Goal: Answer question/provide support: Share knowledge or assist other users

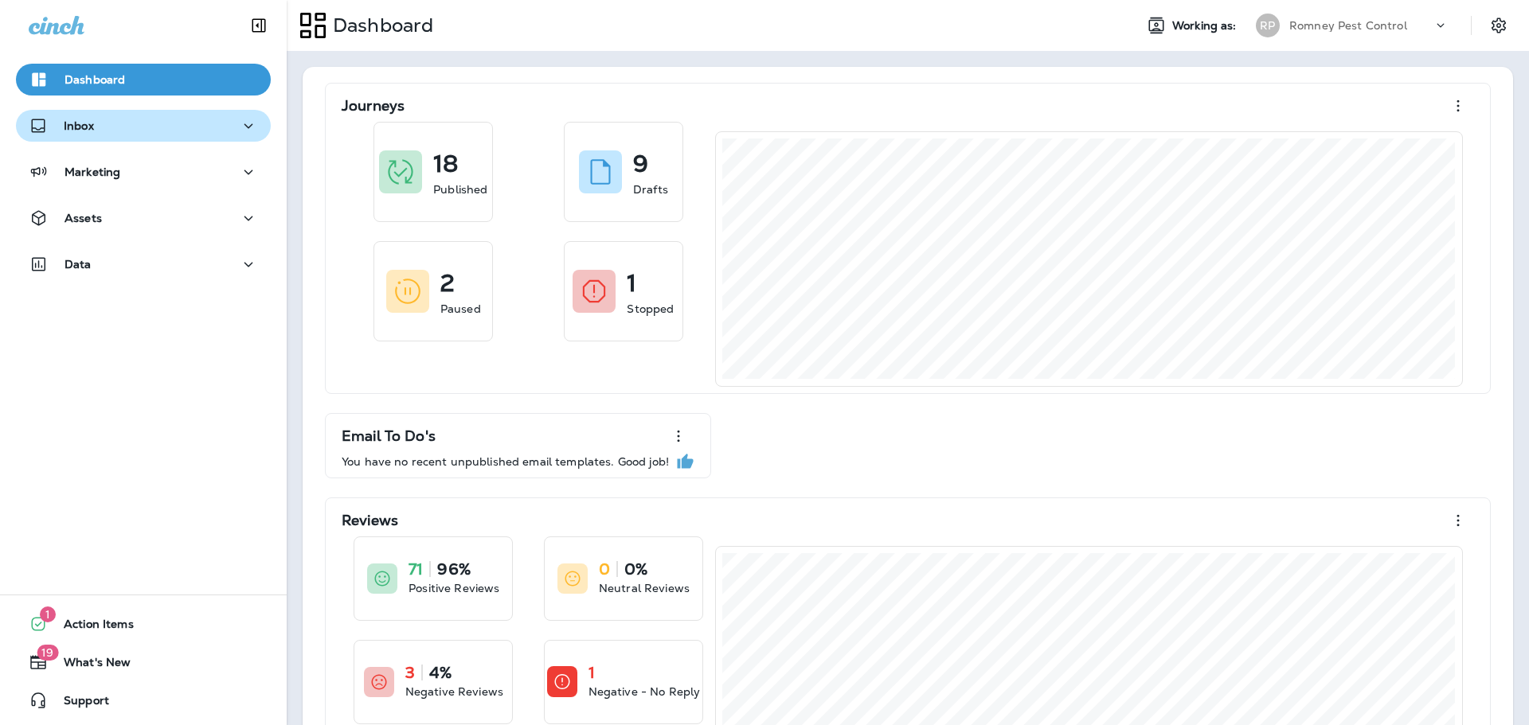
click at [226, 139] on button "Inbox" at bounding box center [143, 126] width 255 height 32
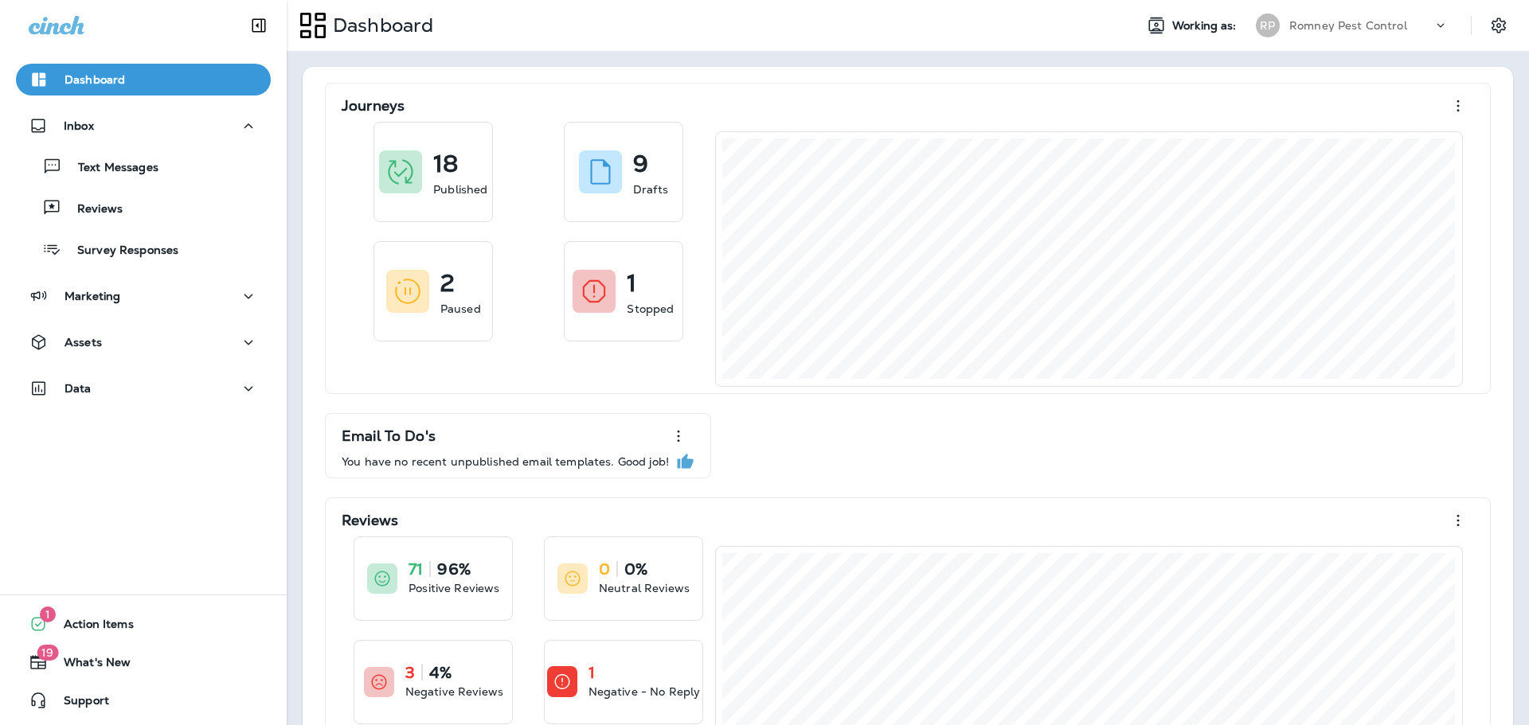
click at [201, 225] on div "Text Messages Reviews Survey Responses" at bounding box center [143, 204] width 255 height 124
click at [206, 208] on div "Reviews" at bounding box center [143, 208] width 242 height 24
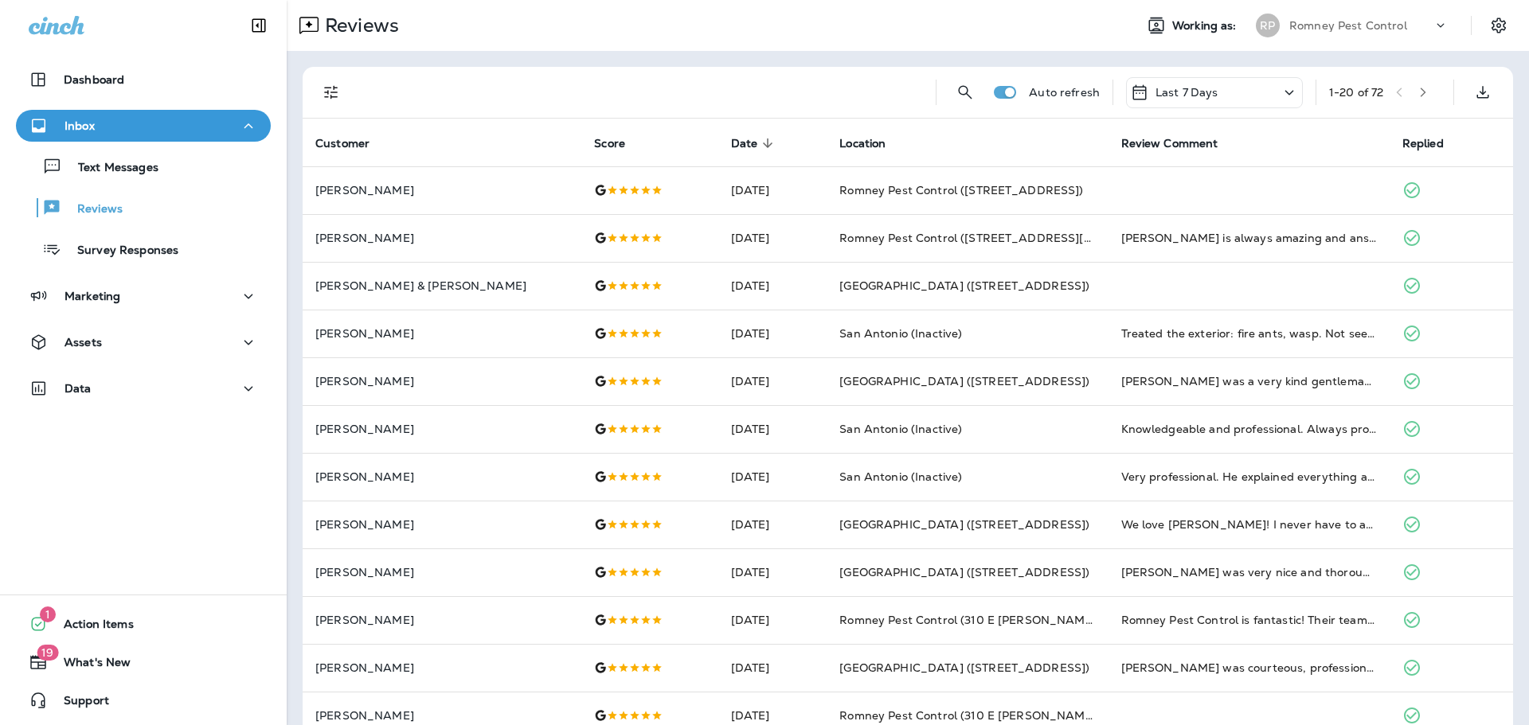
click at [338, 79] on button "Filters" at bounding box center [331, 92] width 32 height 32
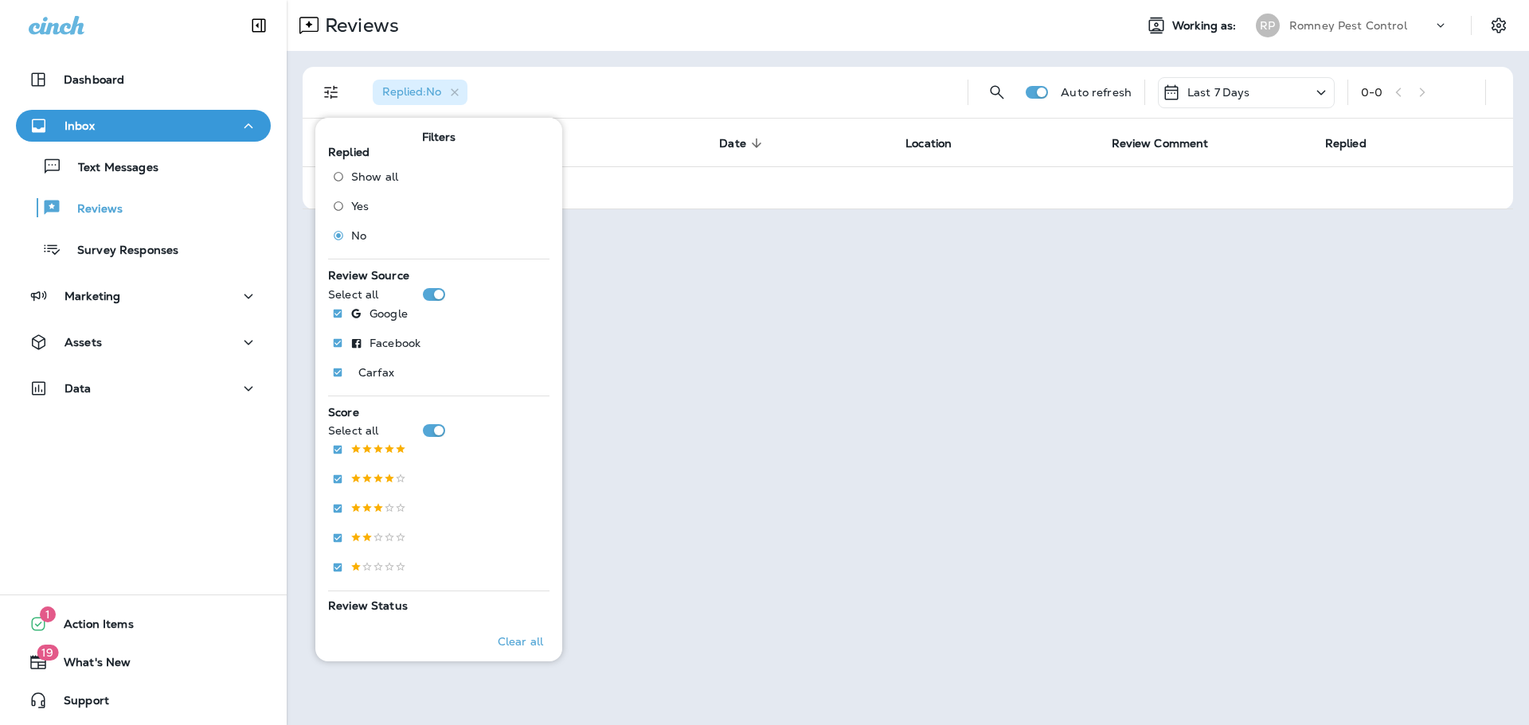
click at [873, 31] on div "Reviews" at bounding box center [704, 26] width 834 height 32
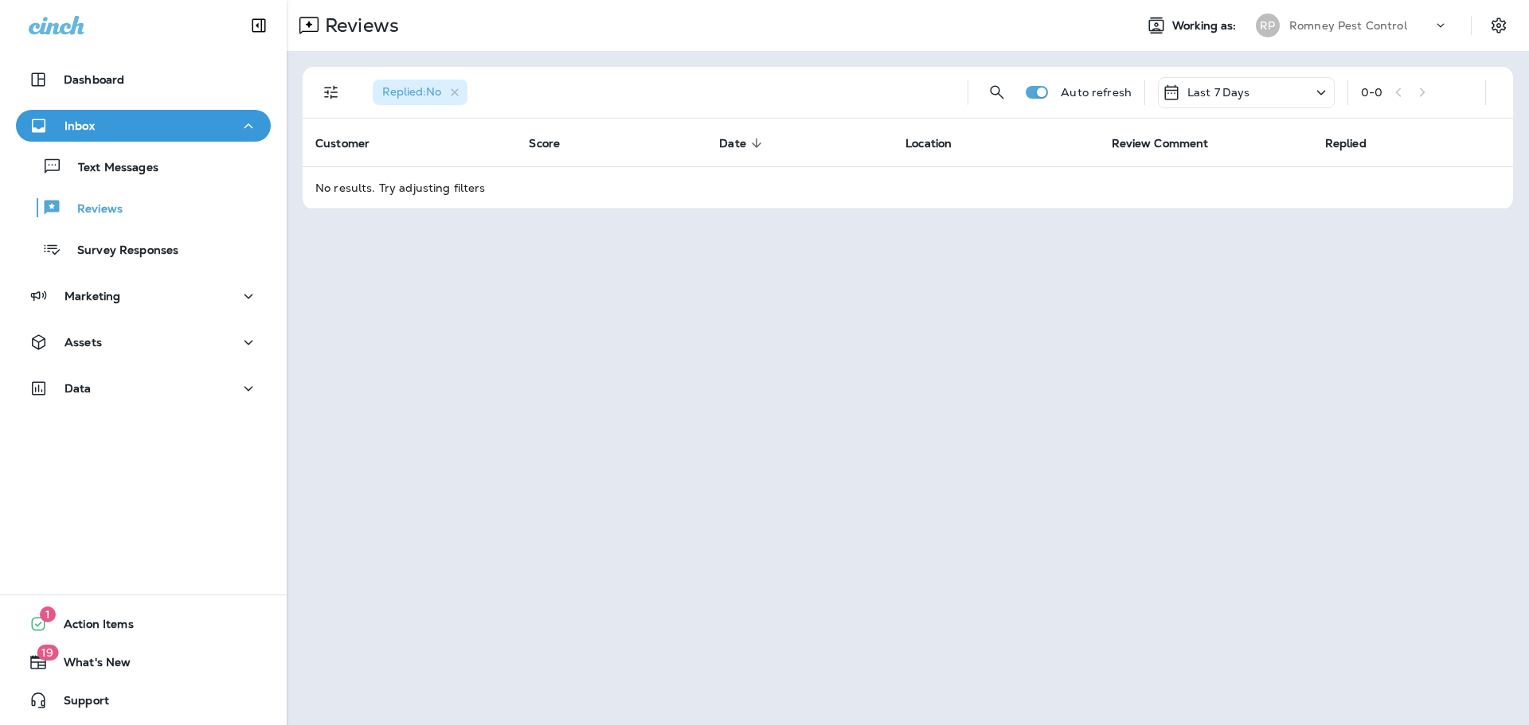
click at [1205, 97] on p "Last 7 Days" at bounding box center [1218, 92] width 63 height 13
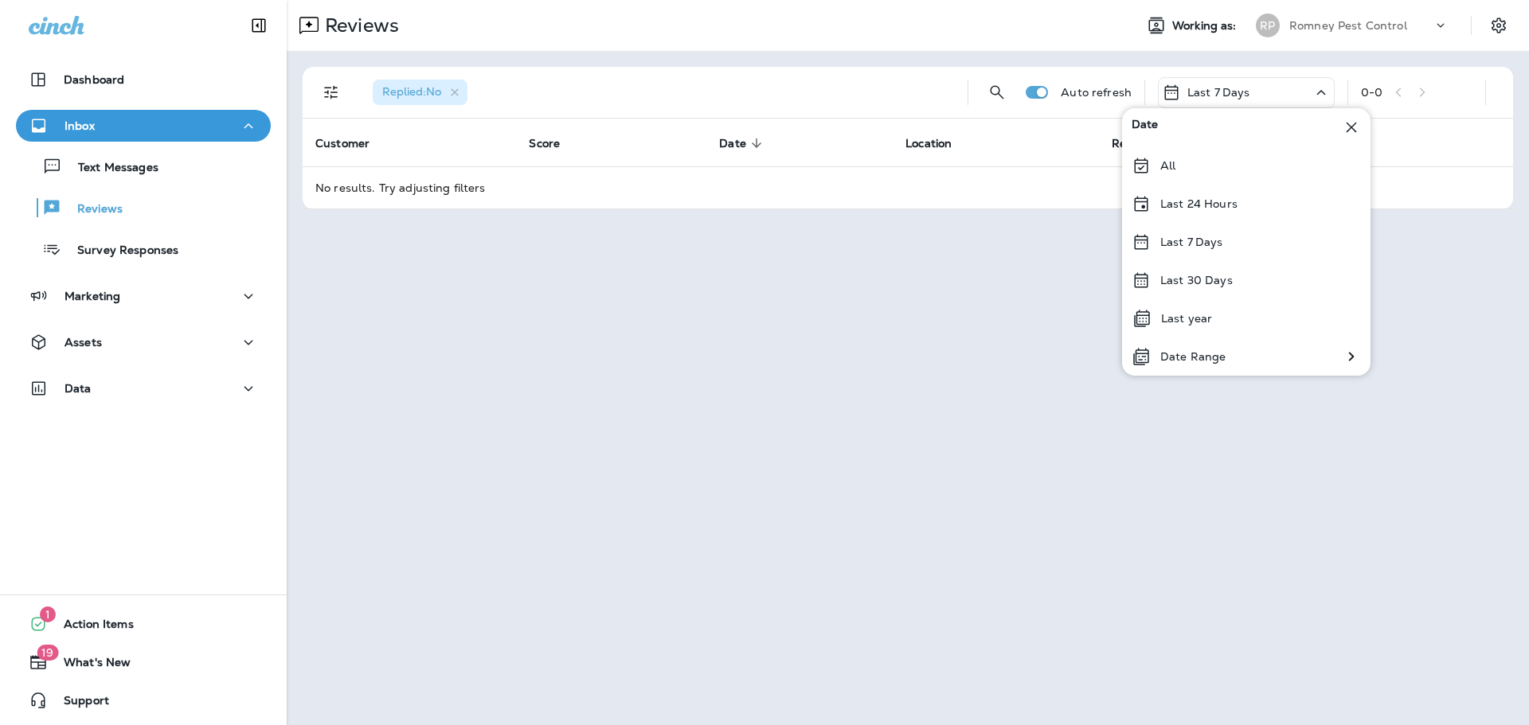
click at [1207, 283] on p "Last 30 Days" at bounding box center [1196, 280] width 72 height 13
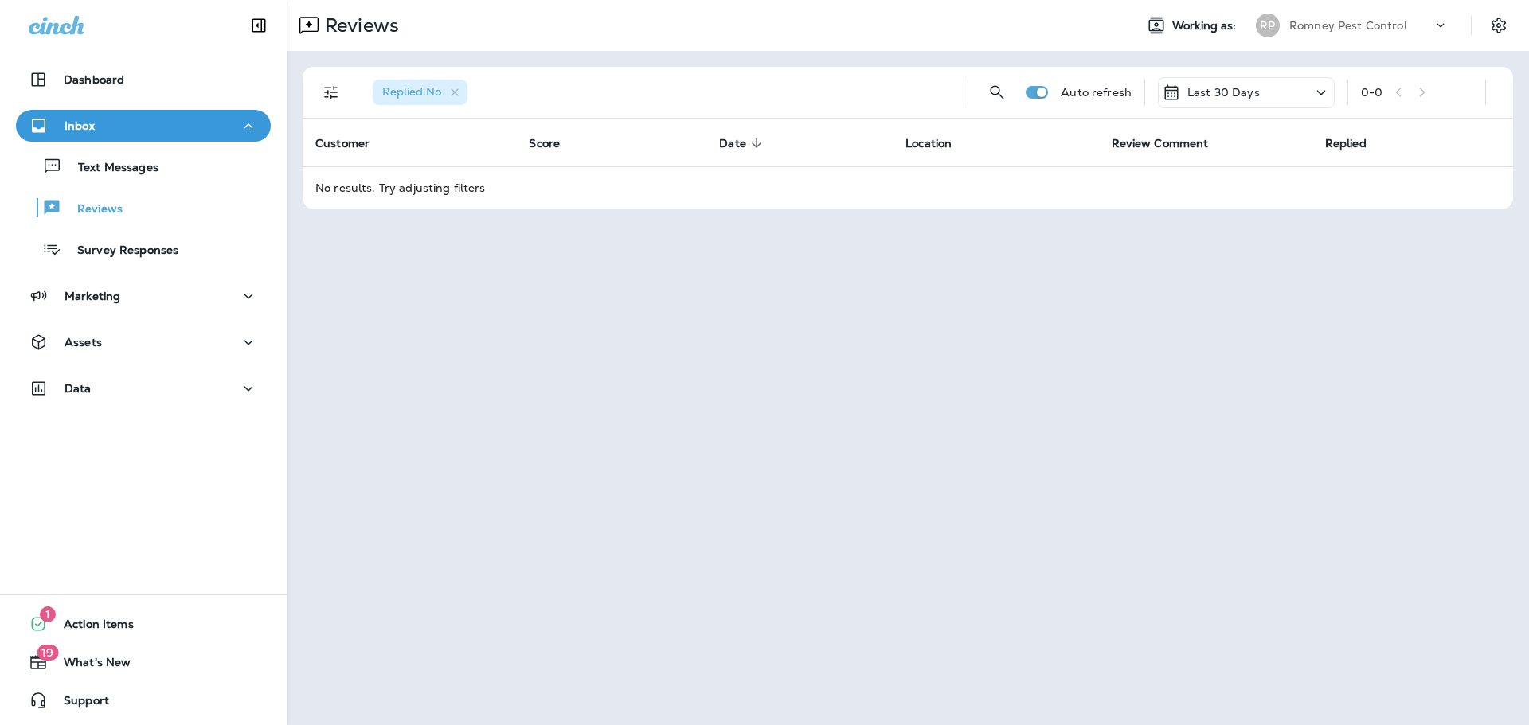
click at [1360, 31] on p "Romney Pest Control" at bounding box center [1348, 25] width 118 height 13
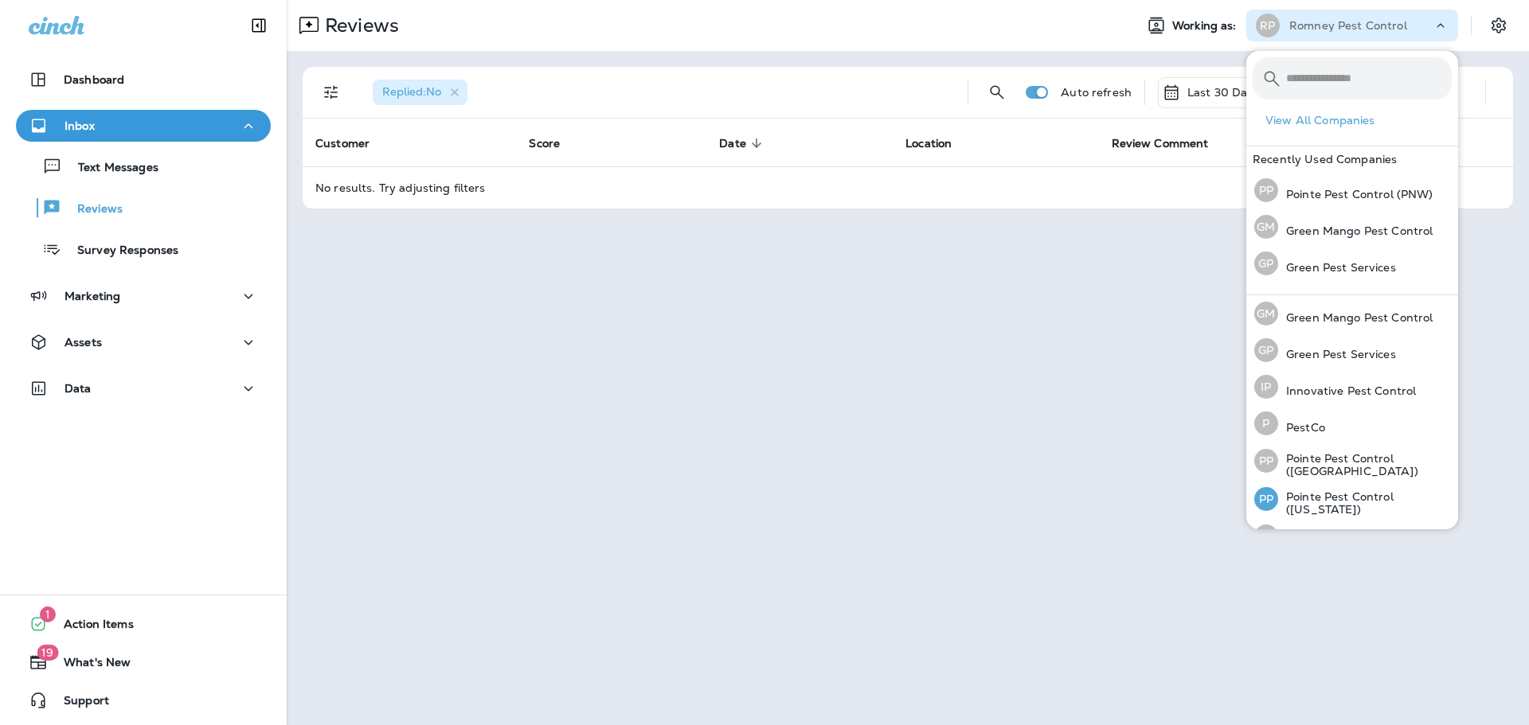
scroll to position [65, 0]
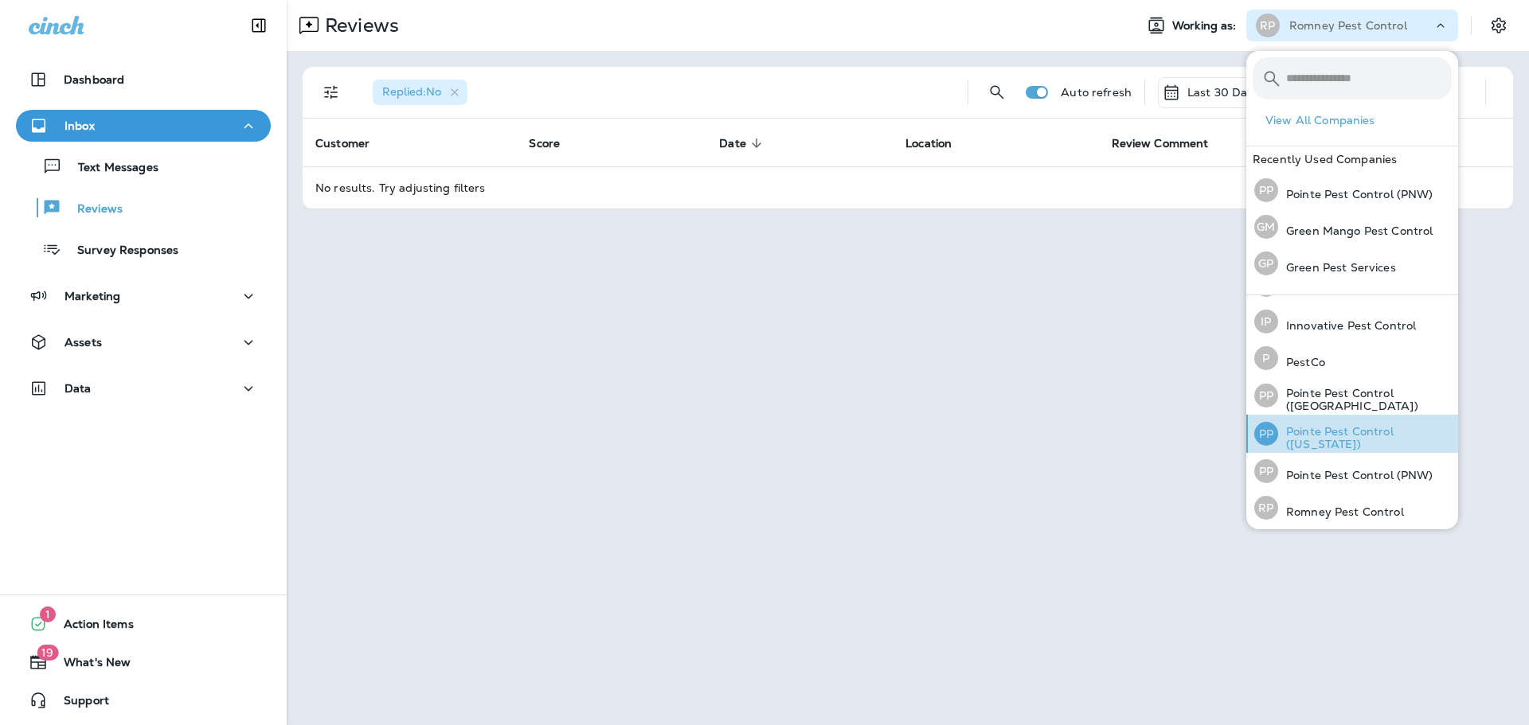
click at [1371, 435] on p "Pointe Pest Control ([US_STATE])" at bounding box center [1365, 437] width 174 height 25
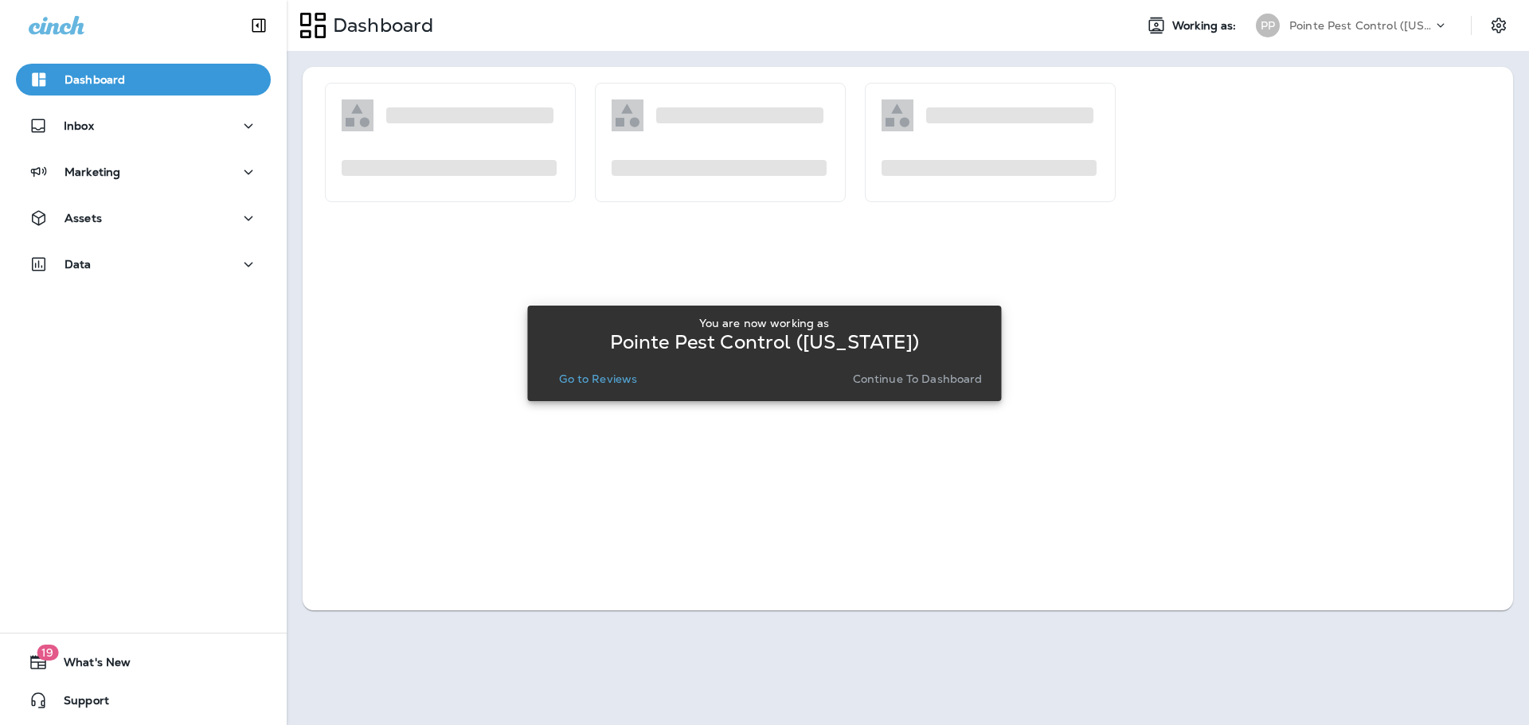
click at [611, 387] on button "Go to Reviews" at bounding box center [598, 379] width 91 height 22
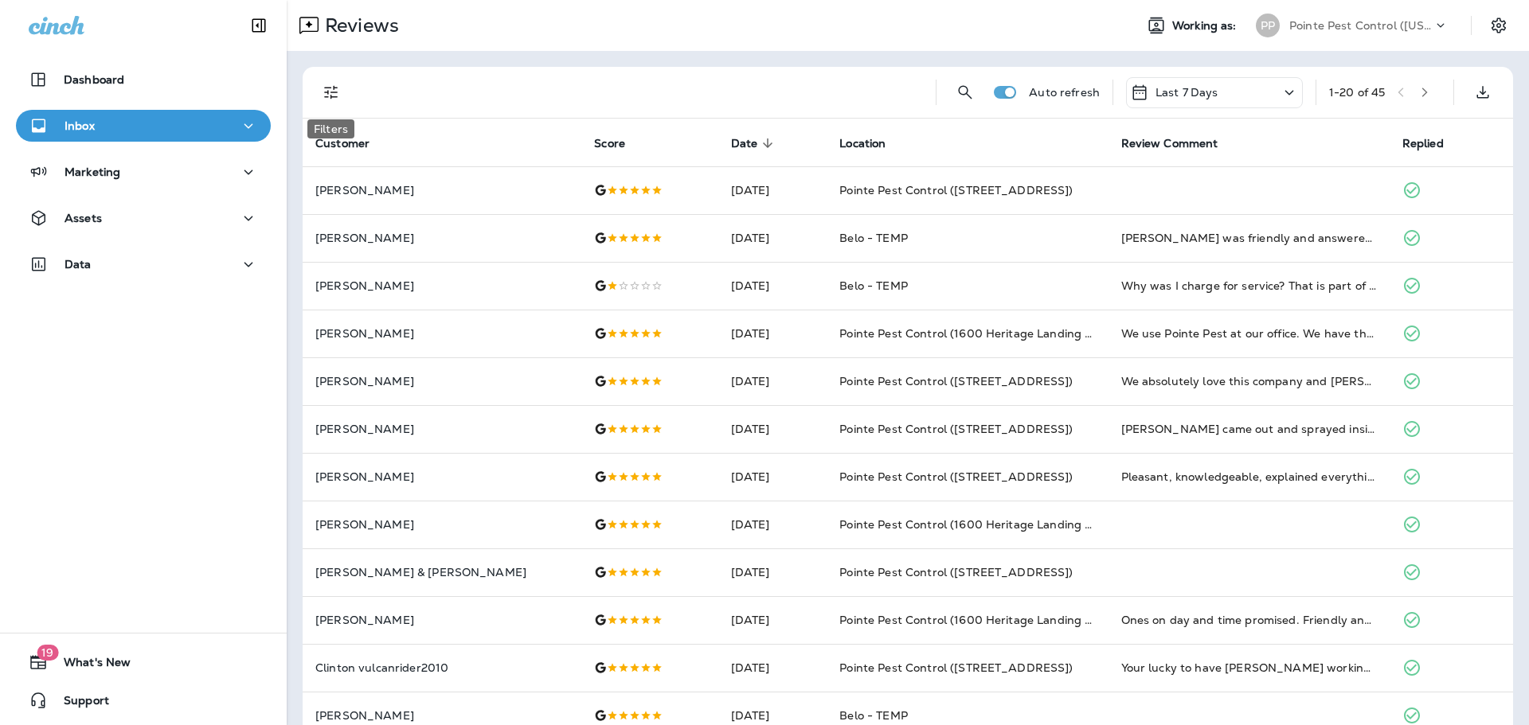
click at [336, 92] on icon "Filters" at bounding box center [331, 93] width 14 height 14
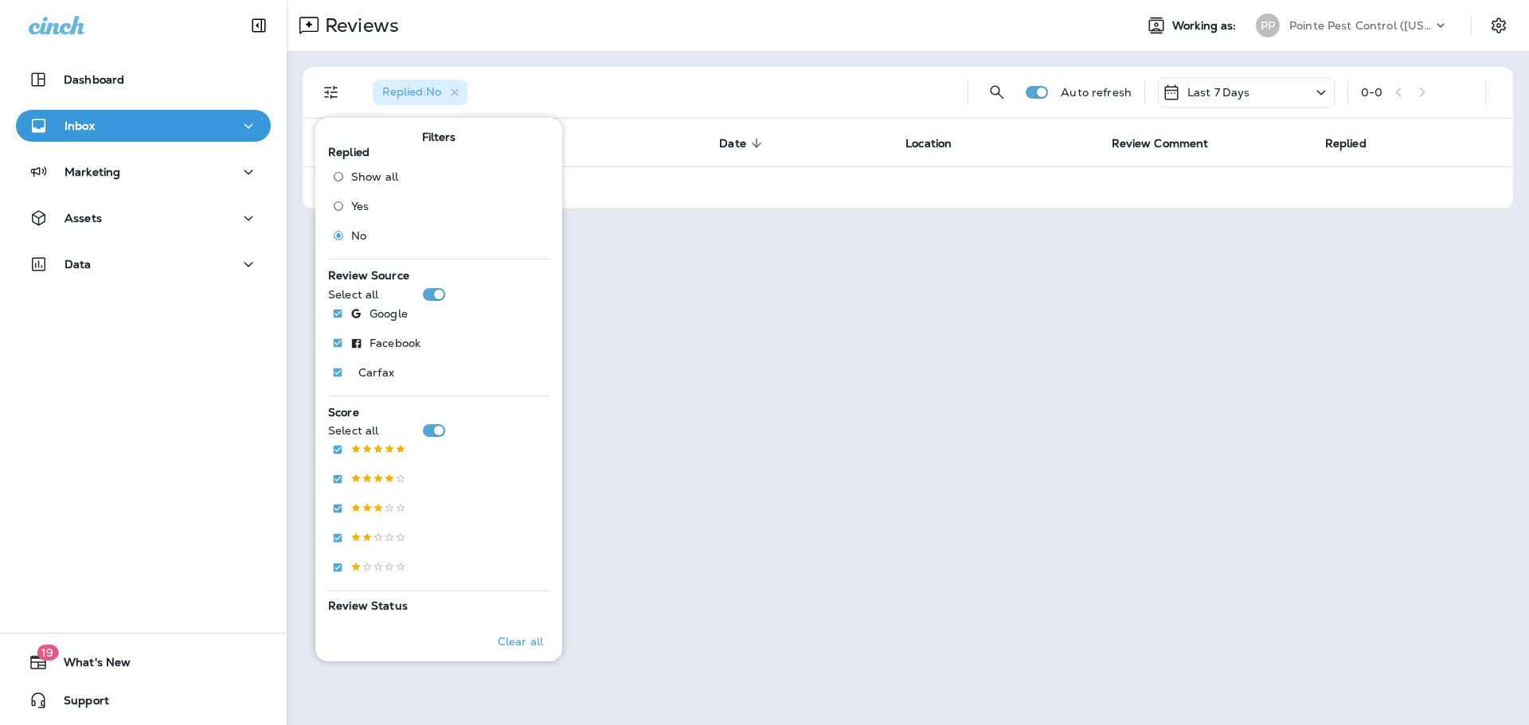
click at [1356, 22] on p "Pointe Pest Control ([US_STATE])" at bounding box center [1360, 25] width 143 height 13
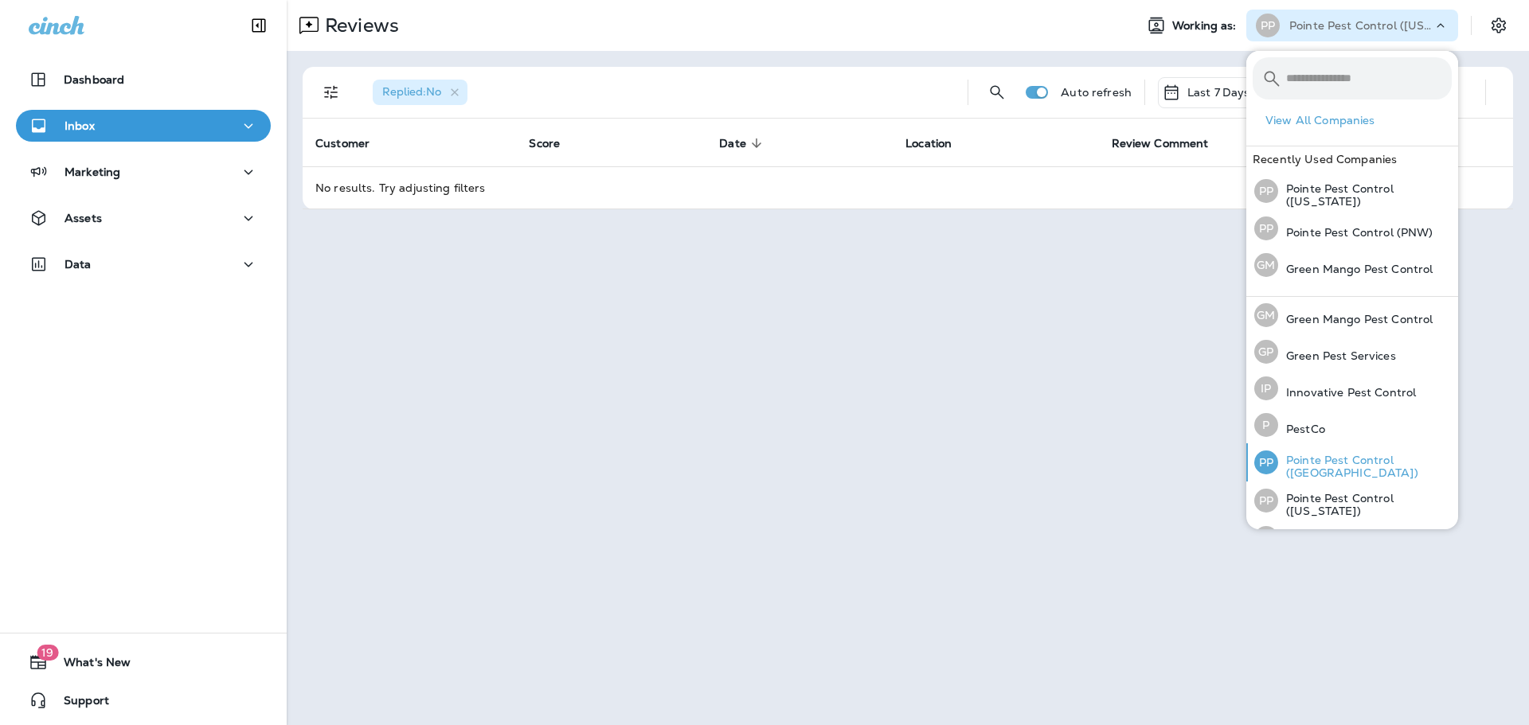
click at [1353, 458] on p "Pointe Pest Control ([GEOGRAPHIC_DATA])" at bounding box center [1365, 466] width 174 height 25
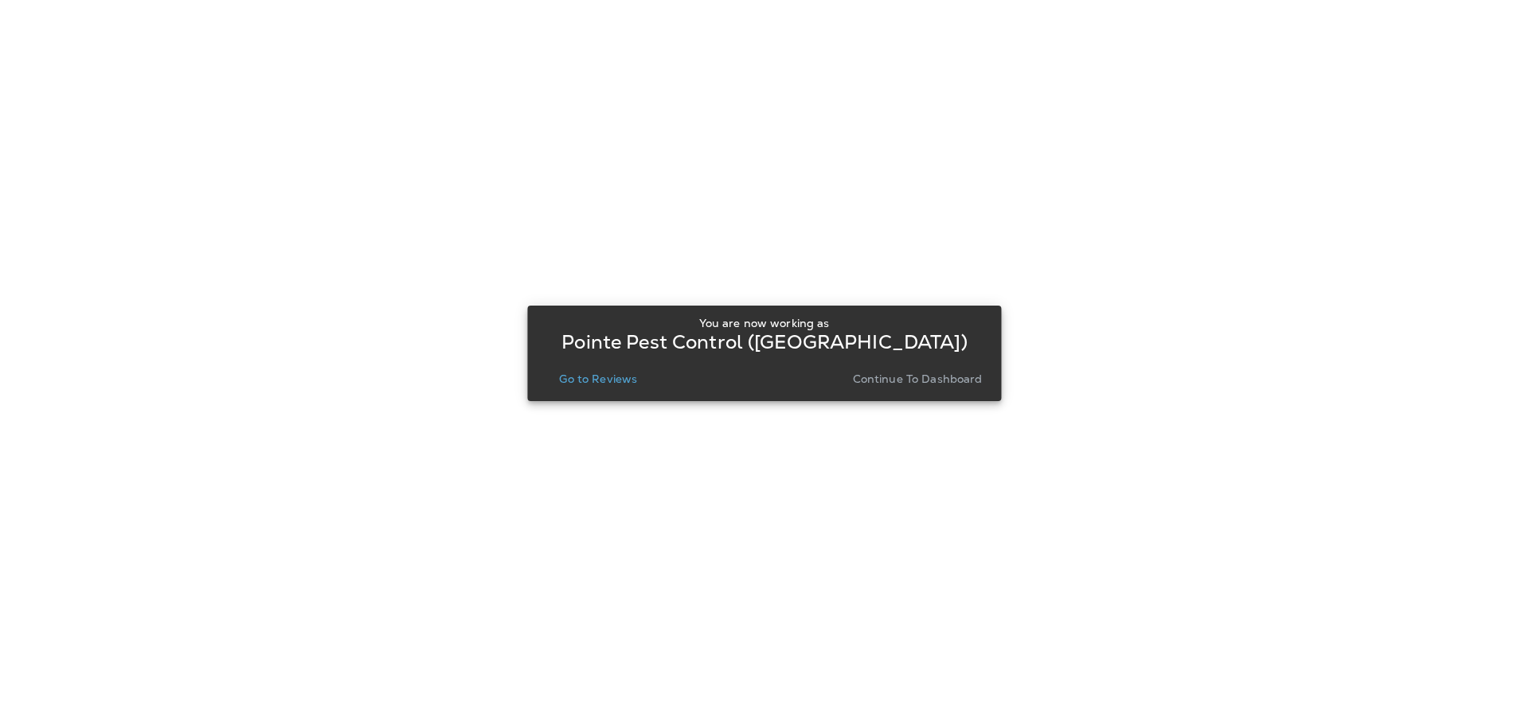
click at [635, 368] on button "Go to Reviews" at bounding box center [598, 379] width 91 height 22
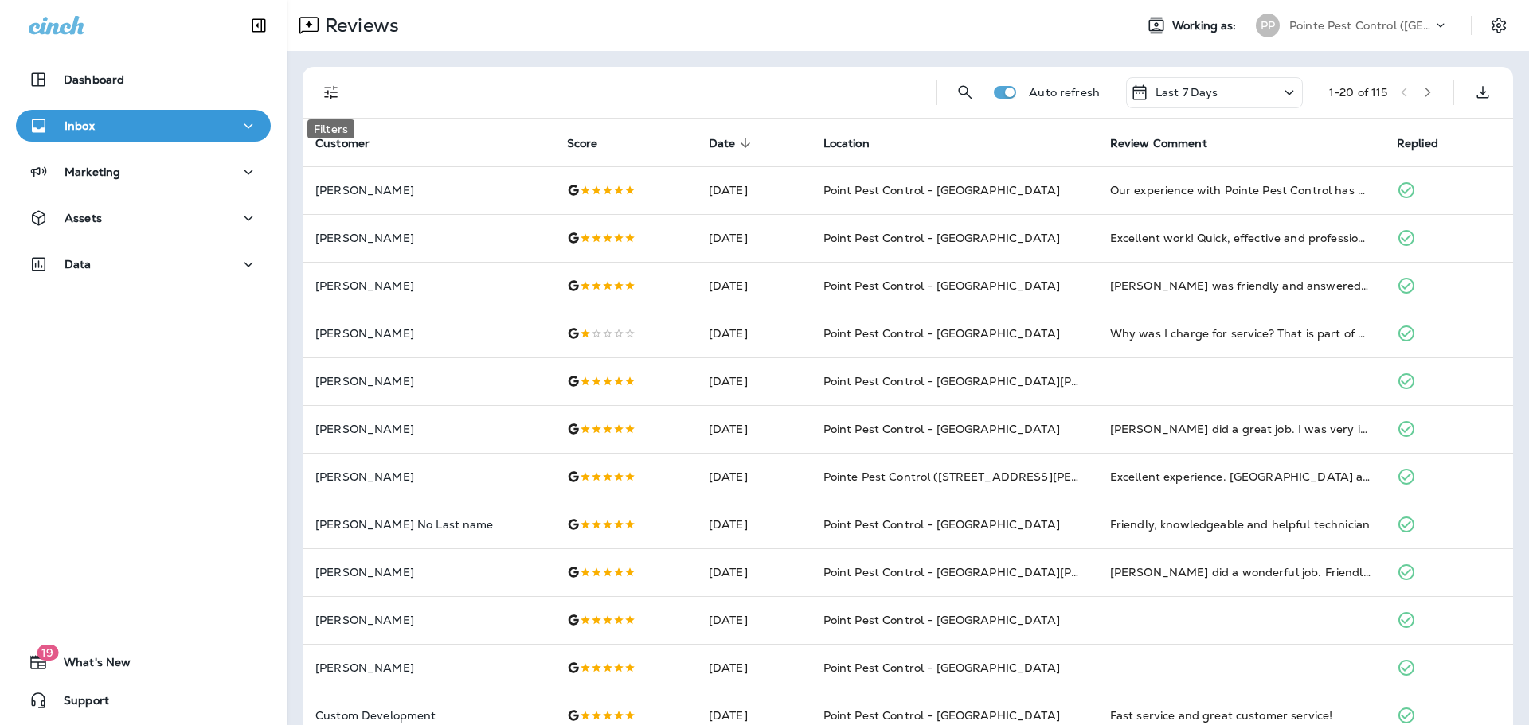
click at [325, 89] on icon "Filters" at bounding box center [331, 92] width 19 height 19
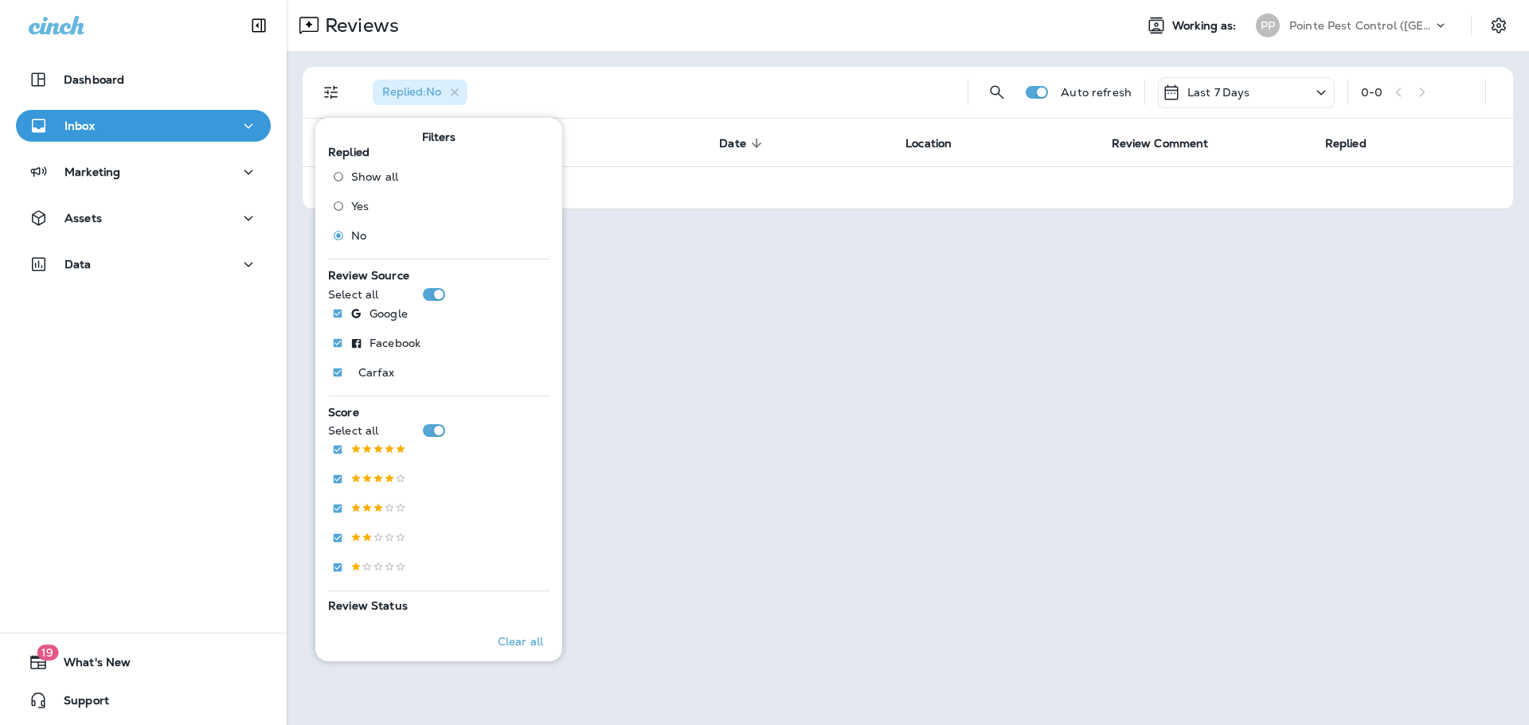
click at [764, 45] on div "Reviews Working as: PP Pointe Pest Control ([GEOGRAPHIC_DATA])" at bounding box center [908, 25] width 1242 height 51
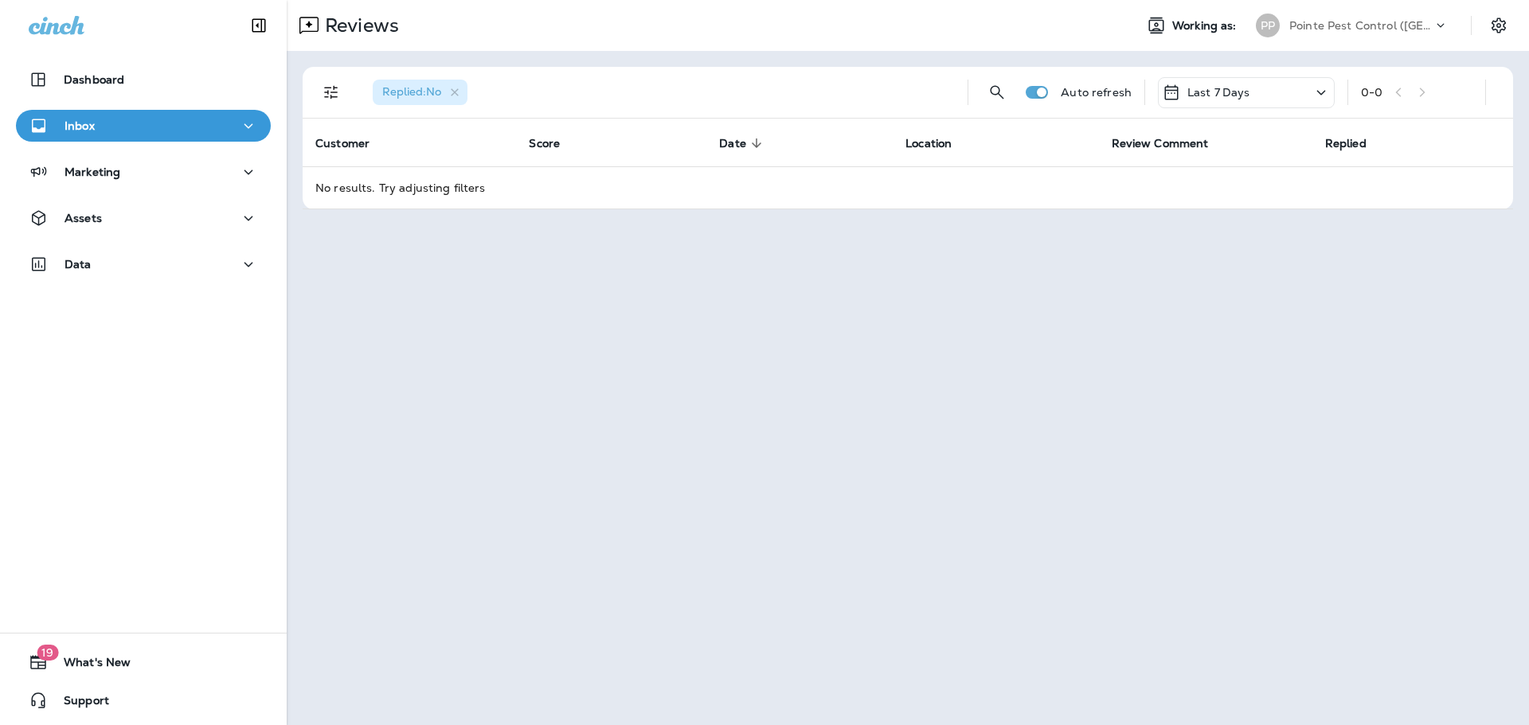
click at [1302, 93] on div "Last 7 Days" at bounding box center [1246, 92] width 177 height 31
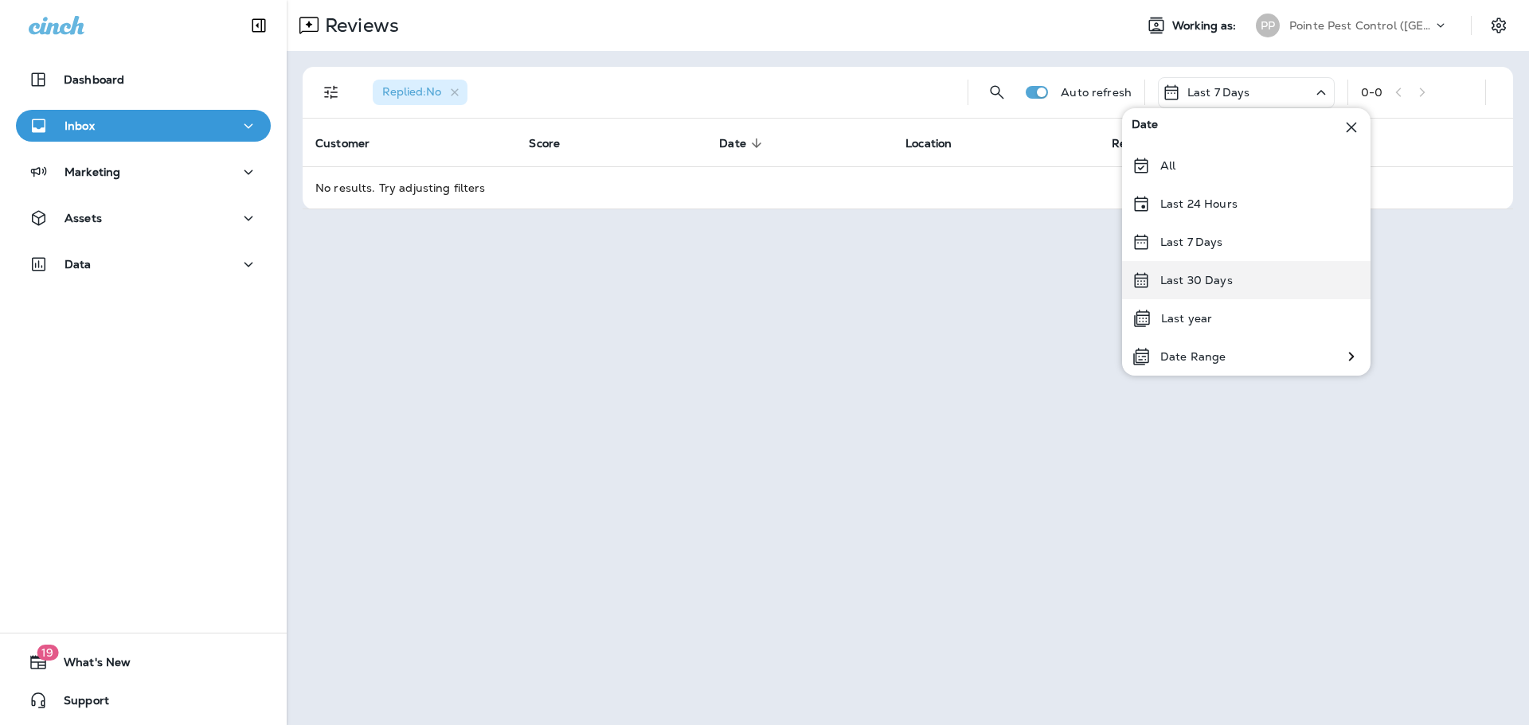
click at [1208, 274] on p "Last 30 Days" at bounding box center [1196, 280] width 72 height 13
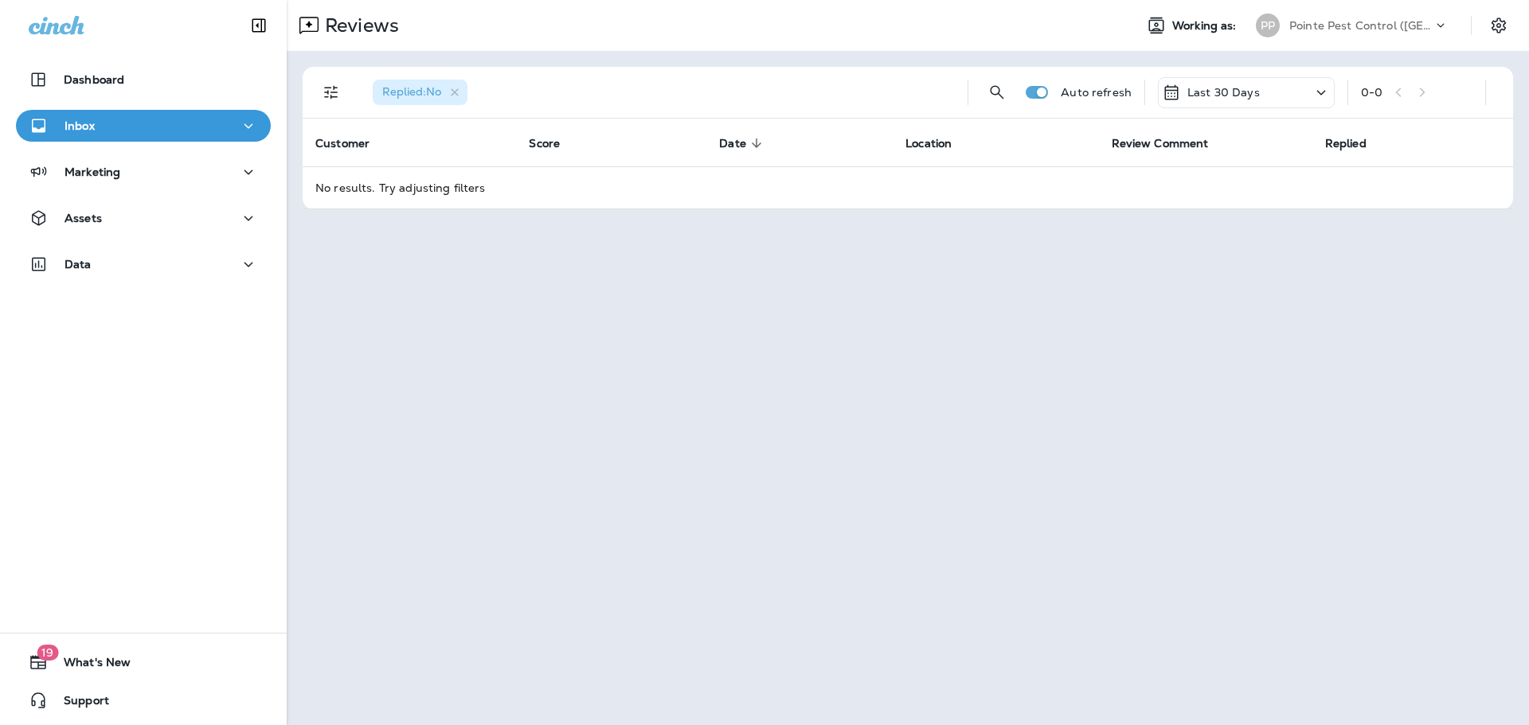
click at [1326, 36] on div "Pointe Pest Control ([GEOGRAPHIC_DATA])" at bounding box center [1360, 26] width 143 height 24
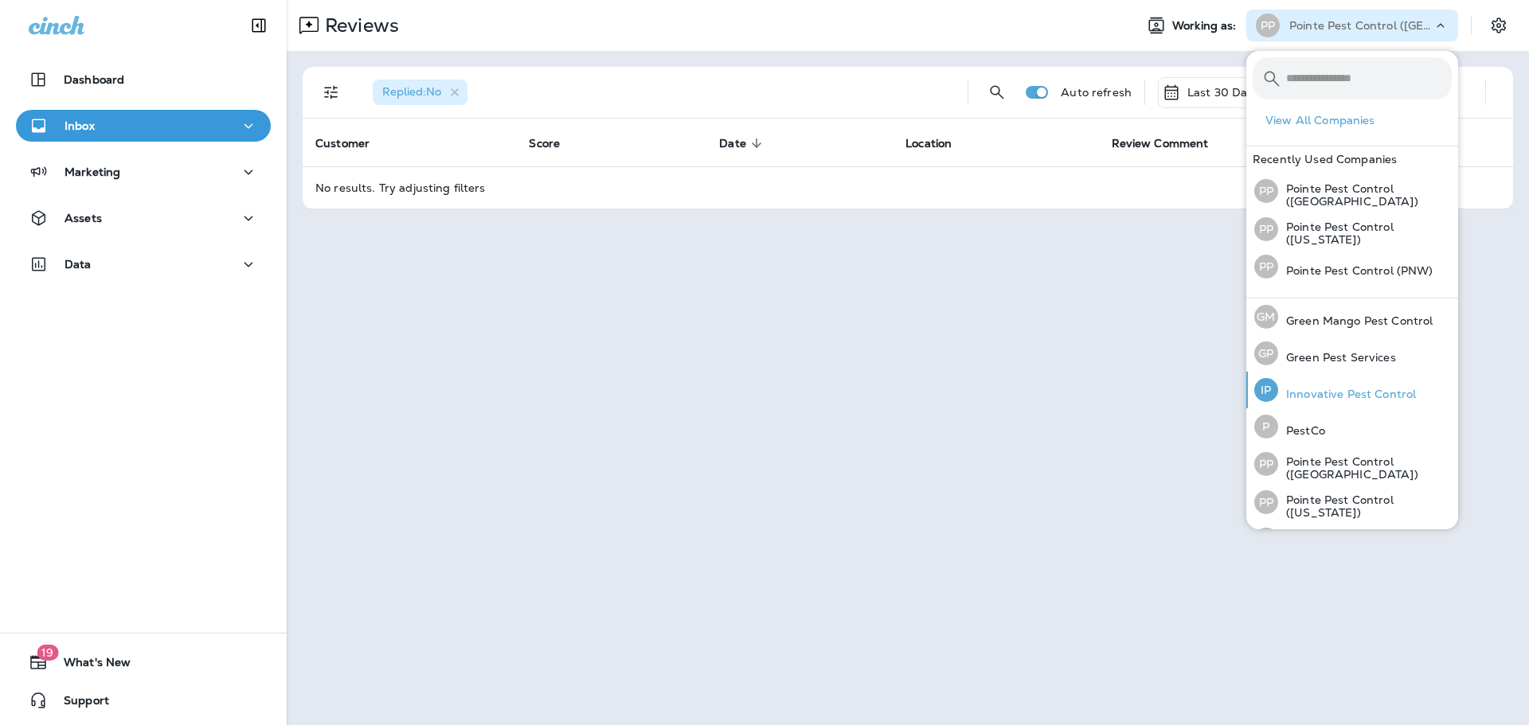
click at [1324, 396] on p "Innovative Pest Control" at bounding box center [1347, 394] width 138 height 13
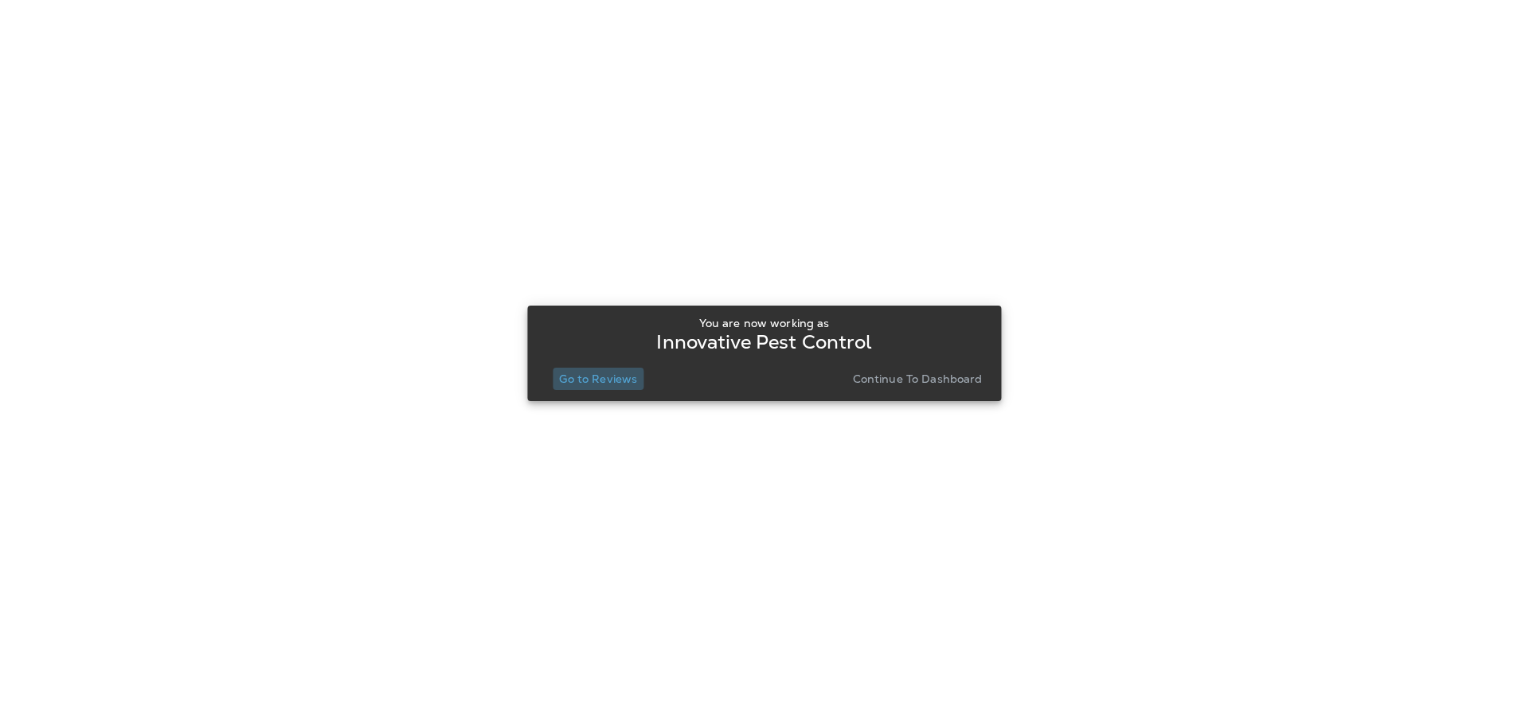
click at [585, 383] on p "Go to Reviews" at bounding box center [598, 379] width 78 height 13
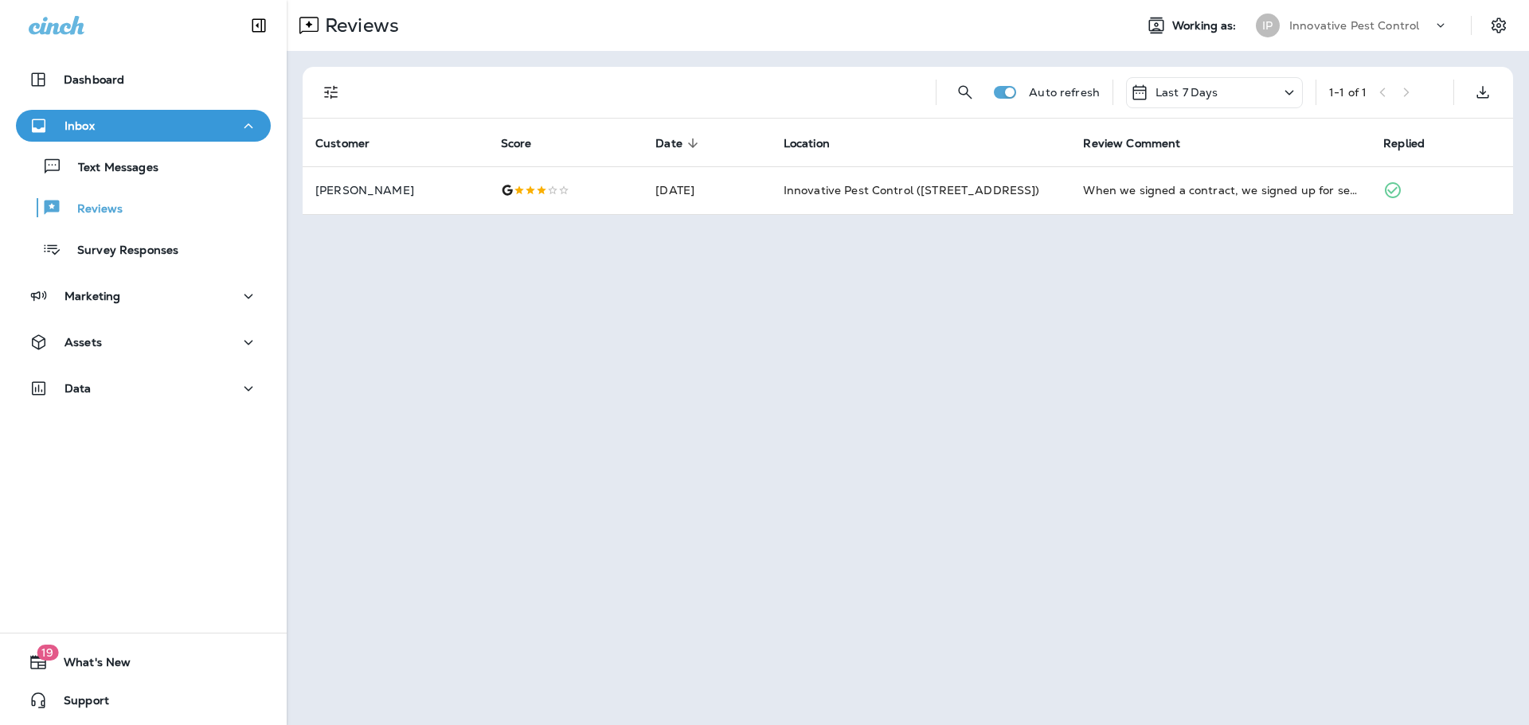
click at [1338, 24] on p "Innovative Pest Control" at bounding box center [1354, 25] width 130 height 13
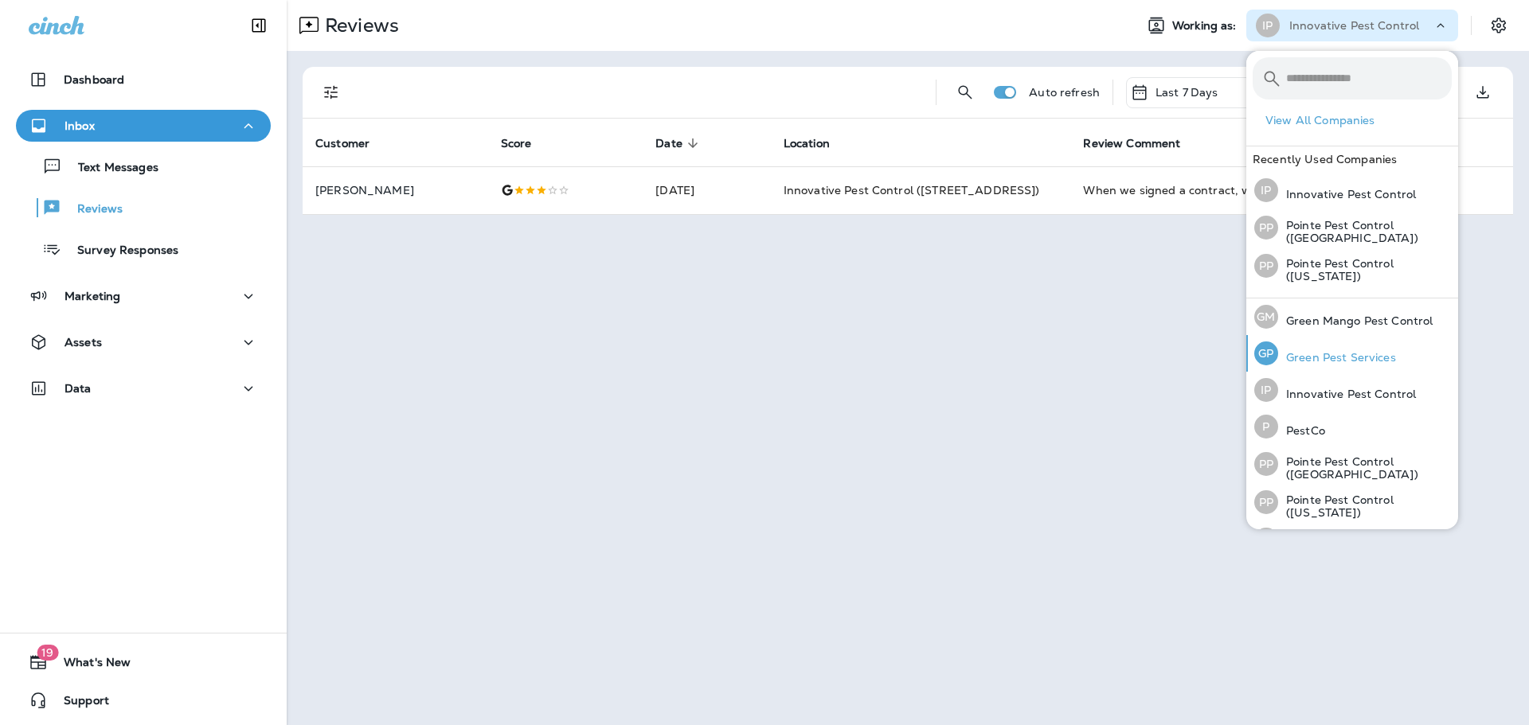
click at [1338, 351] on p "Green Pest Services" at bounding box center [1337, 357] width 118 height 13
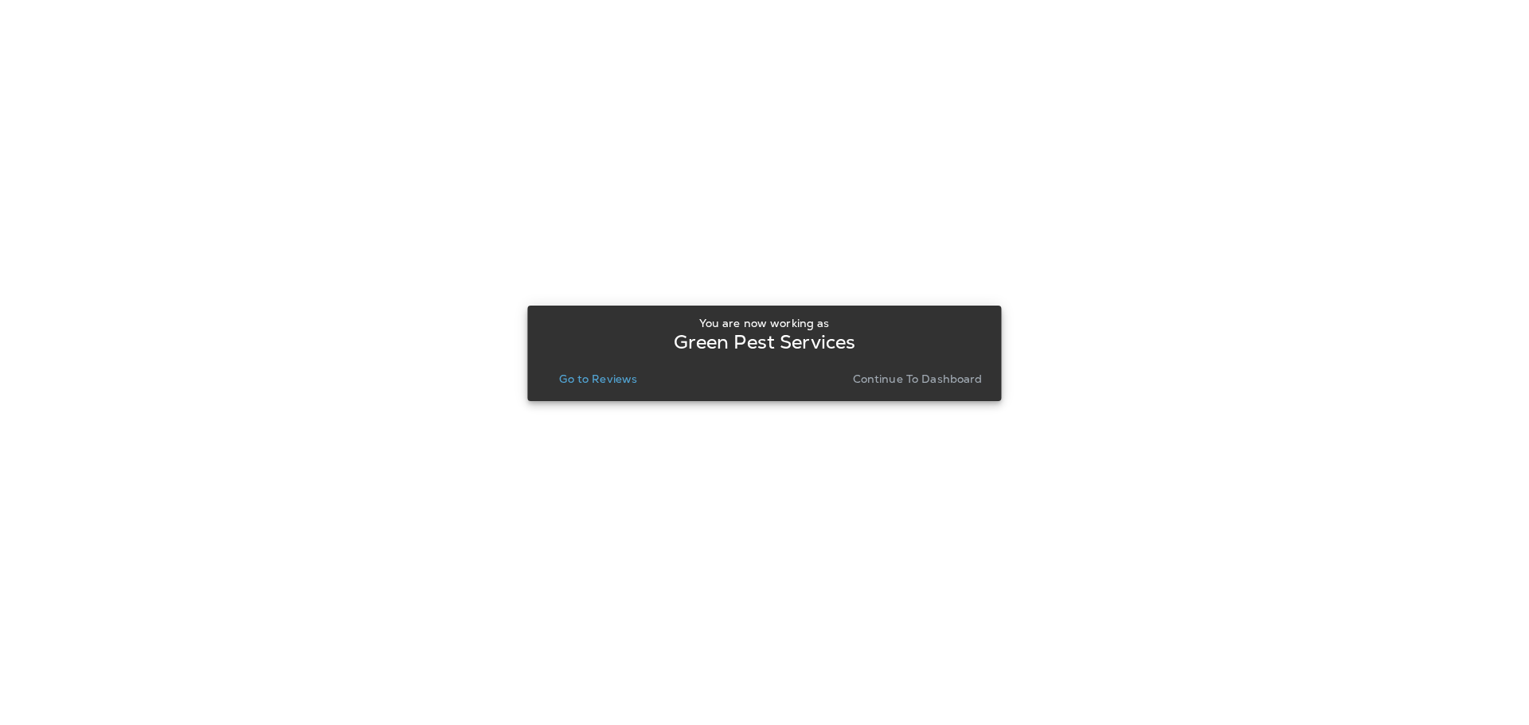
click at [580, 388] on button "Go to Reviews" at bounding box center [598, 379] width 91 height 22
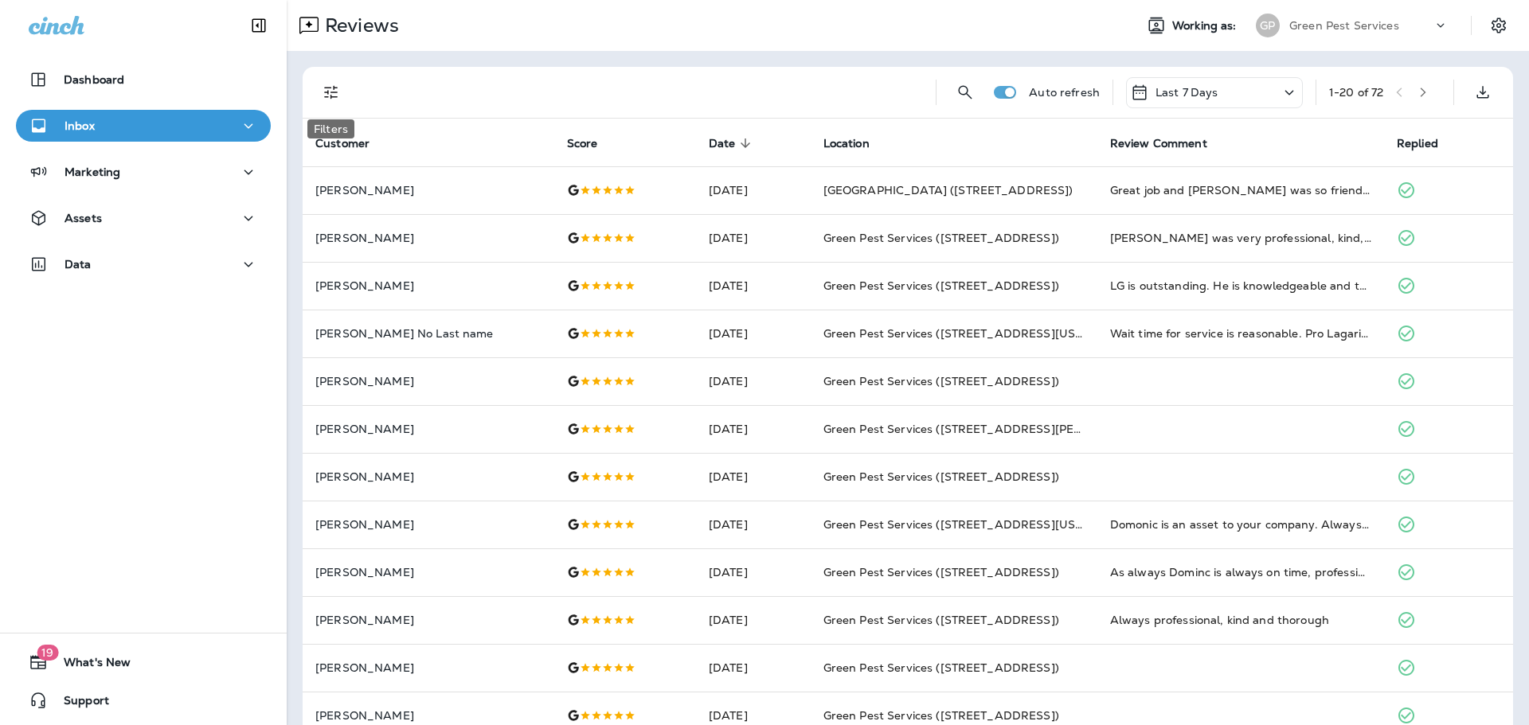
click at [322, 96] on icon "Filters" at bounding box center [331, 92] width 19 height 19
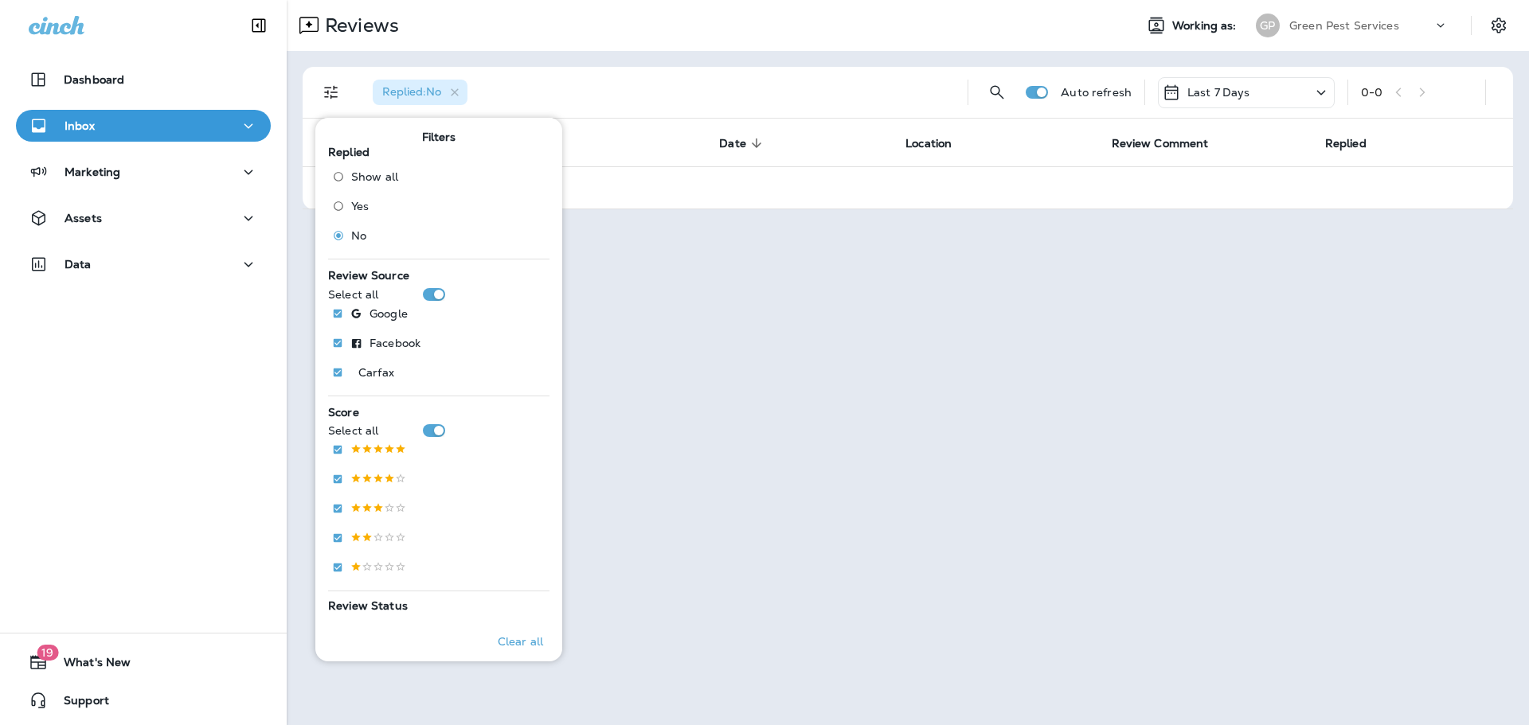
click at [706, 43] on div "Reviews Working as: [PERSON_NAME] Pest Services" at bounding box center [908, 25] width 1242 height 51
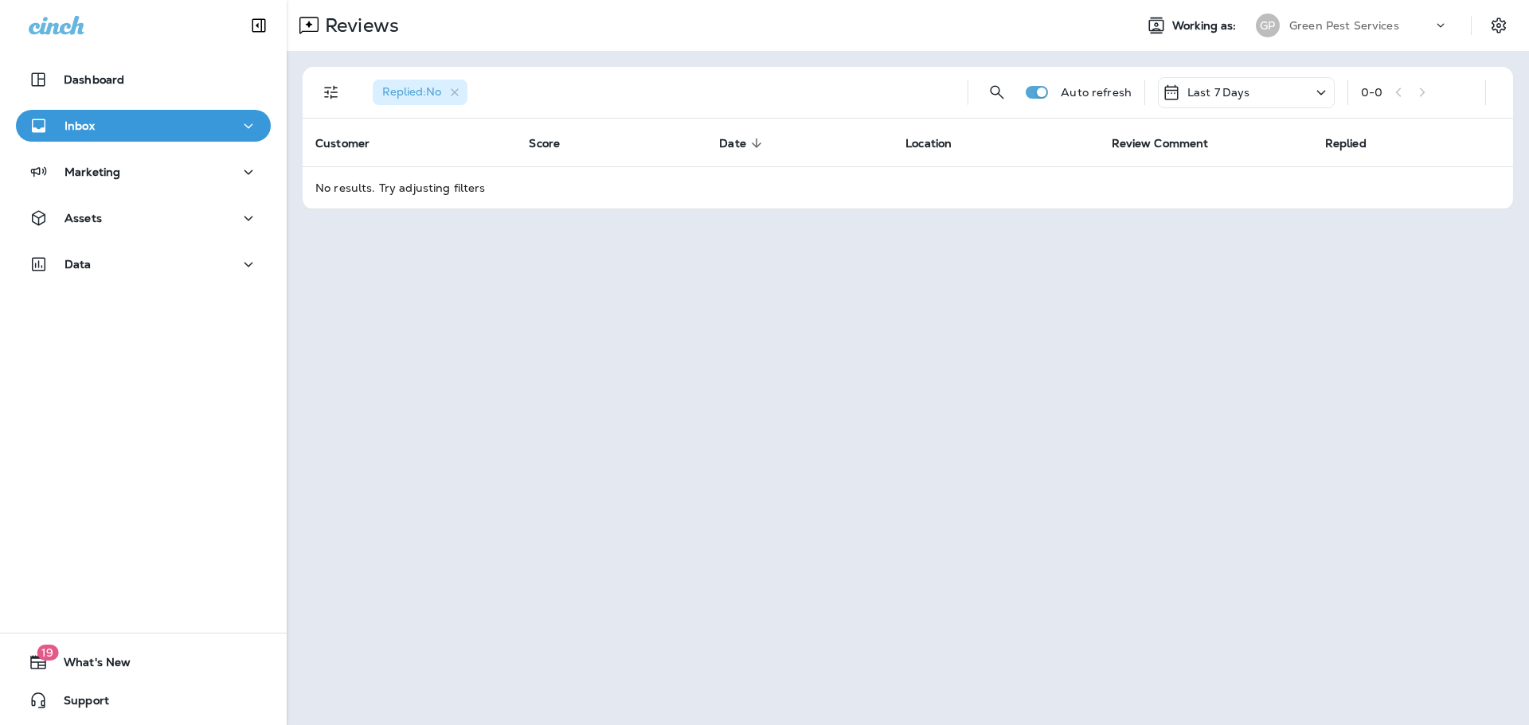
click at [1229, 100] on div "Last 7 Days" at bounding box center [1206, 92] width 88 height 19
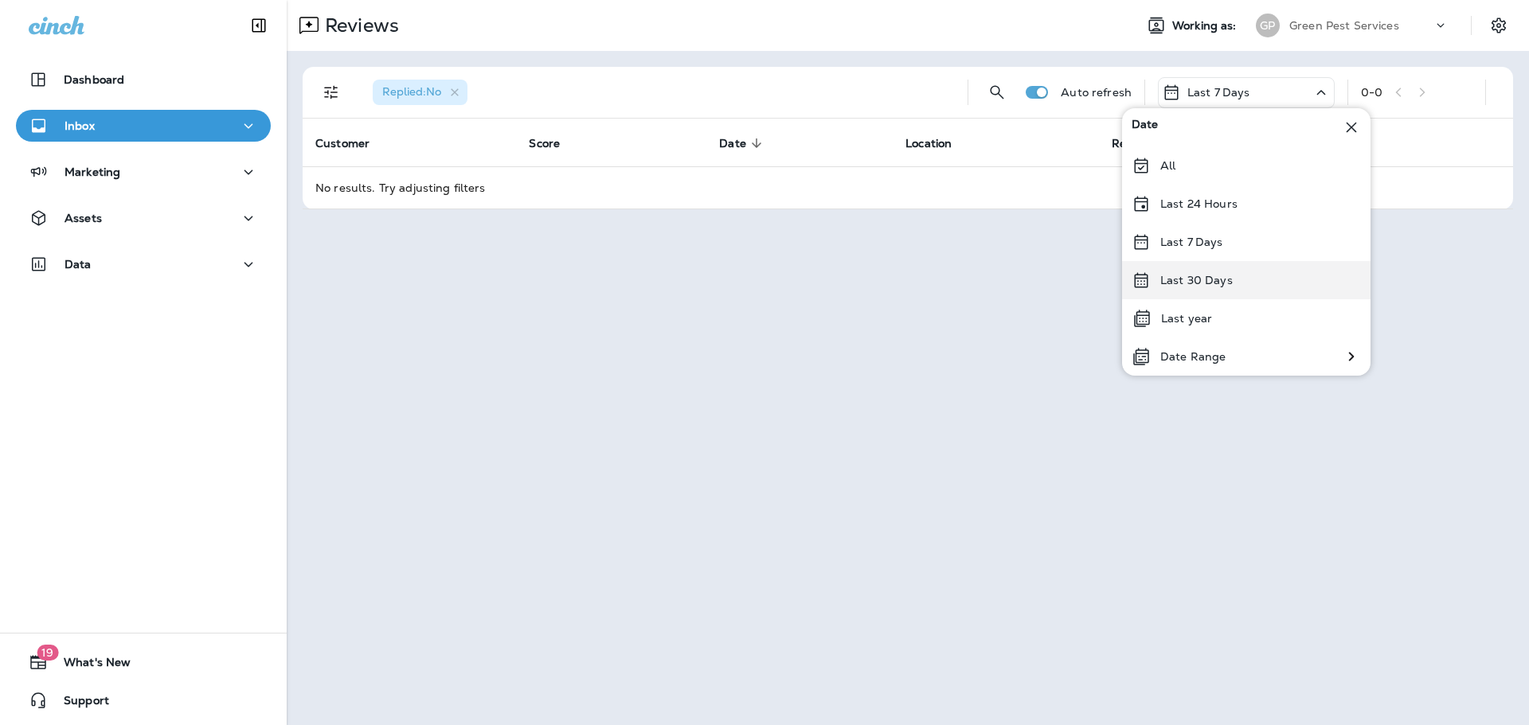
click at [1238, 290] on div "Last 30 Days" at bounding box center [1246, 280] width 248 height 38
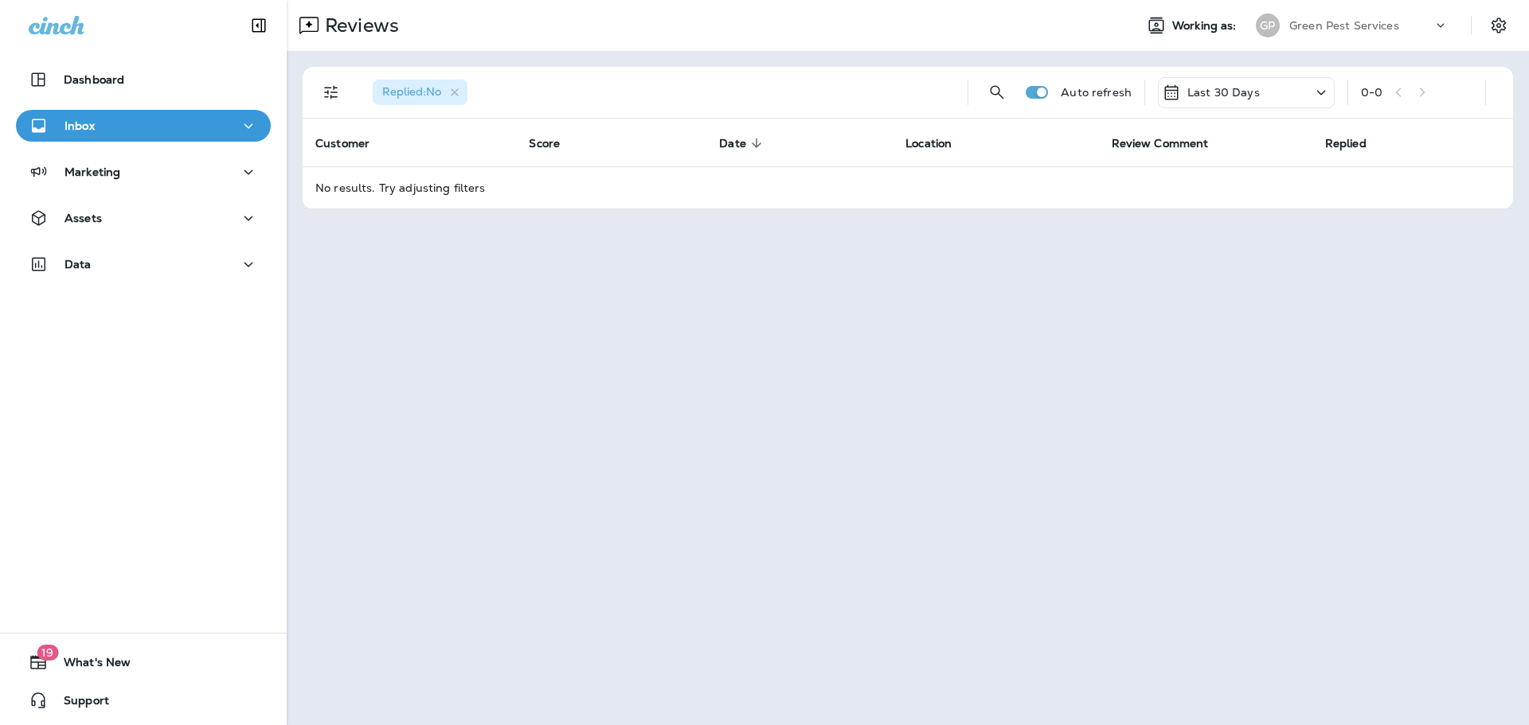
click at [1342, 17] on div "Green Pest Services" at bounding box center [1360, 26] width 143 height 24
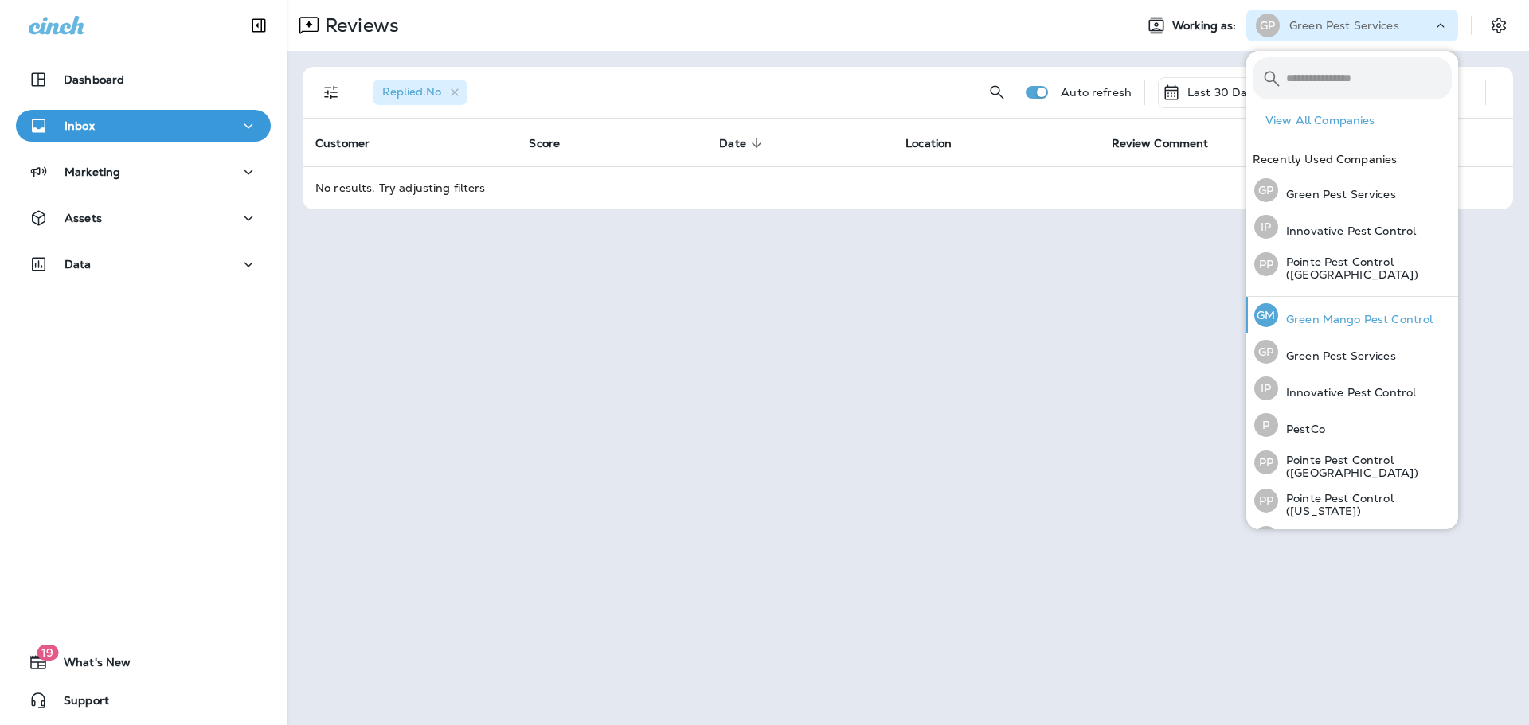
click at [1354, 318] on p "Green Mango Pest Control" at bounding box center [1355, 319] width 154 height 13
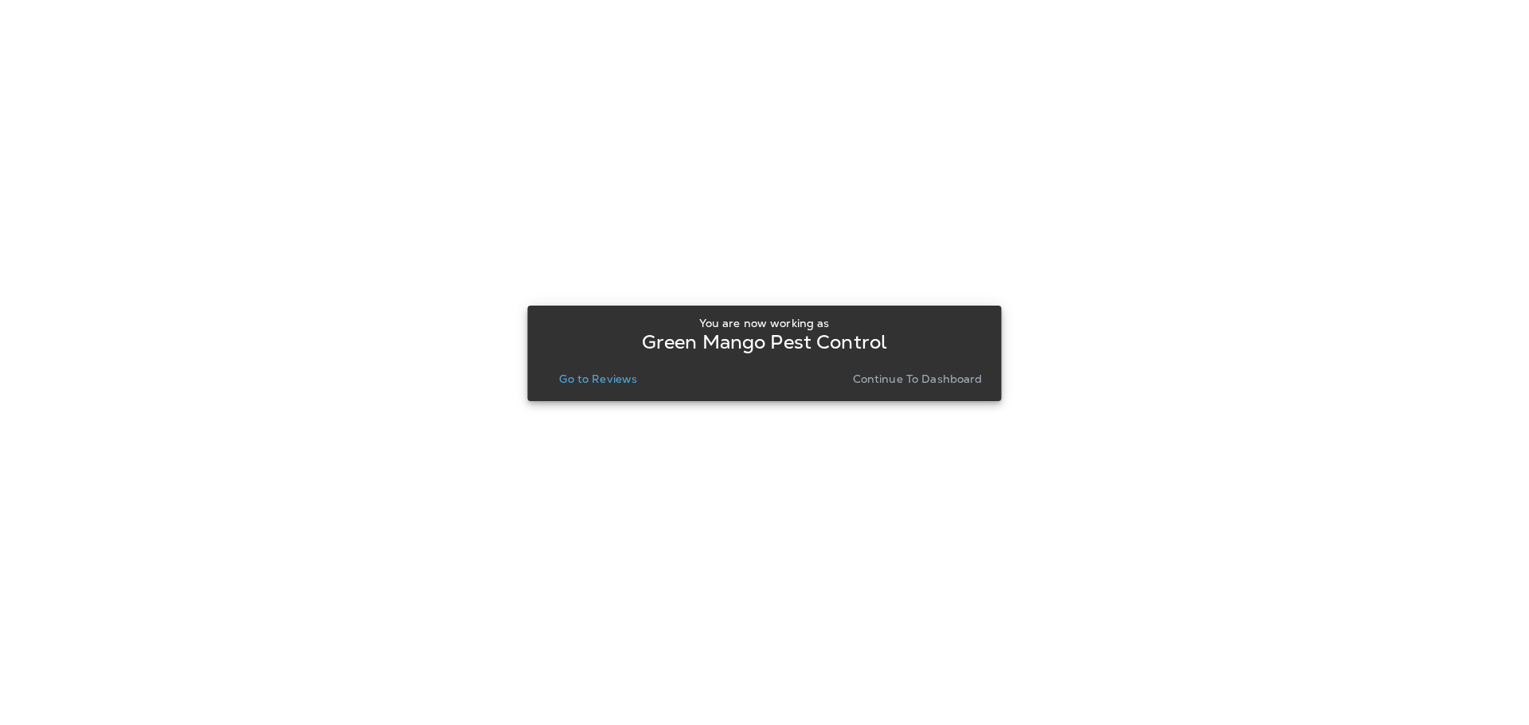
click at [600, 373] on p "Go to Reviews" at bounding box center [598, 379] width 78 height 13
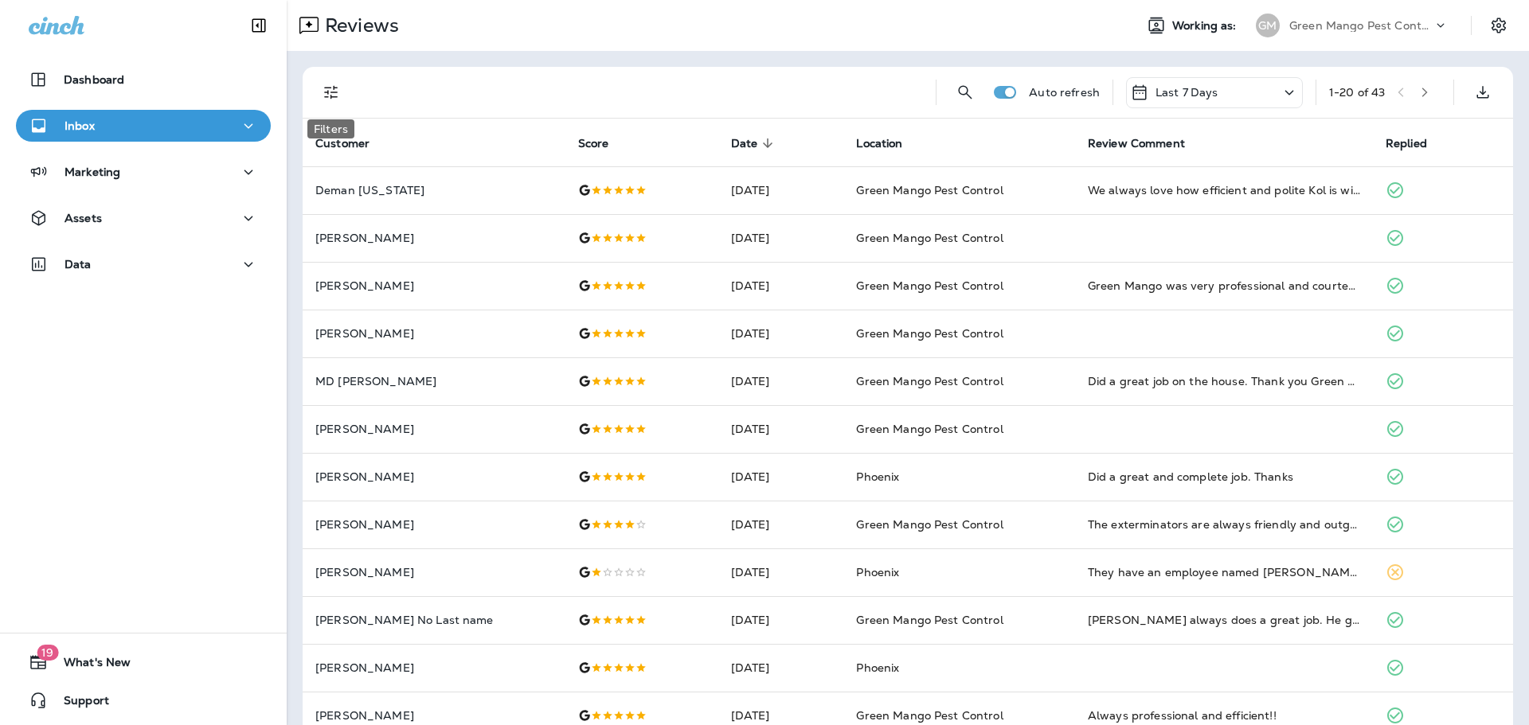
drag, startPoint x: 336, startPoint y: 96, endPoint x: 335, endPoint y: 135, distance: 39.8
click at [336, 96] on icon "Filters" at bounding box center [331, 92] width 19 height 19
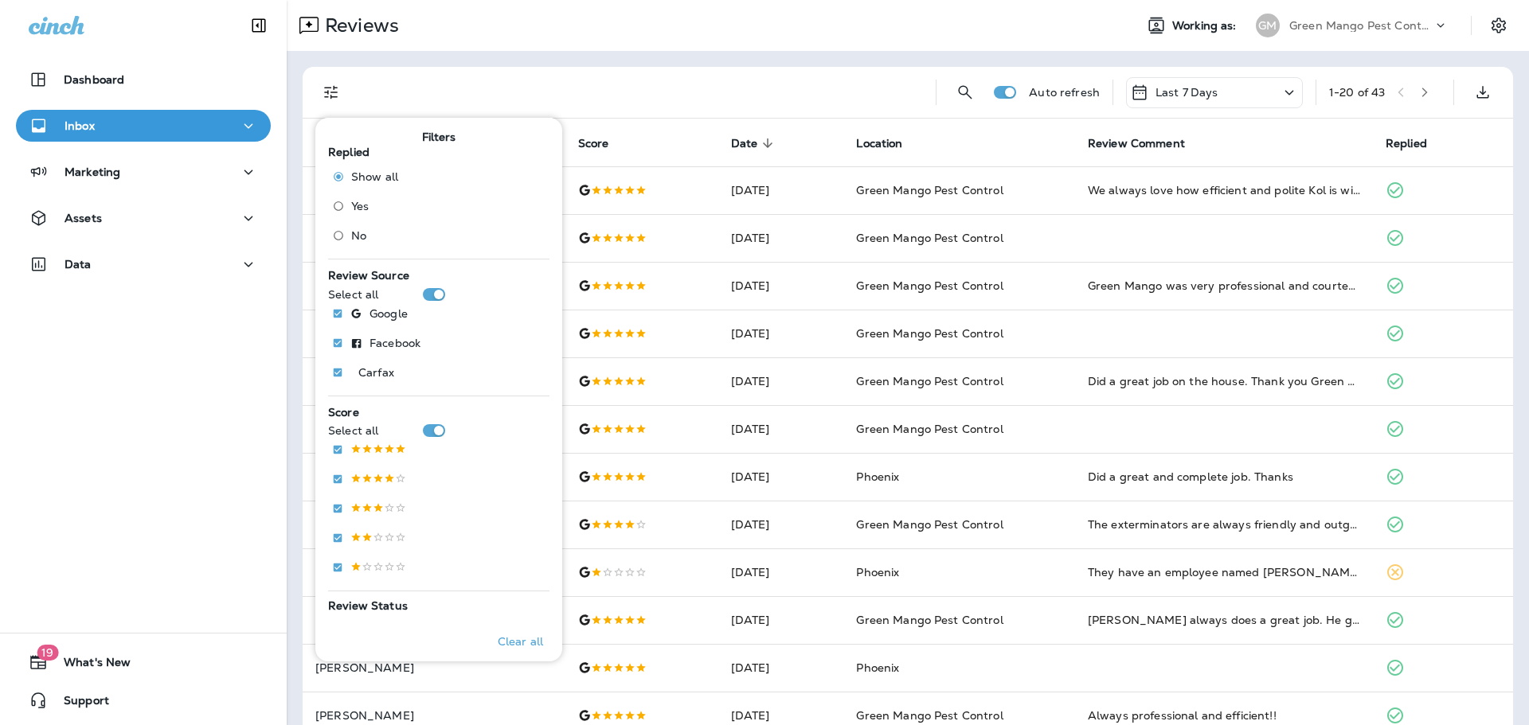
click at [357, 234] on span "No" at bounding box center [358, 235] width 15 height 13
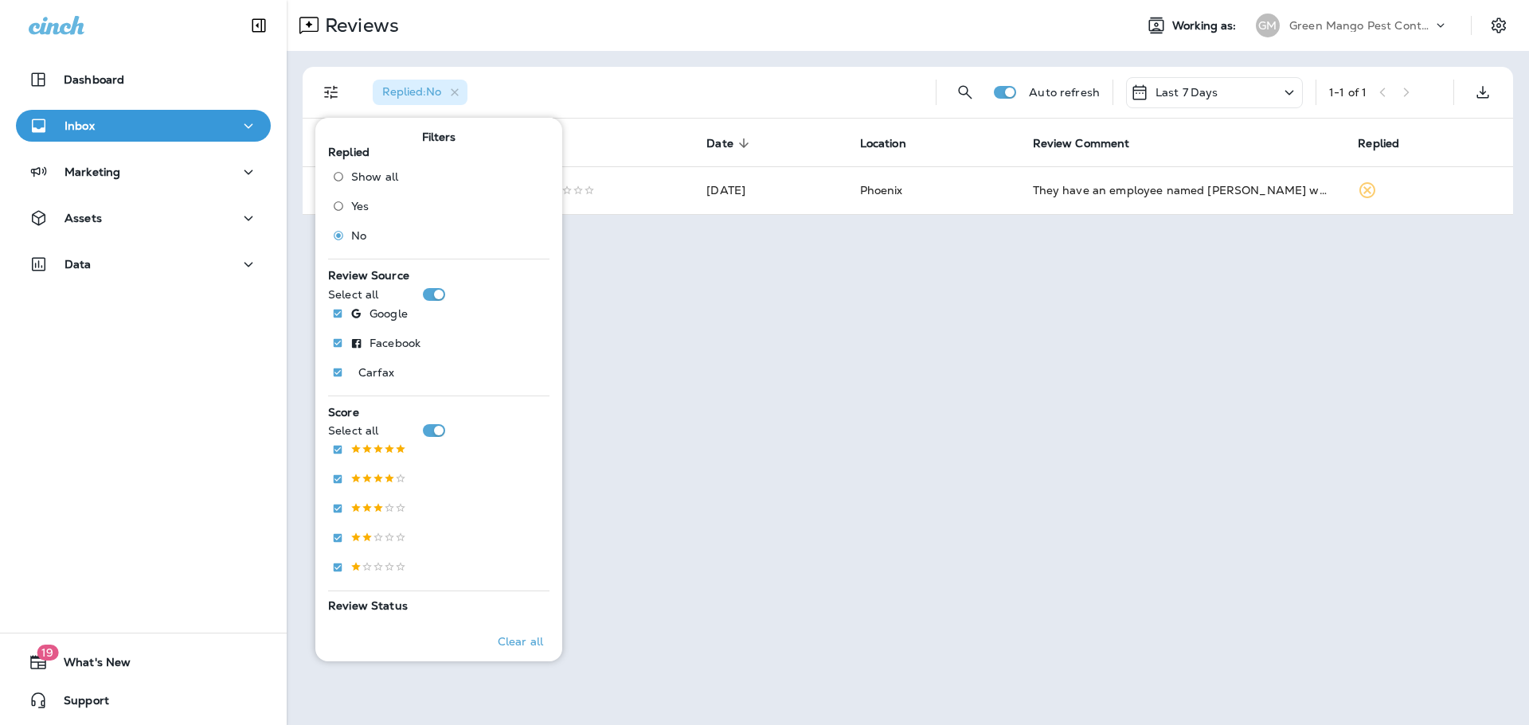
click at [674, 22] on div "Reviews" at bounding box center [704, 26] width 834 height 32
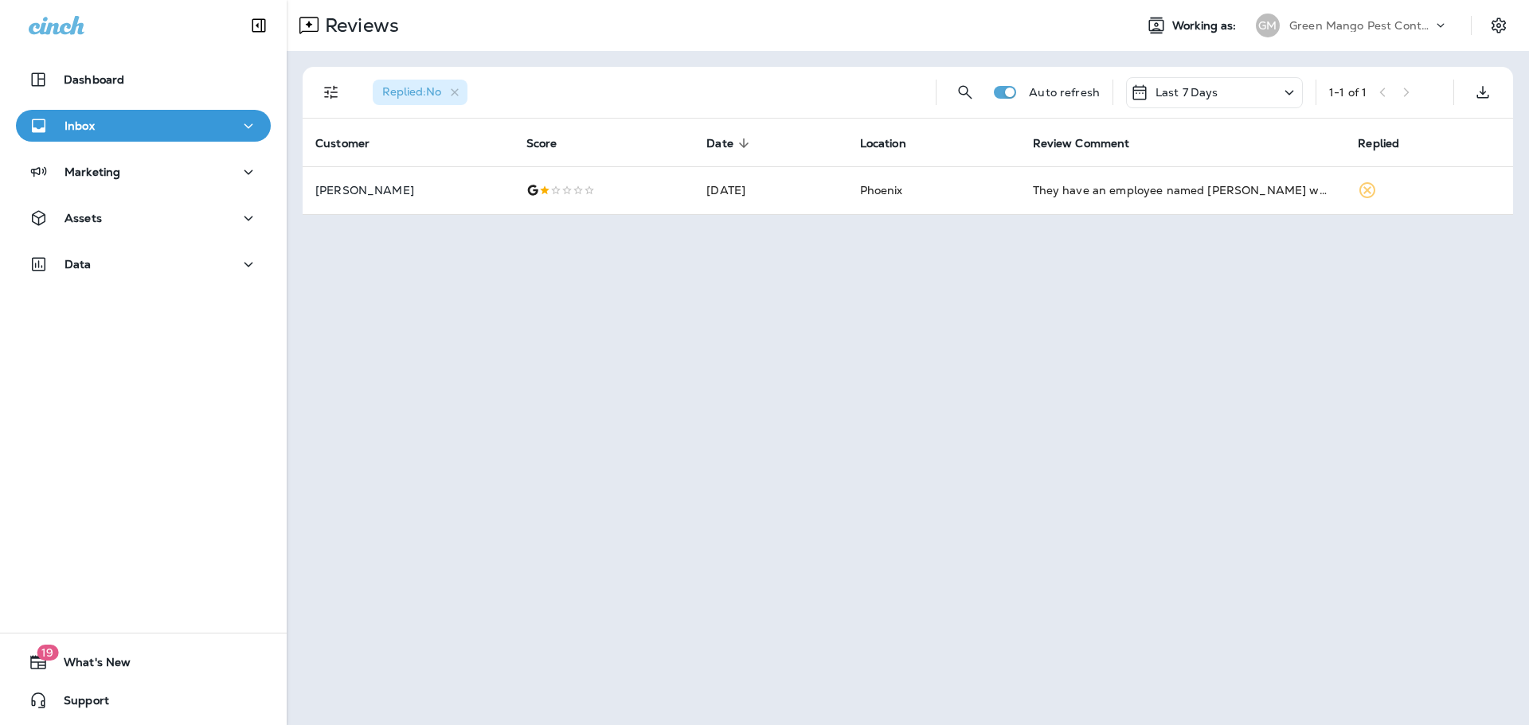
click at [1326, 26] on p "Green Mango Pest Control" at bounding box center [1360, 25] width 143 height 13
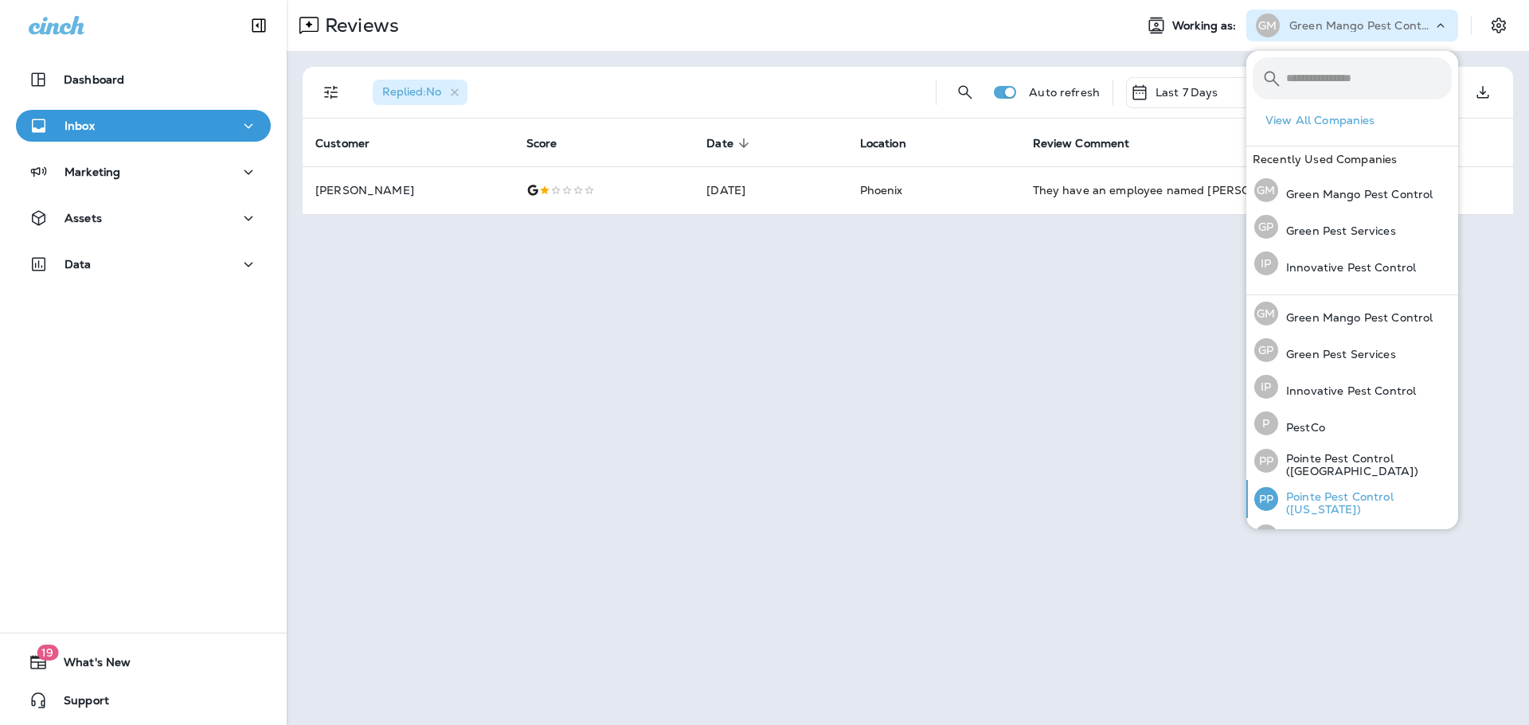
scroll to position [65, 0]
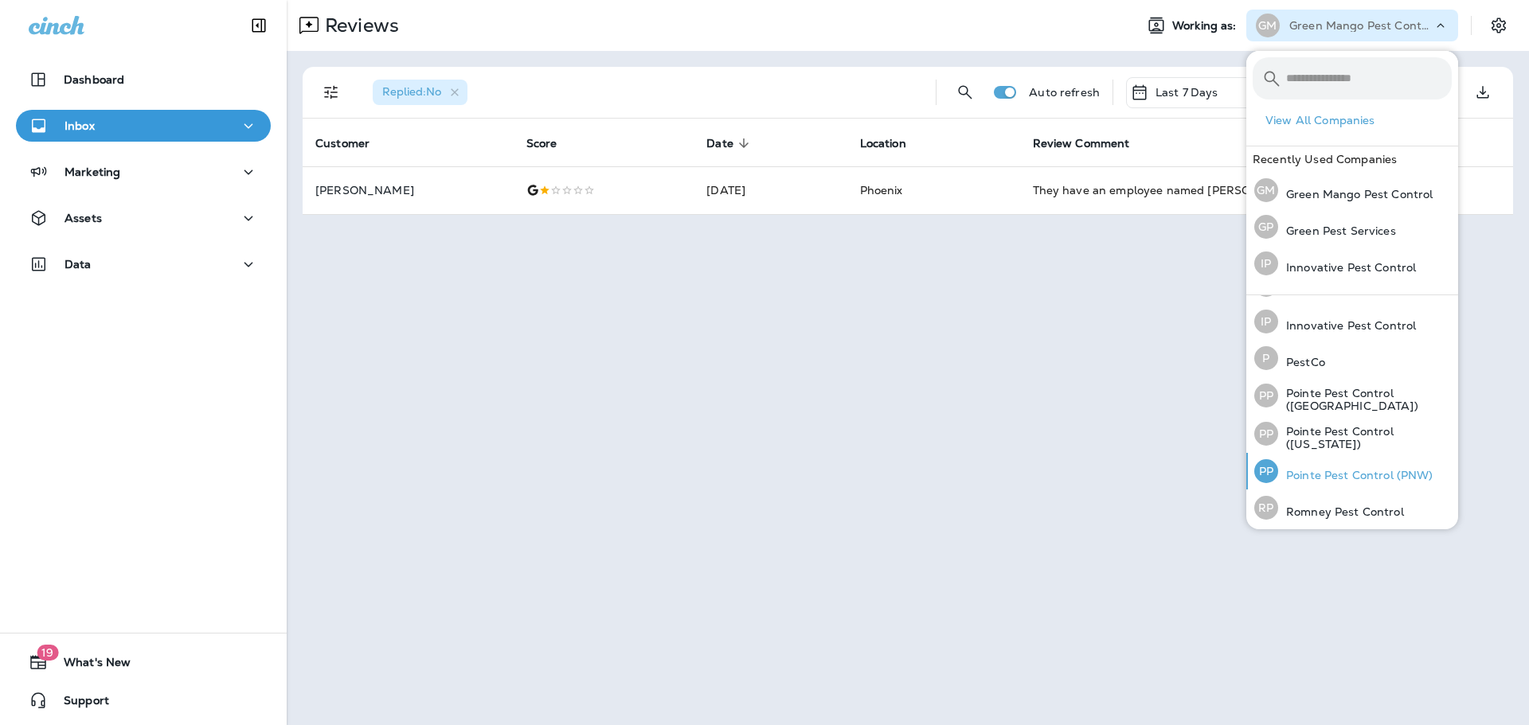
click at [1369, 461] on div "PP Pointe Pest Control (PNW)" at bounding box center [1344, 471] width 192 height 37
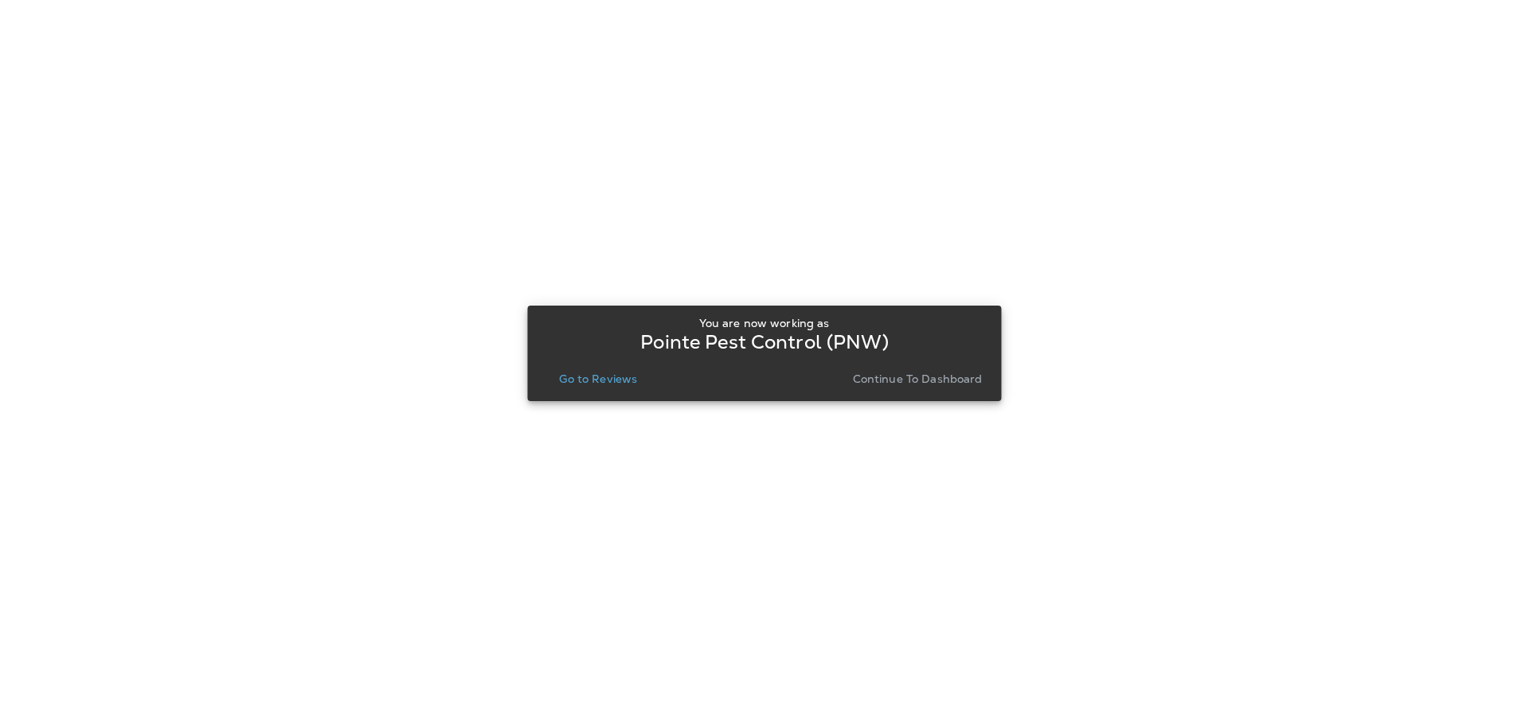
click at [606, 381] on p "Go to Reviews" at bounding box center [598, 379] width 78 height 13
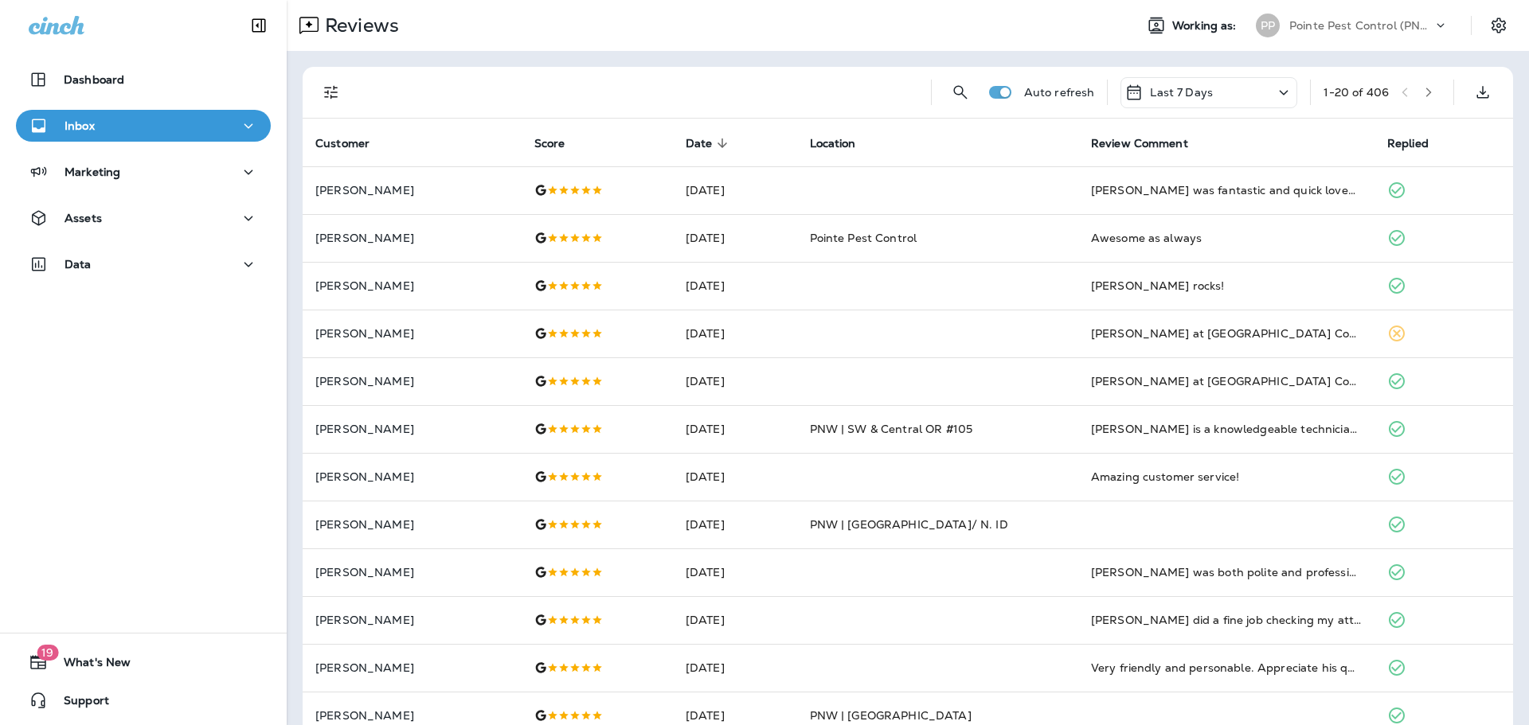
click at [332, 92] on icon "Filters" at bounding box center [331, 92] width 19 height 19
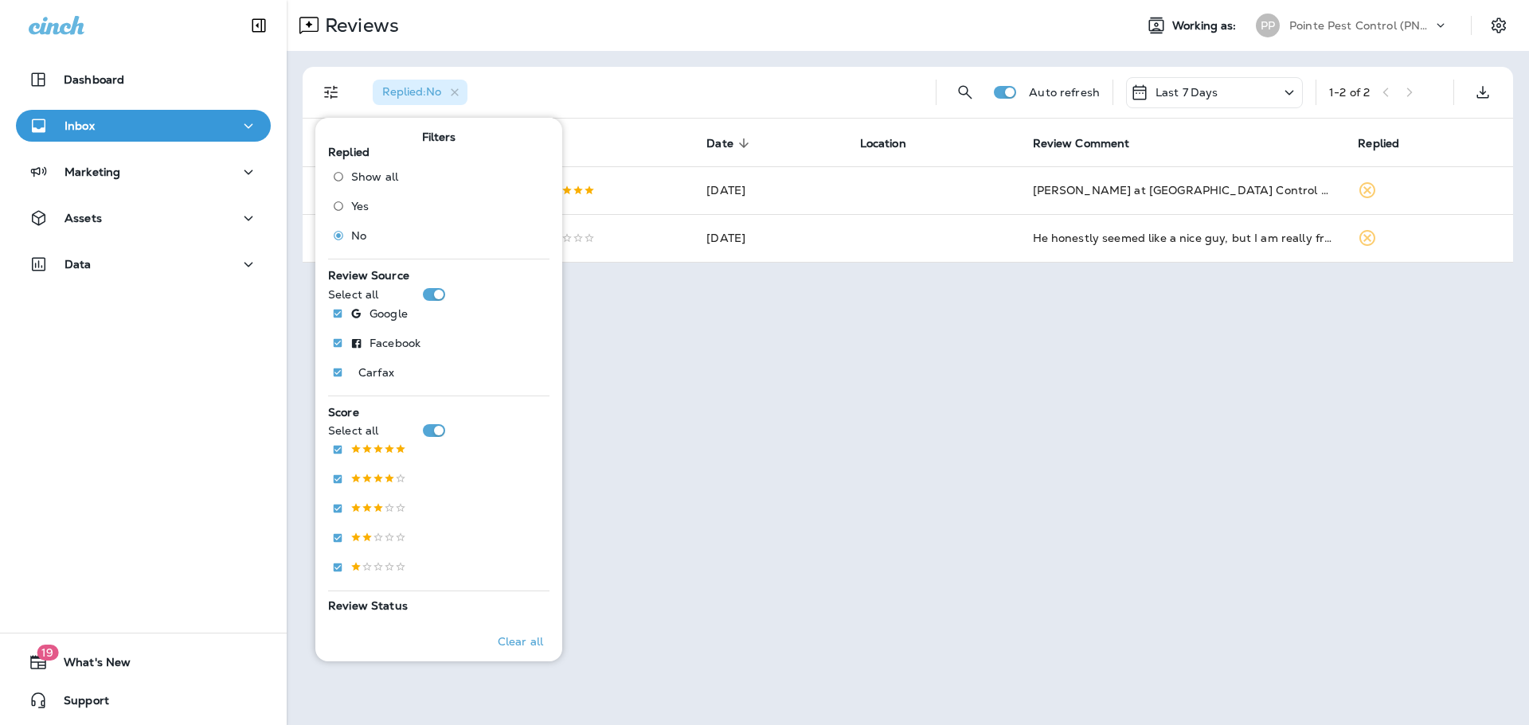
click at [755, 32] on div "Reviews" at bounding box center [704, 26] width 834 height 32
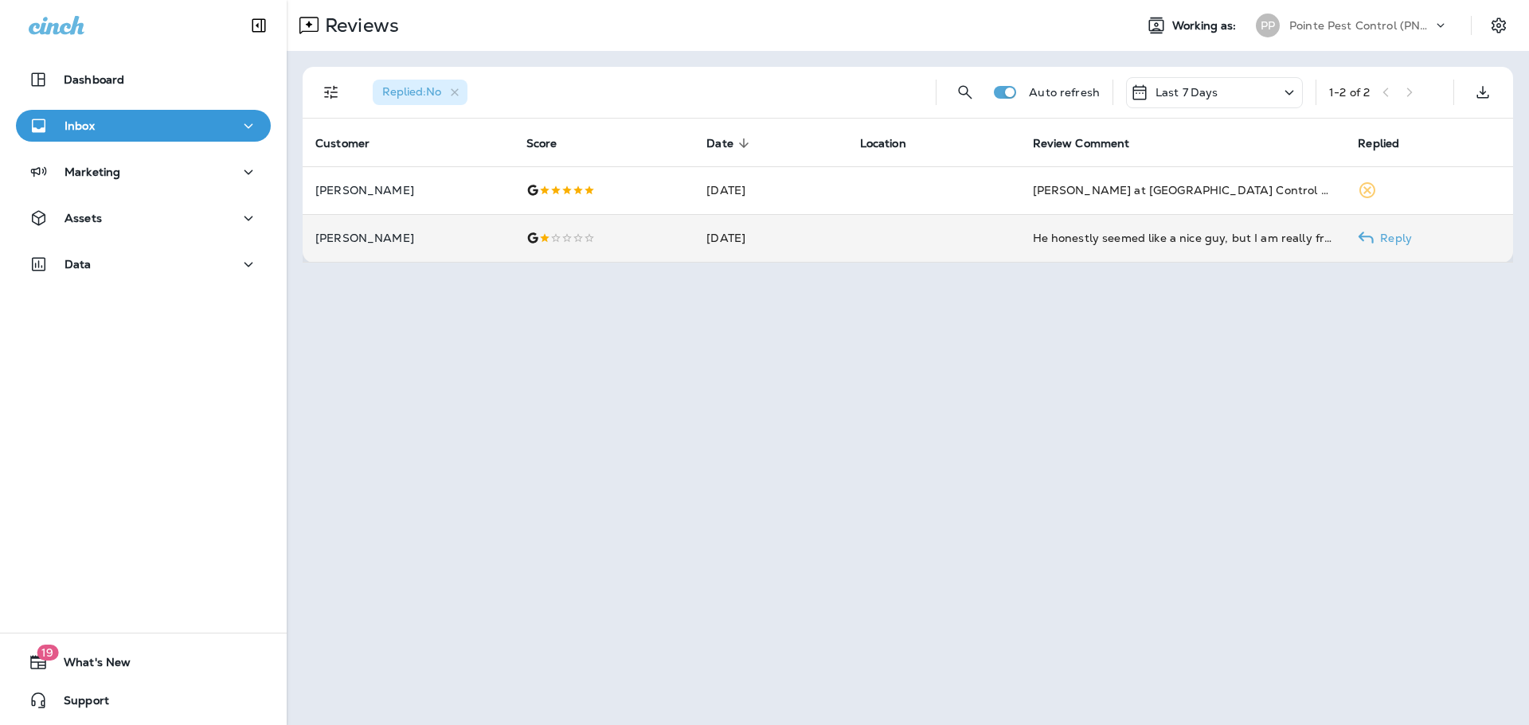
click at [822, 237] on td "[DATE]" at bounding box center [770, 238] width 153 height 48
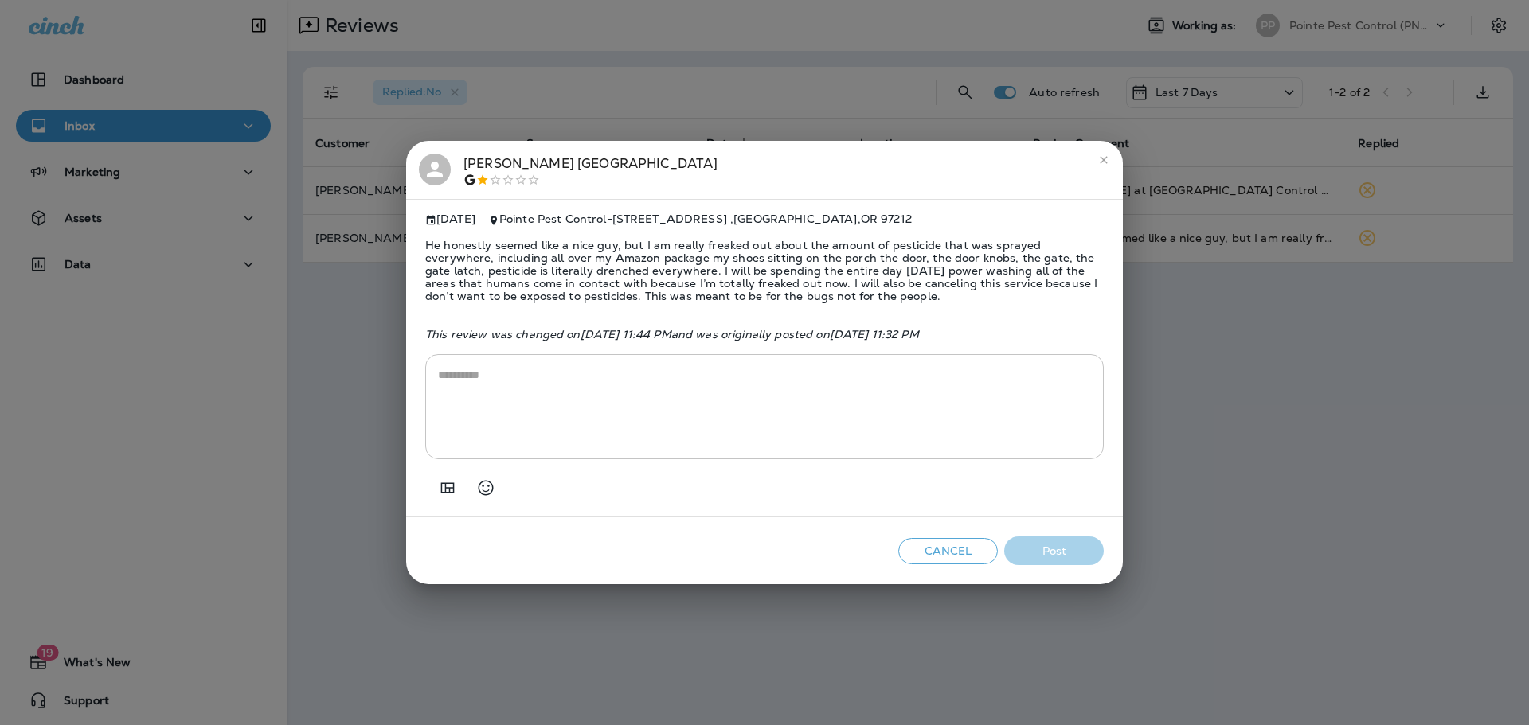
click at [1225, 322] on div "[PERSON_NAME] [DATE] Pointe Pest Control - [STREET_ADDRESS] He honestly seemed …" at bounding box center [764, 362] width 1529 height 725
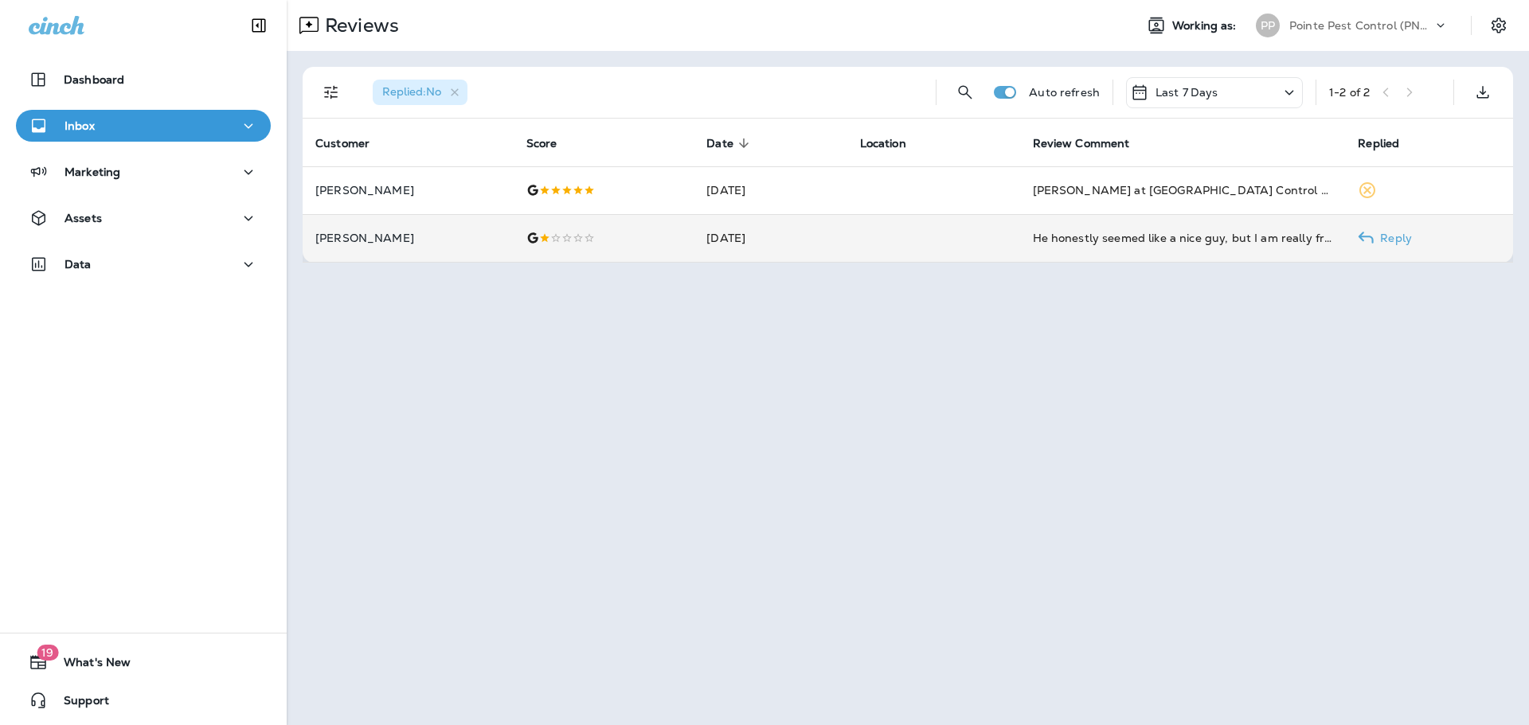
click at [878, 229] on td at bounding box center [933, 238] width 173 height 48
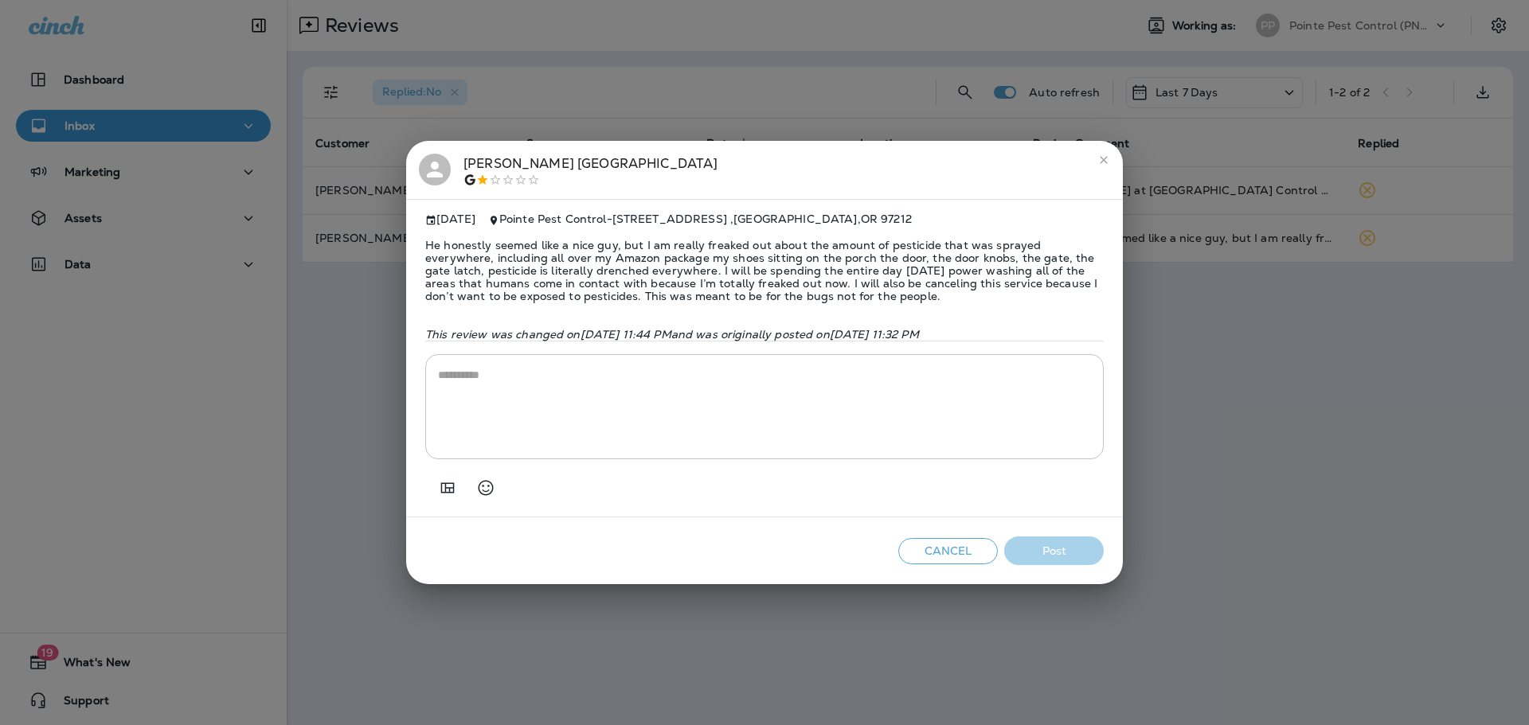
click at [787, 104] on div "[PERSON_NAME] [DATE] Pointe Pest Control - [STREET_ADDRESS] He honestly seemed …" at bounding box center [764, 362] width 1529 height 725
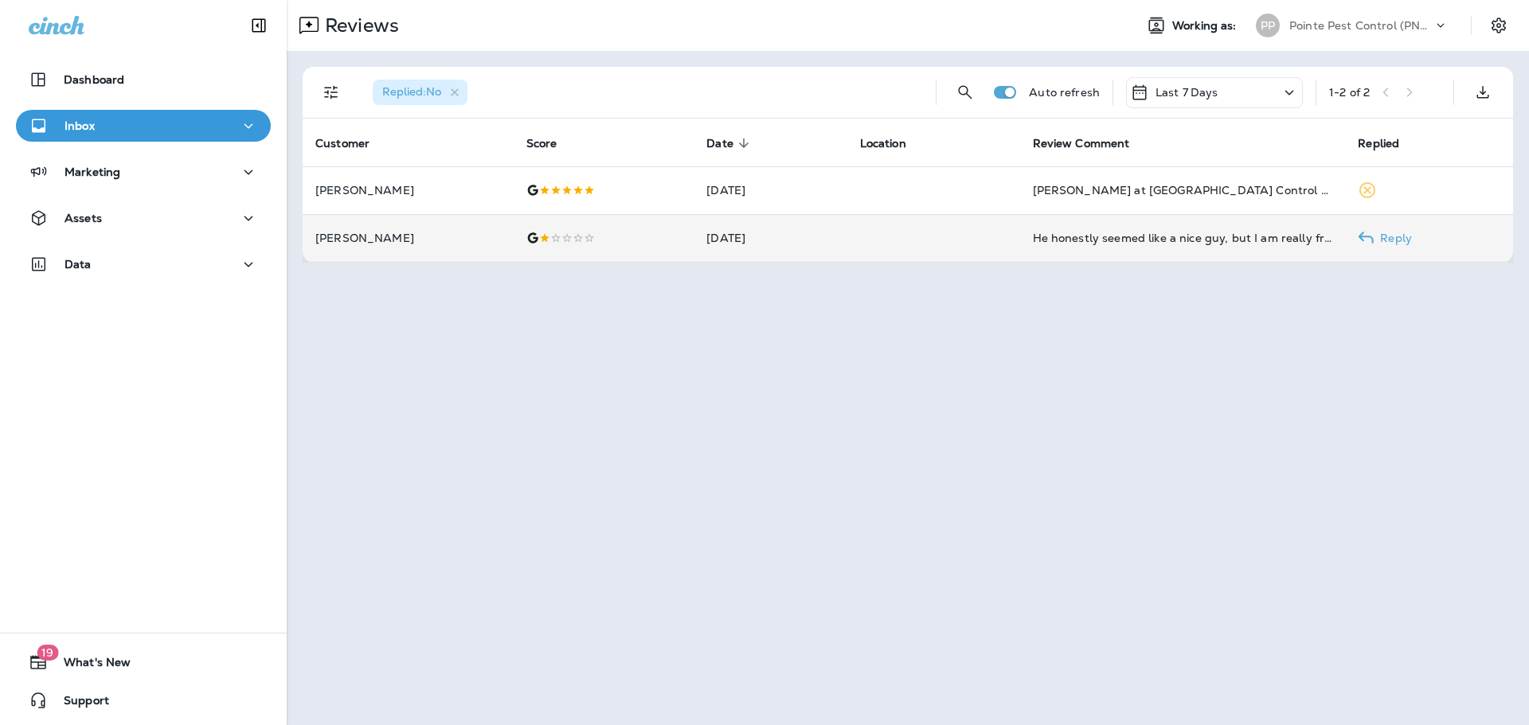
click at [820, 226] on td "[DATE]" at bounding box center [770, 238] width 153 height 48
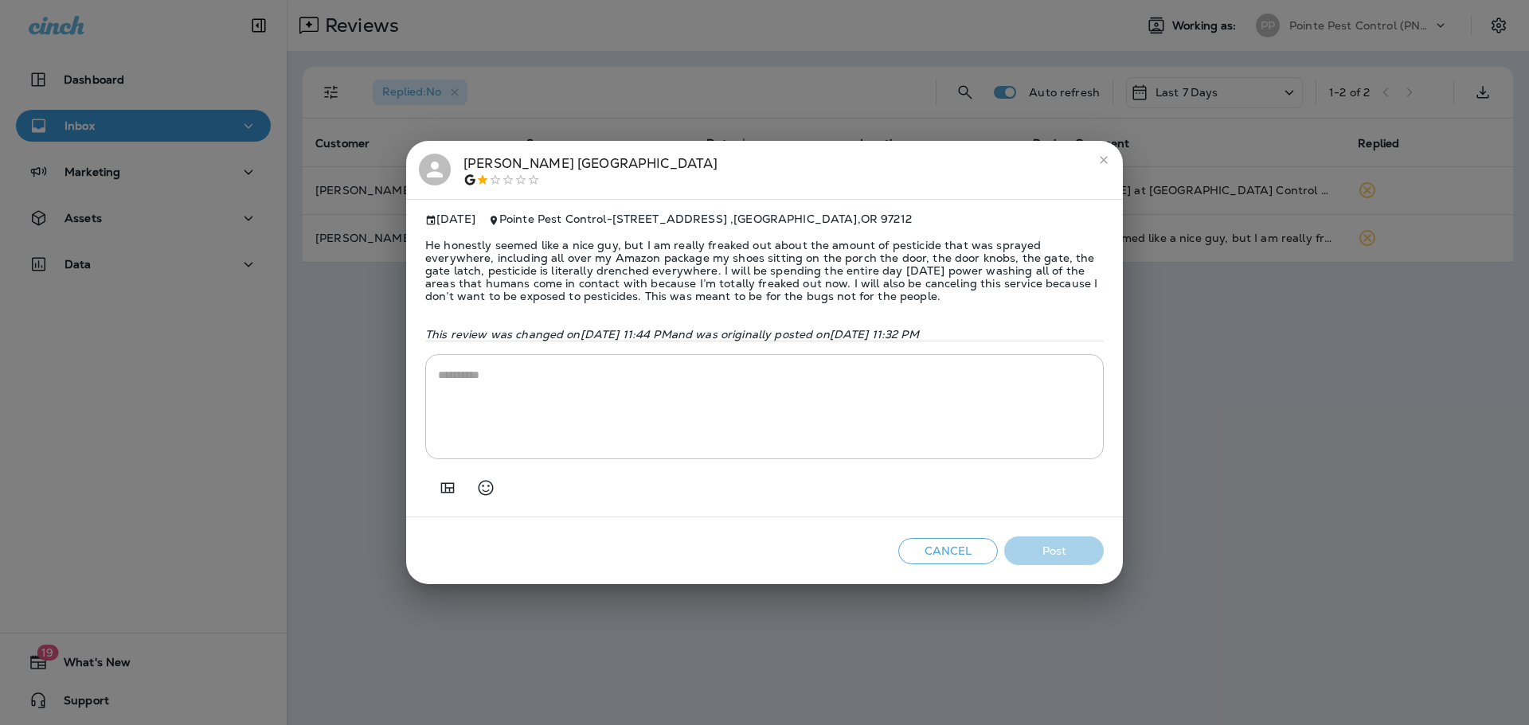
click at [447, 170] on div at bounding box center [435, 170] width 32 height 32
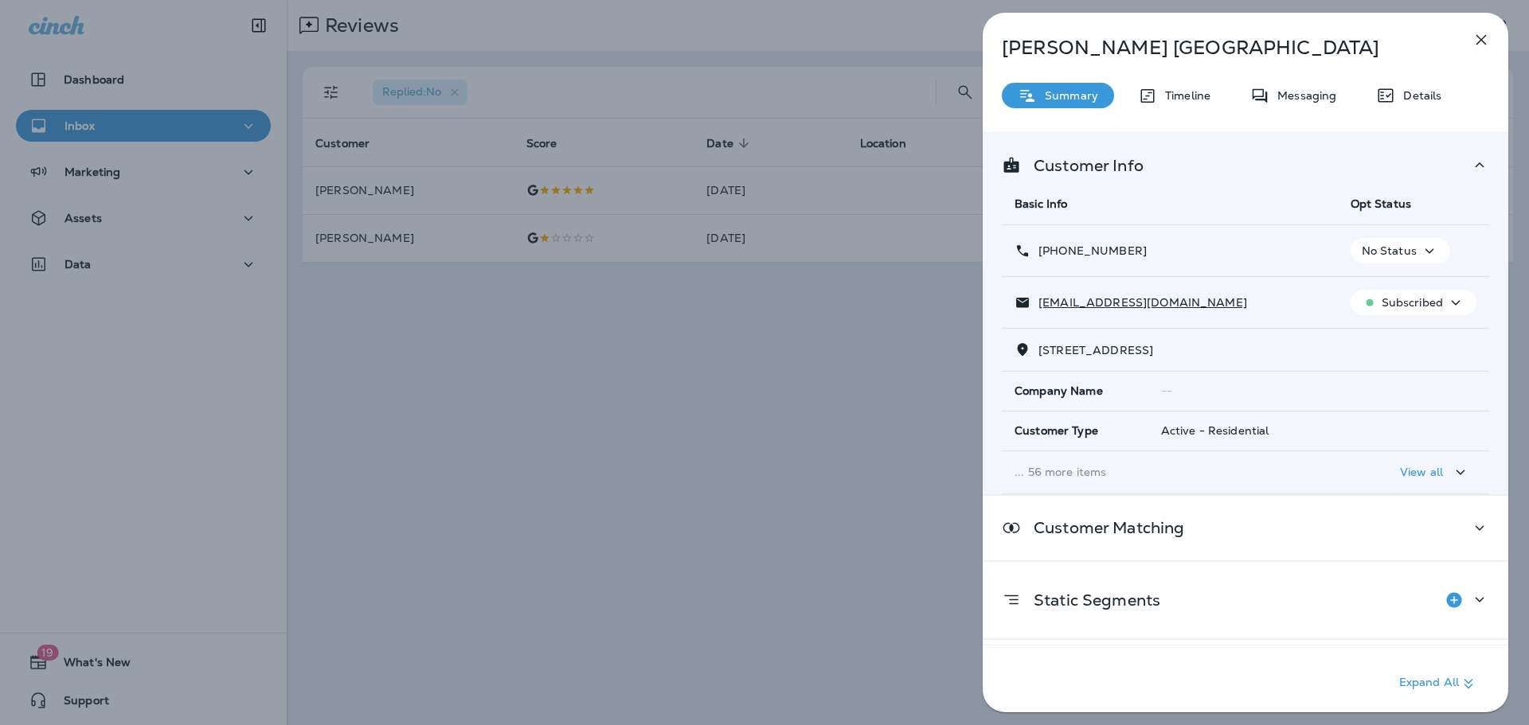
click at [599, 311] on div "[PERSON_NAME] Summary Timeline Messaging Details Customer Info Basic Info Opt S…" at bounding box center [764, 362] width 1529 height 725
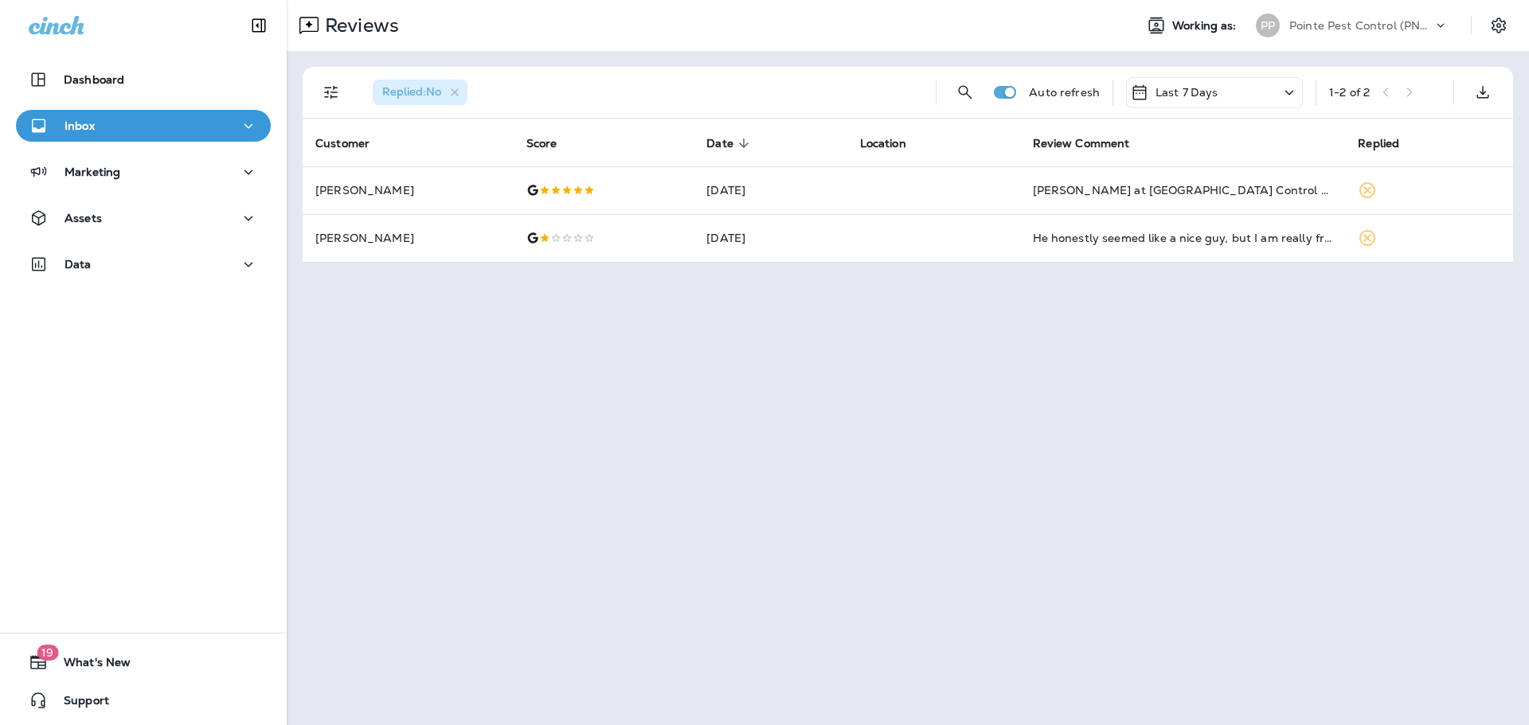
click at [1398, 26] on p "Pointe Pest Control (PNW)" at bounding box center [1360, 25] width 143 height 13
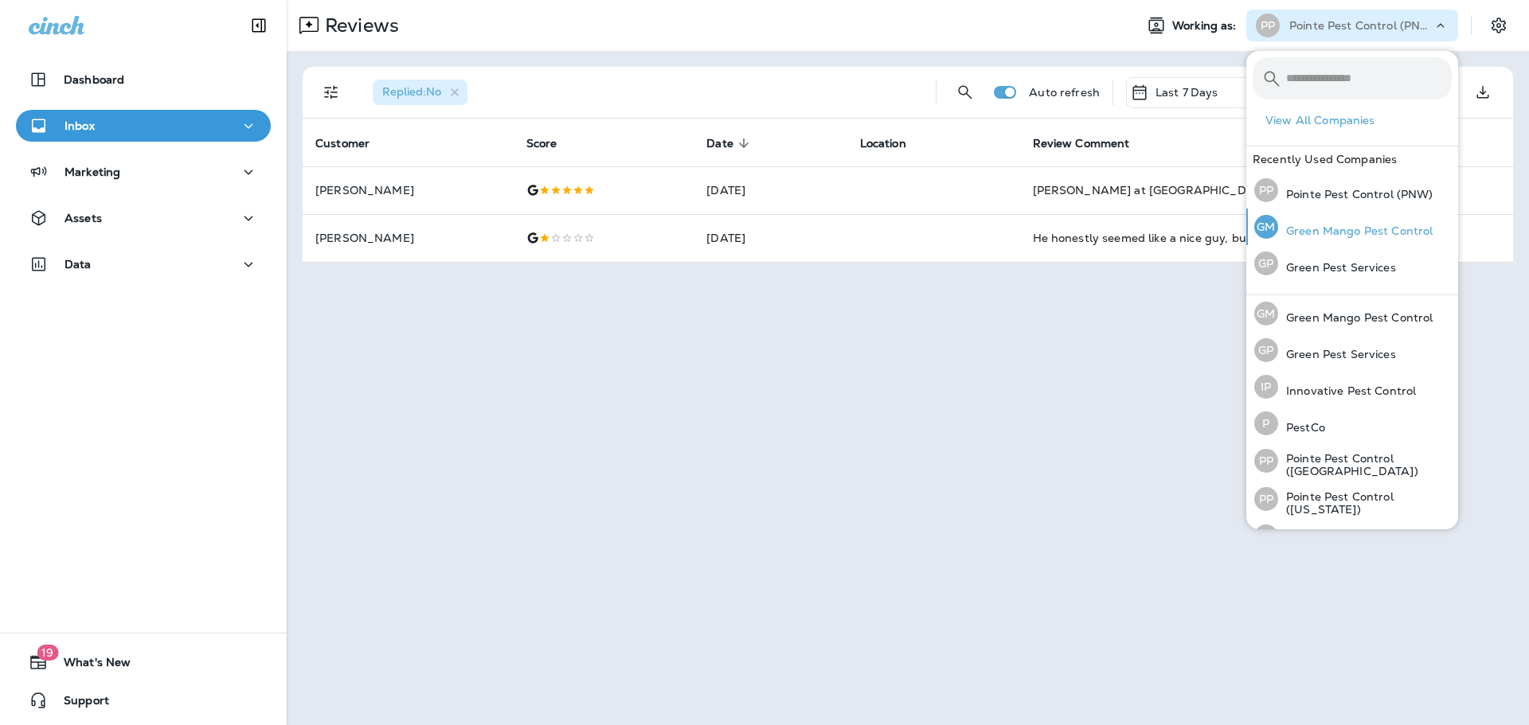
click at [1343, 221] on div "[PERSON_NAME] Mango Pest Control" at bounding box center [1343, 227] width 191 height 37
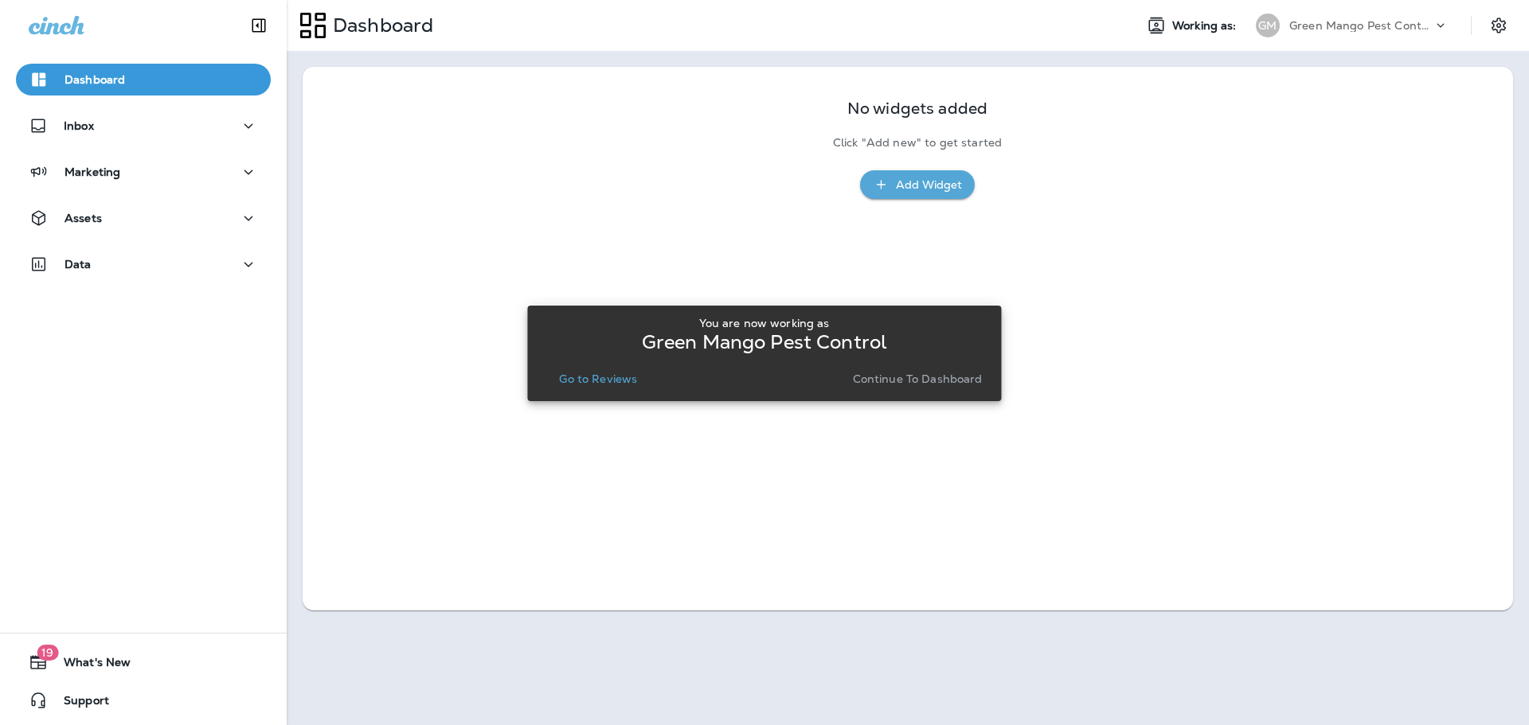
click at [602, 381] on p "Go to Reviews" at bounding box center [598, 379] width 78 height 13
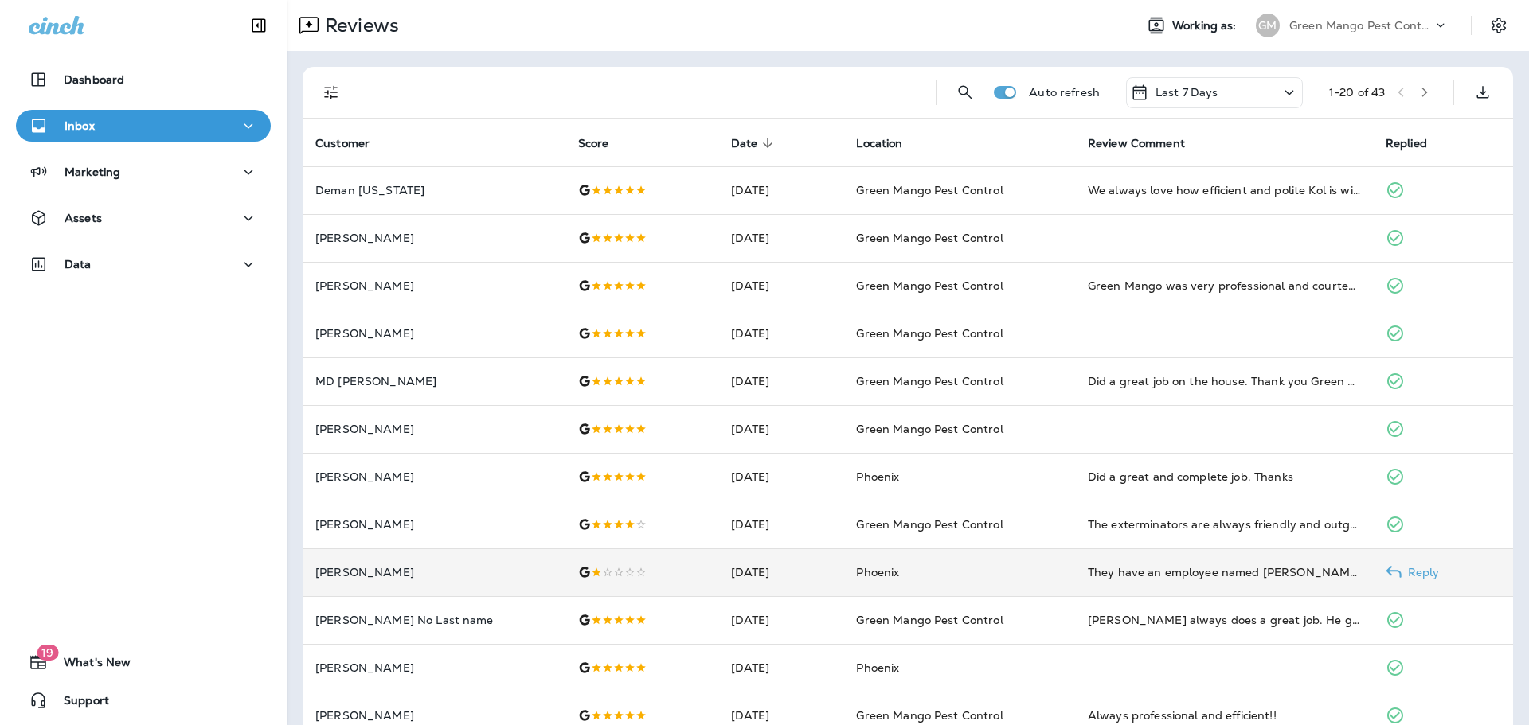
click at [659, 583] on td at bounding box center [641, 573] width 153 height 48
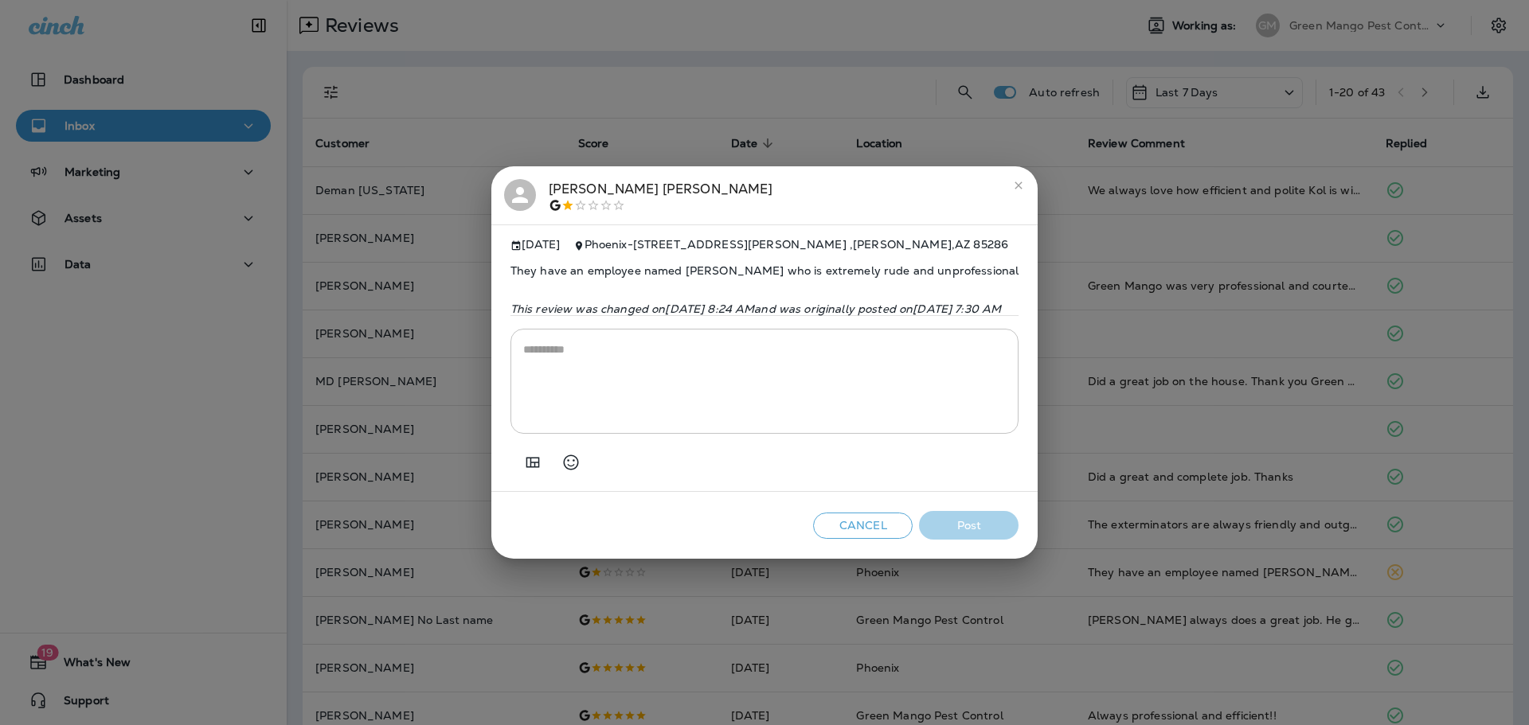
click at [508, 188] on icon at bounding box center [520, 195] width 24 height 24
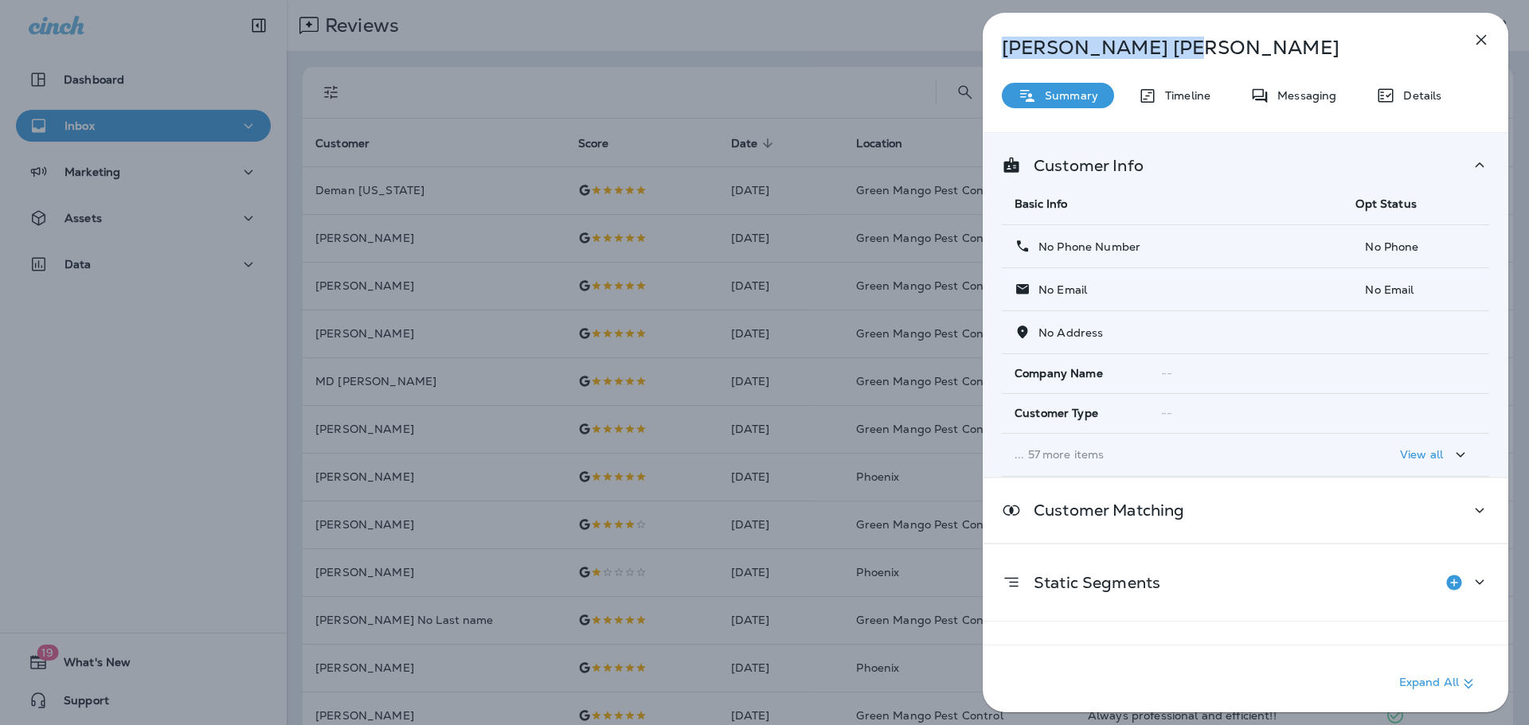
drag, startPoint x: 1092, startPoint y: 48, endPoint x: 995, endPoint y: 51, distance: 96.4
click at [998, 54] on div "[PERSON_NAME]" at bounding box center [1219, 48] width 473 height 22
copy p "[PERSON_NAME]"
click at [541, 246] on div "[PERSON_NAME] Summary Timeline Messaging Details Customer Info Basic Info Opt S…" at bounding box center [764, 362] width 1529 height 725
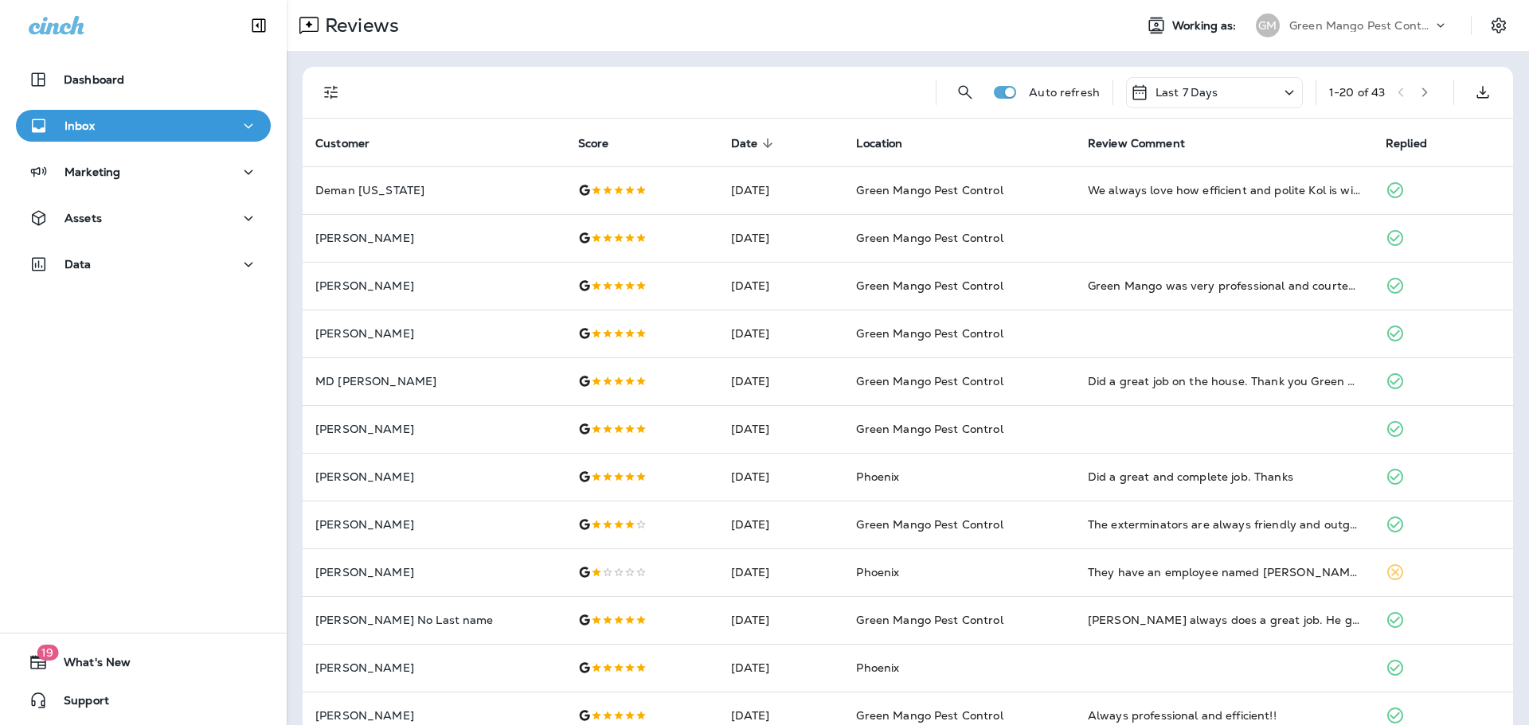
click at [193, 264] on div at bounding box center [764, 362] width 1529 height 725
click at [142, 268] on div "Data" at bounding box center [143, 265] width 229 height 20
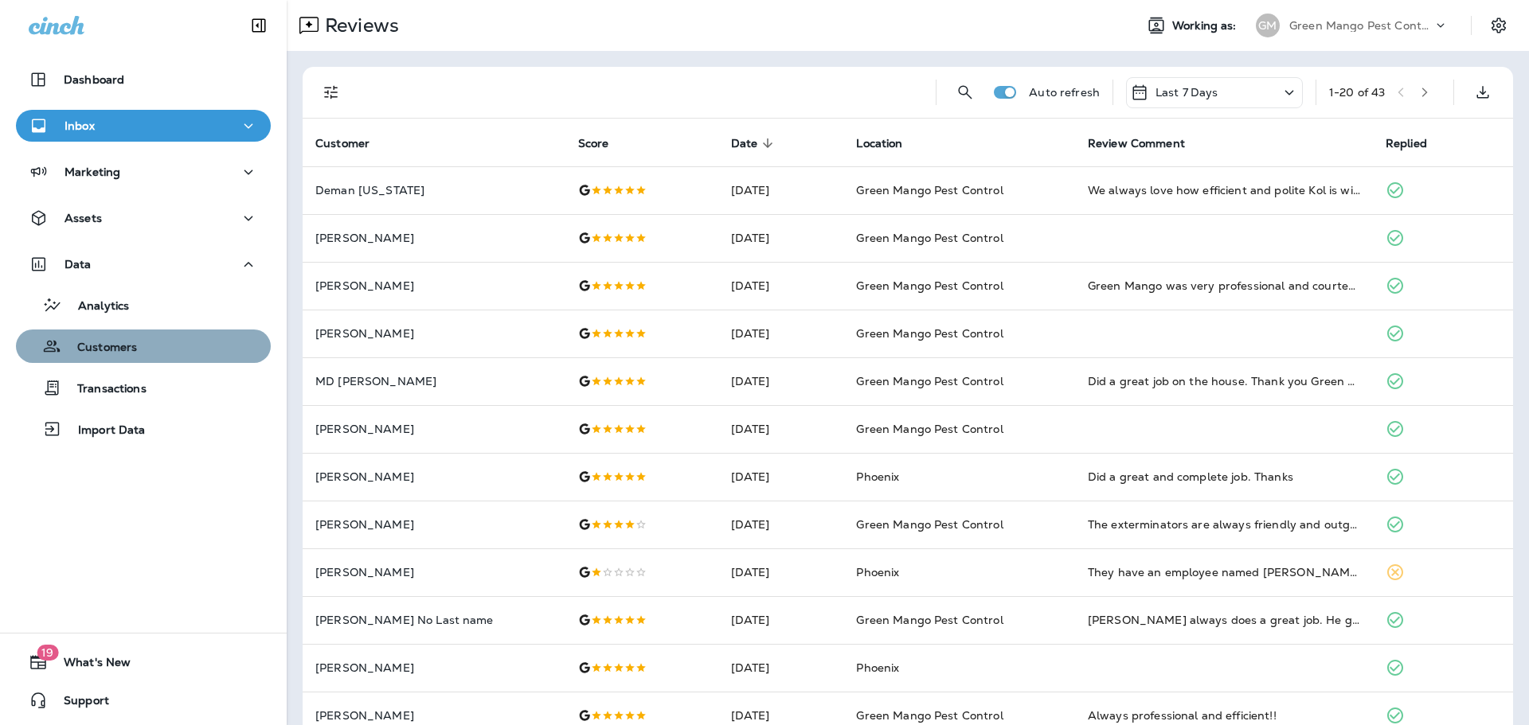
click at [166, 359] on button "Customers" at bounding box center [143, 346] width 255 height 33
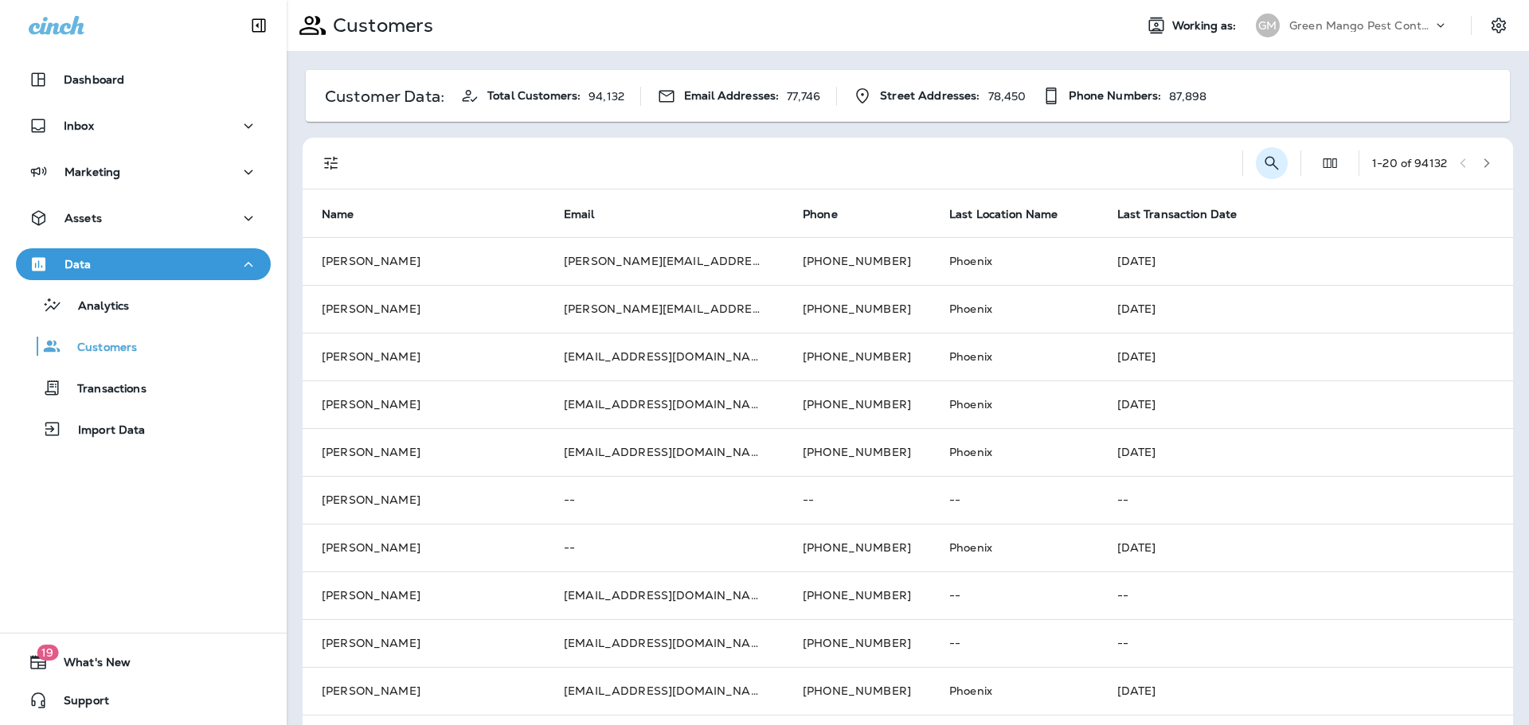
click at [1262, 164] on icon "Search Customers" at bounding box center [1271, 163] width 19 height 19
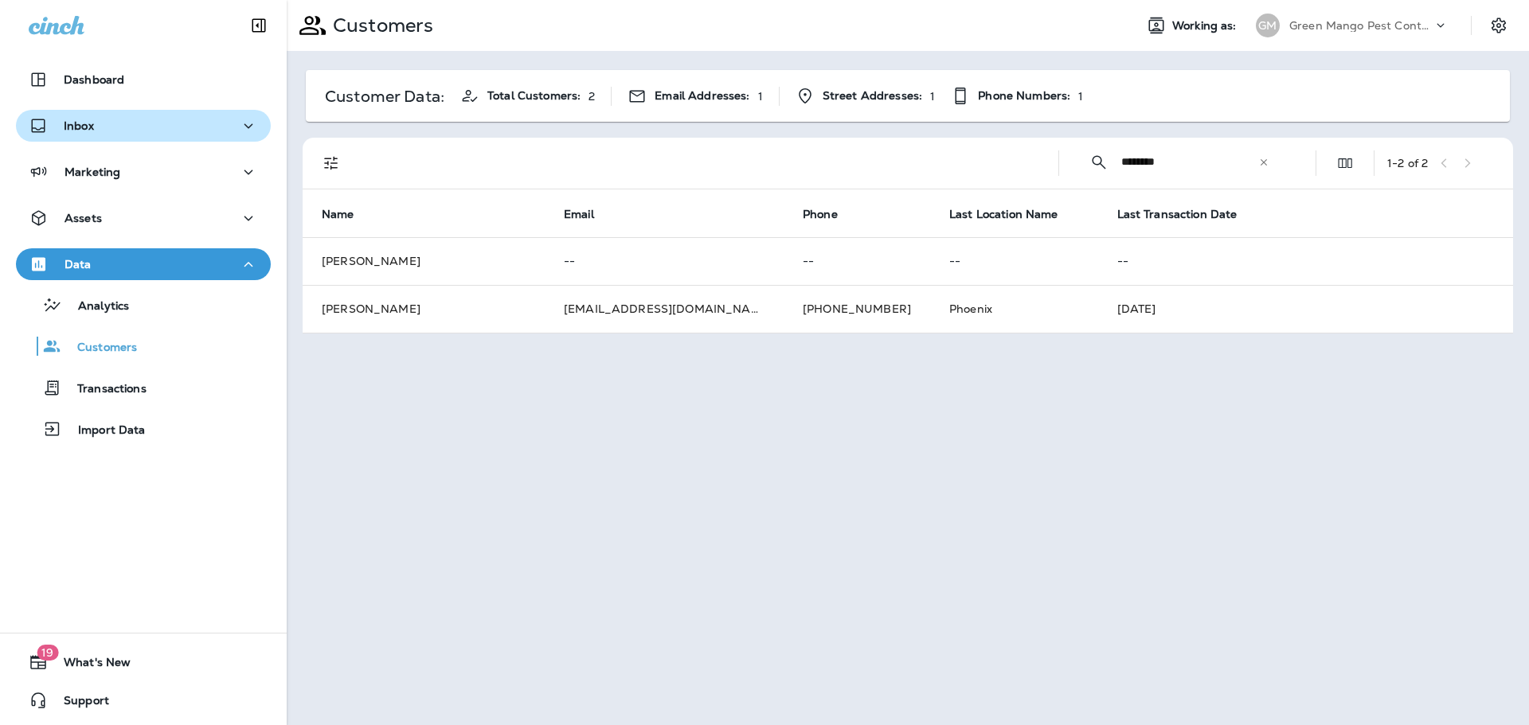
type input "********"
click at [103, 131] on div "Inbox" at bounding box center [143, 126] width 229 height 20
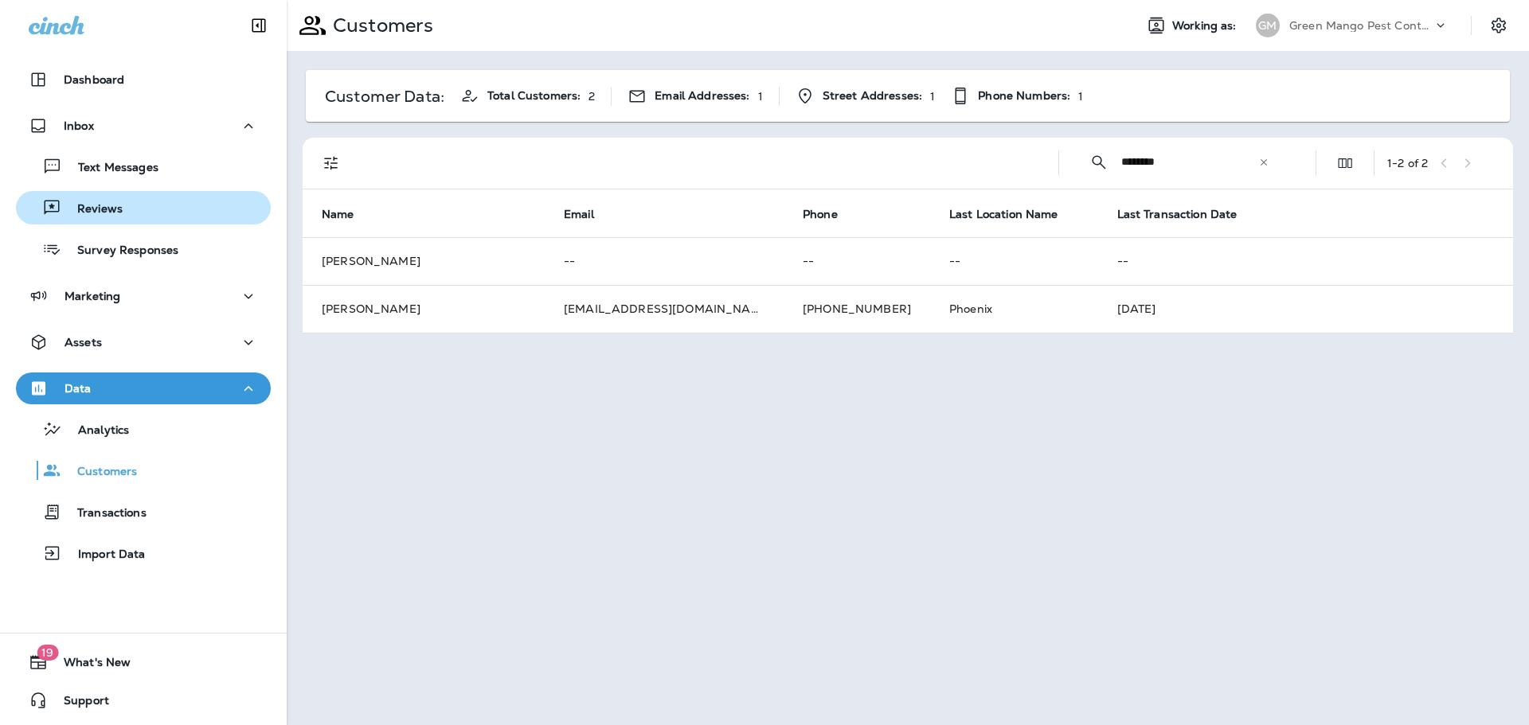
drag, startPoint x: 112, startPoint y: 196, endPoint x: 117, endPoint y: 220, distance: 24.4
click at [111, 196] on div "Reviews" at bounding box center [72, 208] width 100 height 24
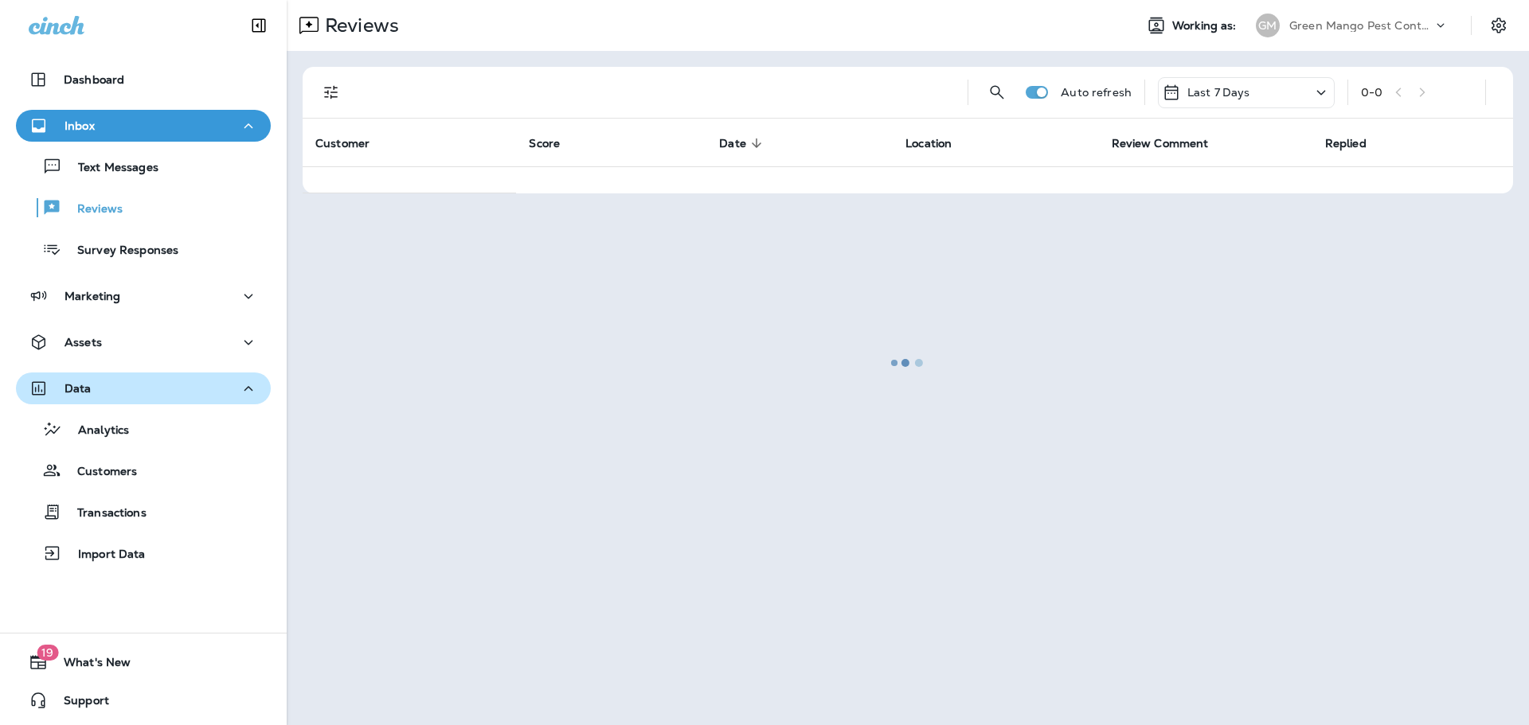
click at [131, 392] on div "Data" at bounding box center [143, 389] width 229 height 20
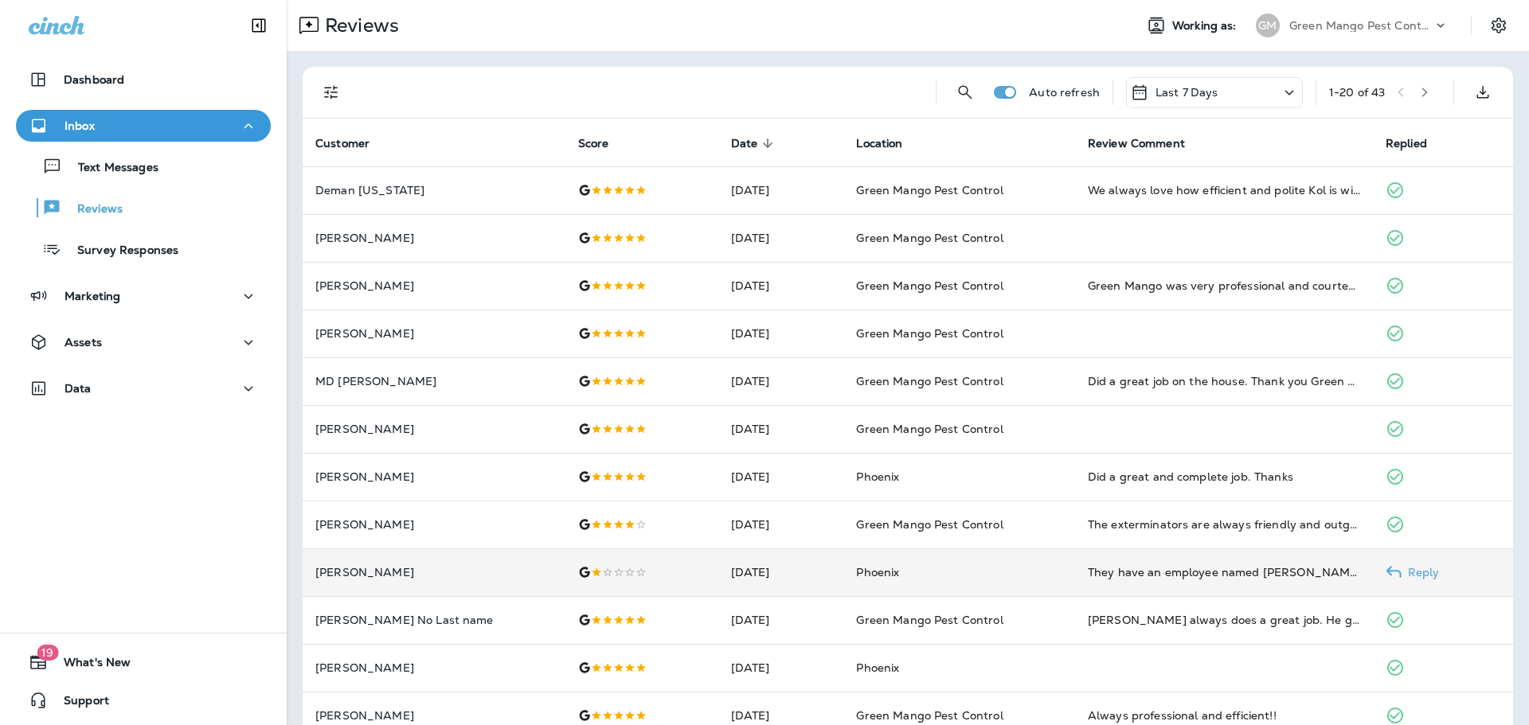
click at [718, 576] on td "[DATE]" at bounding box center [781, 573] width 126 height 48
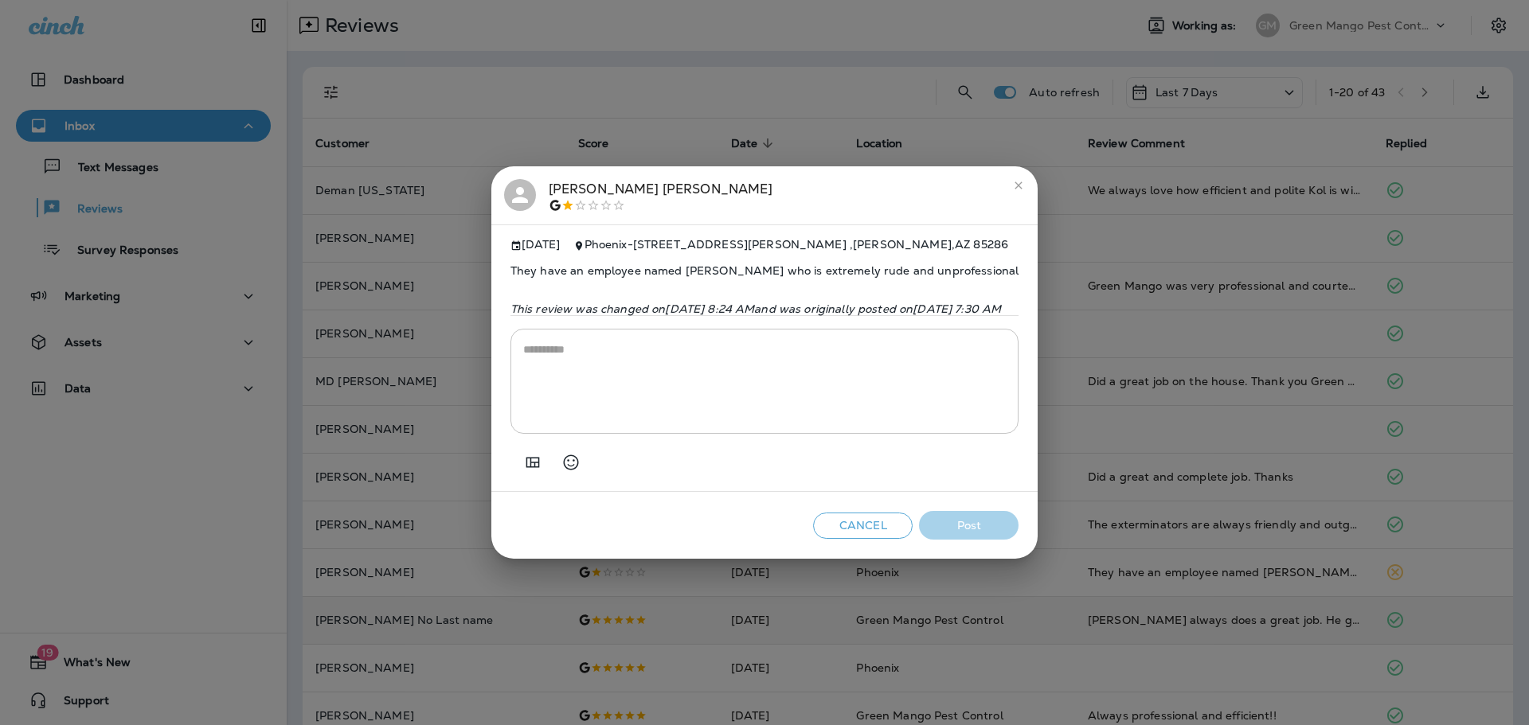
click at [717, 611] on div "[PERSON_NAME] [DATE] Phoenix - [STREET_ADDRESS][PERSON_NAME] They have an emplo…" at bounding box center [764, 362] width 1529 height 725
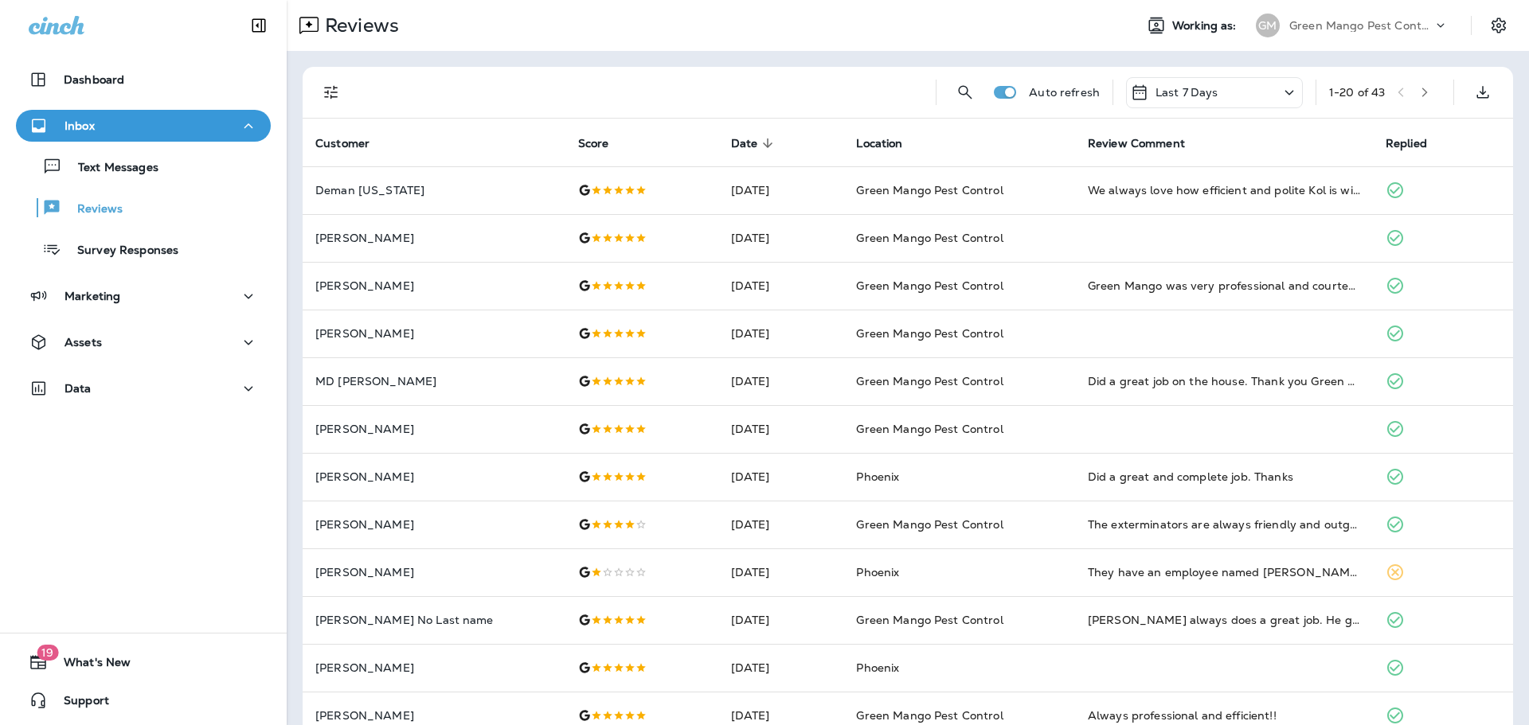
click at [1346, 22] on p "Green Mango Pest Control" at bounding box center [1360, 25] width 143 height 13
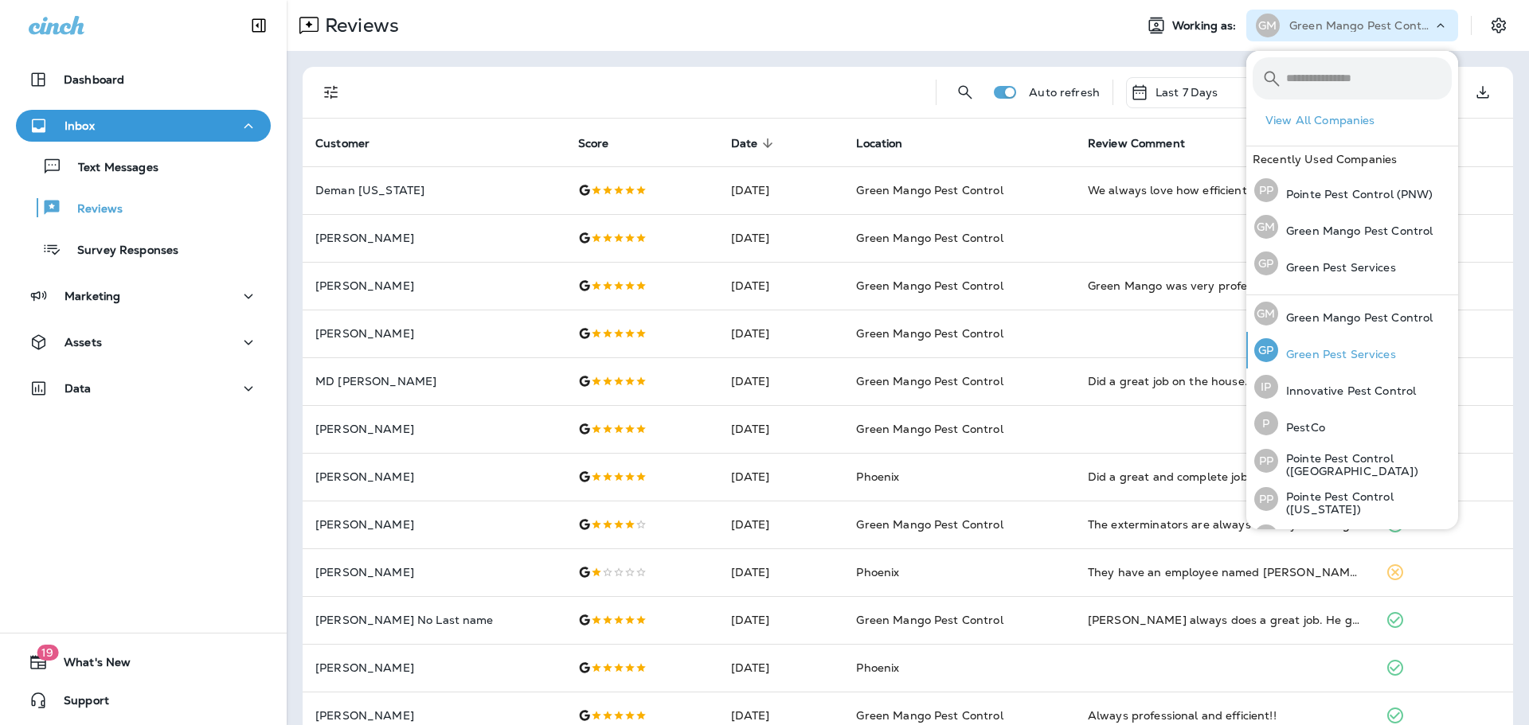
click at [1326, 357] on p "Green Pest Services" at bounding box center [1337, 354] width 118 height 13
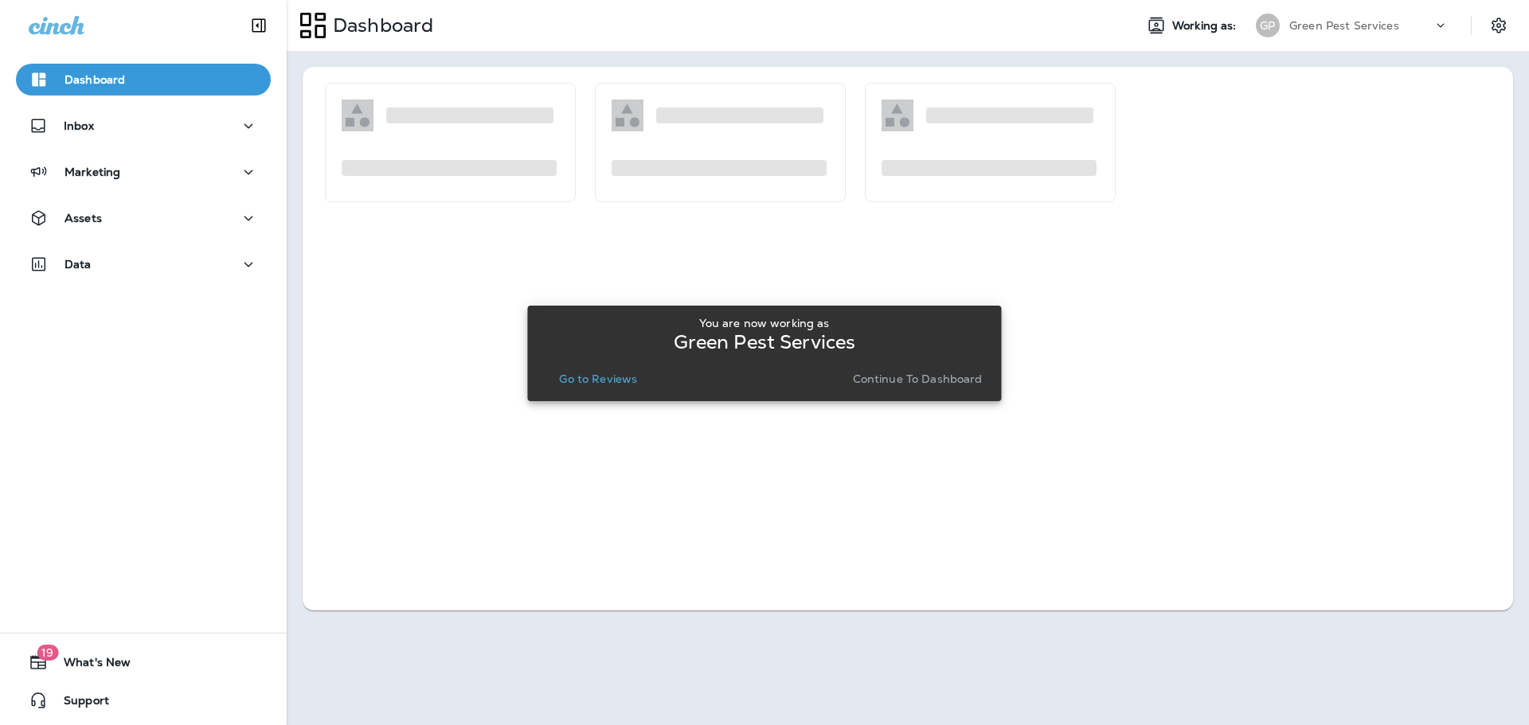
drag, startPoint x: 604, startPoint y: 390, endPoint x: 548, endPoint y: 346, distance: 71.4
click at [604, 390] on div "You are now working as Green Pest Services Go to Reviews Continue to Dashboard" at bounding box center [764, 354] width 448 height 86
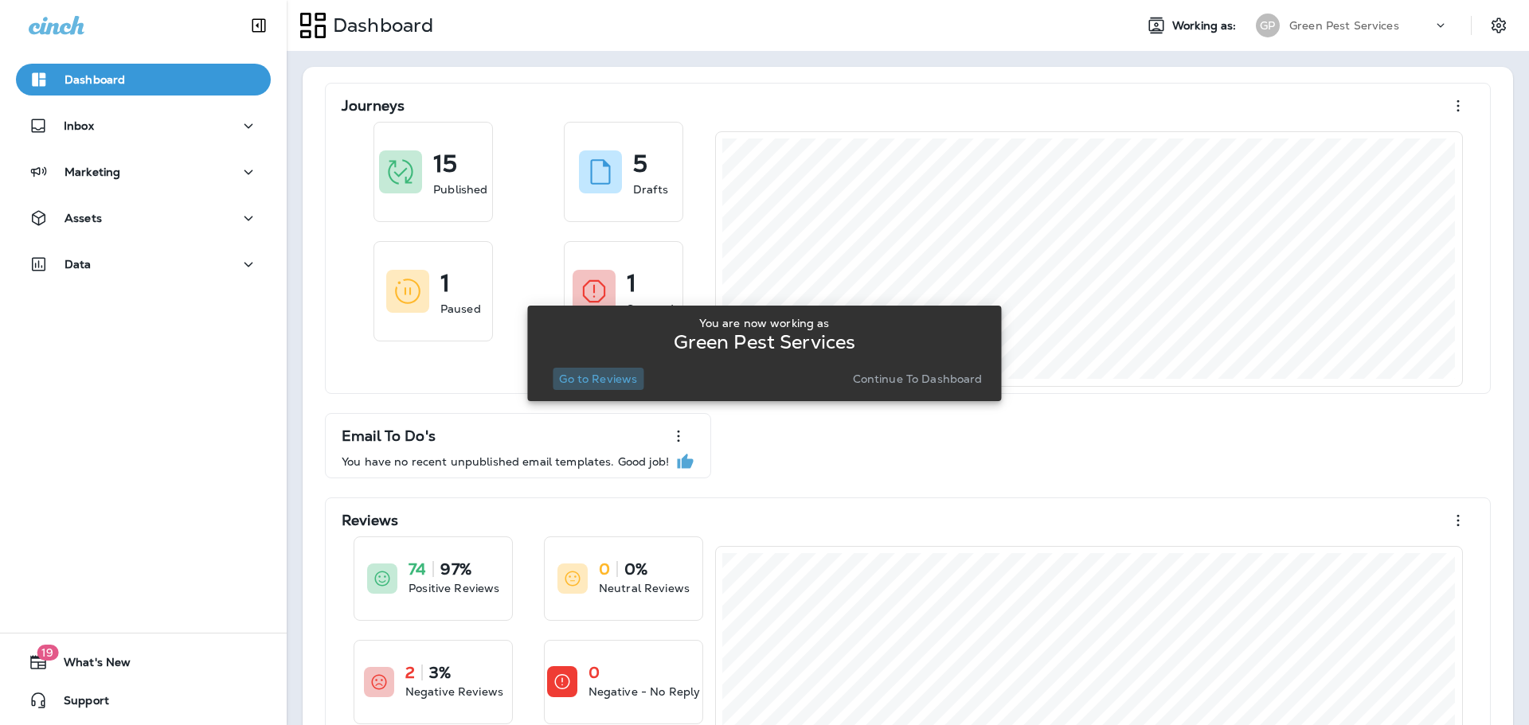
click at [627, 373] on p "Go to Reviews" at bounding box center [598, 379] width 78 height 13
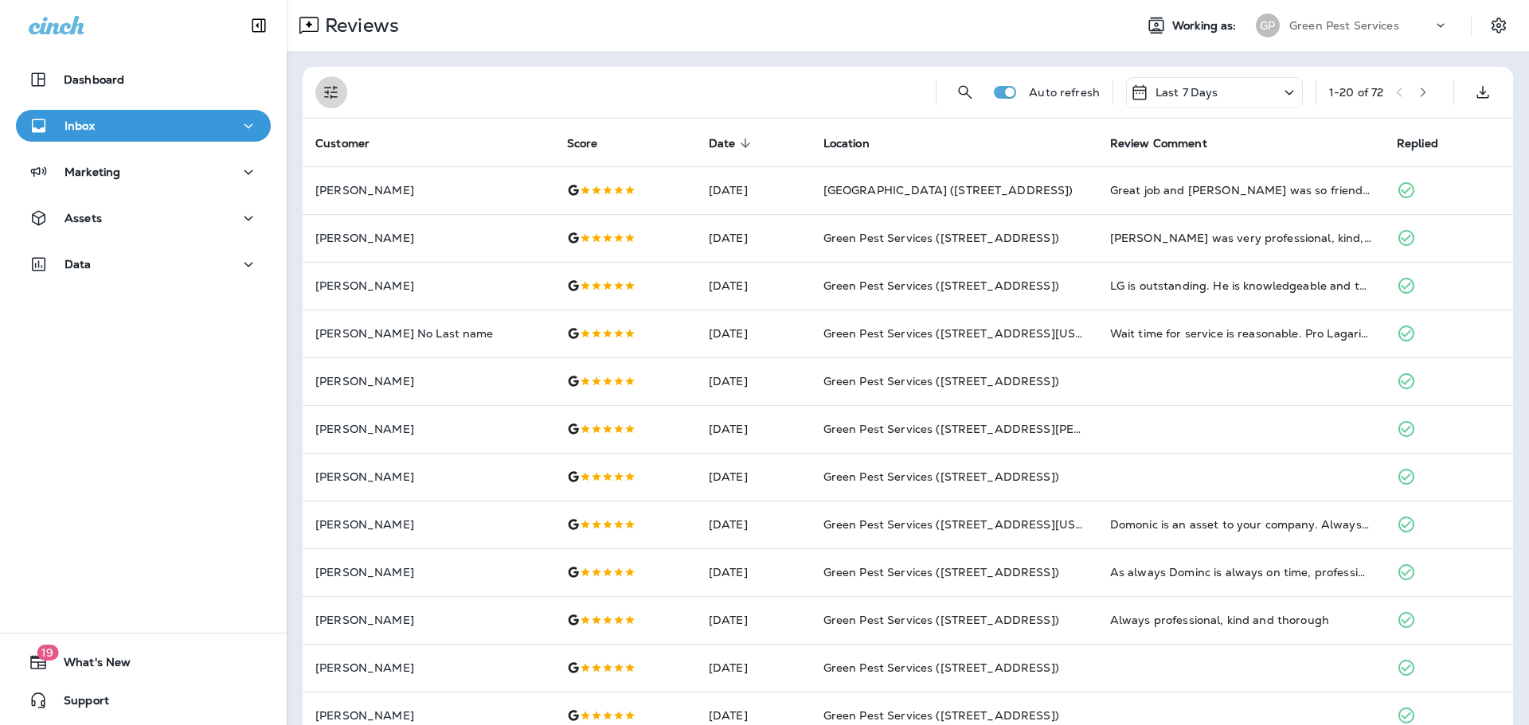
drag, startPoint x: 329, startPoint y: 93, endPoint x: 328, endPoint y: 102, distance: 8.8
click at [329, 93] on icon "Filters" at bounding box center [331, 92] width 19 height 19
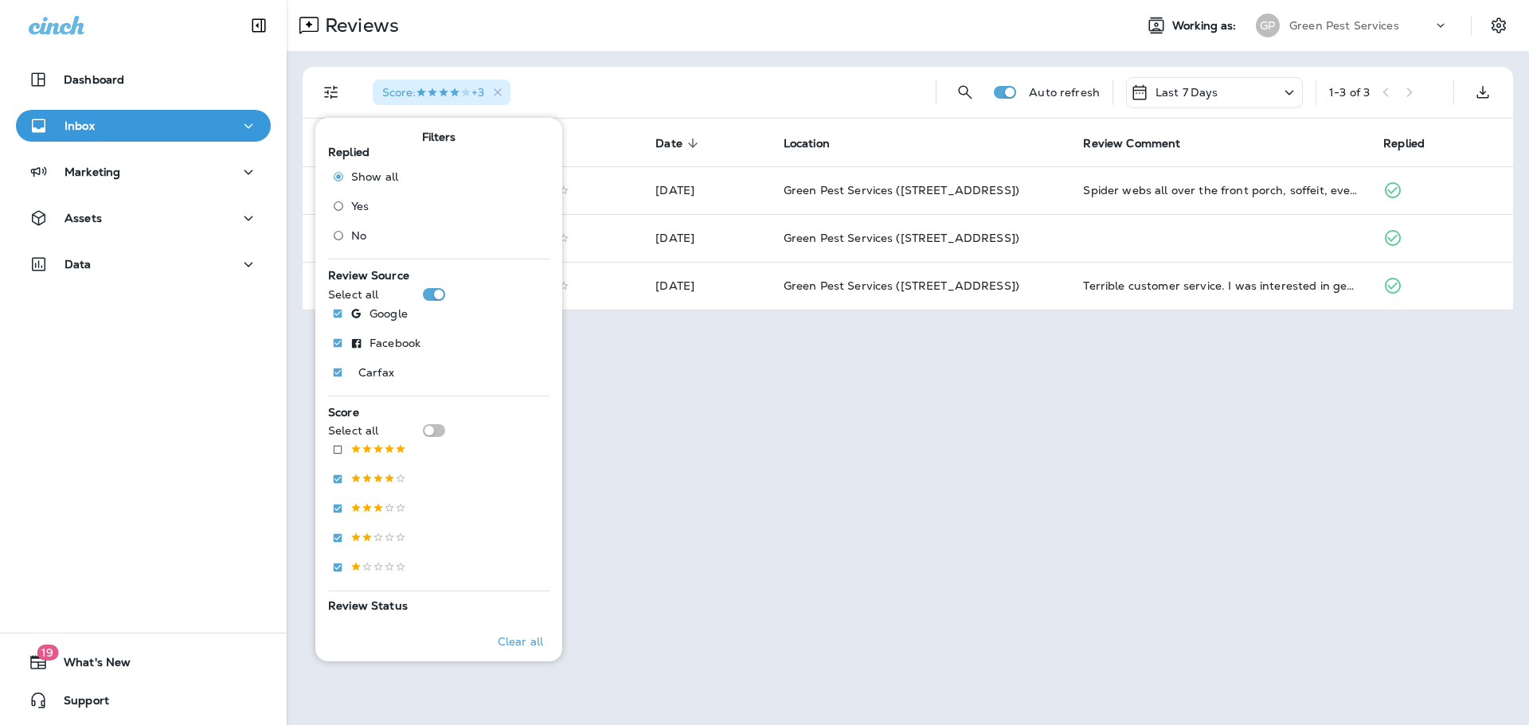
click at [753, 42] on div "Reviews Working as: [PERSON_NAME] Pest Services" at bounding box center [908, 25] width 1242 height 51
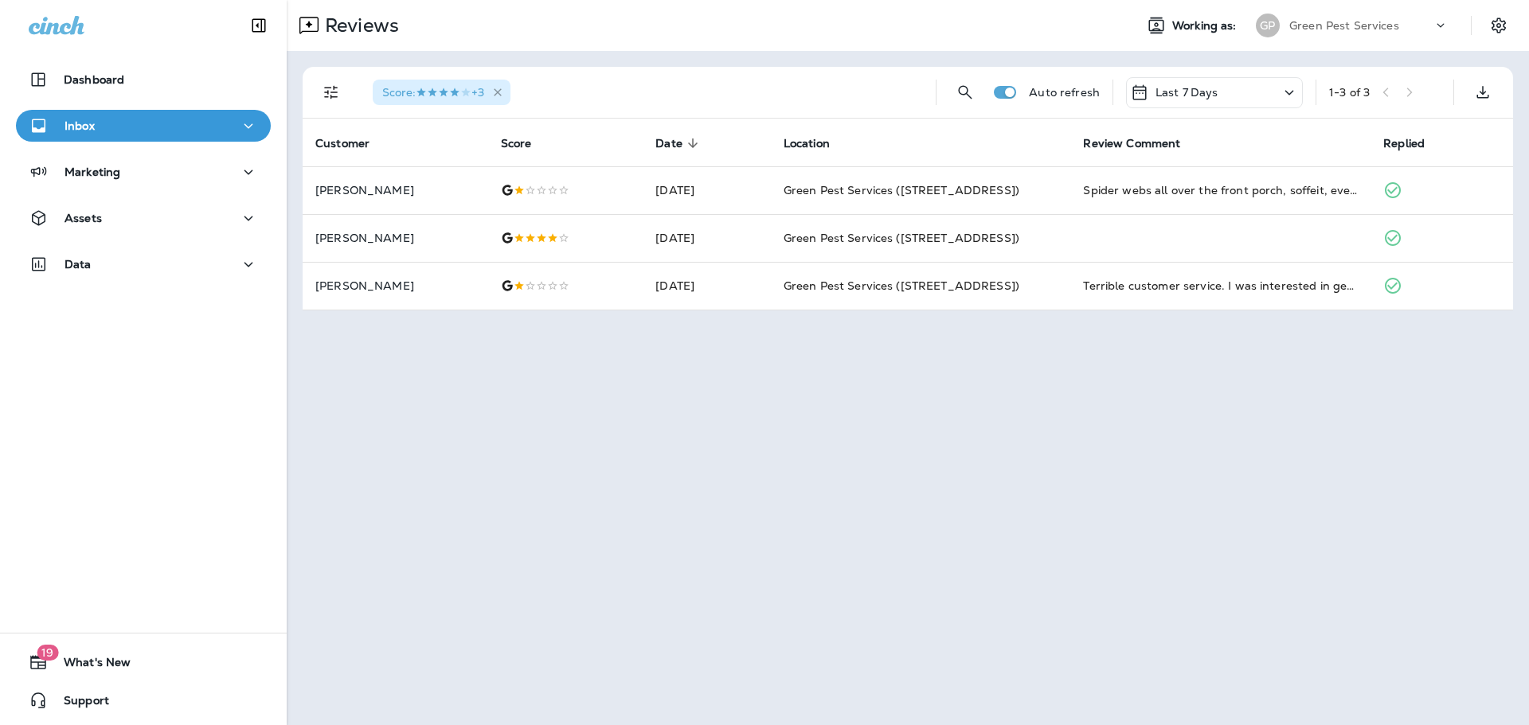
click at [504, 92] on icon "button" at bounding box center [498, 93] width 14 height 14
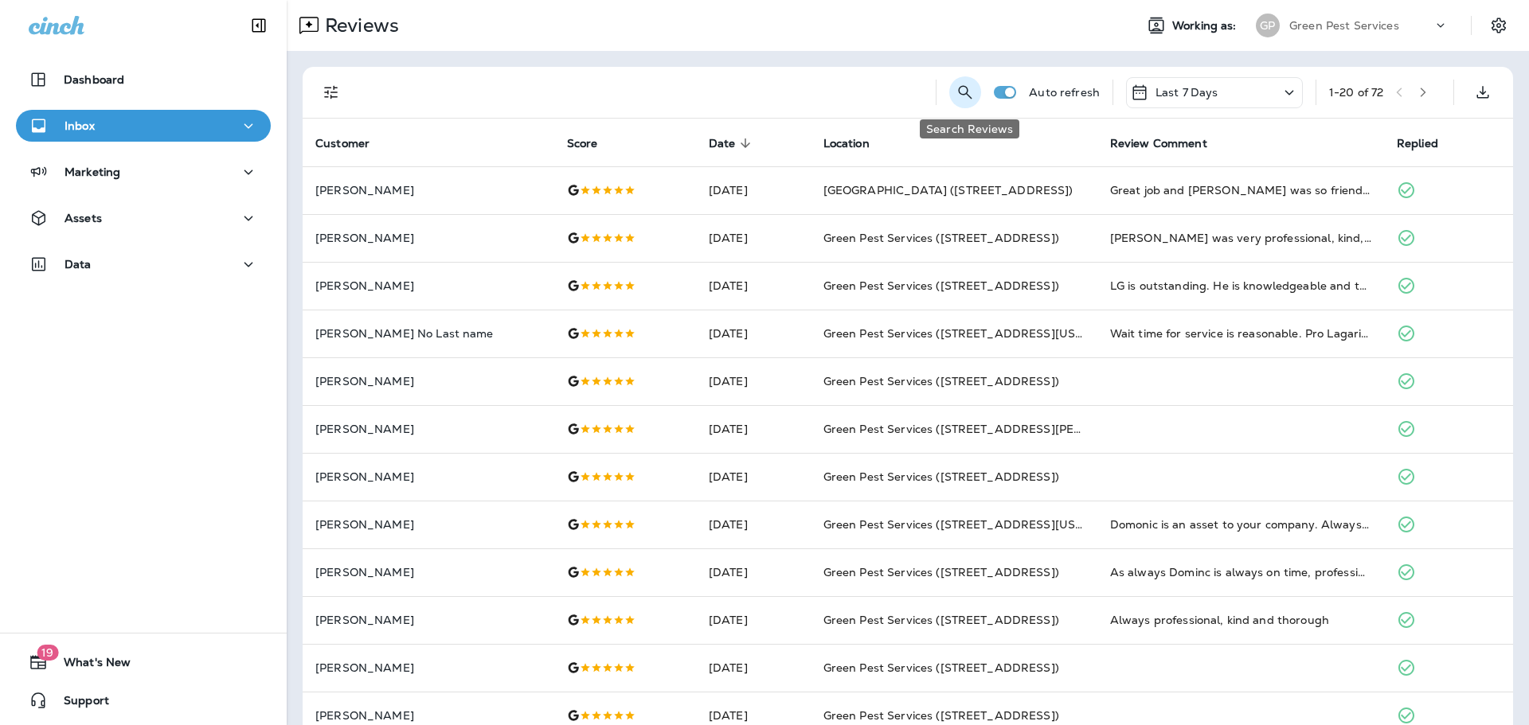
click at [967, 90] on icon "Search Reviews" at bounding box center [964, 92] width 19 height 19
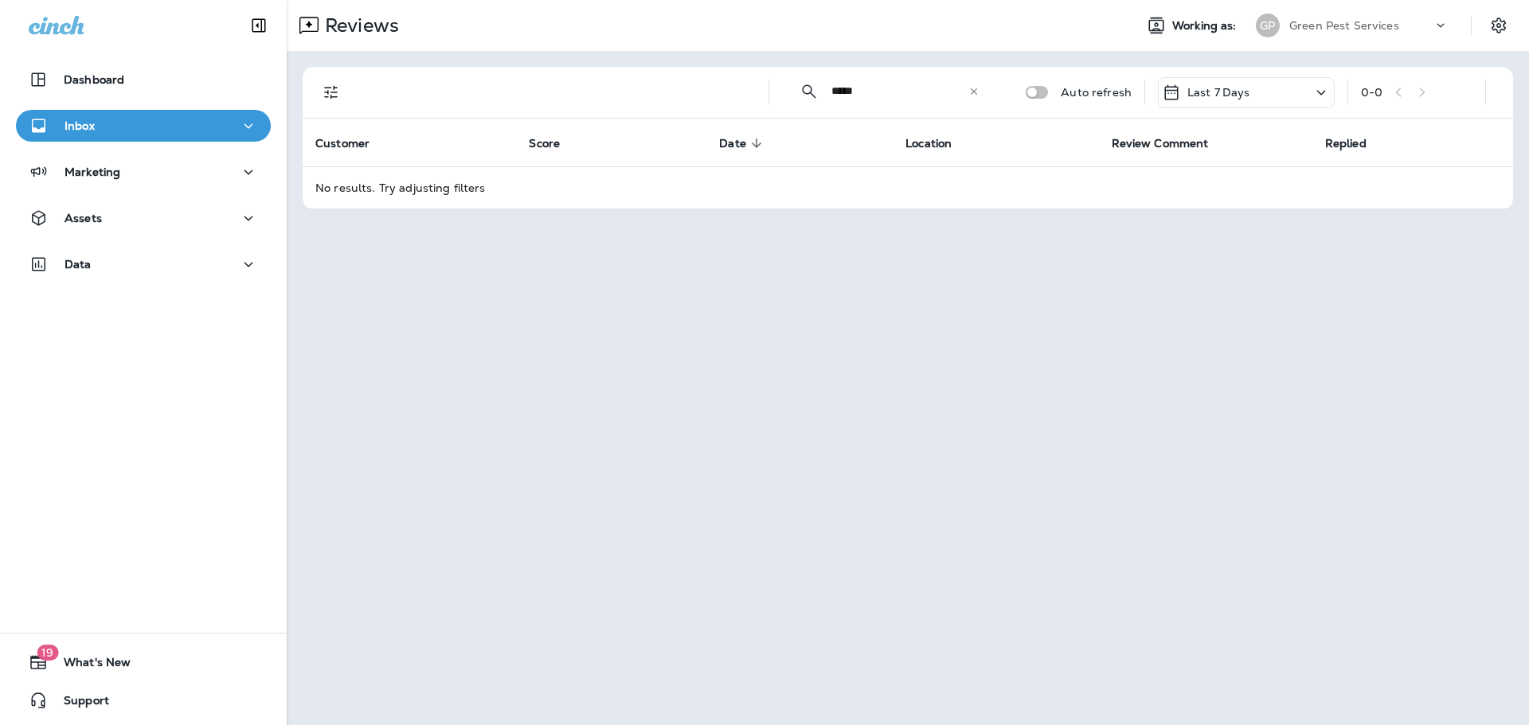
type input "*****"
click at [1256, 96] on div "Last 7 Days" at bounding box center [1246, 92] width 177 height 31
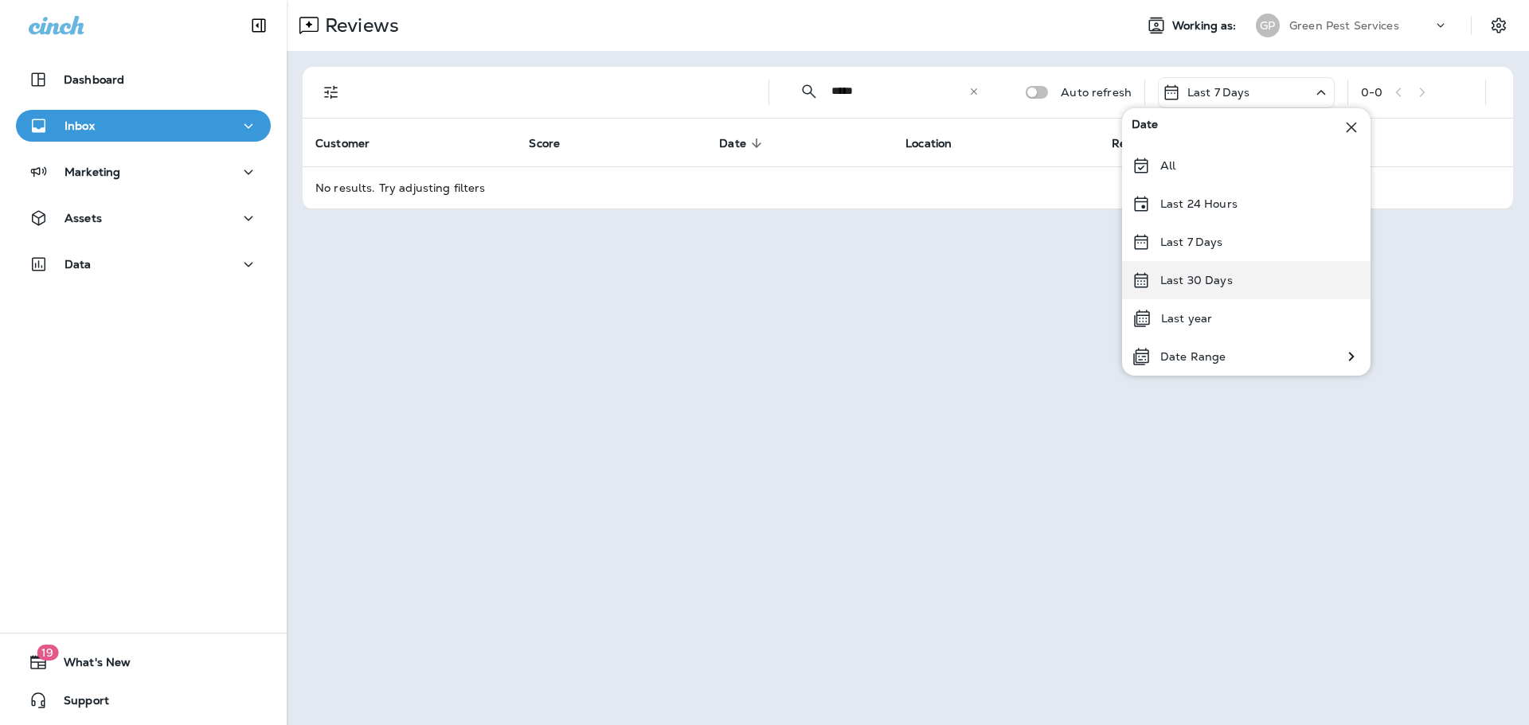
click at [1233, 293] on div "Last 30 Days" at bounding box center [1246, 280] width 248 height 38
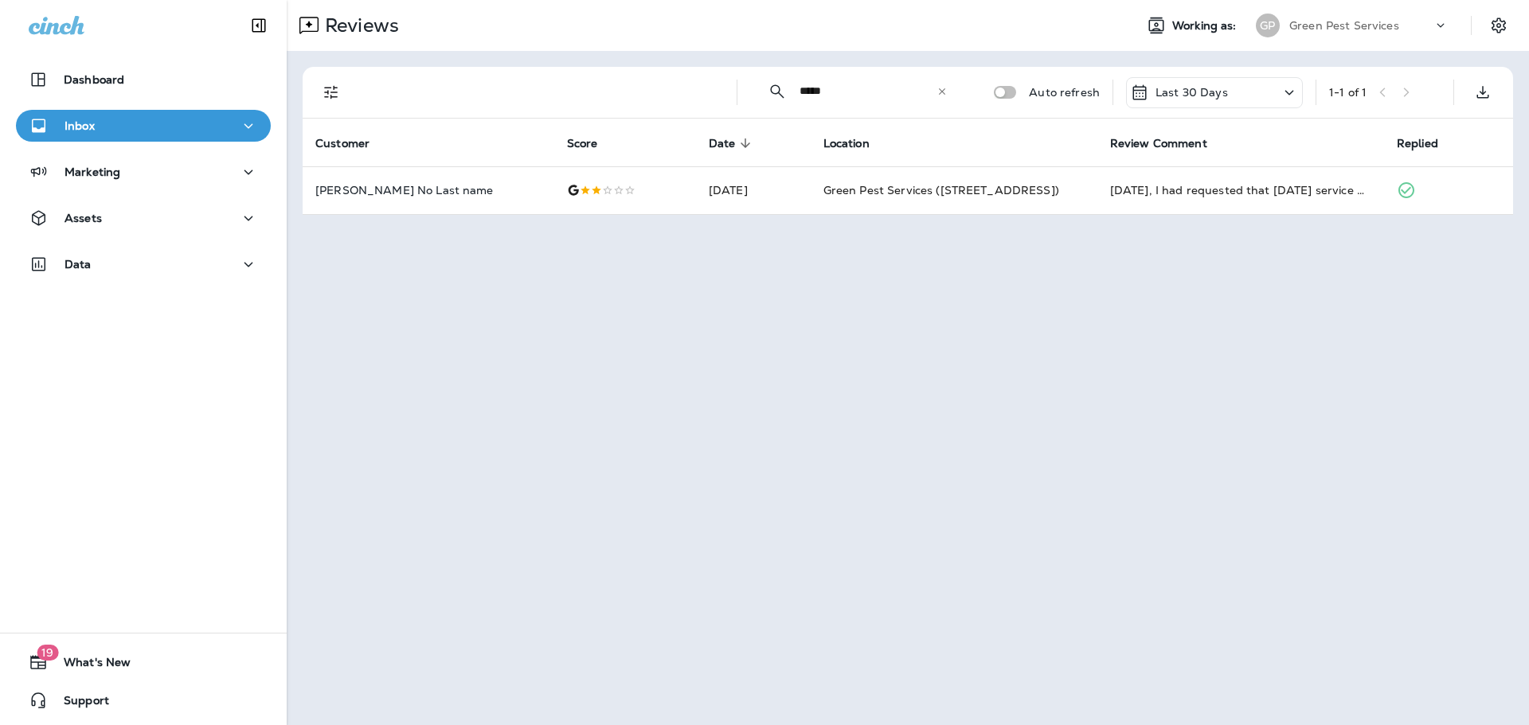
click at [1047, 222] on div "​ ***** ​ ​ Auto refresh Last 30 Days 1 - 1 of 1 Customer Score Date sorted des…" at bounding box center [908, 141] width 1242 height 180
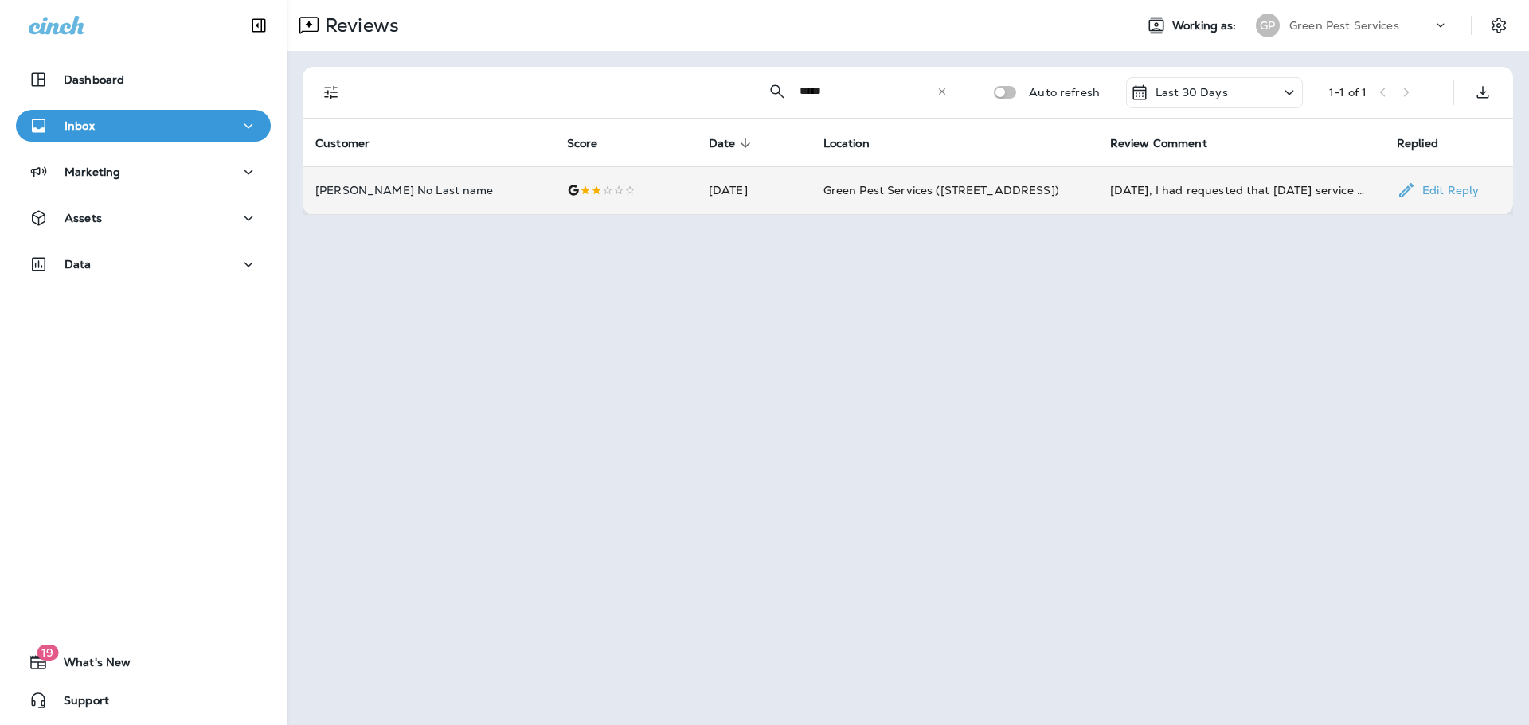
click at [1034, 0] on body "Dashboard Inbox Marketing Assets Data 19 What's New Support Reviews Working as:…" at bounding box center [764, 0] width 1529 height 0
click at [923, 192] on span "Green Pest Services ([STREET_ADDRESS])" at bounding box center [941, 190] width 236 height 14
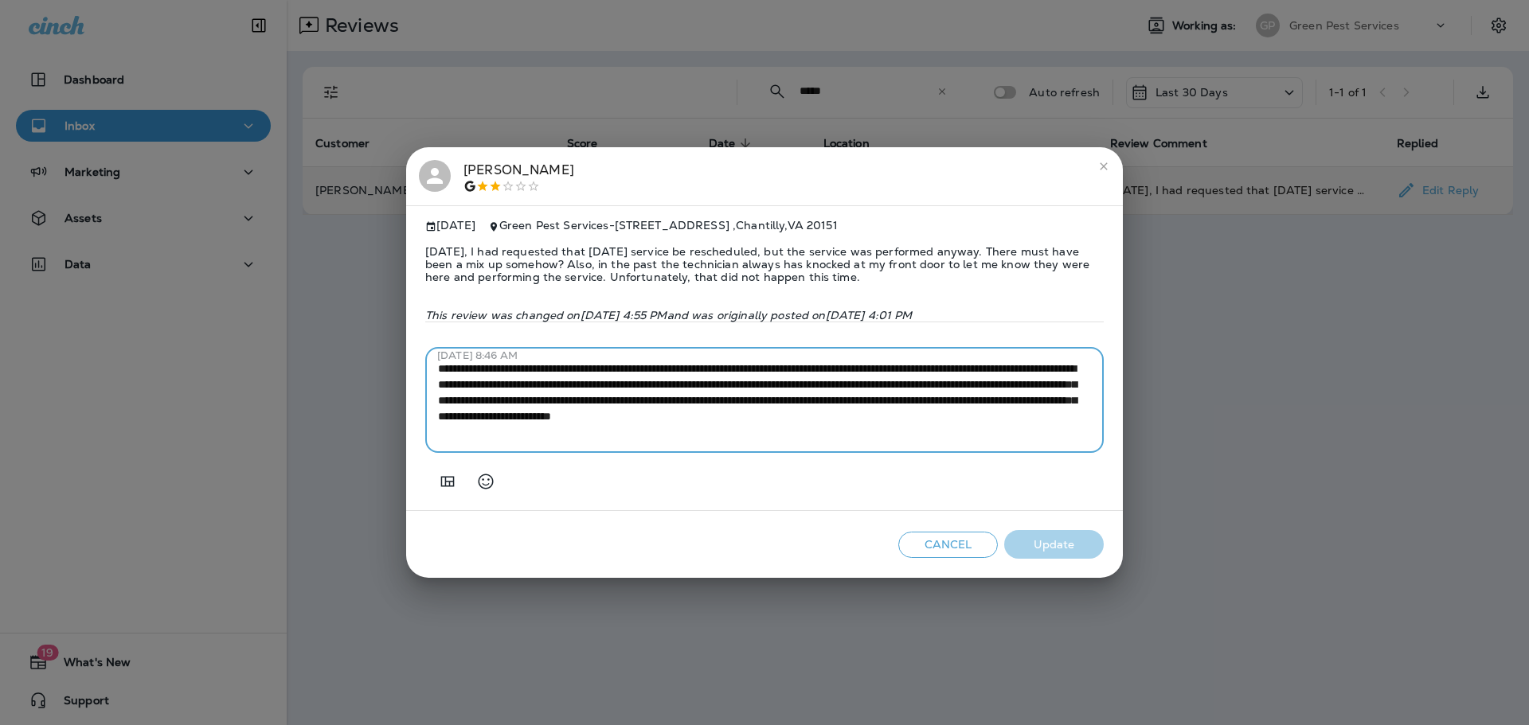
drag, startPoint x: 607, startPoint y: 420, endPoint x: 428, endPoint y: 377, distance: 183.6
click at [428, 377] on div "**********" at bounding box center [764, 400] width 678 height 105
click at [593, 373] on textarea "**********" at bounding box center [764, 401] width 653 height 80
click at [1106, 161] on icon "close" at bounding box center [1103, 166] width 13 height 13
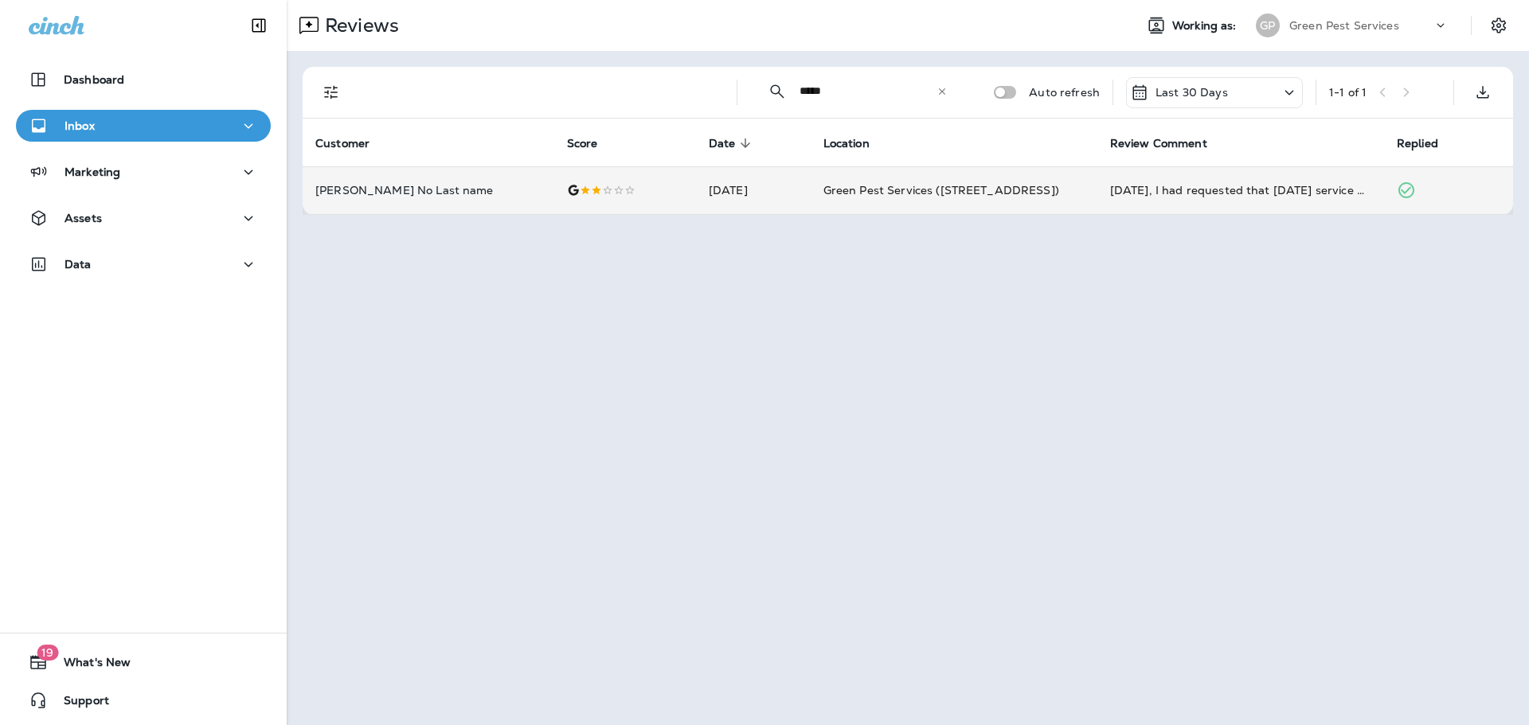
click at [1366, 33] on div "Green Pest Services" at bounding box center [1360, 26] width 143 height 24
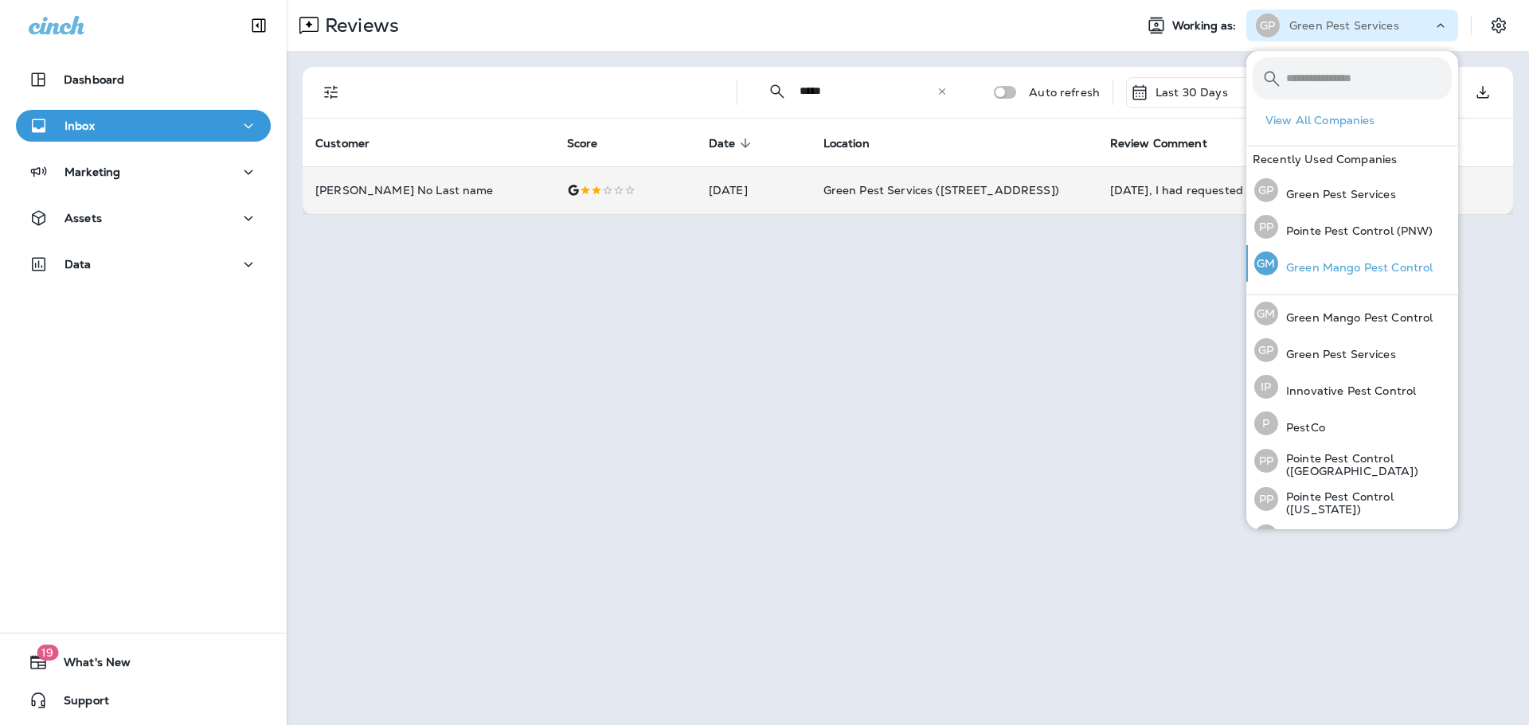
click at [1345, 264] on p "Green Mango Pest Control" at bounding box center [1355, 267] width 154 height 13
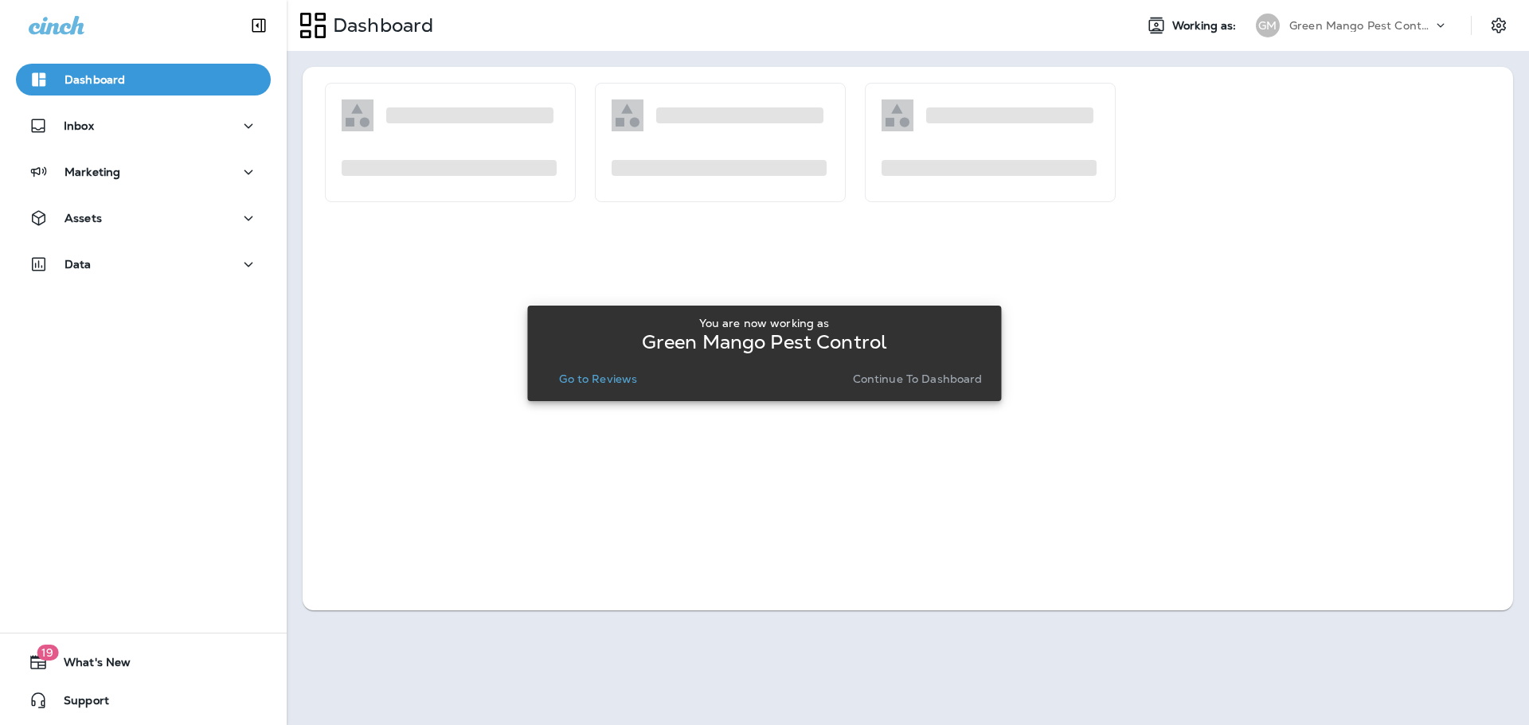
click at [579, 382] on p "Go to Reviews" at bounding box center [598, 379] width 78 height 13
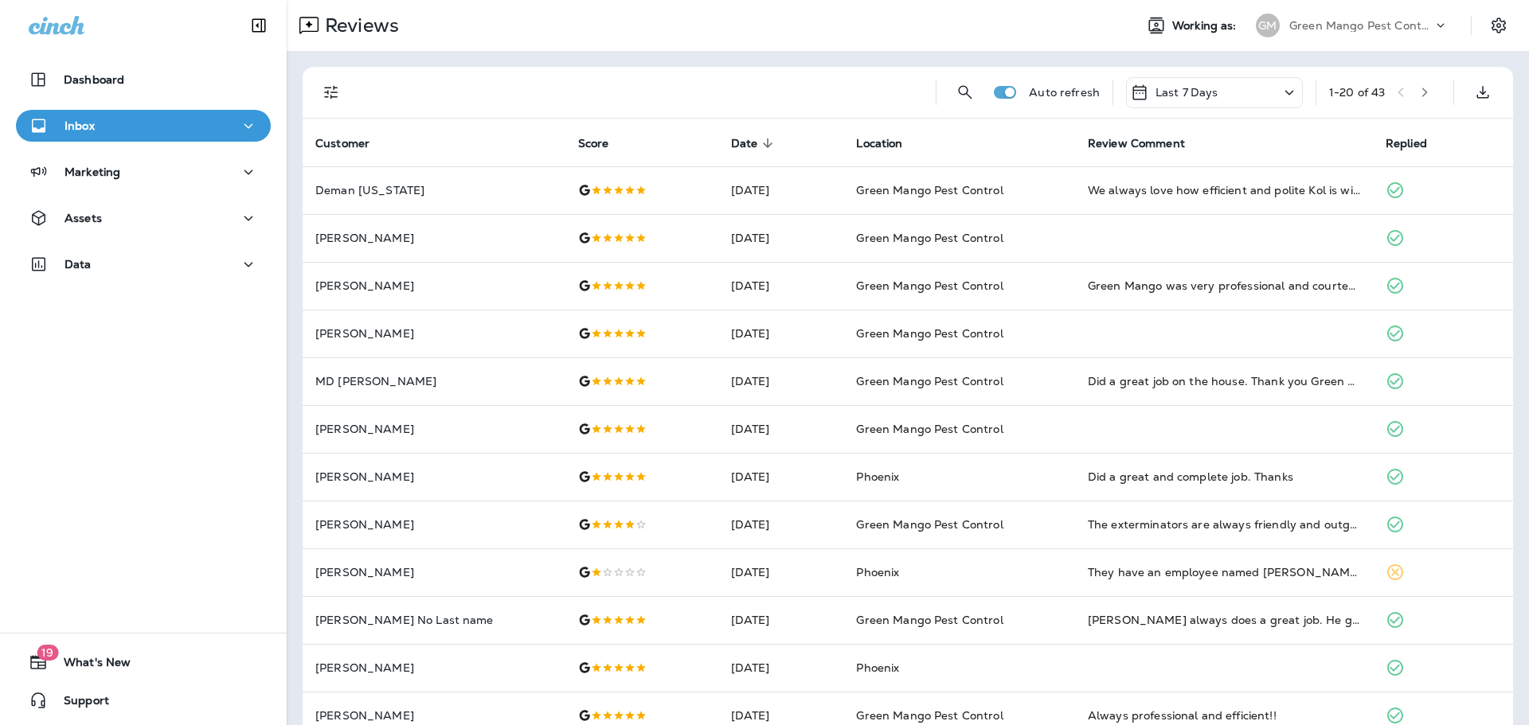
click at [330, 92] on icon "Filters" at bounding box center [331, 93] width 14 height 14
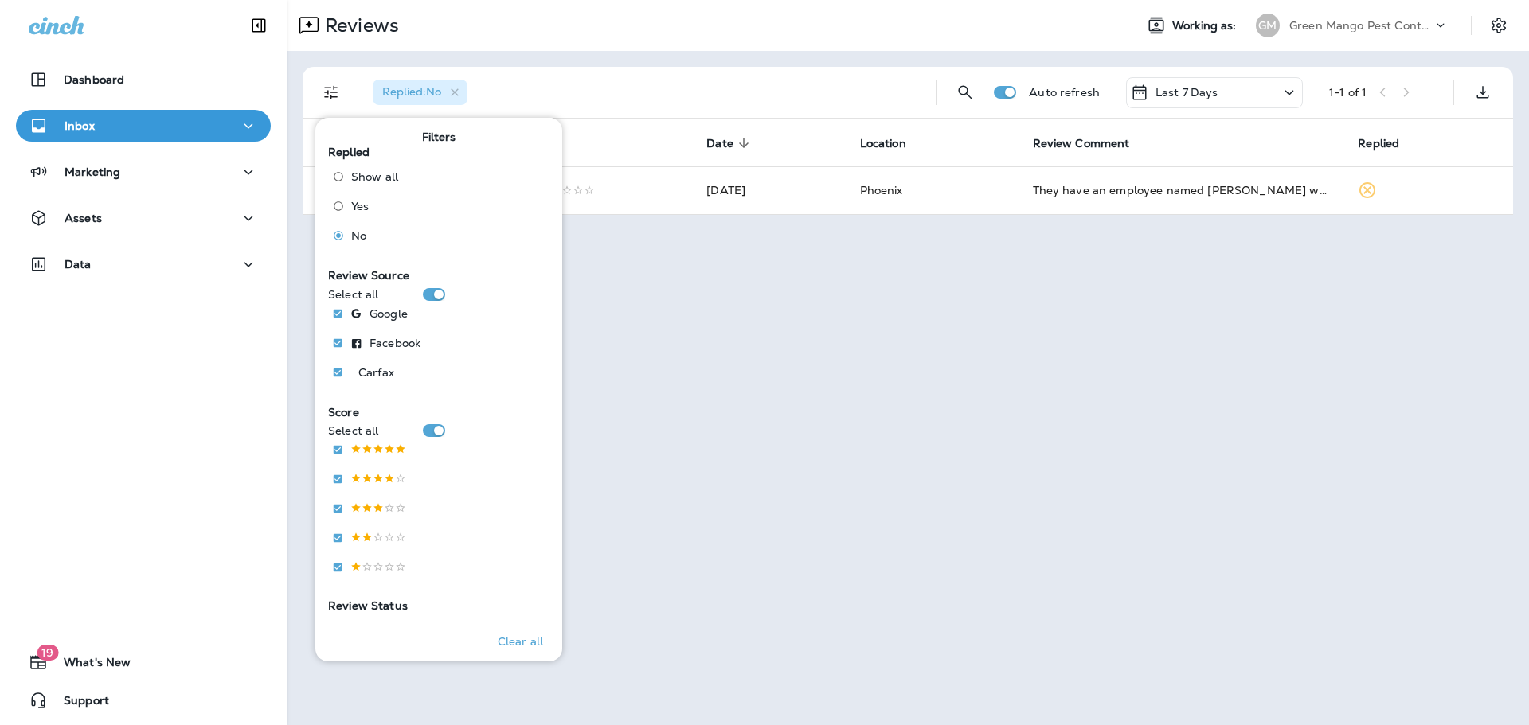
click at [615, 14] on div "Reviews" at bounding box center [704, 26] width 834 height 32
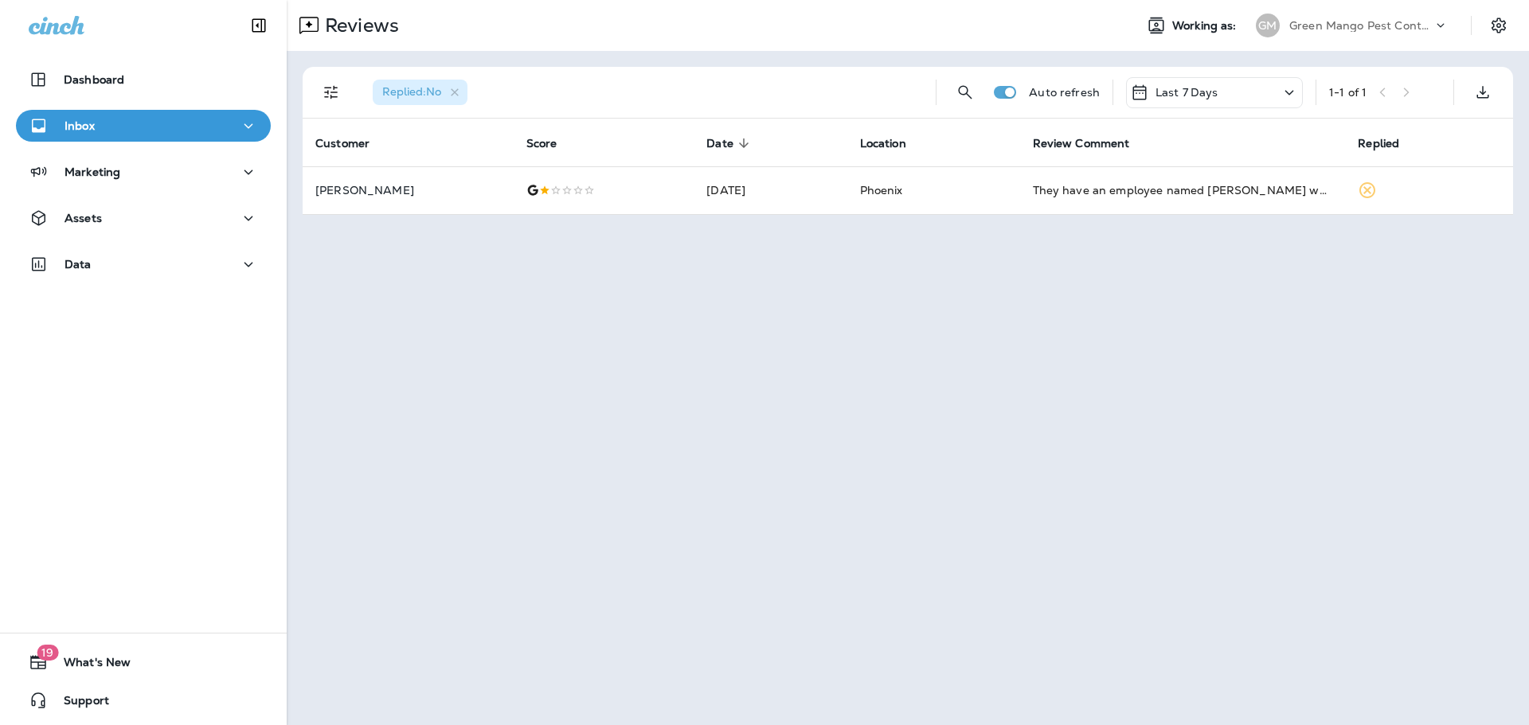
click at [1358, 30] on p "Green Mango Pest Control" at bounding box center [1360, 25] width 143 height 13
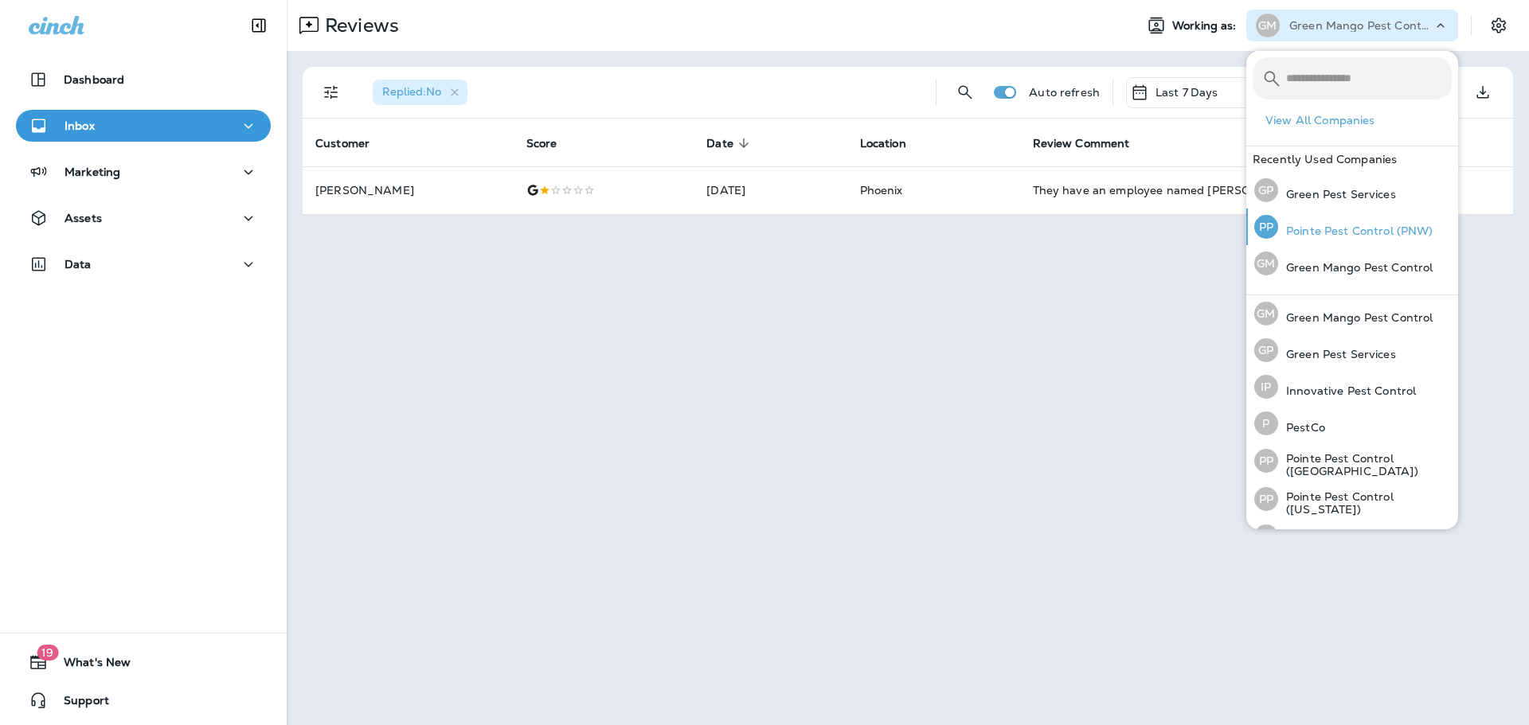
click at [1339, 236] on p "Pointe Pest Control (PNW)" at bounding box center [1355, 231] width 155 height 13
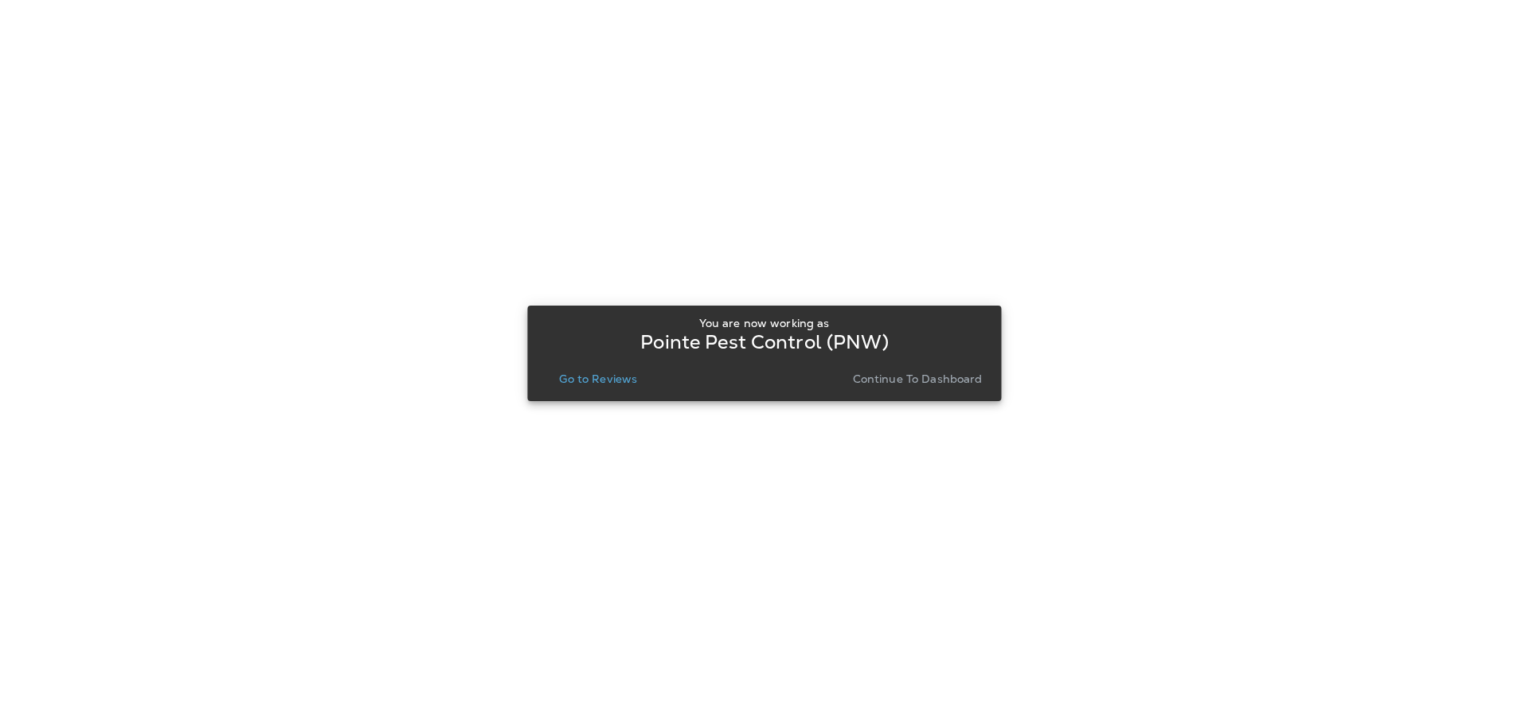
click at [579, 385] on p "Go to Reviews" at bounding box center [598, 379] width 78 height 13
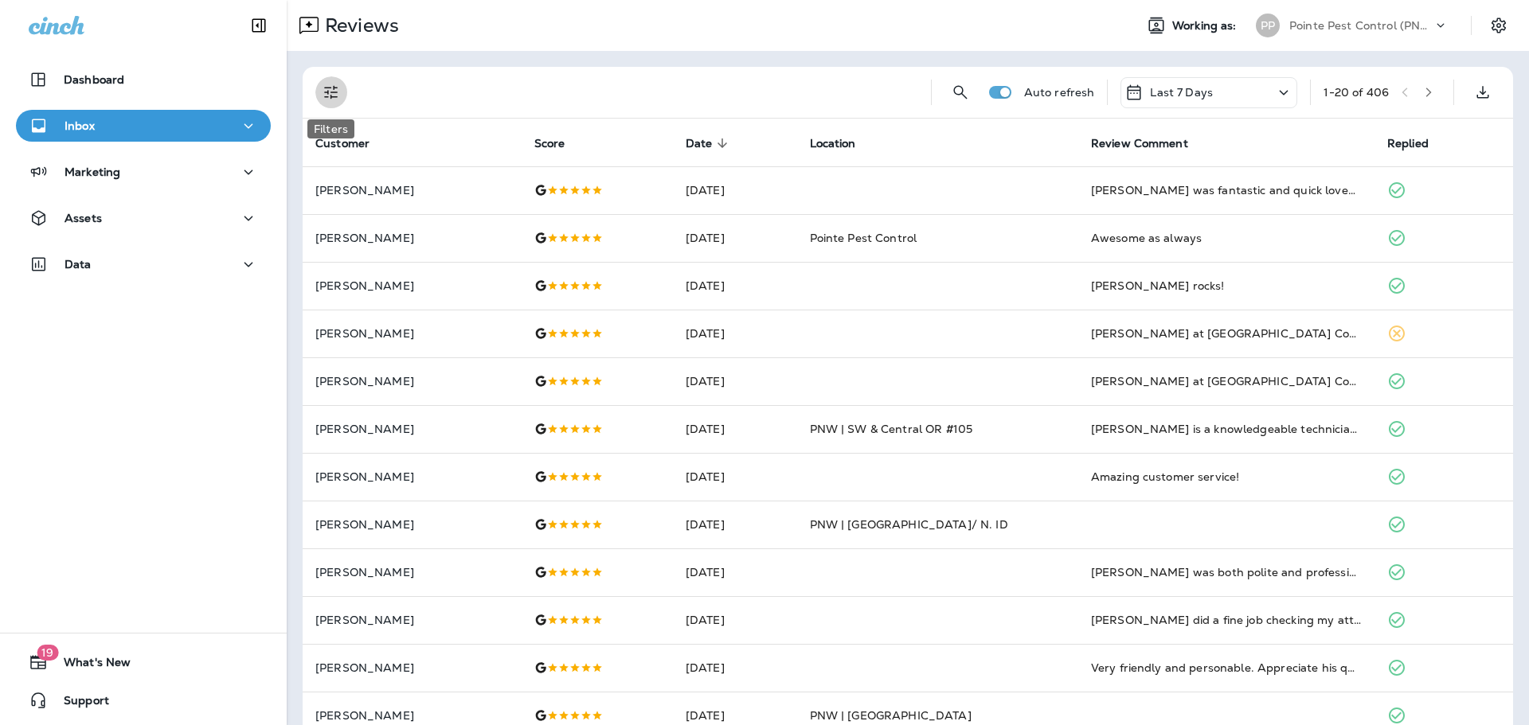
click at [330, 94] on icon "Filters" at bounding box center [331, 92] width 19 height 19
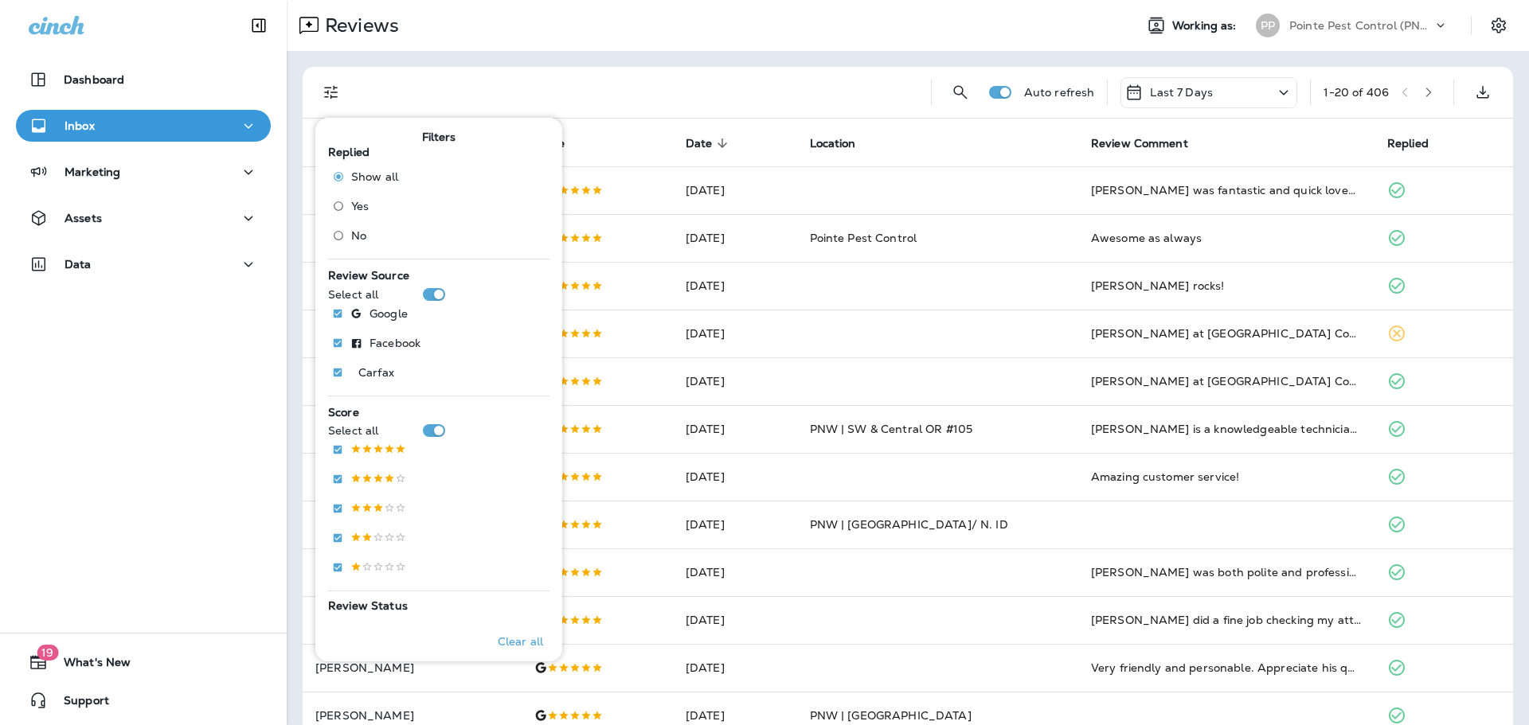
click at [352, 229] on span "No" at bounding box center [358, 235] width 15 height 13
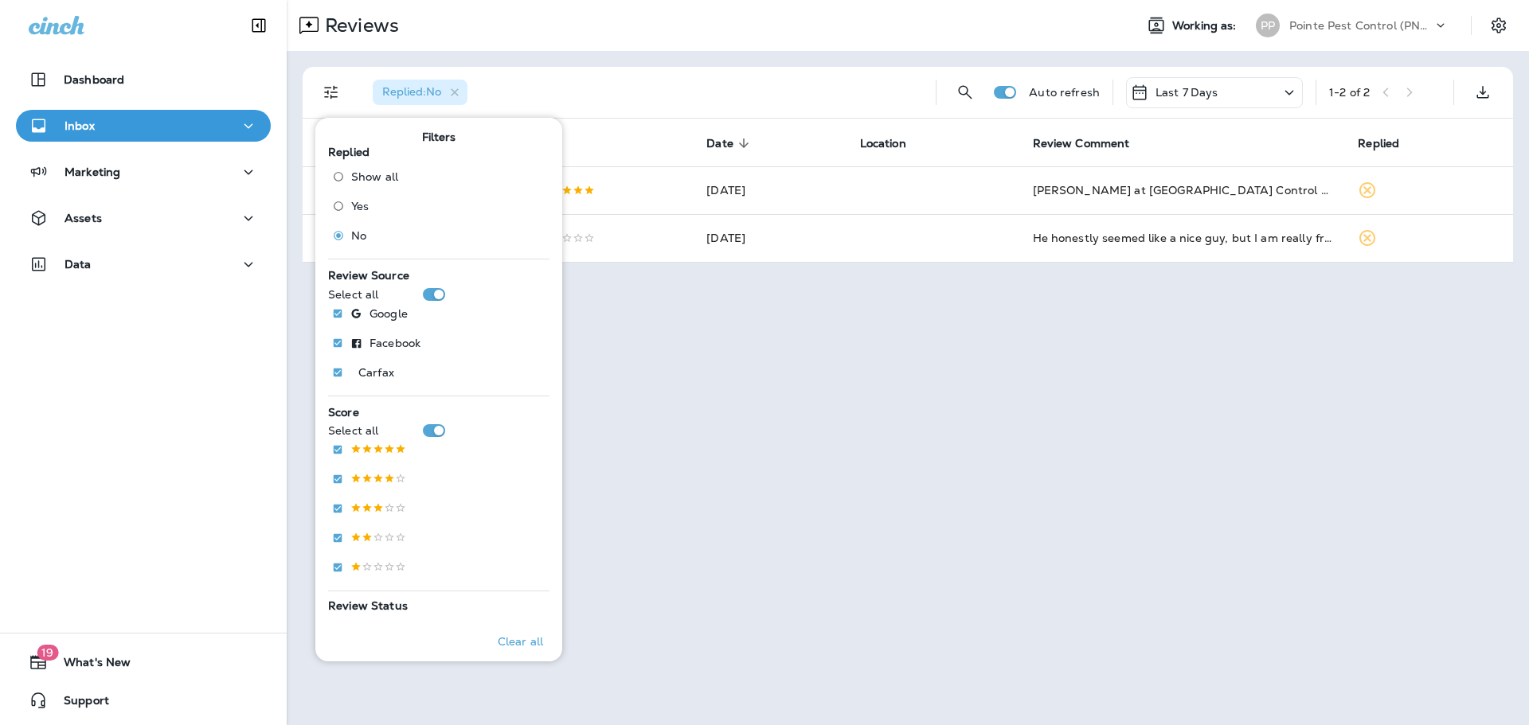
click at [717, 60] on div "Replied : No Auto refresh Last 7 Days 1 - 2 of 2 Customer Score Date sorted des…" at bounding box center [908, 165] width 1242 height 228
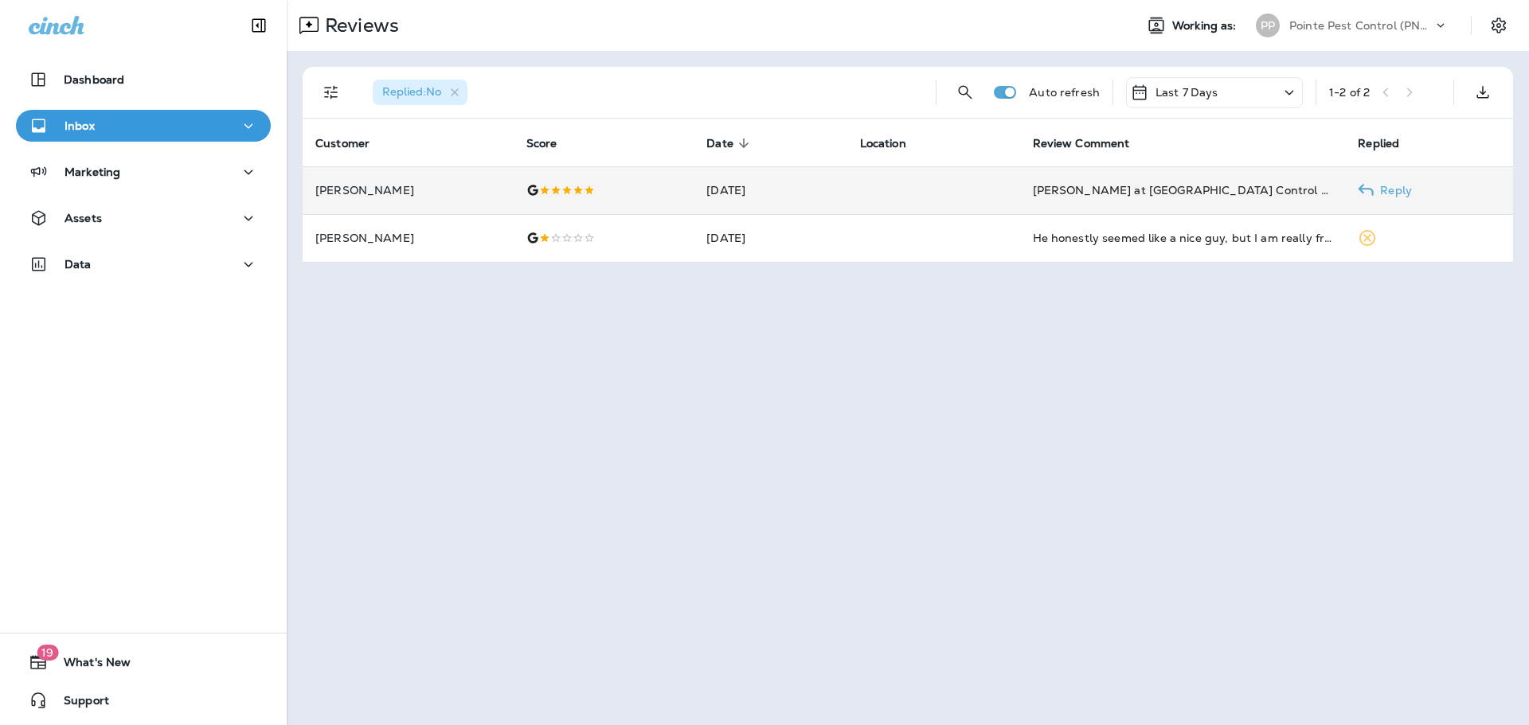
click at [757, 189] on td "[DATE]" at bounding box center [770, 190] width 153 height 48
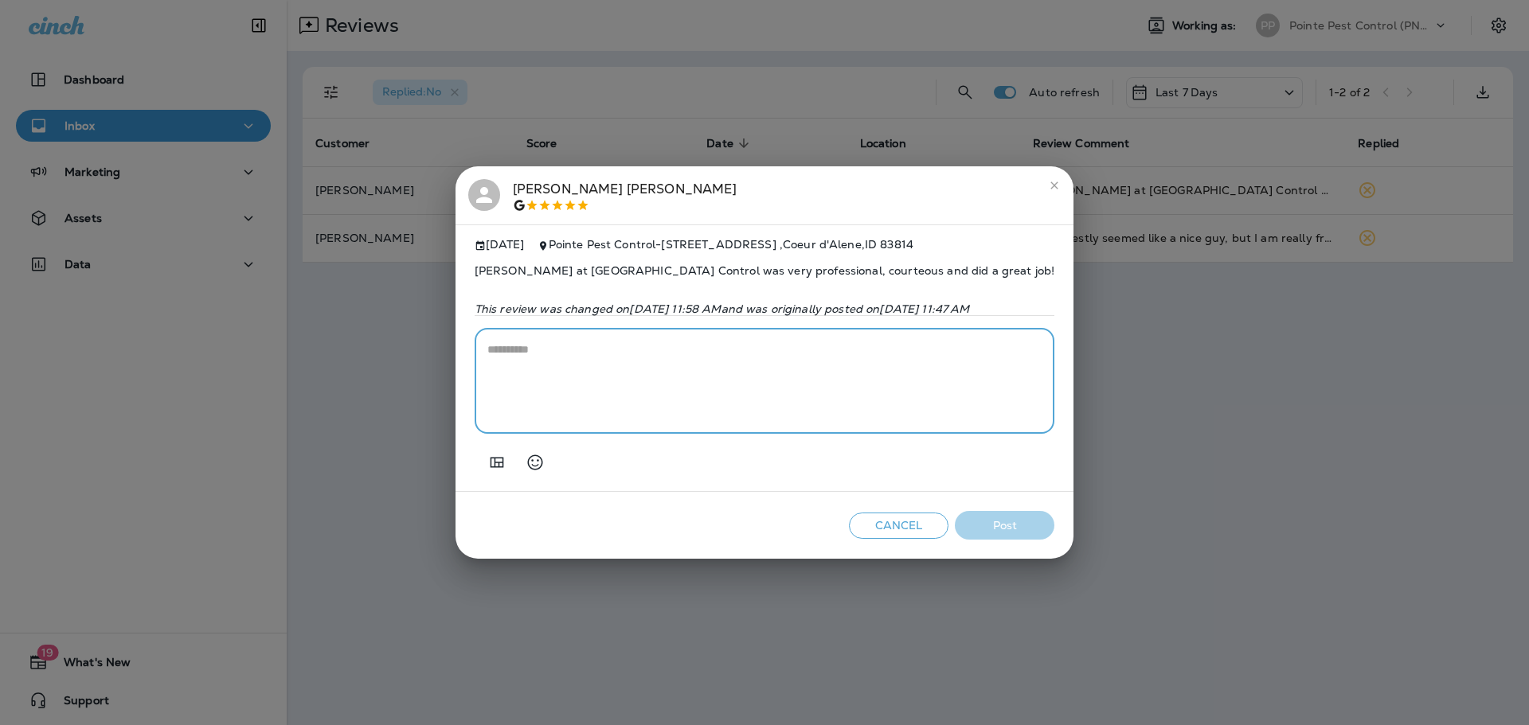
click at [646, 365] on textarea at bounding box center [764, 382] width 554 height 80
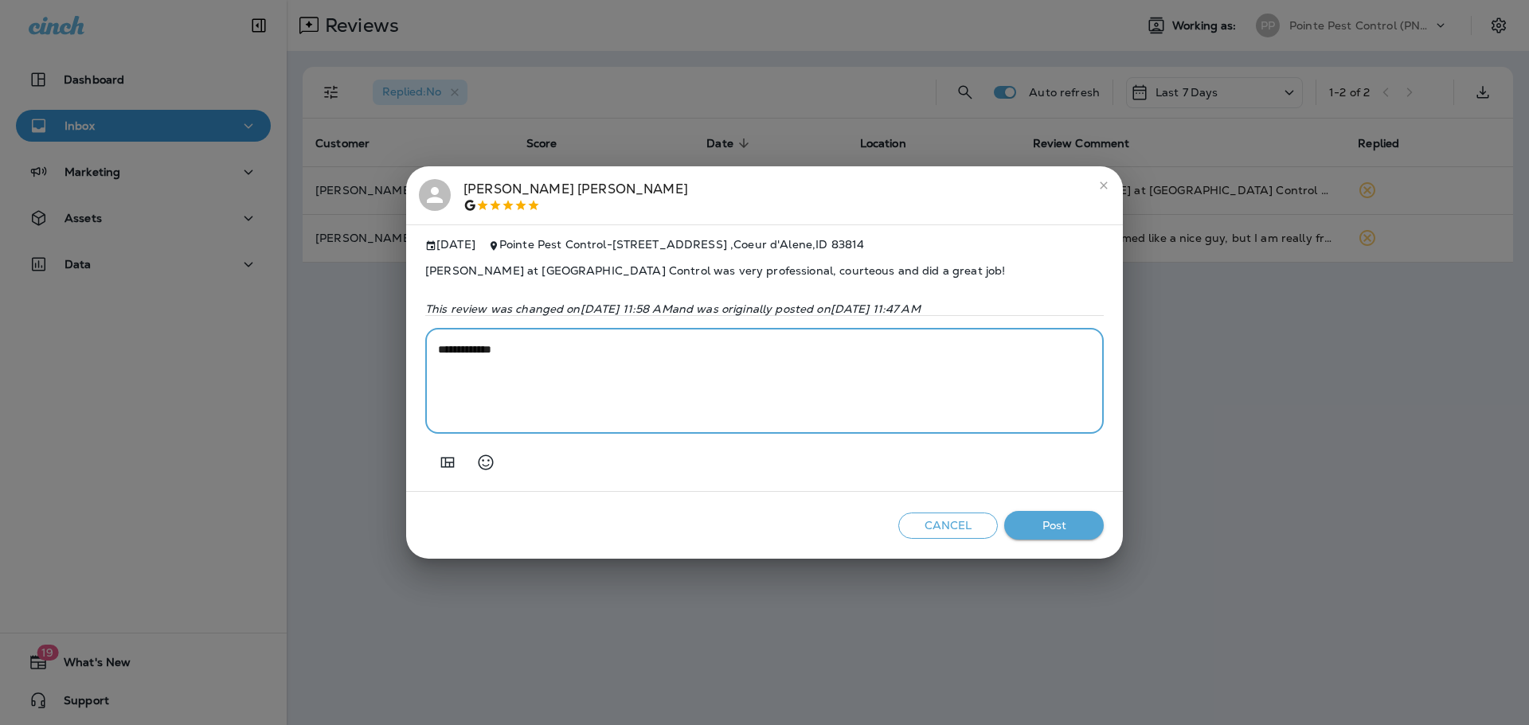
paste textarea "**********"
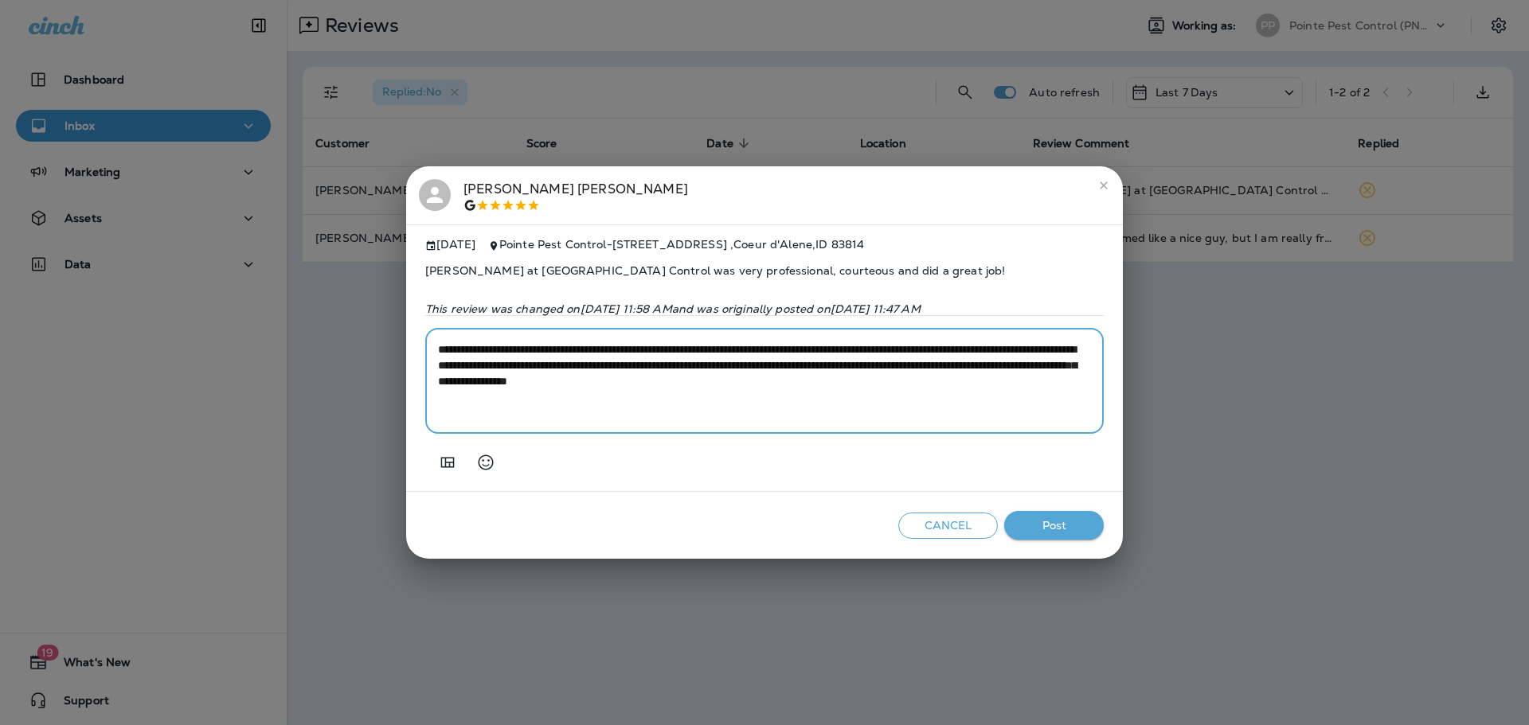
click at [828, 356] on textarea "**********" at bounding box center [764, 382] width 653 height 80
click at [953, 373] on textarea "**********" at bounding box center [764, 382] width 653 height 80
click at [916, 387] on textarea "**********" at bounding box center [764, 382] width 653 height 80
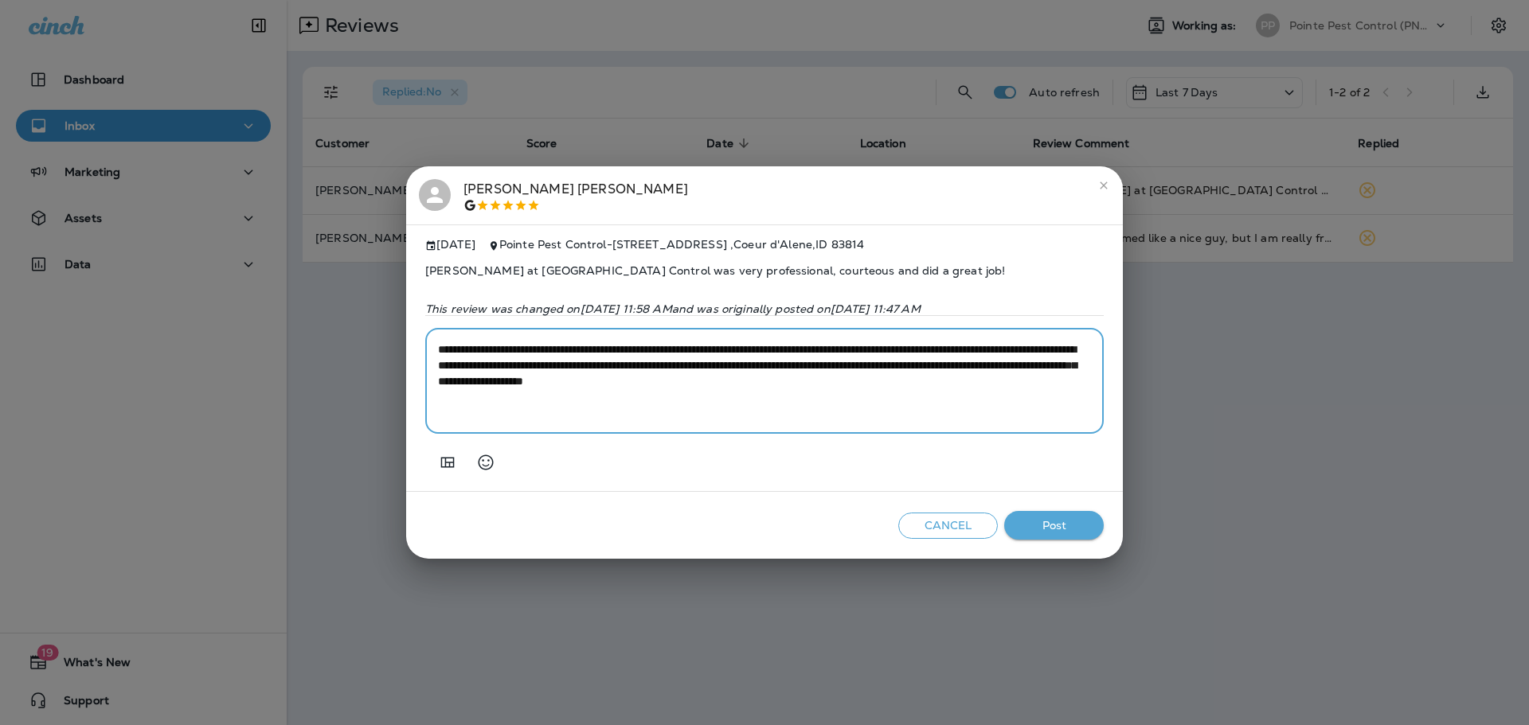
click at [916, 387] on textarea "**********" at bounding box center [764, 382] width 653 height 80
click at [822, 386] on textarea "**********" at bounding box center [764, 382] width 653 height 80
type textarea "**********"
click at [1032, 536] on button "Post" at bounding box center [1054, 525] width 100 height 29
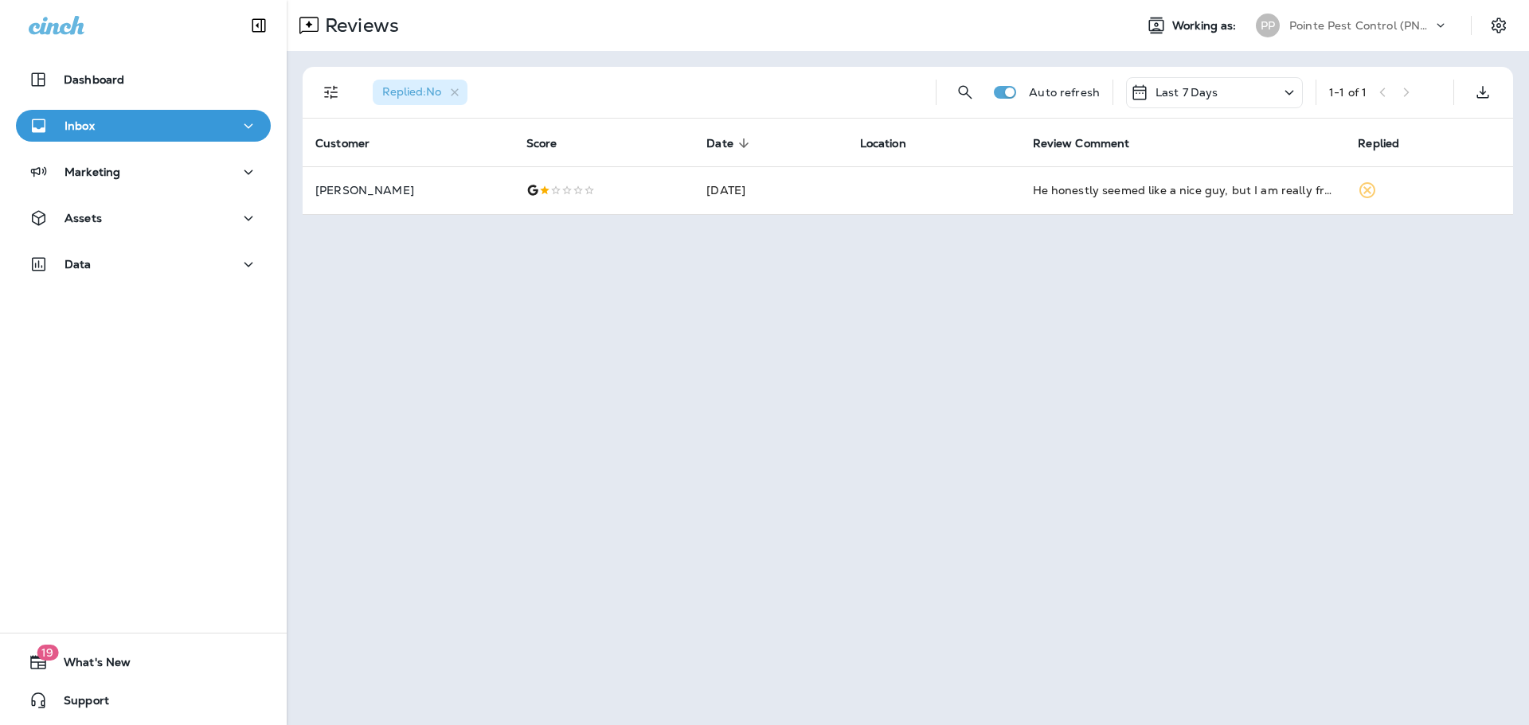
click at [1328, 27] on p "Pointe Pest Control (PNW)" at bounding box center [1360, 25] width 143 height 13
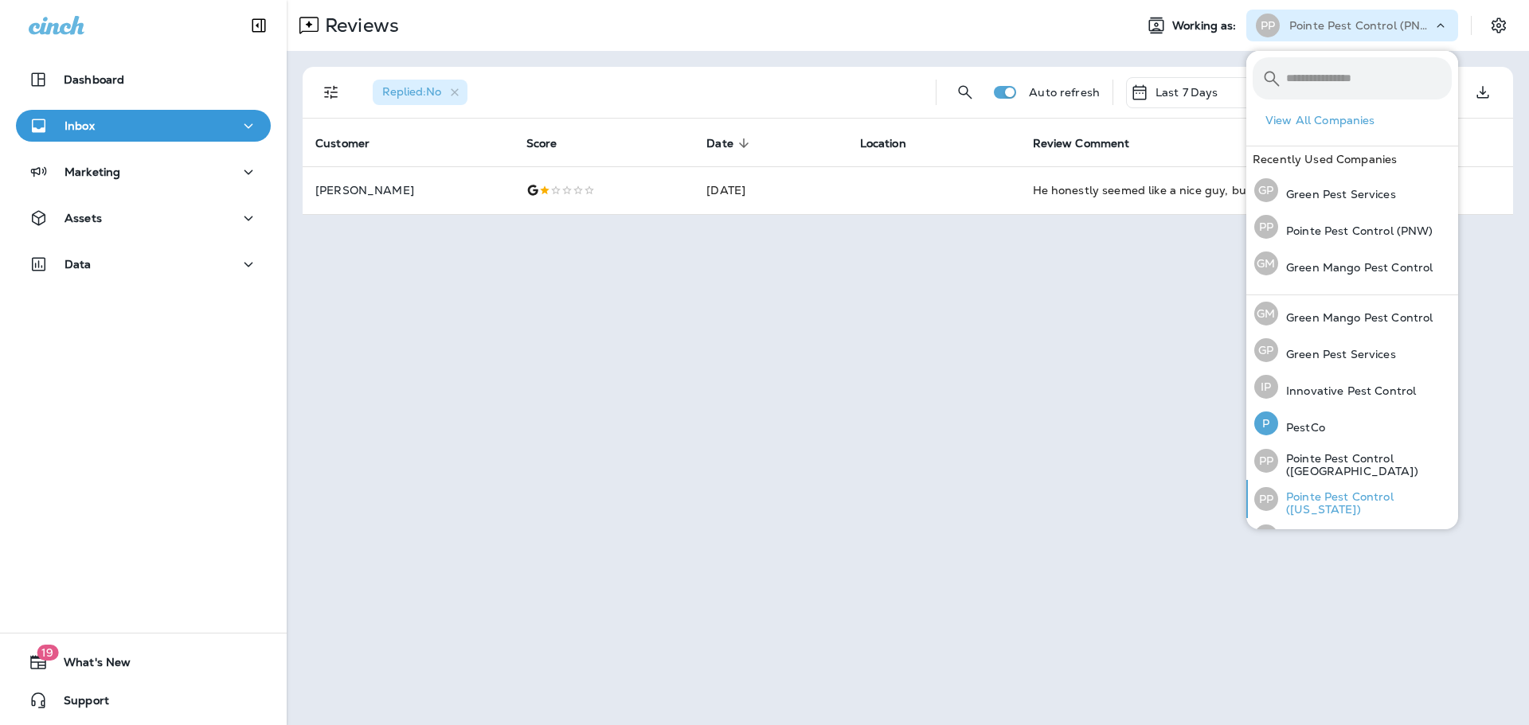
scroll to position [65, 0]
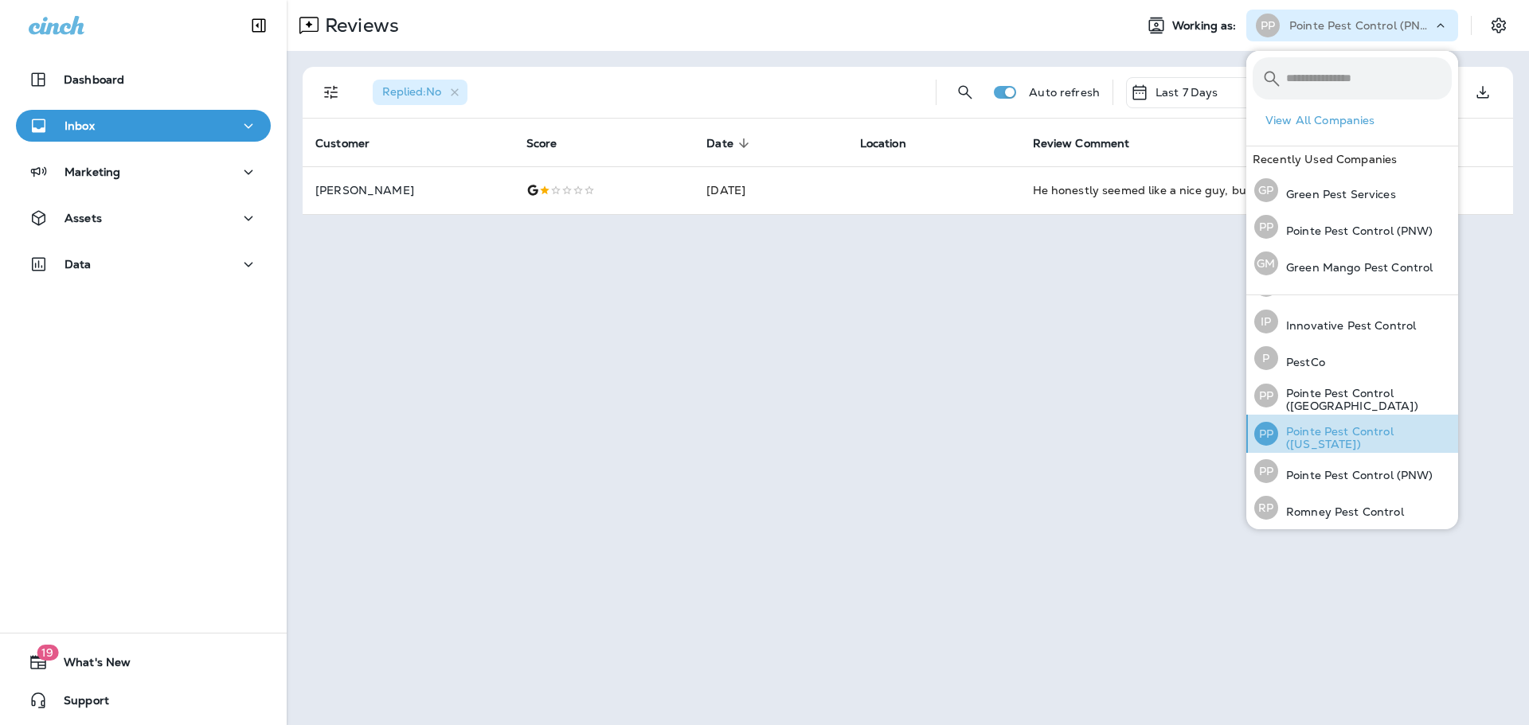
click at [1383, 424] on div "PP Pointe Pest Control ([US_STATE])" at bounding box center [1353, 434] width 210 height 38
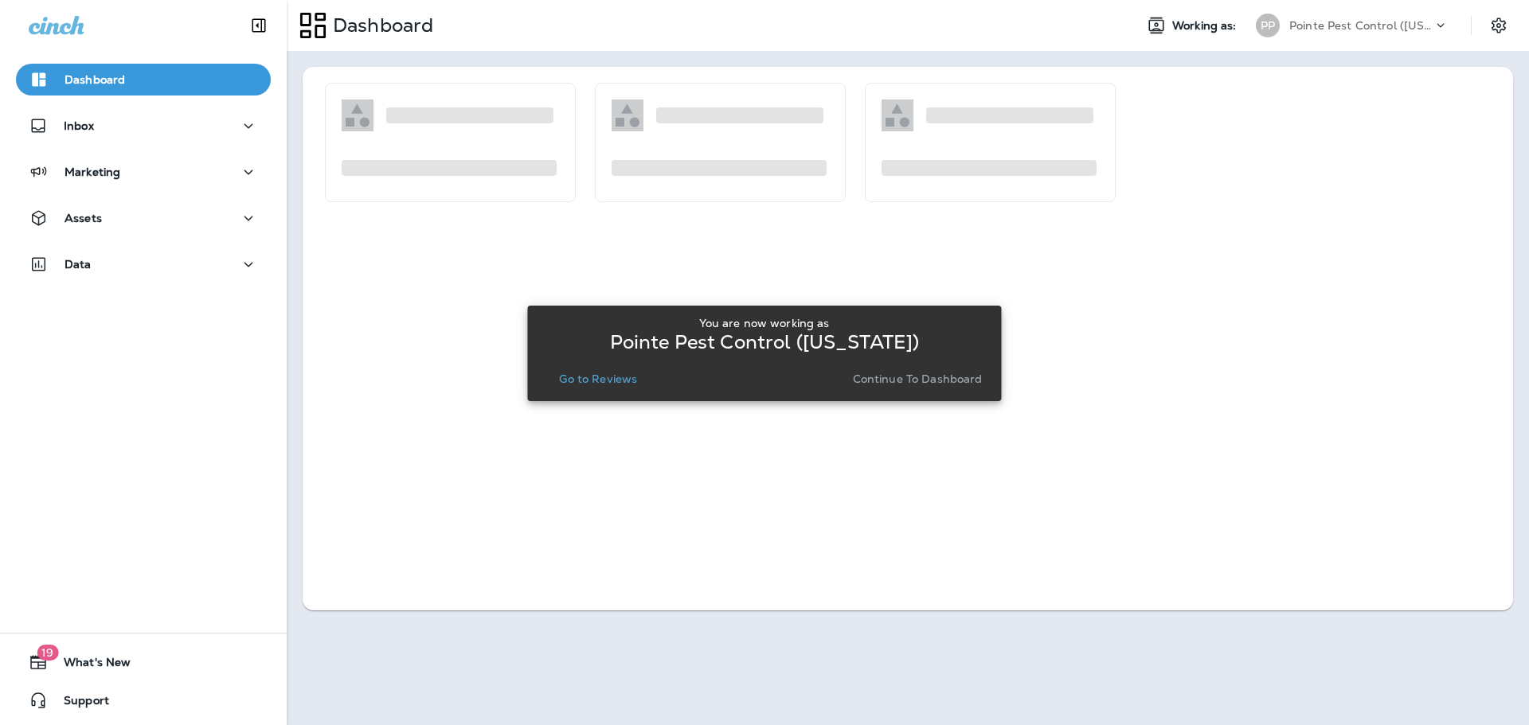
click at [603, 377] on p "Go to Reviews" at bounding box center [598, 379] width 78 height 13
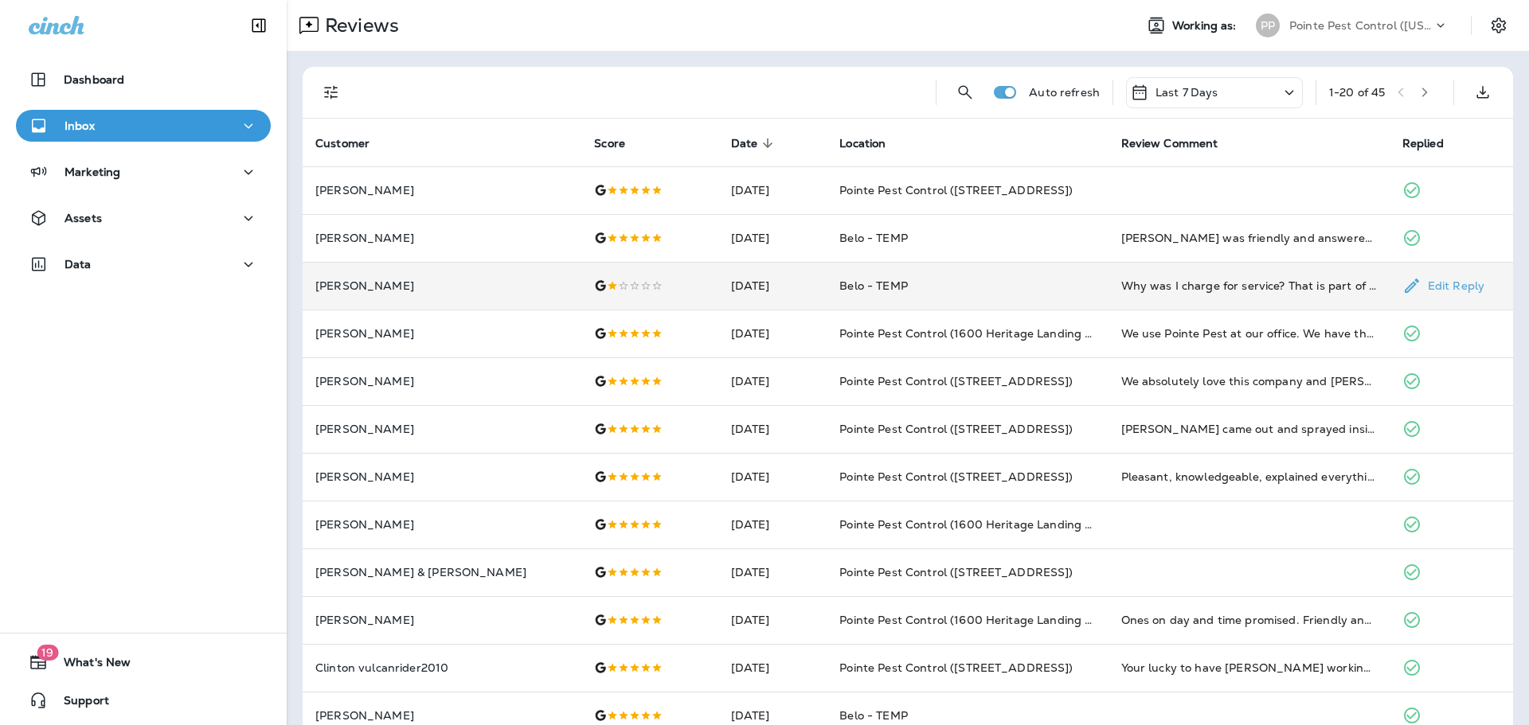
click at [622, 303] on td at bounding box center [649, 286] width 136 height 48
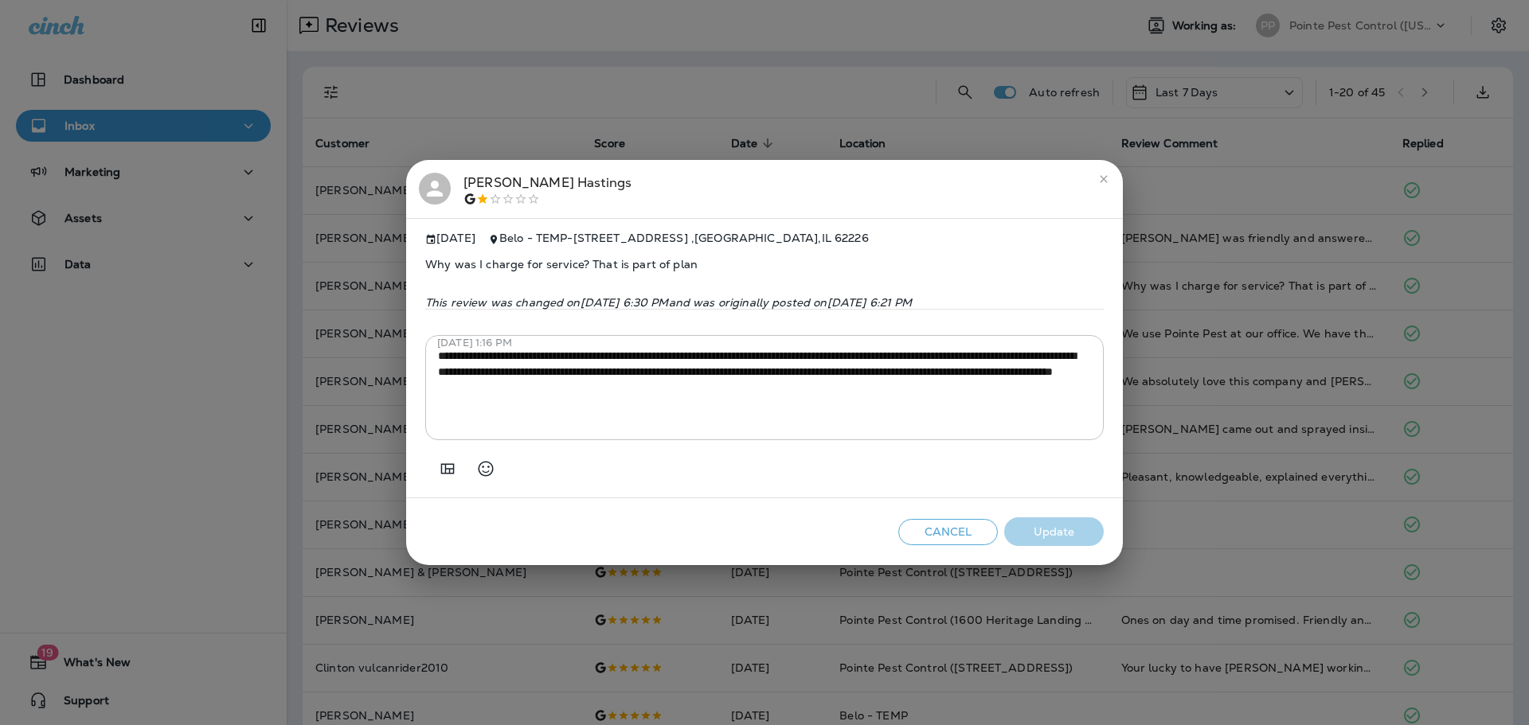
drag, startPoint x: 1099, startPoint y: 166, endPoint x: 1139, endPoint y: 131, distance: 53.6
click at [1099, 173] on icon "close" at bounding box center [1103, 179] width 13 height 13
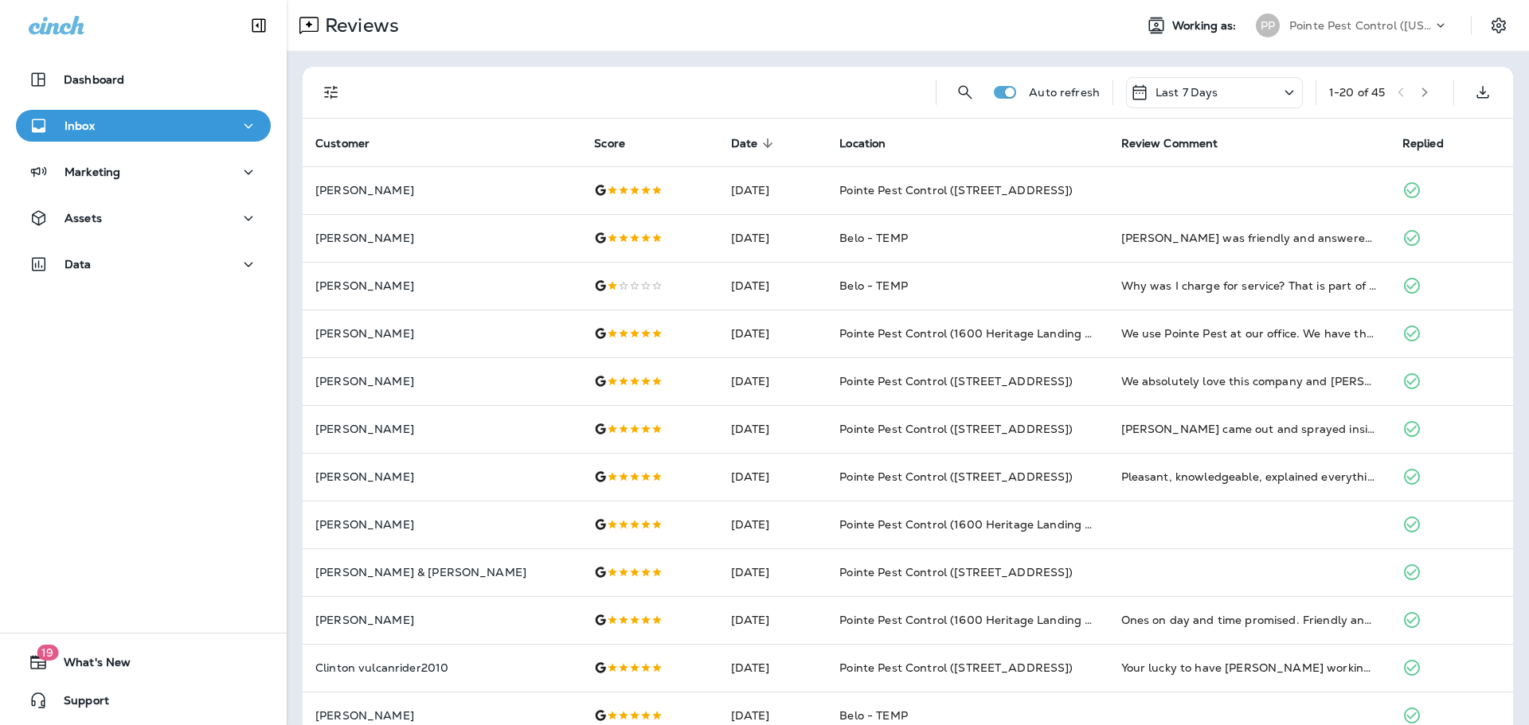
click at [1368, 21] on p "Pointe Pest Control ([US_STATE])" at bounding box center [1360, 25] width 143 height 13
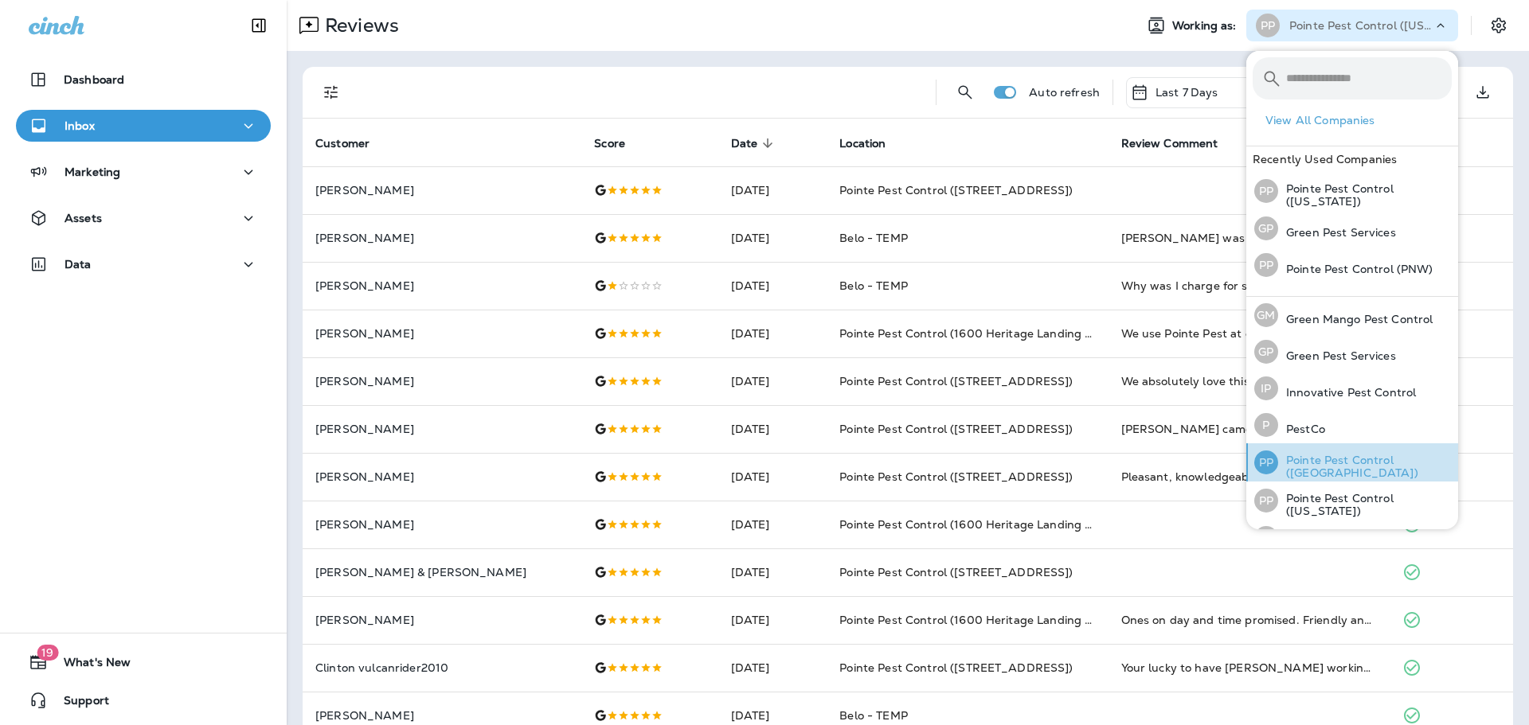
click at [1333, 459] on p "Pointe Pest Control ([GEOGRAPHIC_DATA])" at bounding box center [1365, 466] width 174 height 25
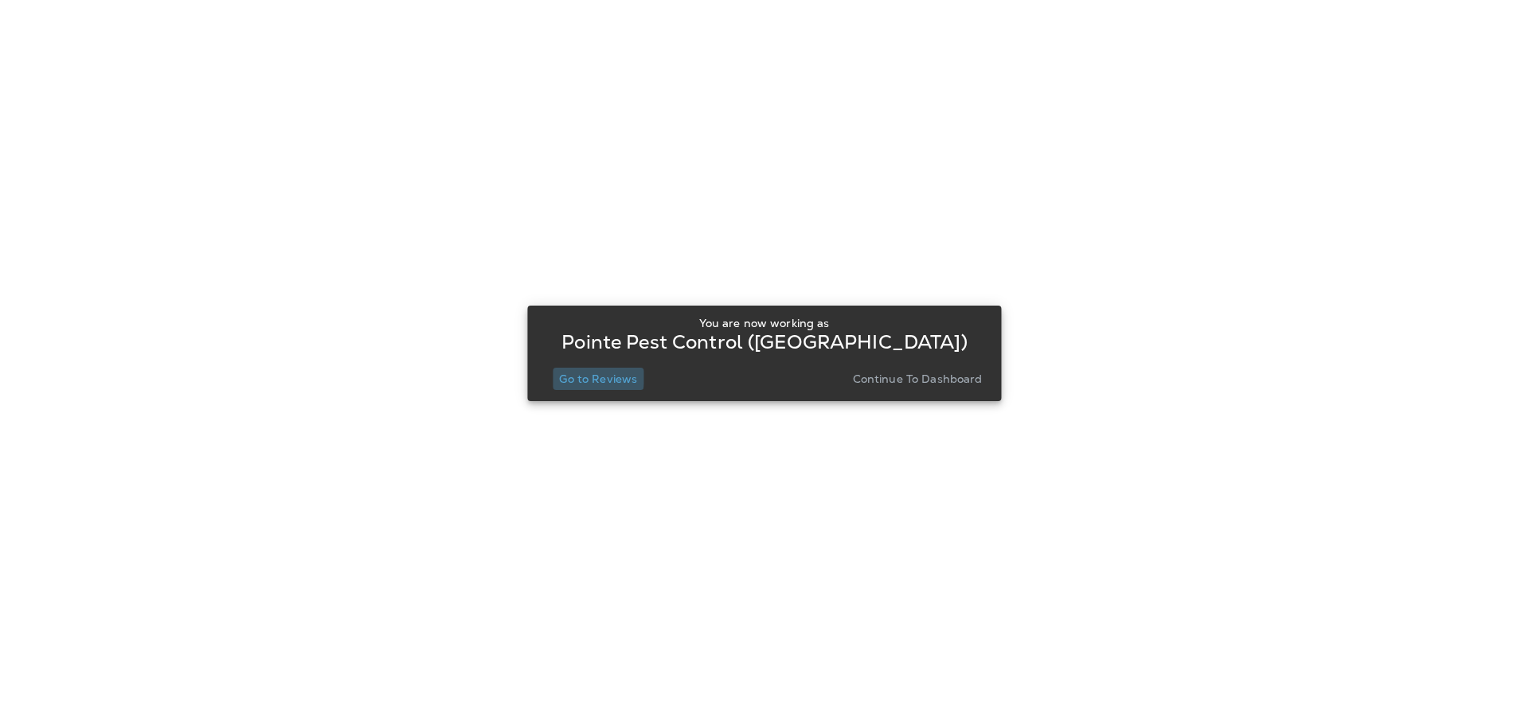
click at [580, 377] on p "Go to Reviews" at bounding box center [598, 379] width 78 height 13
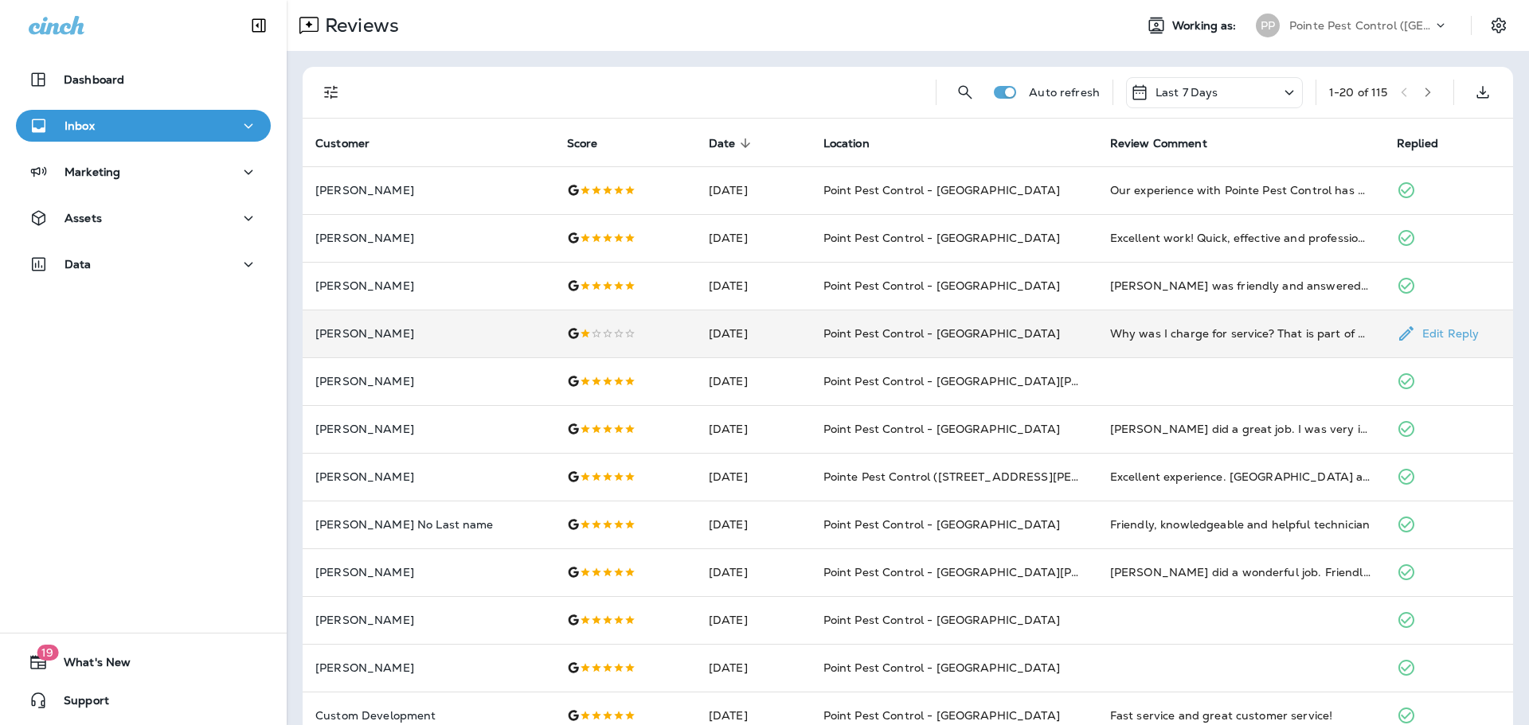
click at [585, 338] on div at bounding box center [625, 333] width 116 height 13
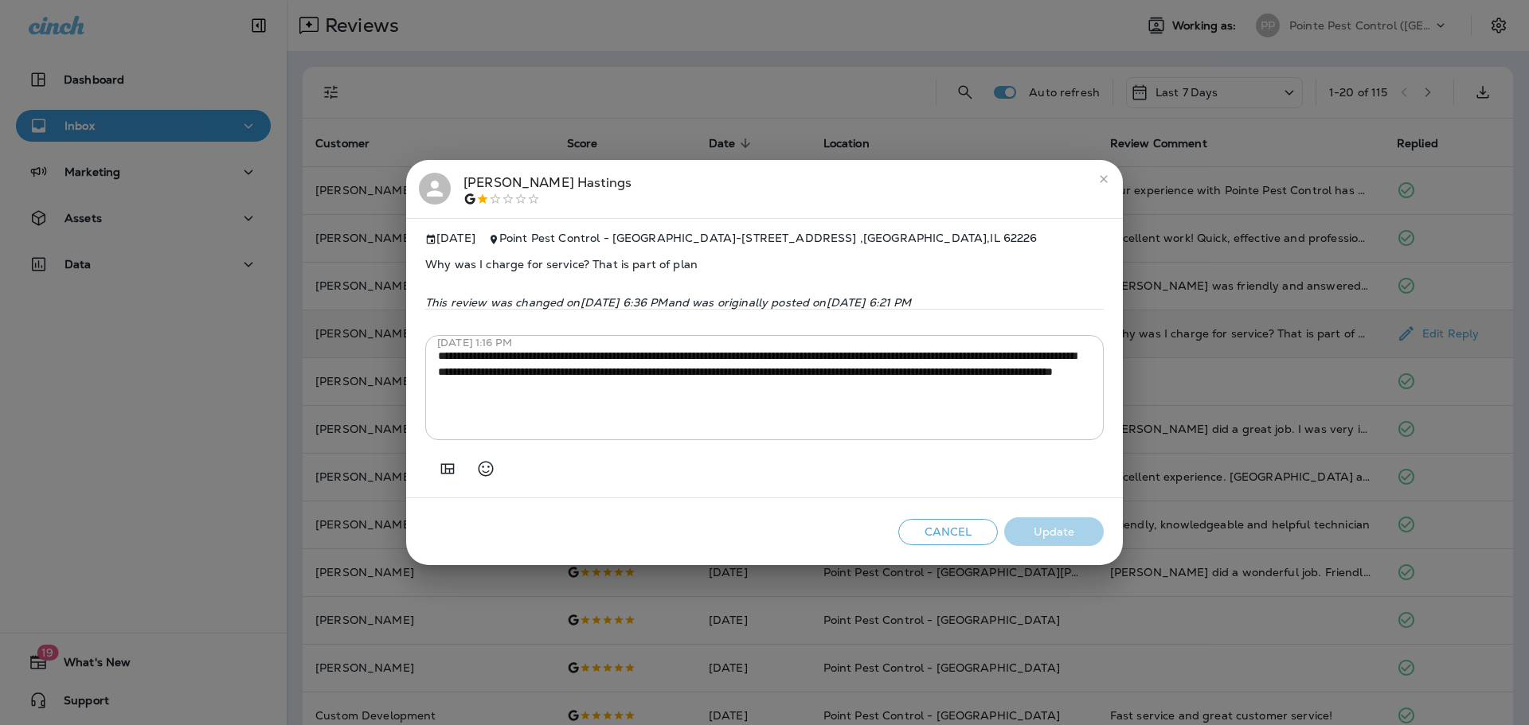
click at [647, 96] on div "**********" at bounding box center [764, 362] width 1529 height 725
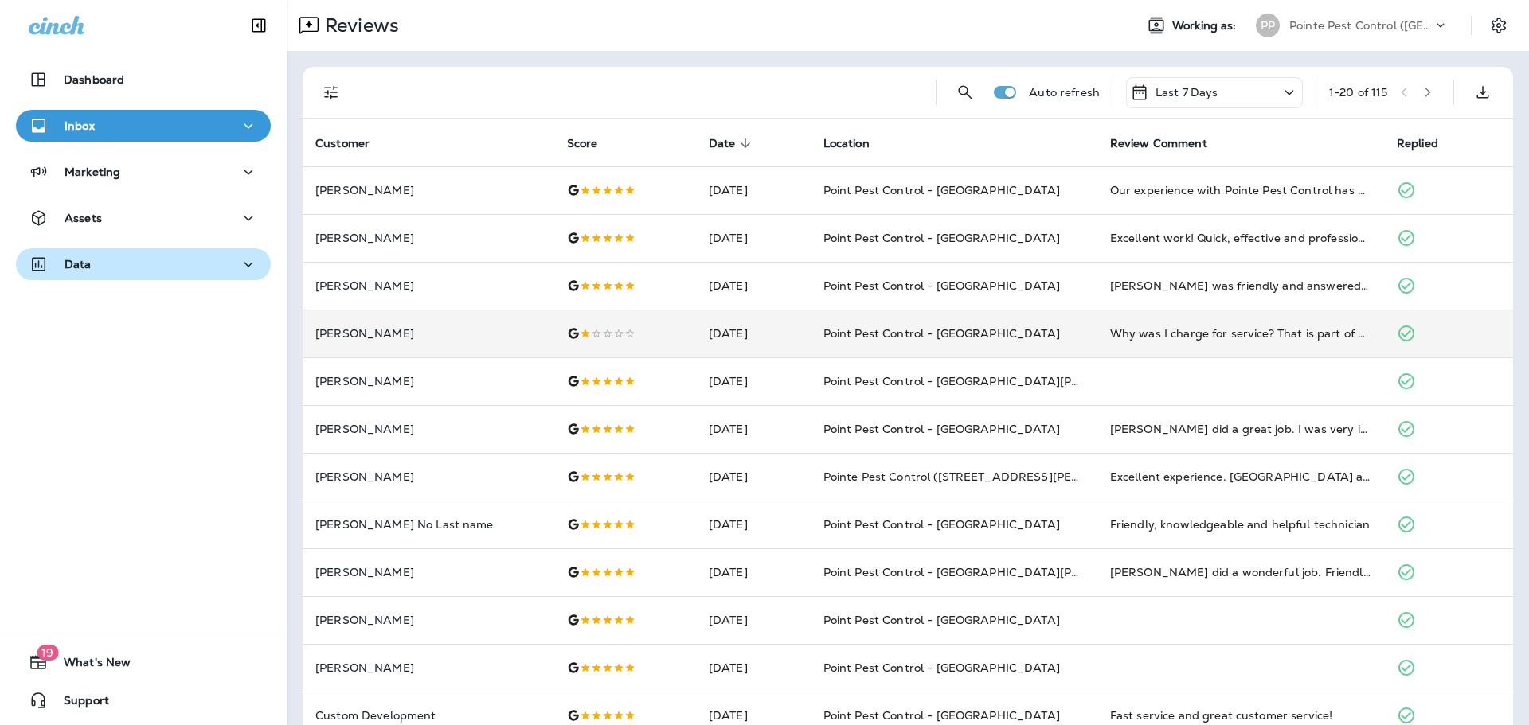
click at [92, 274] on button "Data" at bounding box center [143, 264] width 255 height 32
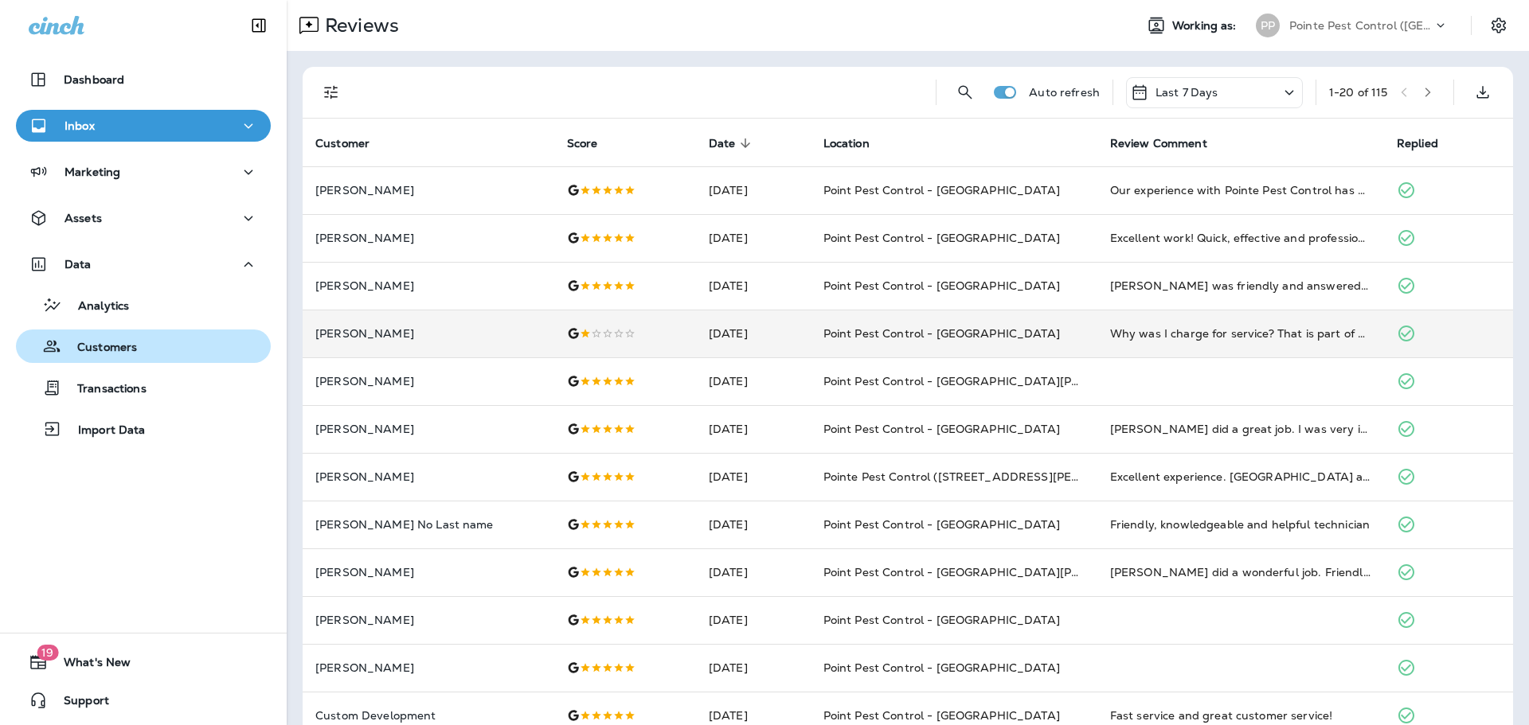
click at [105, 346] on p "Customers" at bounding box center [99, 348] width 76 height 15
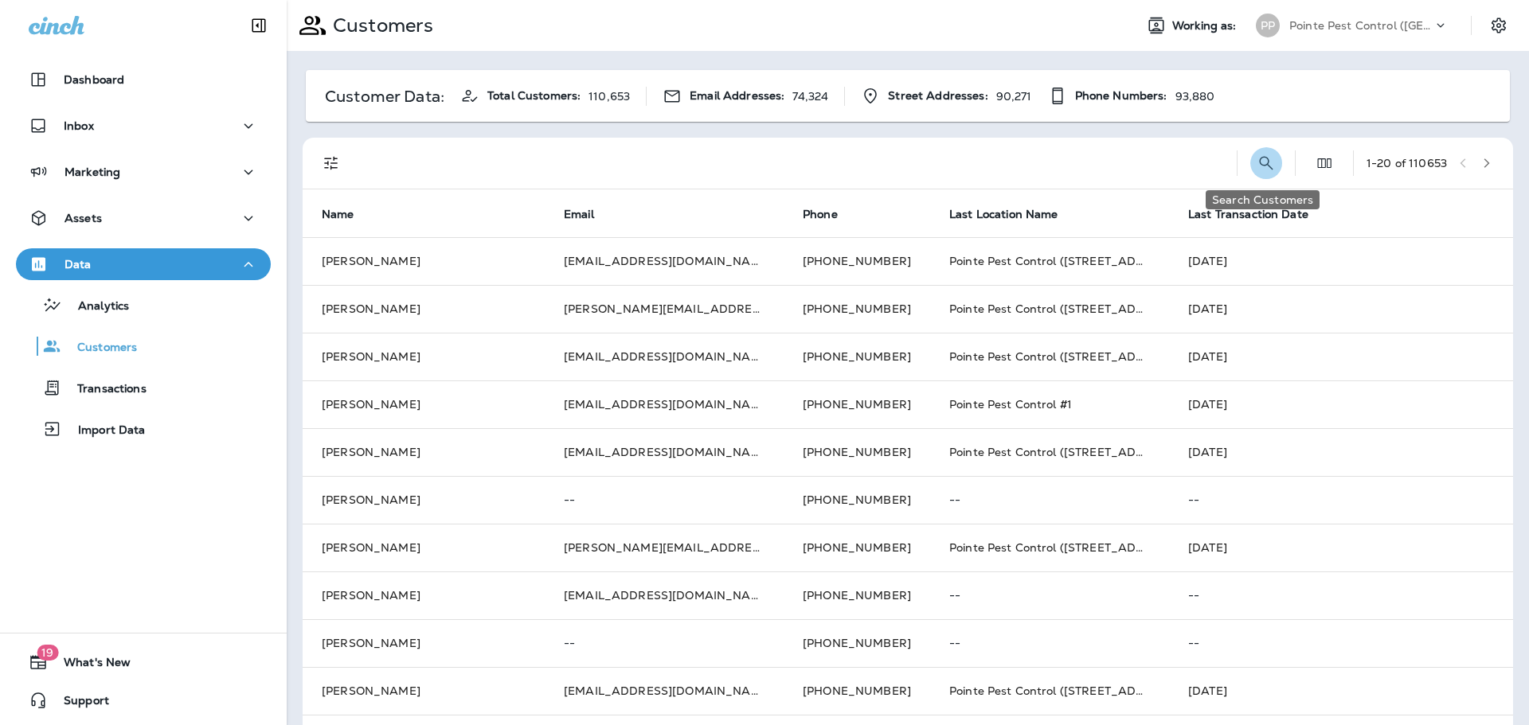
click at [1257, 159] on icon "Search Customers" at bounding box center [1265, 163] width 19 height 19
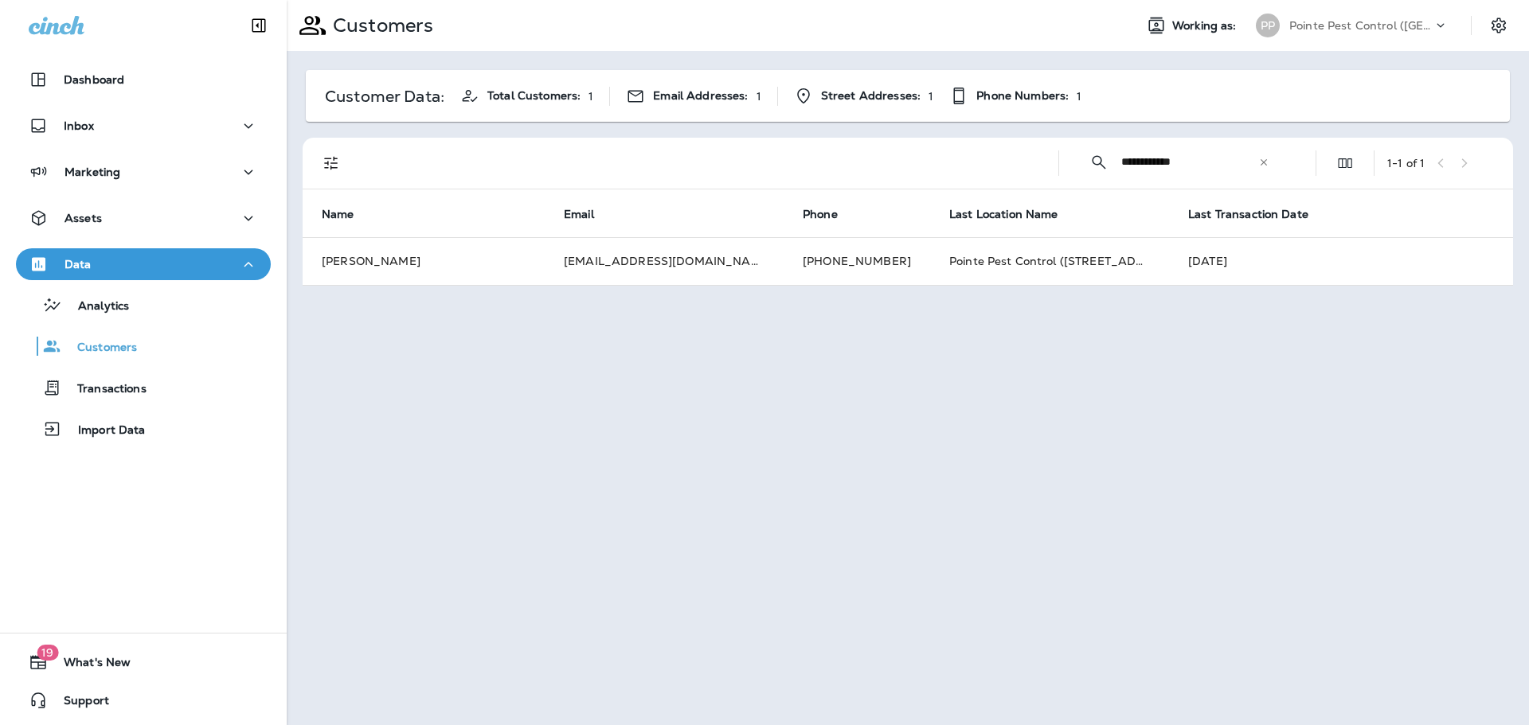
type input "**********"
click at [1401, 26] on p "Pointe Pest Control ([GEOGRAPHIC_DATA])" at bounding box center [1360, 25] width 143 height 13
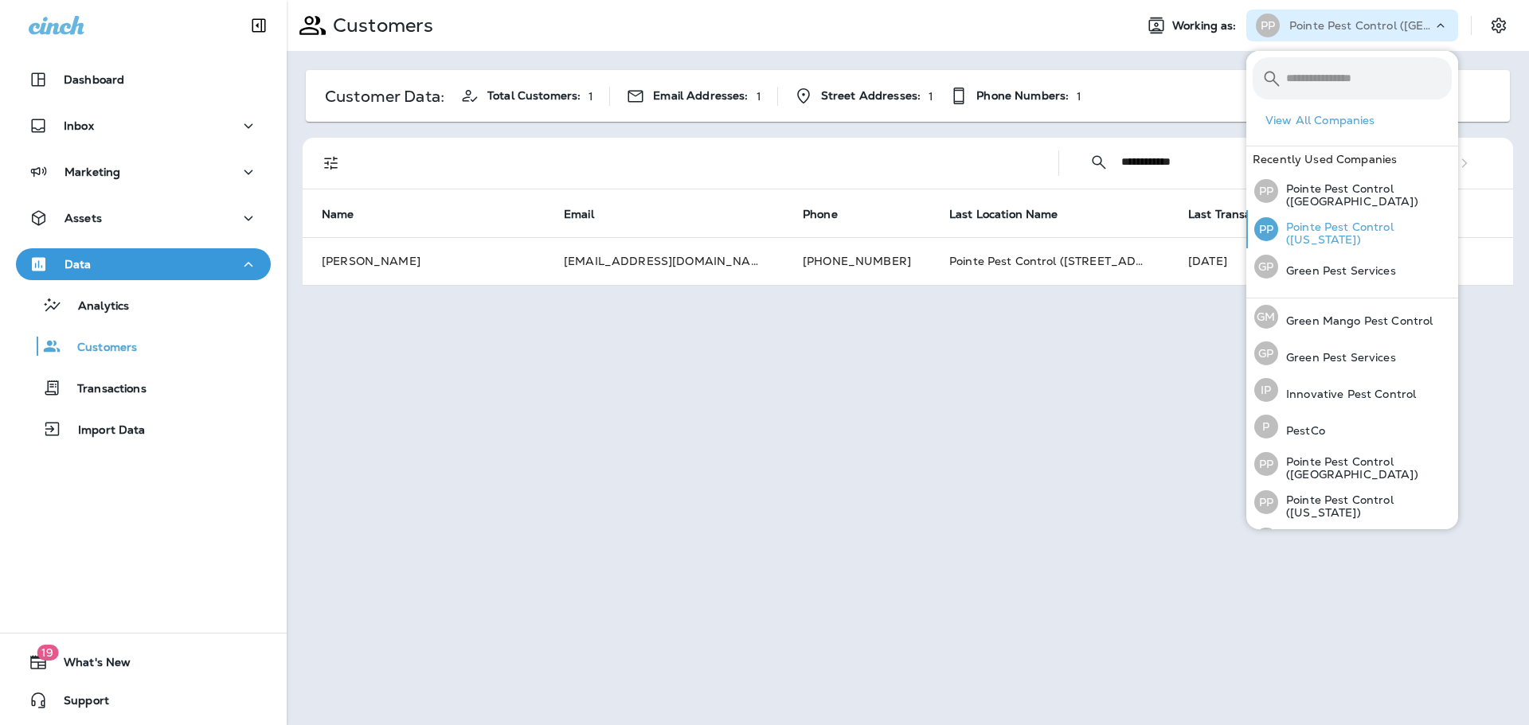
click at [1389, 232] on p "Pointe Pest Control ([US_STATE])" at bounding box center [1365, 233] width 174 height 25
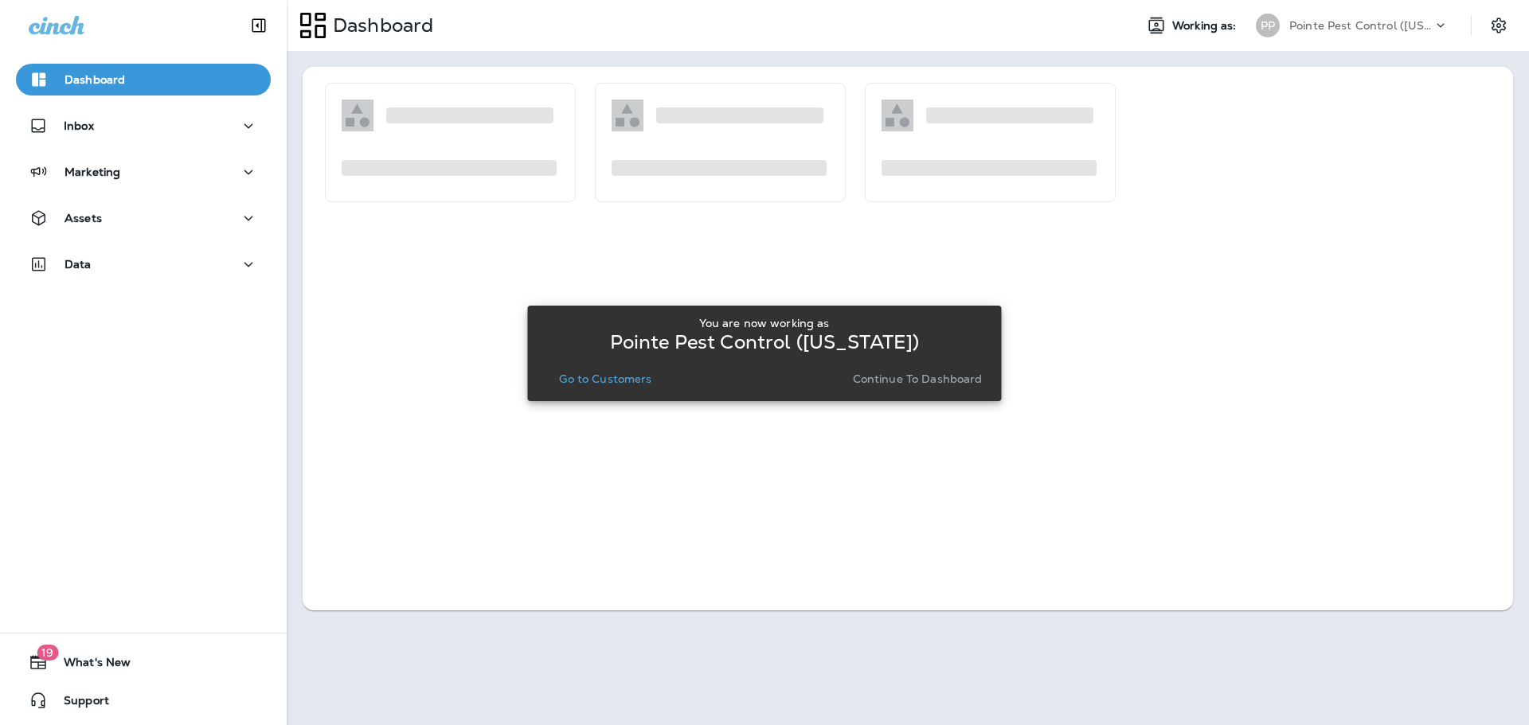
click at [623, 379] on p "Go to Customers" at bounding box center [605, 379] width 92 height 13
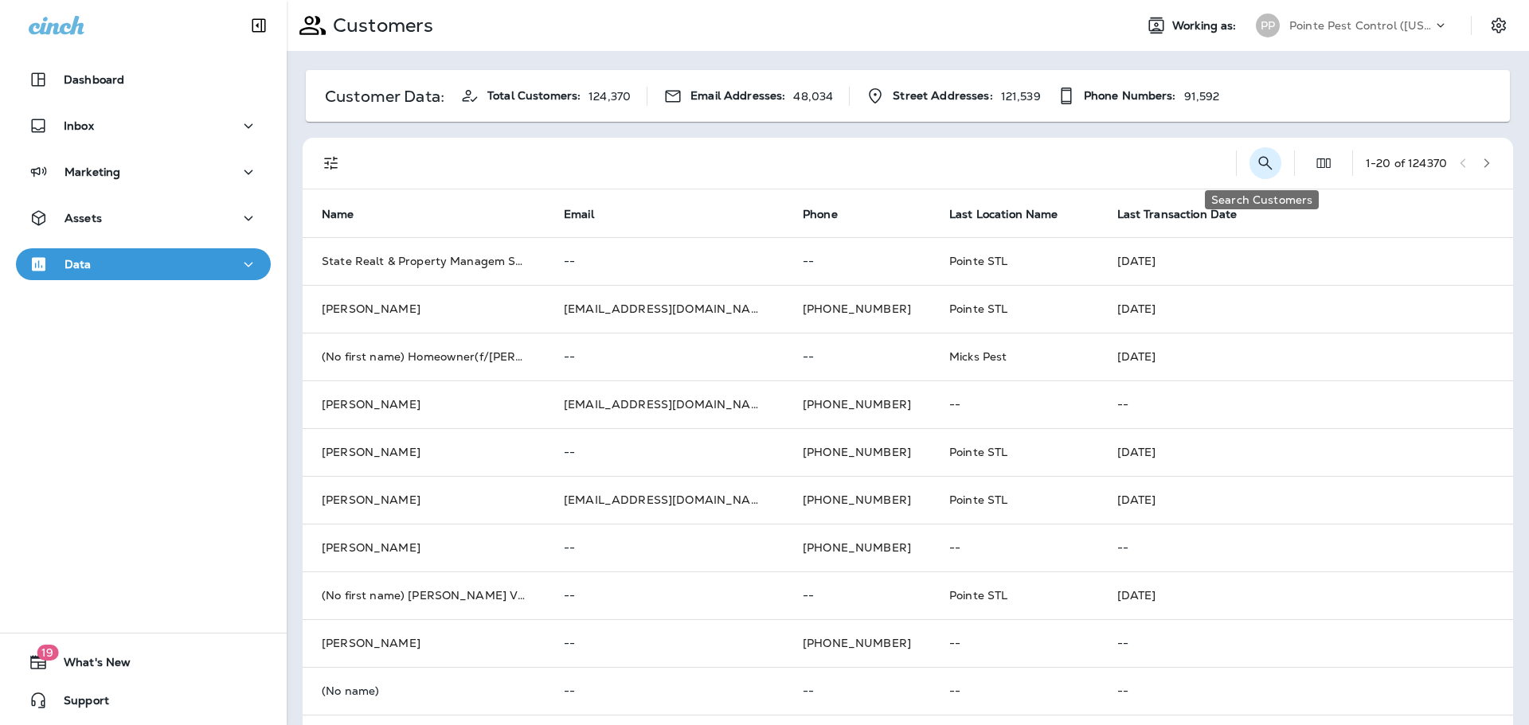
click at [1259, 158] on icon "Search Customers" at bounding box center [1265, 163] width 19 height 19
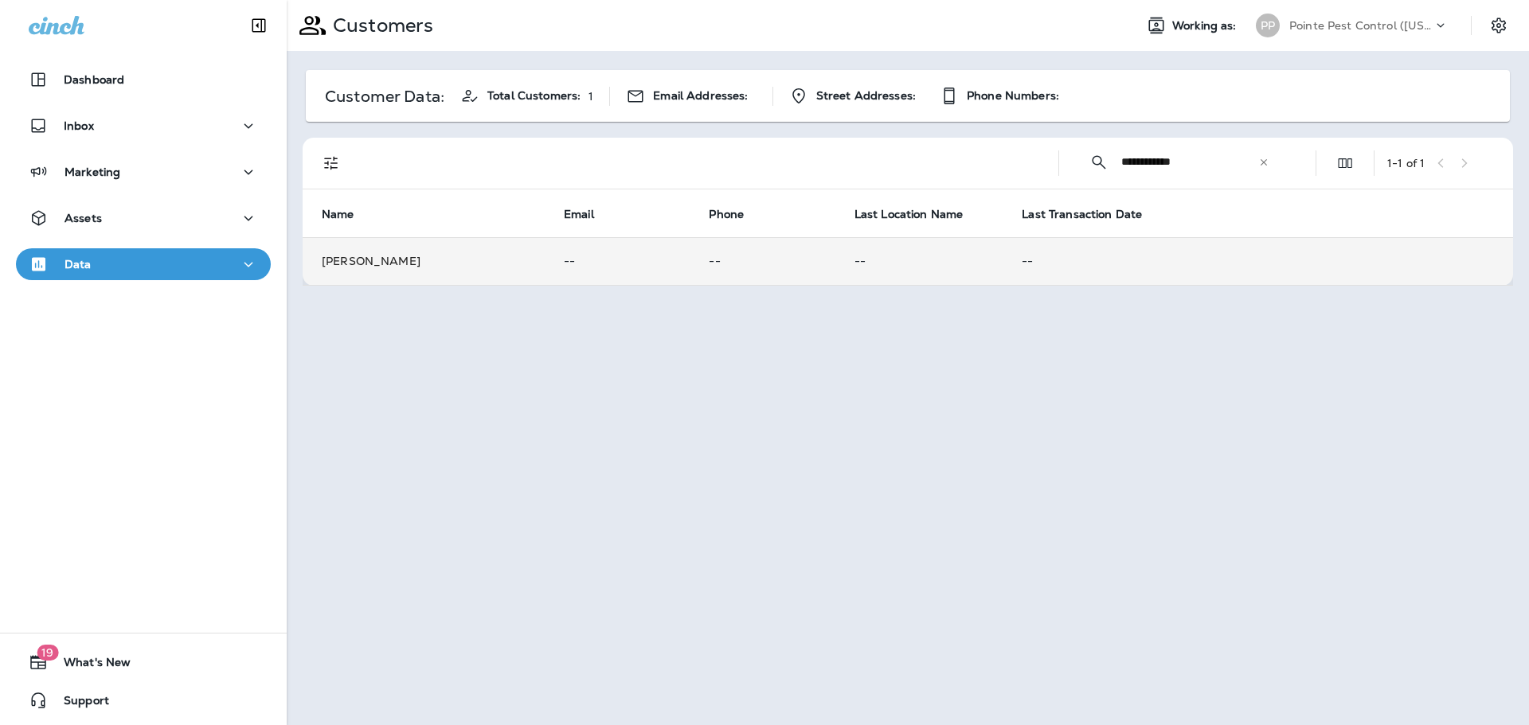
type input "**********"
click at [666, 272] on td "--" at bounding box center [617, 261] width 145 height 48
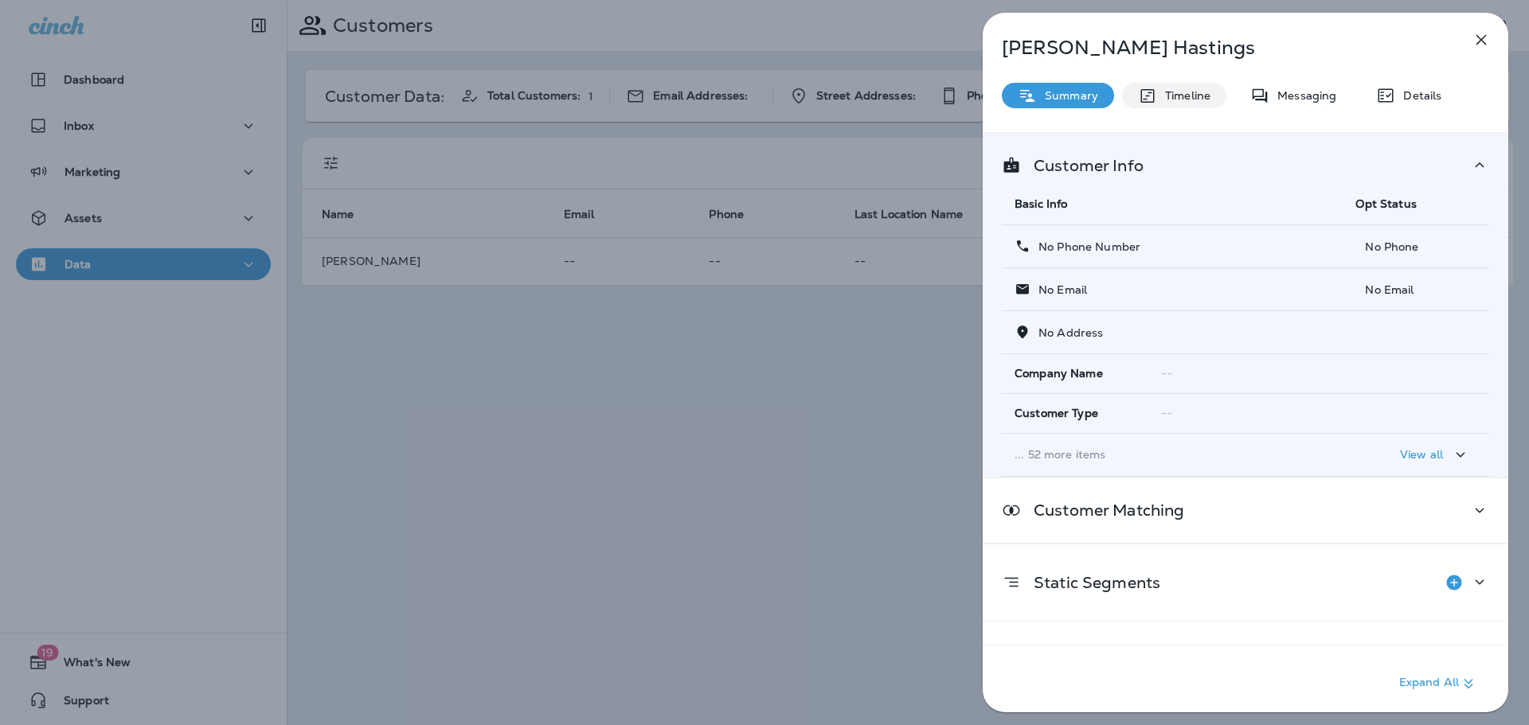
click at [1157, 98] on p "Timeline" at bounding box center [1183, 95] width 53 height 13
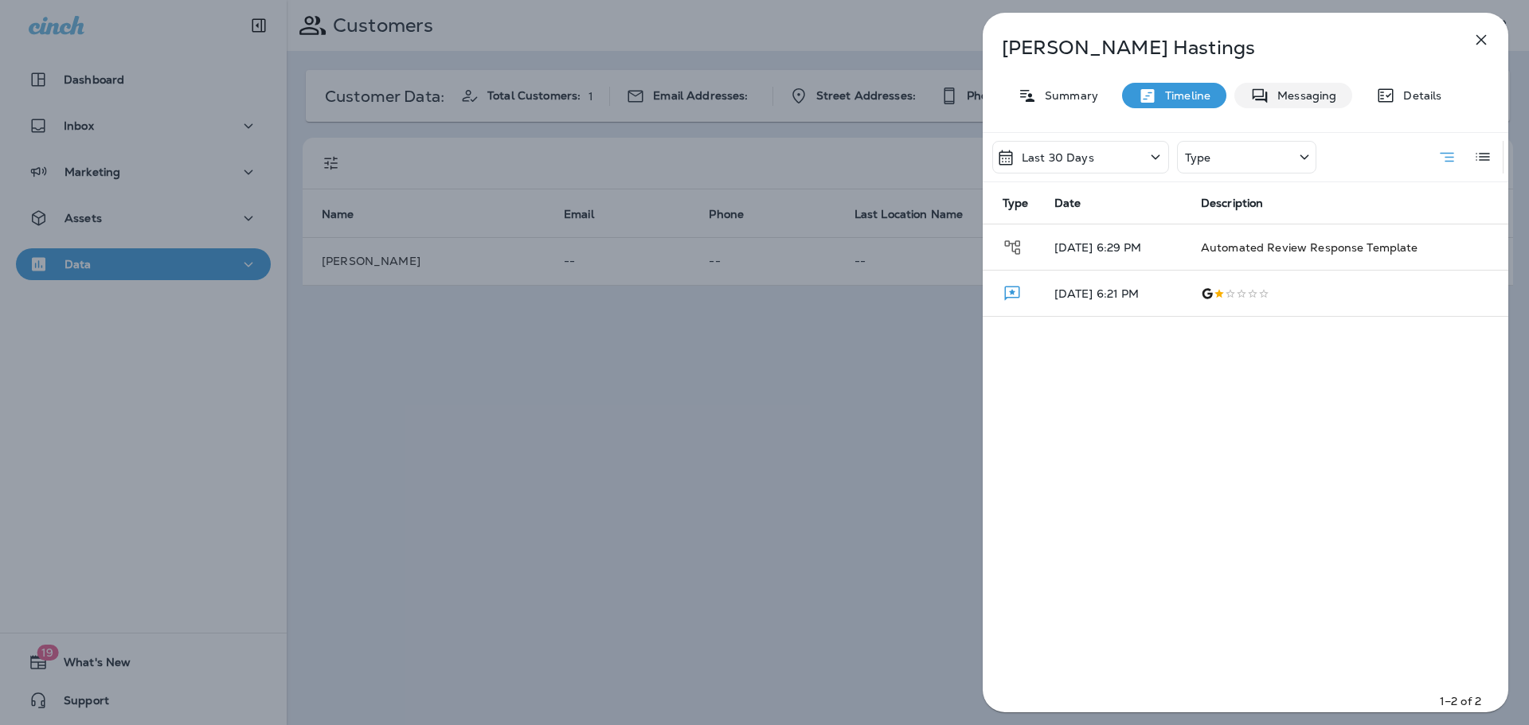
click at [1300, 100] on p "Messaging" at bounding box center [1302, 95] width 67 height 13
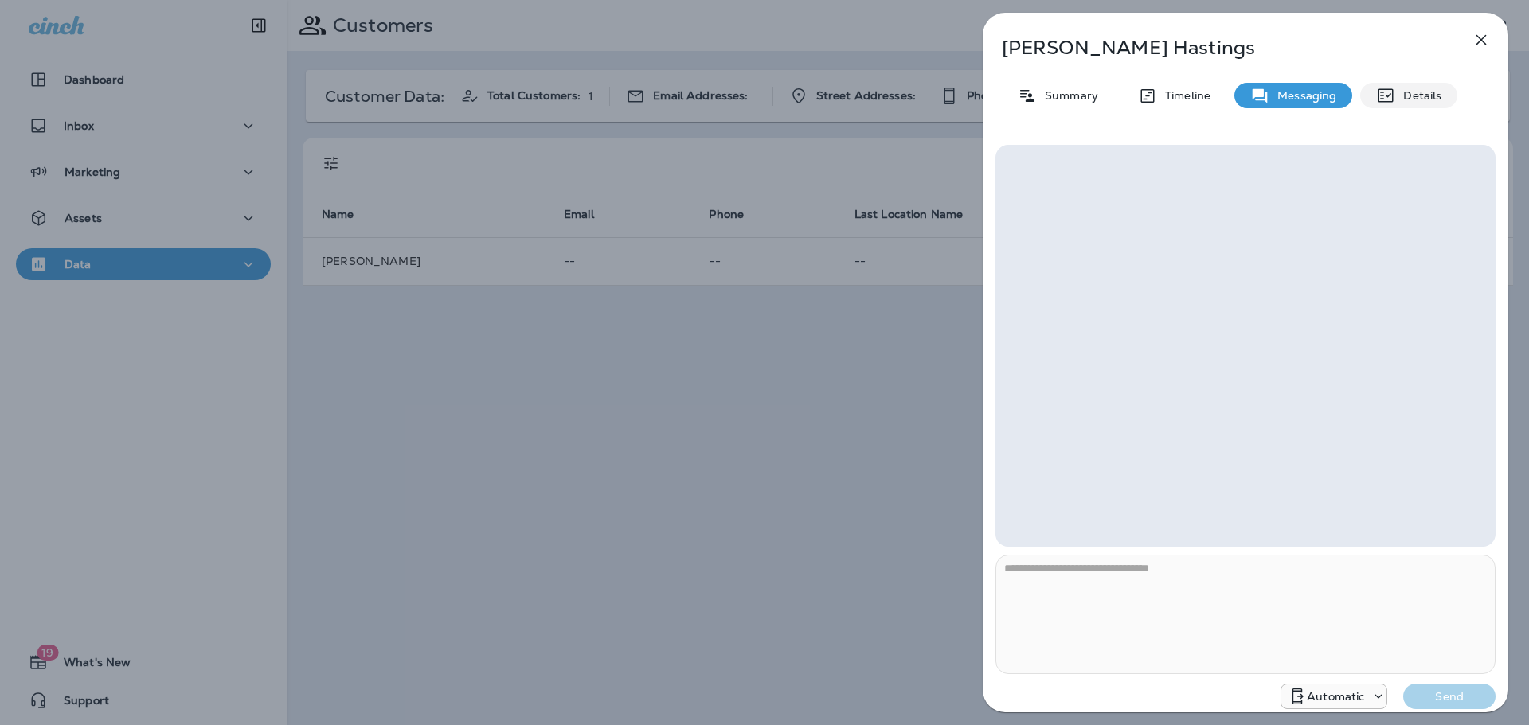
click at [1398, 102] on div "Details" at bounding box center [1408, 95] width 97 height 25
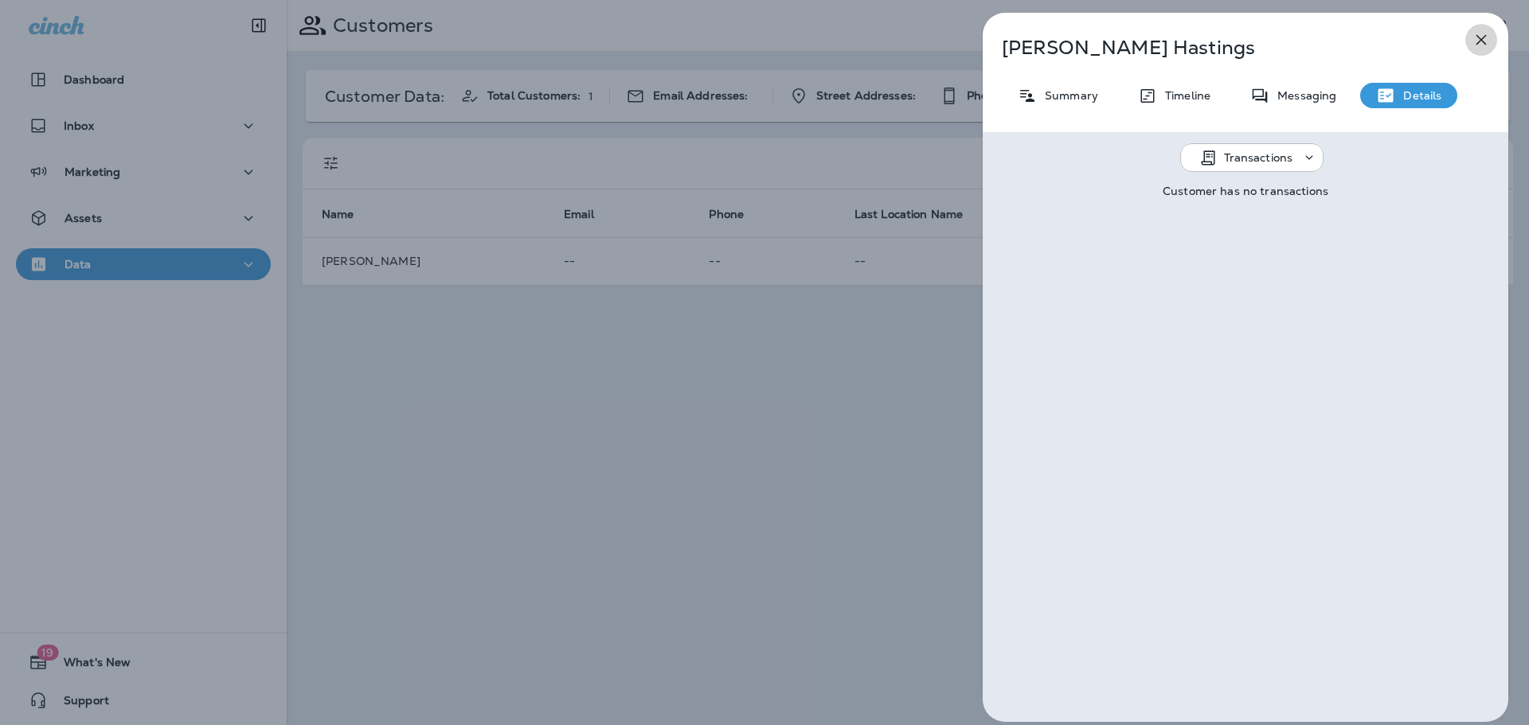
click at [1484, 45] on icon "button" at bounding box center [1480, 39] width 19 height 19
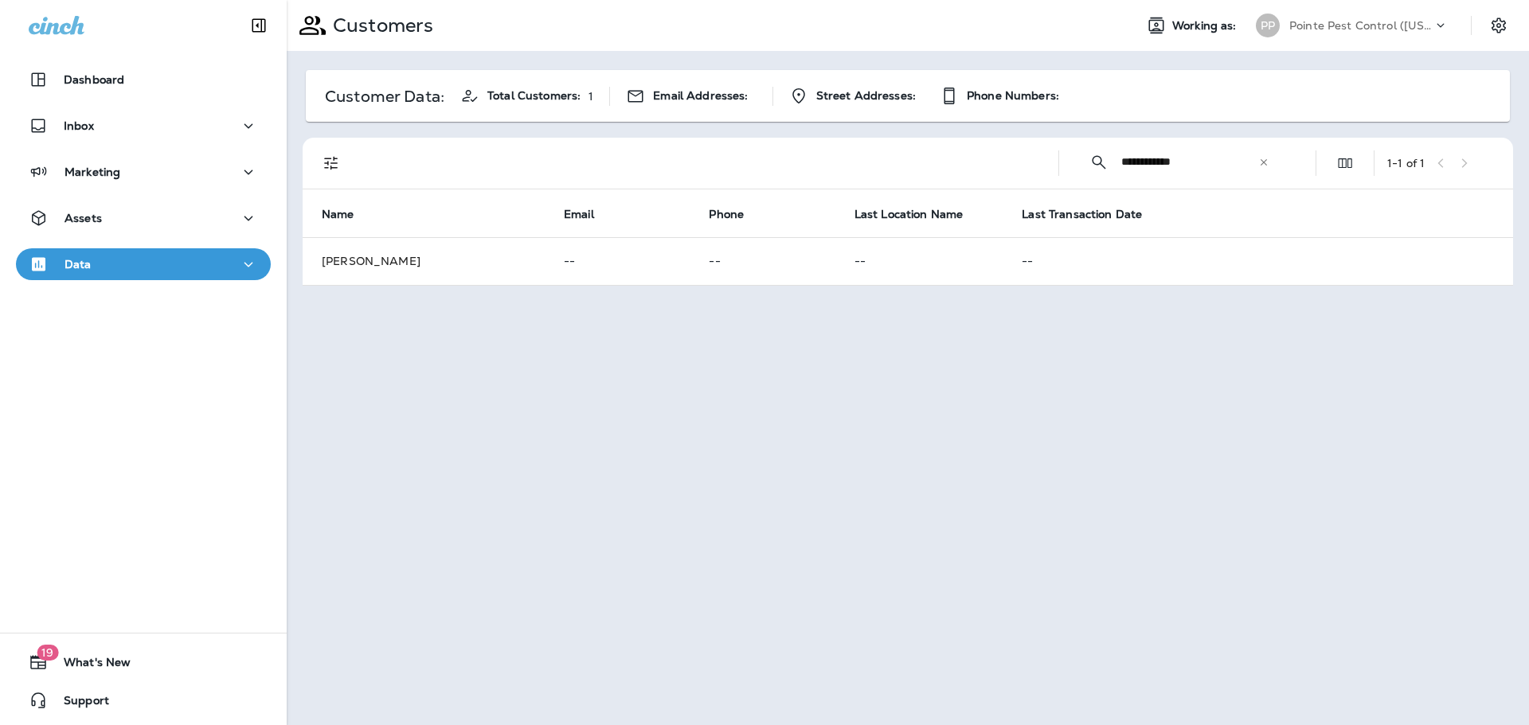
click at [1401, 18] on div "Pointe Pest Control ([US_STATE])" at bounding box center [1360, 26] width 143 height 24
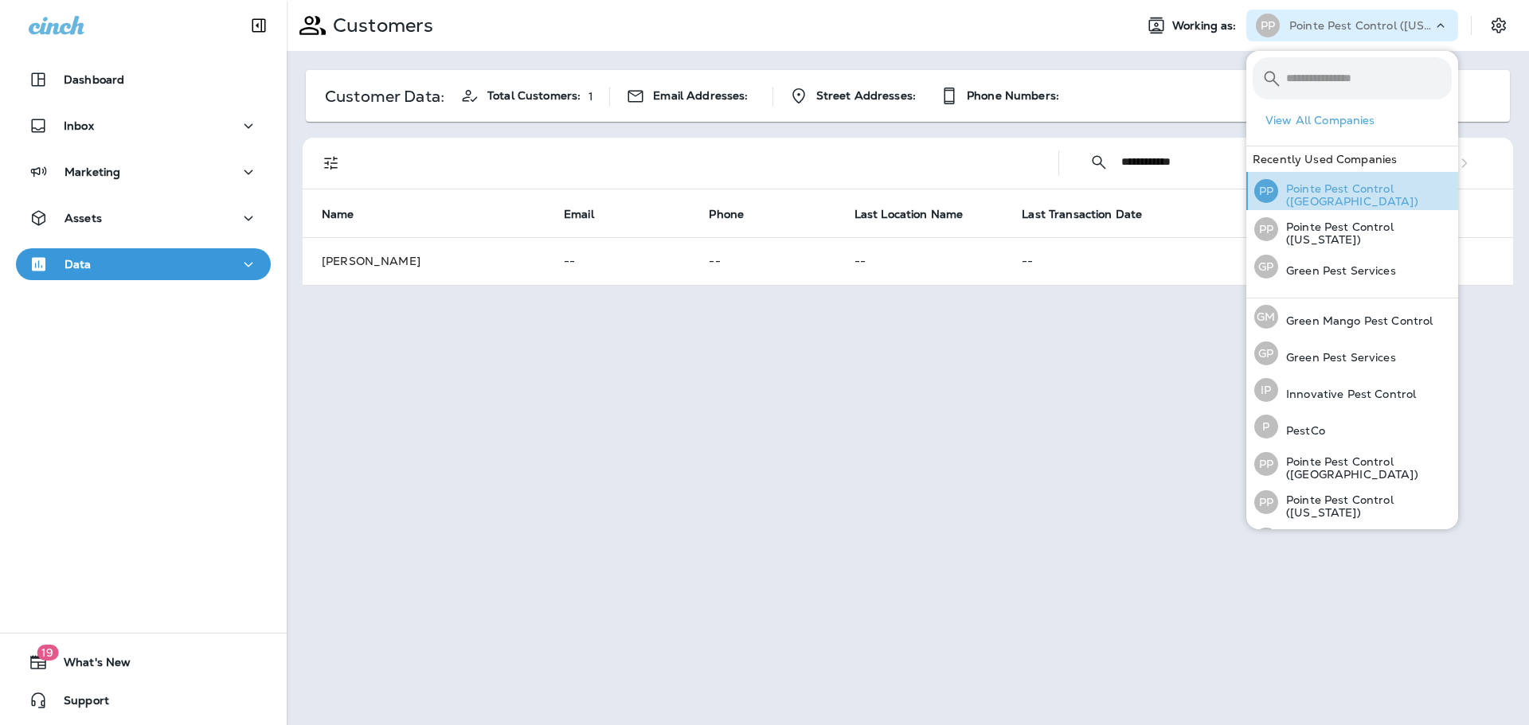
click at [1359, 190] on p "Pointe Pest Control ([GEOGRAPHIC_DATA])" at bounding box center [1365, 194] width 174 height 25
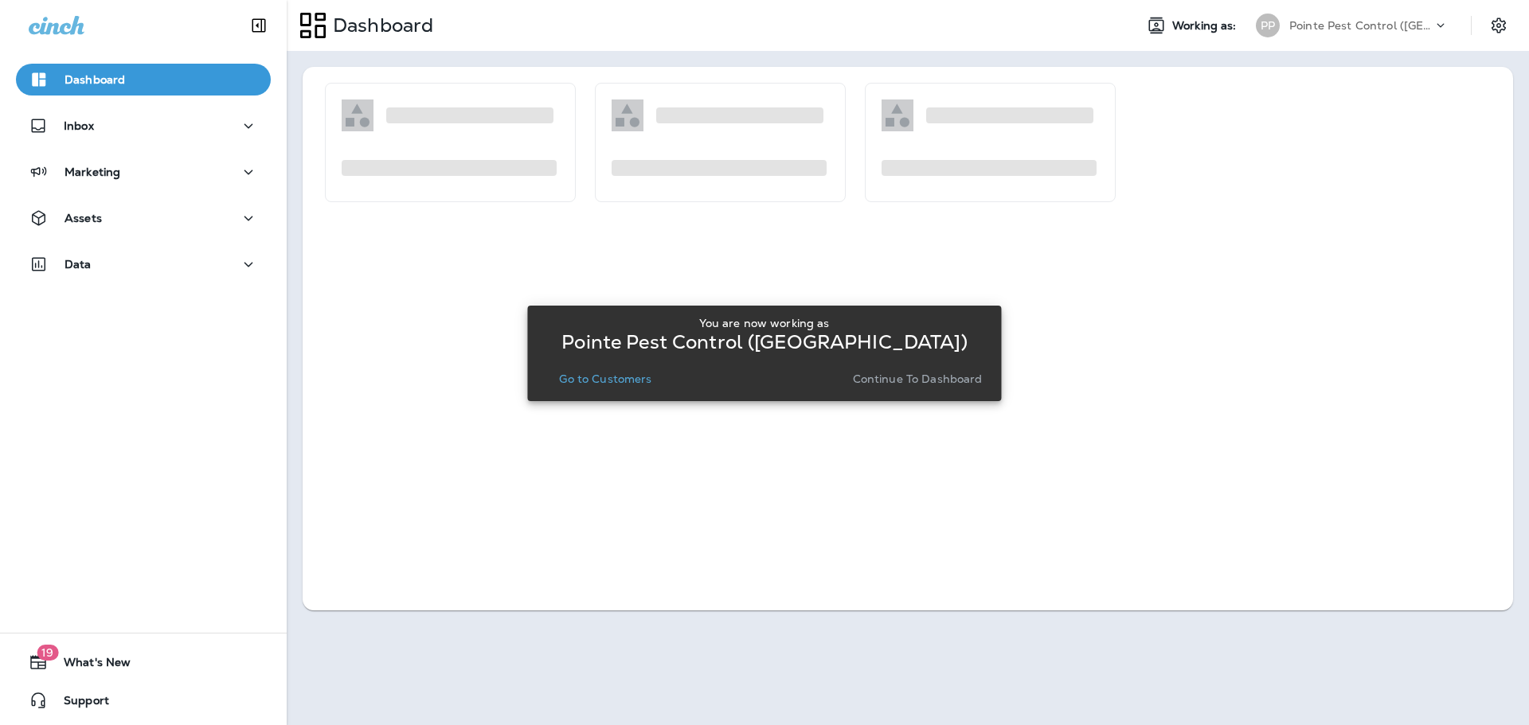
click at [580, 382] on p "Go to Customers" at bounding box center [605, 379] width 92 height 13
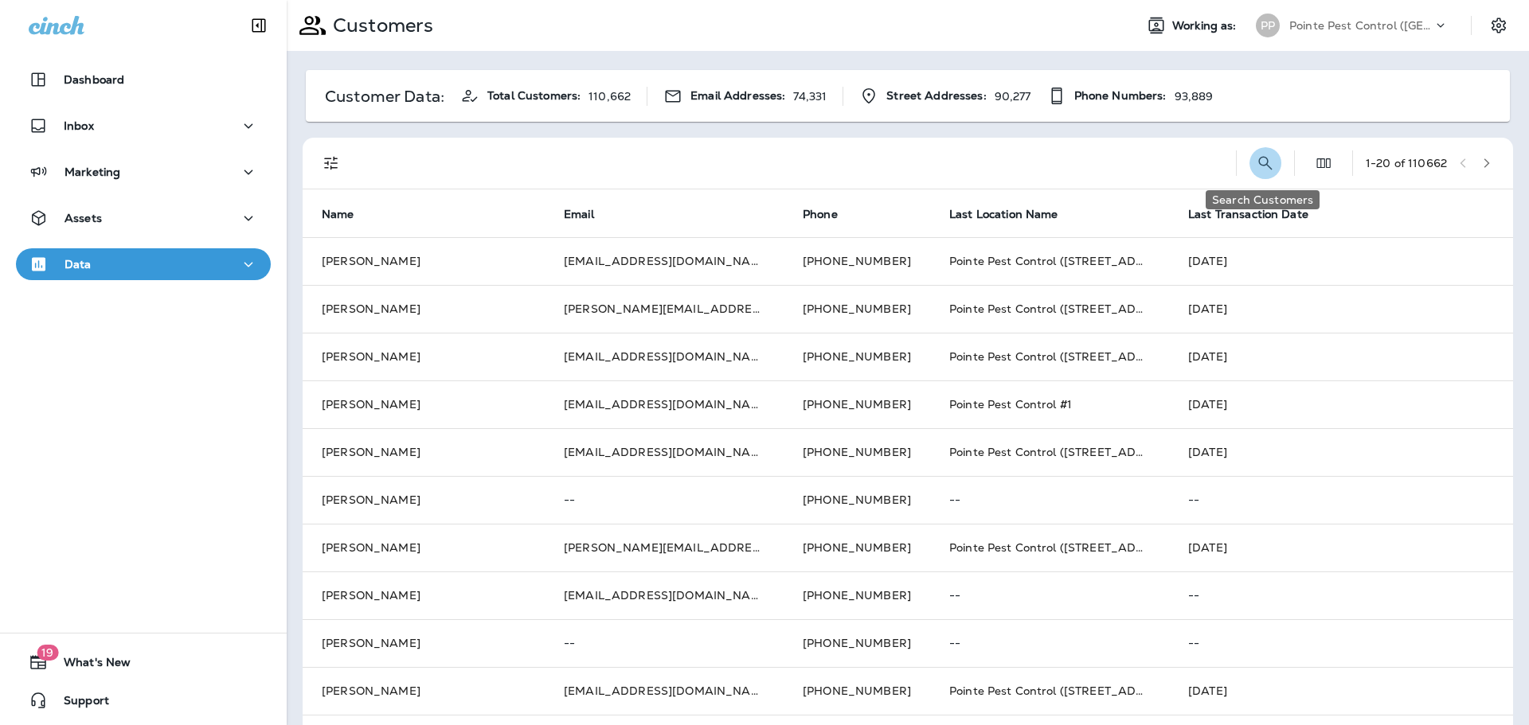
click at [1264, 154] on icon "Search Customers" at bounding box center [1265, 163] width 19 height 19
type input "*"
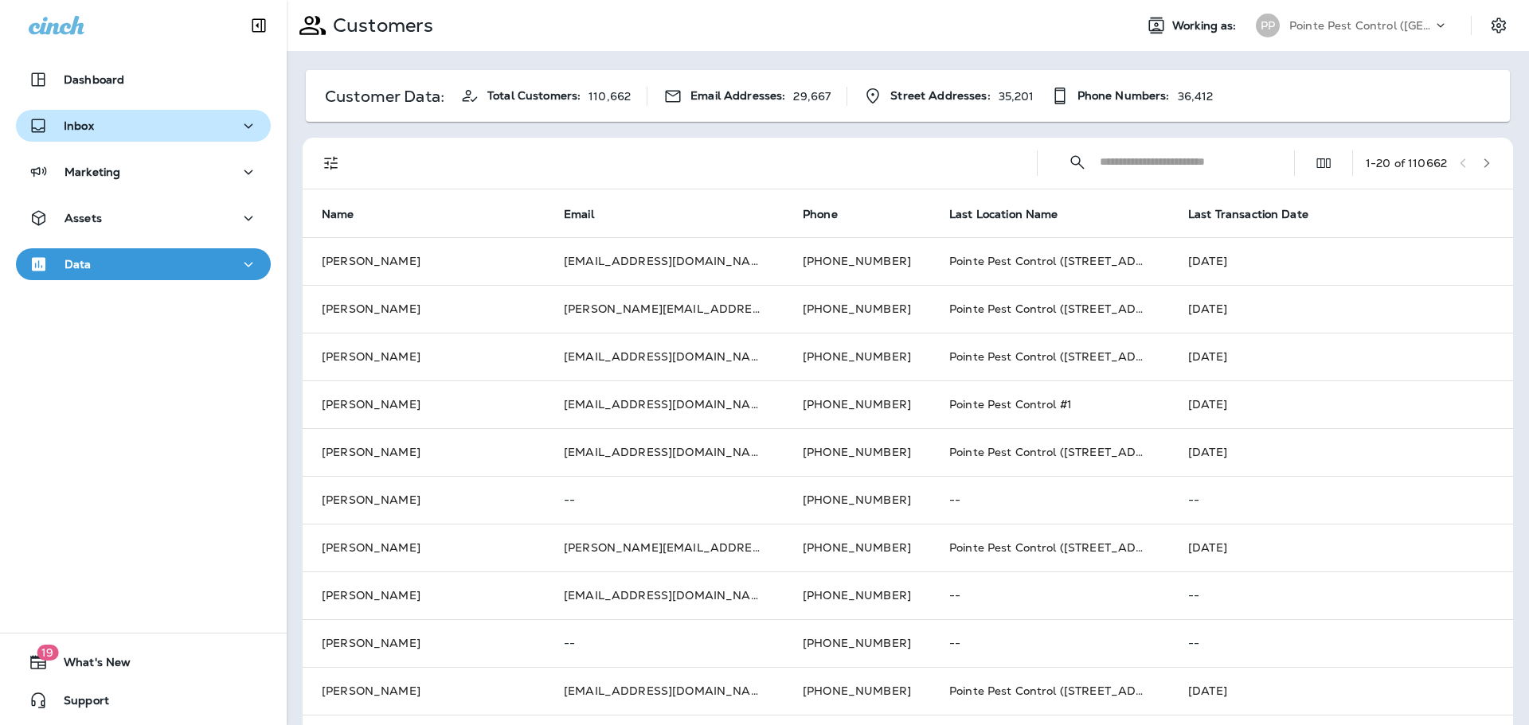
click at [119, 122] on div "Inbox" at bounding box center [143, 126] width 229 height 20
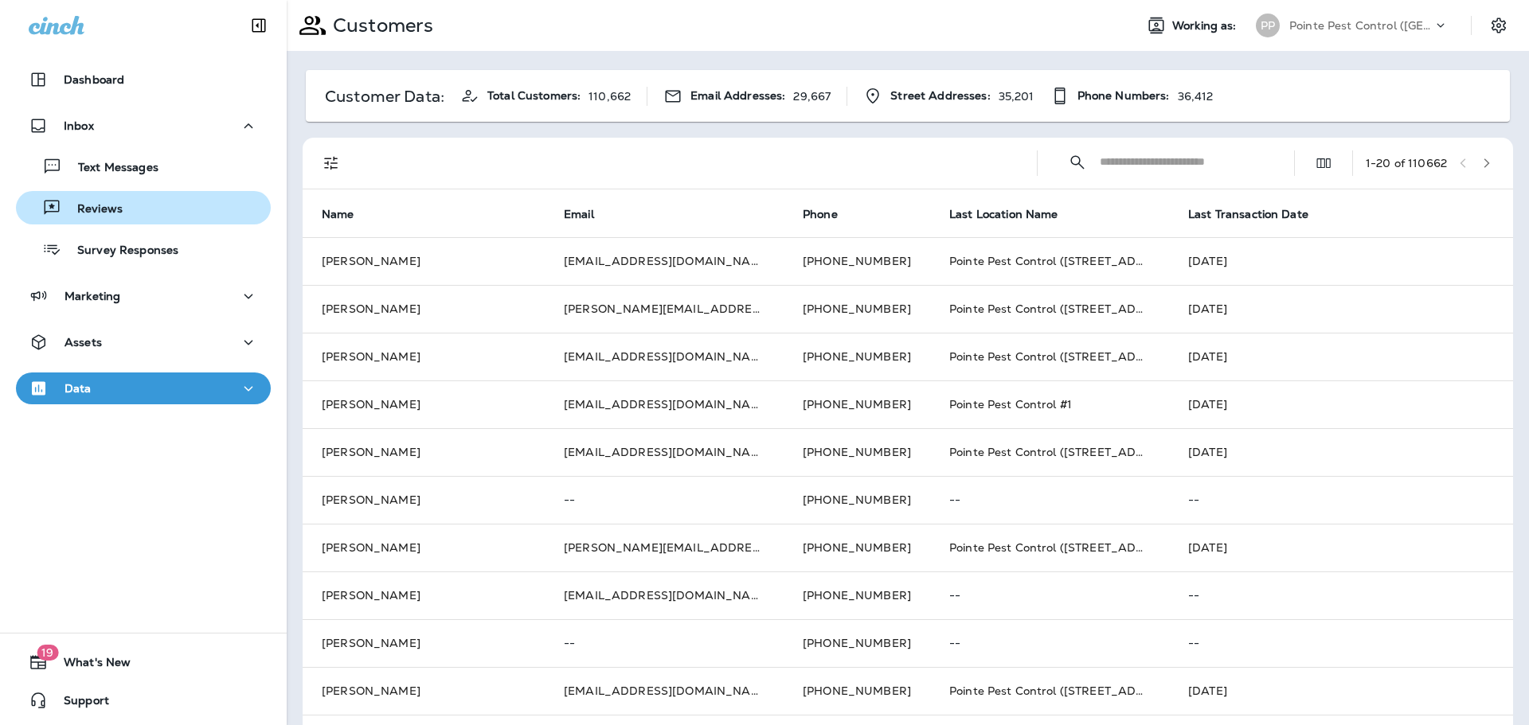
click at [138, 201] on div "Reviews" at bounding box center [143, 208] width 242 height 24
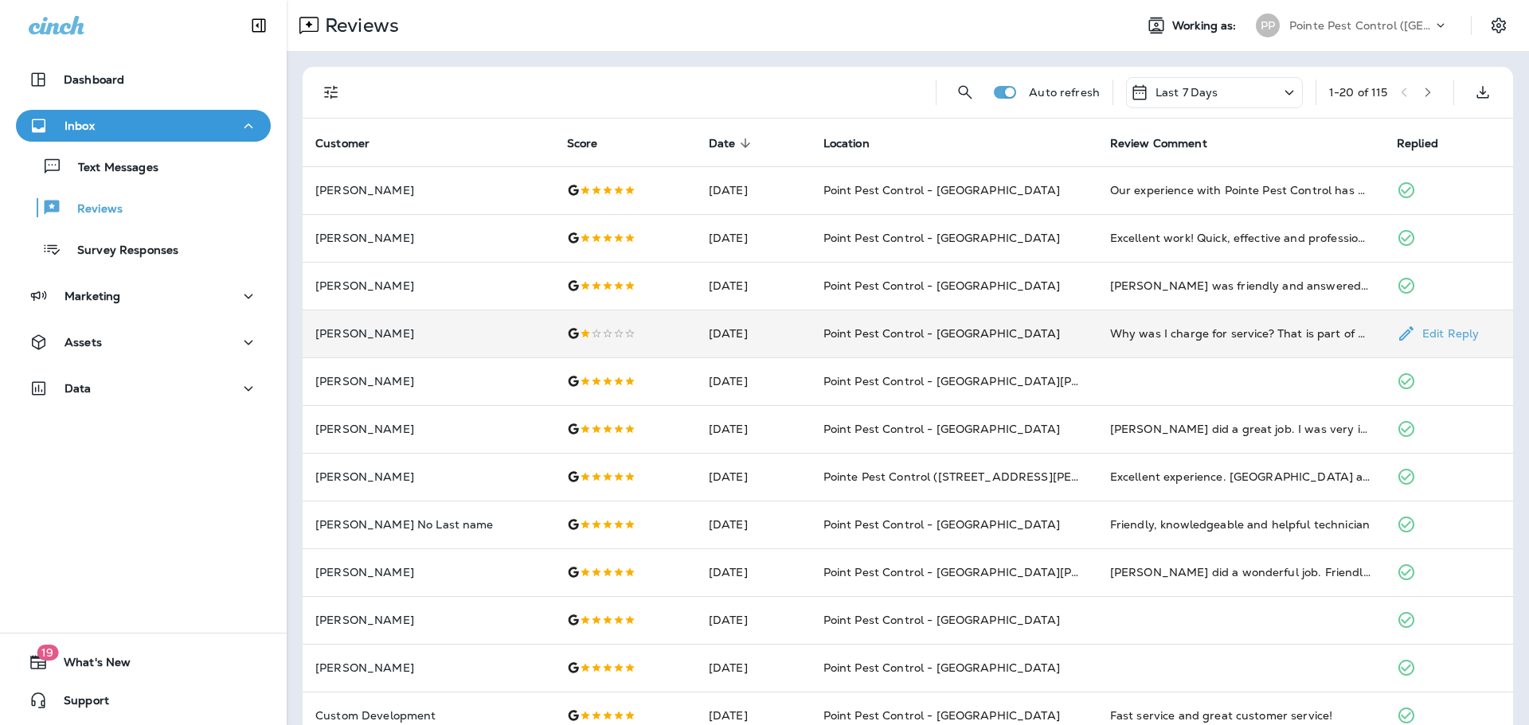
click at [811, 342] on td "Point Pest Control - [GEOGRAPHIC_DATA]" at bounding box center [954, 334] width 287 height 48
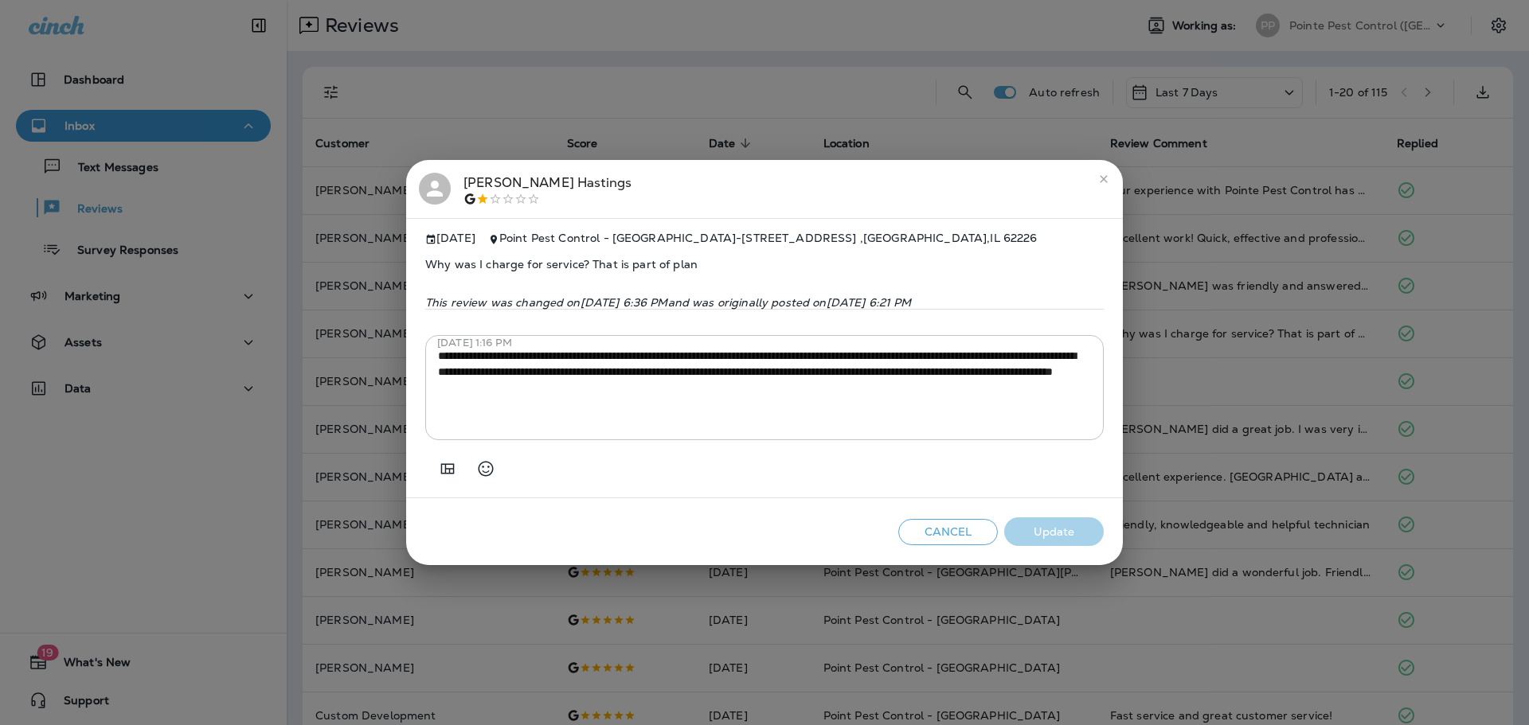
click at [444, 179] on icon at bounding box center [435, 189] width 24 height 24
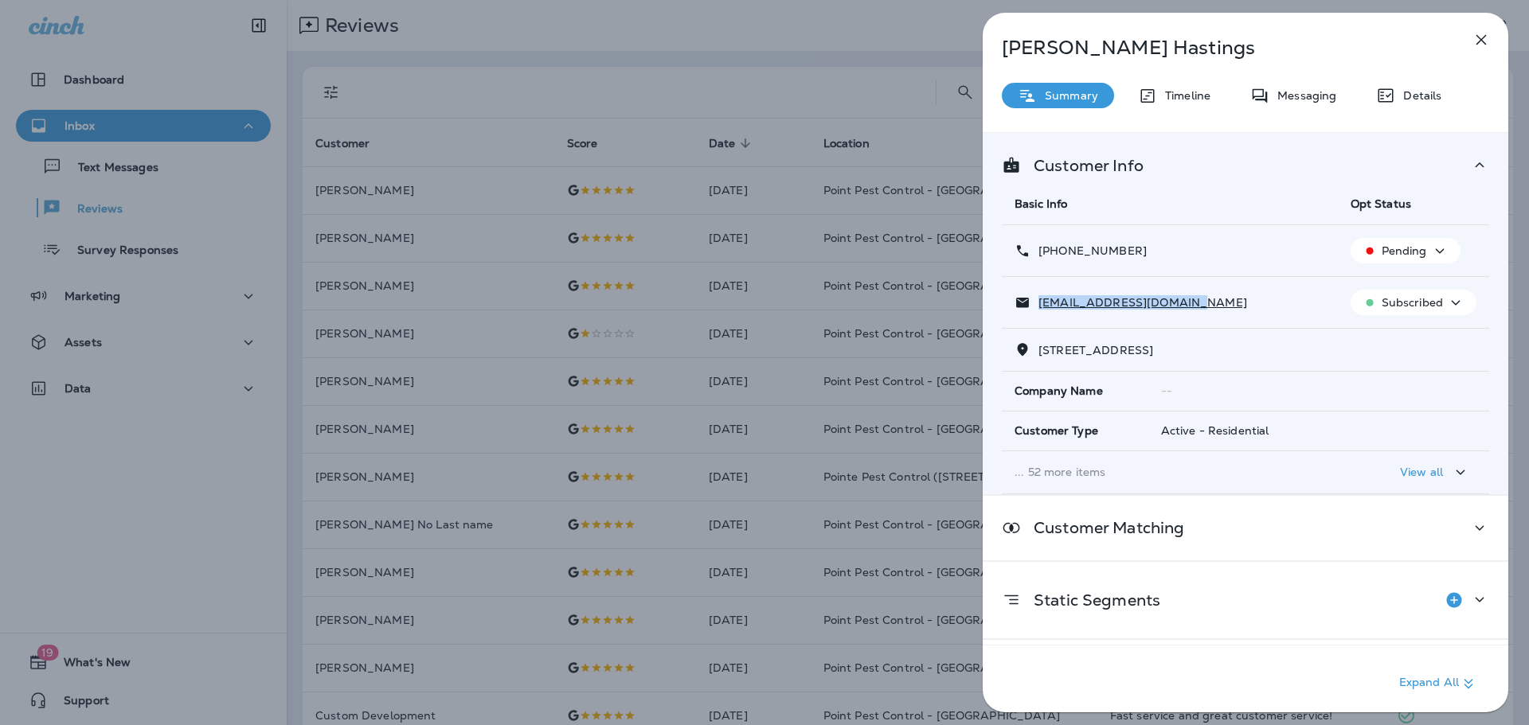
drag, startPoint x: 1117, startPoint y: 308, endPoint x: 1037, endPoint y: 308, distance: 80.4
click at [1037, 308] on div "[EMAIL_ADDRESS][DOMAIN_NAME]" at bounding box center [1169, 303] width 311 height 17
copy p "[EMAIL_ADDRESS][DOMAIN_NAME]"
drag, startPoint x: 1118, startPoint y: 248, endPoint x: 1054, endPoint y: 256, distance: 64.2
click at [1054, 256] on div "[PHONE_NUMBER]" at bounding box center [1169, 251] width 311 height 17
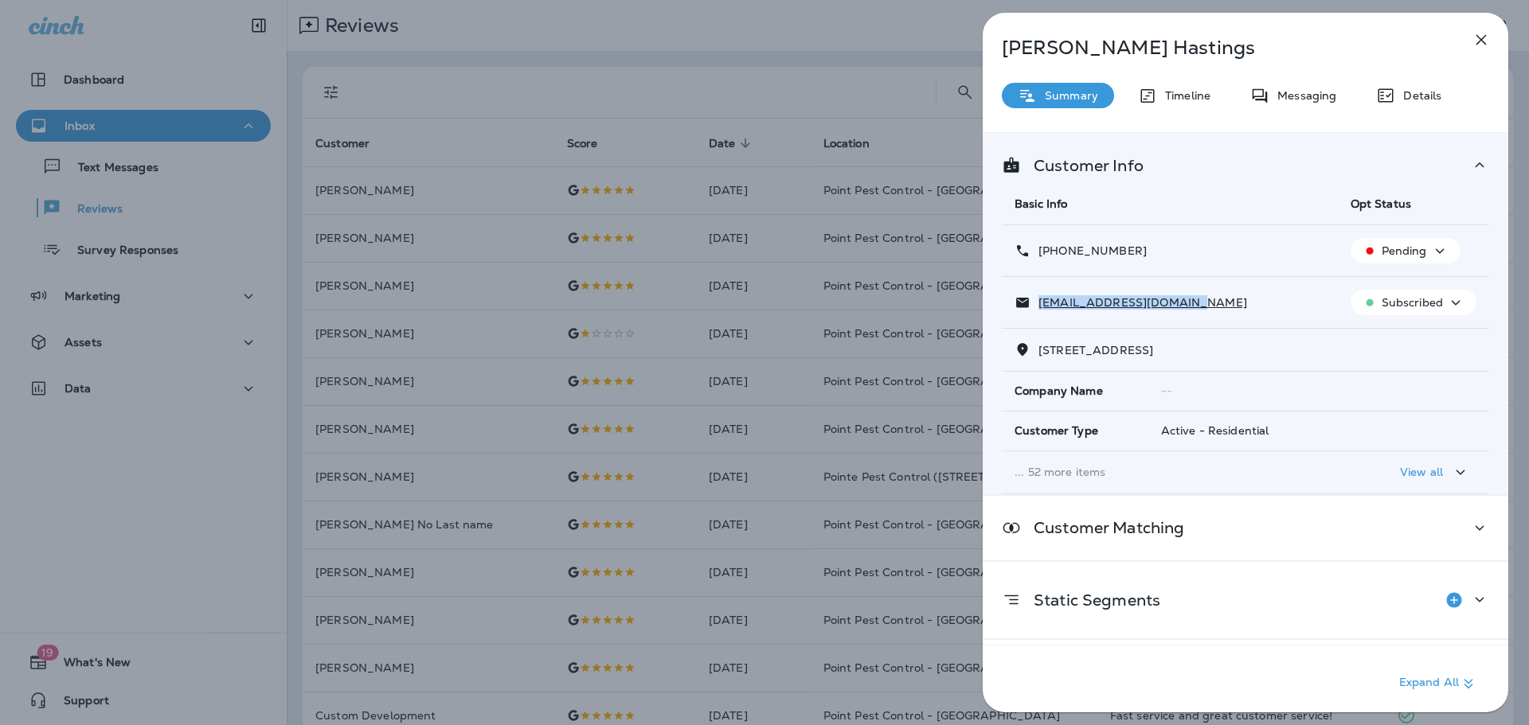
copy p "847) 989-9121"
click at [708, 322] on div "[PERSON_NAME] Summary Timeline Messaging Details Customer Info Basic Info Opt S…" at bounding box center [764, 362] width 1529 height 725
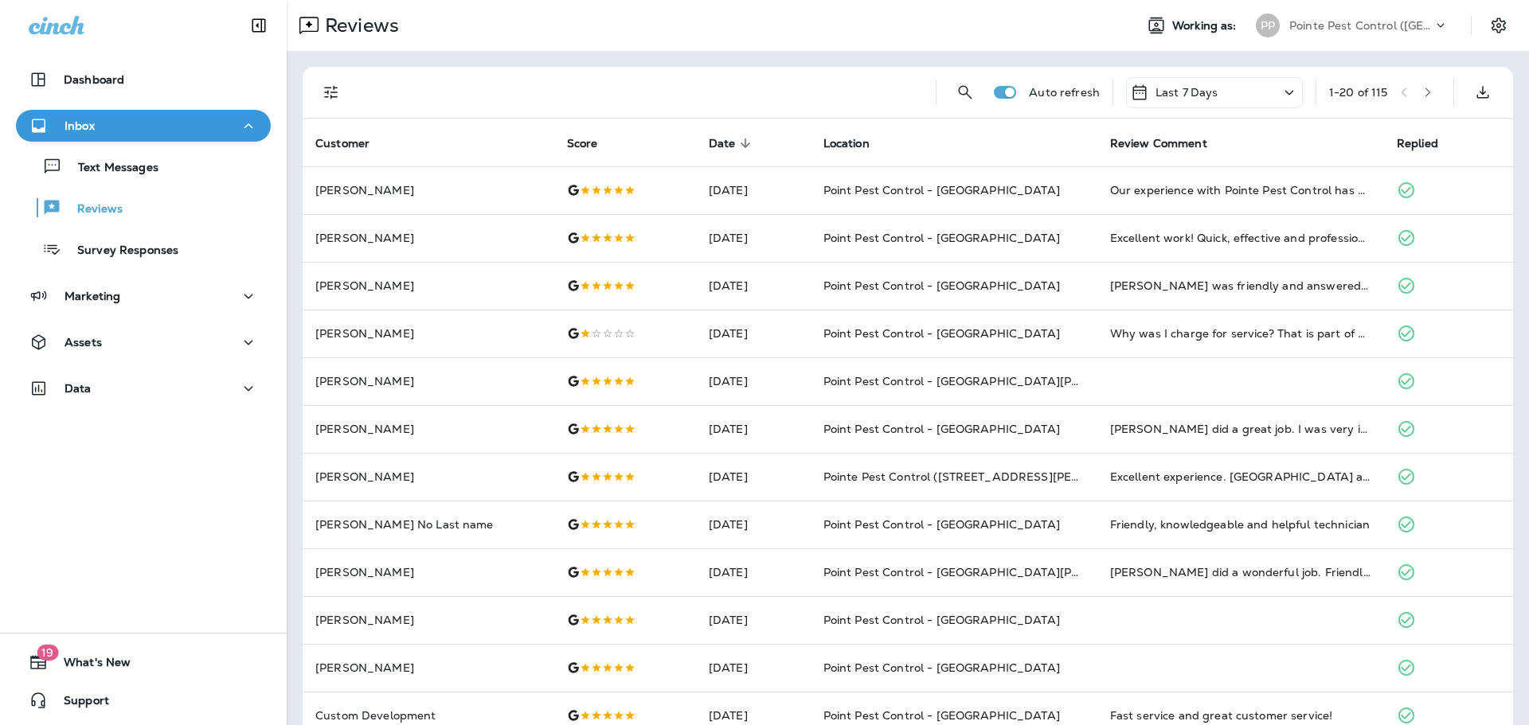
click at [1393, 23] on p "Pointe Pest Control ([GEOGRAPHIC_DATA])" at bounding box center [1360, 25] width 143 height 13
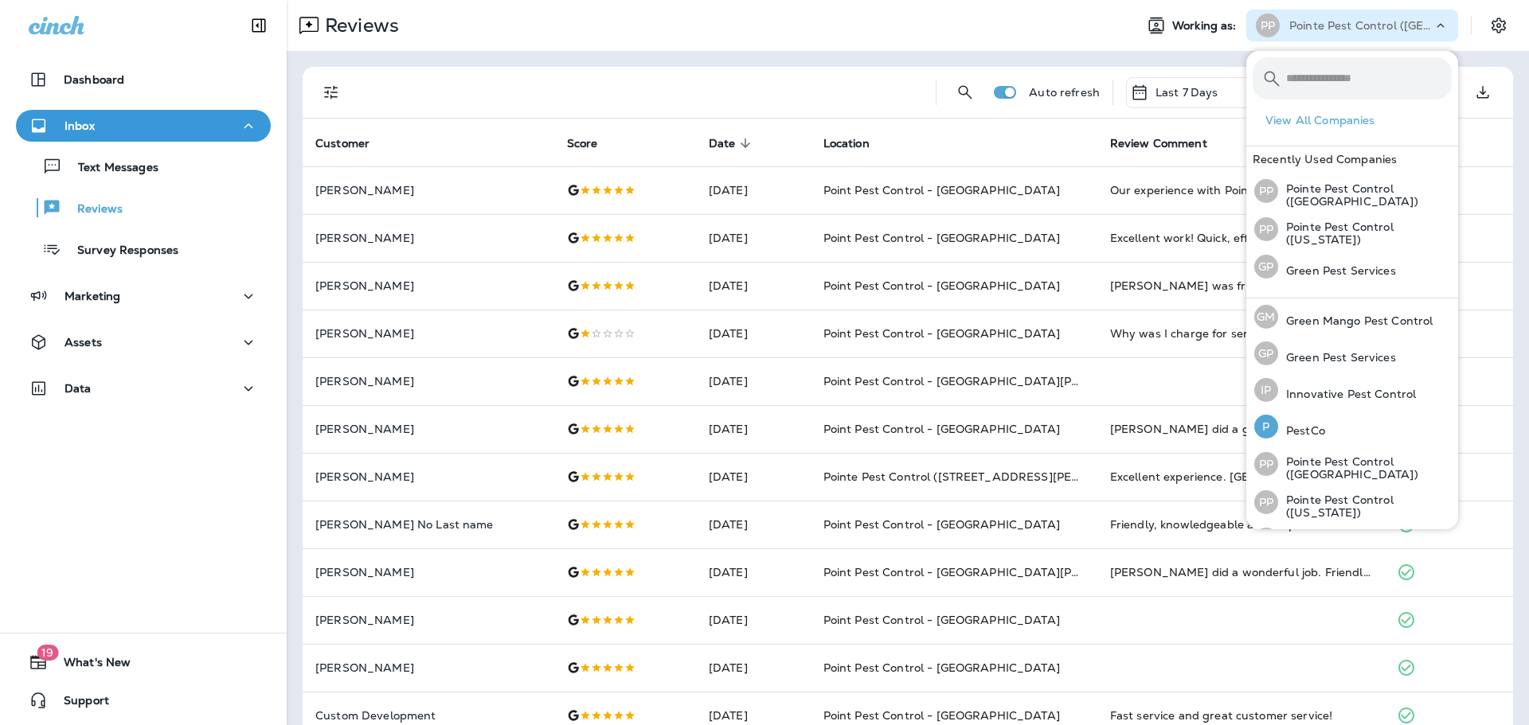
scroll to position [65, 0]
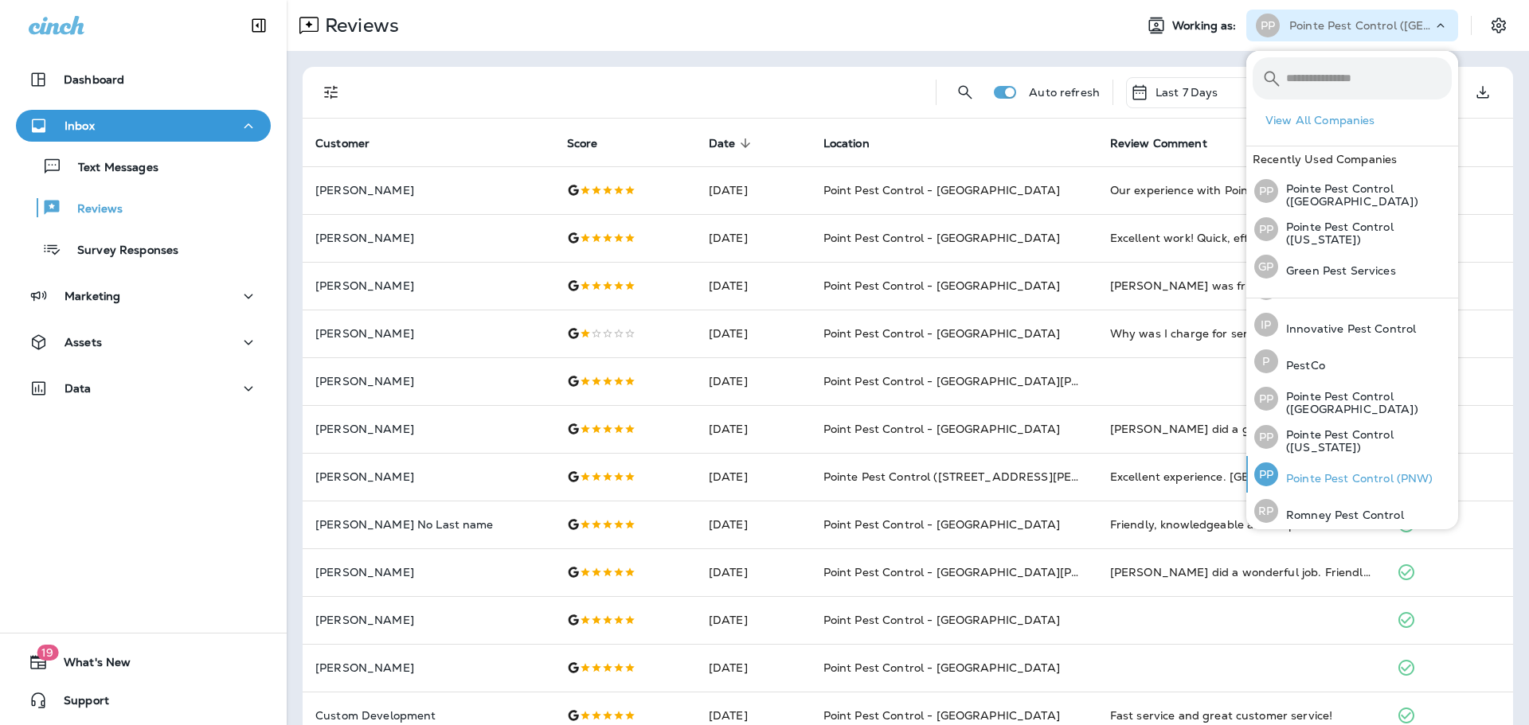
click at [1357, 472] on p "Pointe Pest Control (PNW)" at bounding box center [1355, 478] width 155 height 13
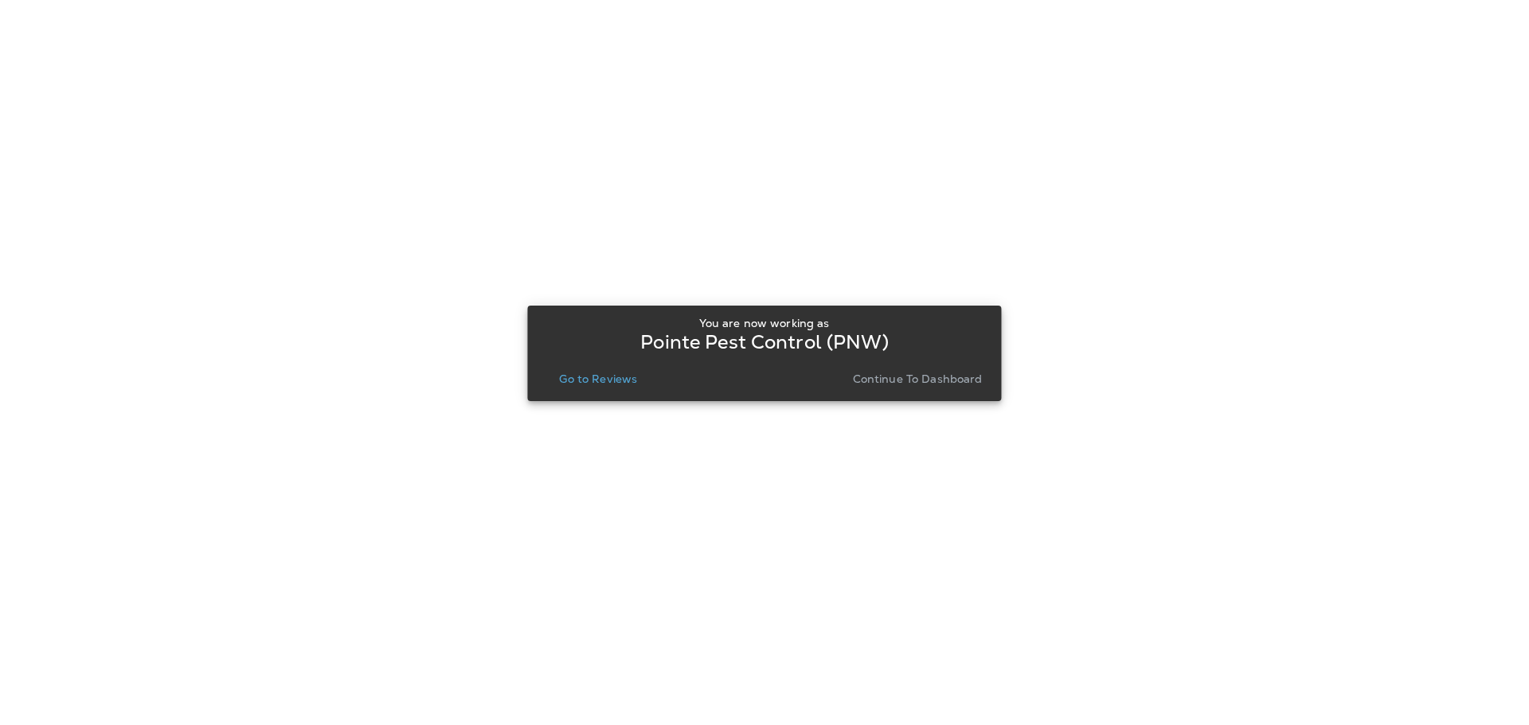
click at [615, 374] on p "Go to Reviews" at bounding box center [598, 379] width 78 height 13
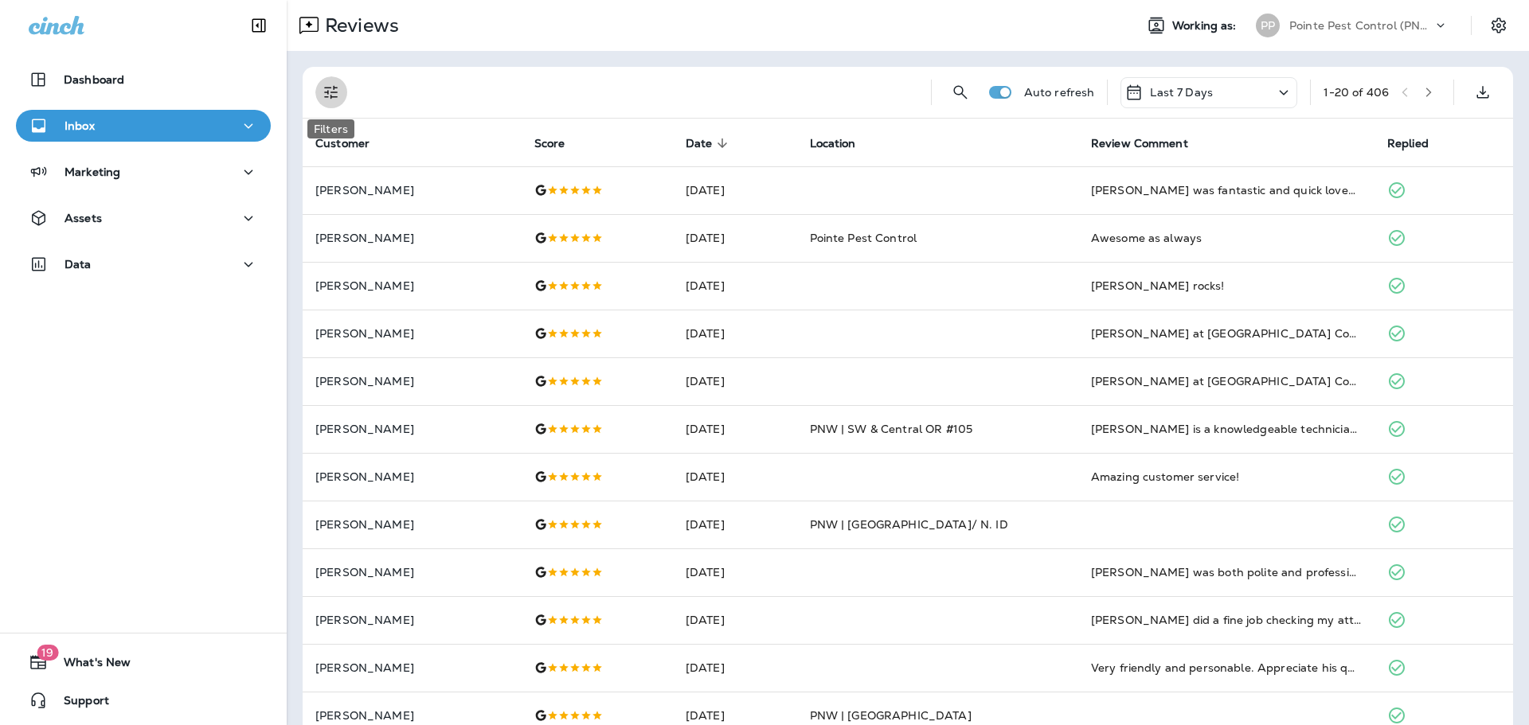
click at [331, 92] on icon "Filters" at bounding box center [331, 92] width 19 height 19
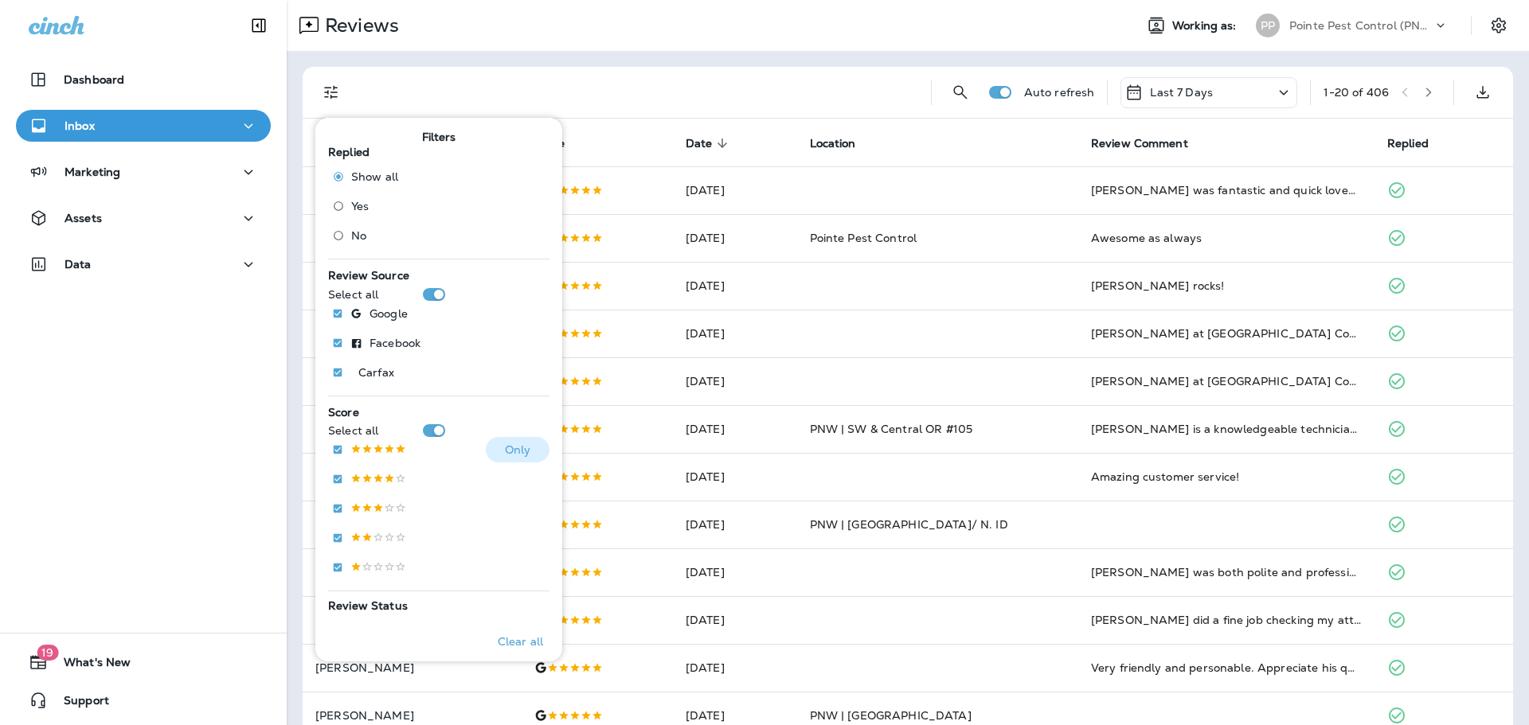
click at [397, 449] on p at bounding box center [378, 450] width 56 height 14
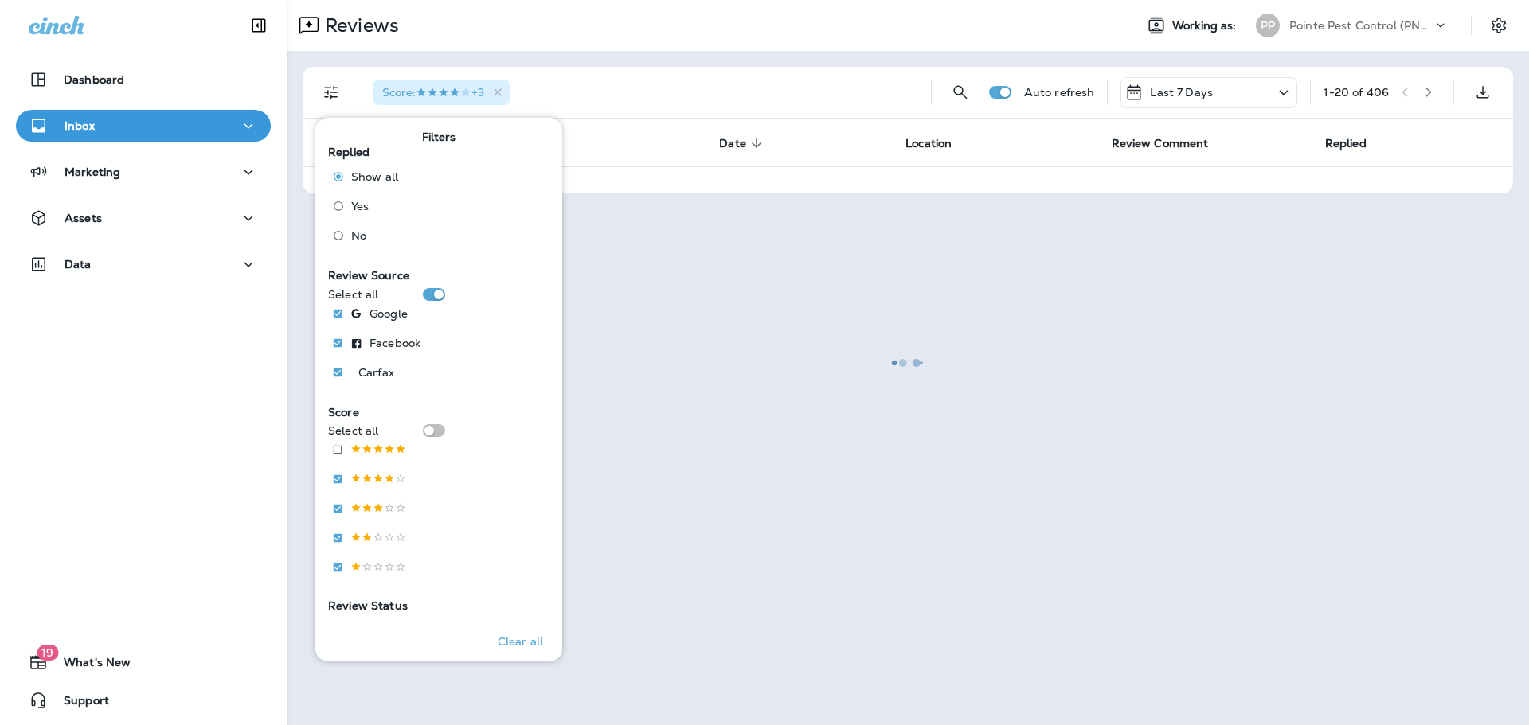
click at [787, 48] on div at bounding box center [907, 363] width 1239 height 722
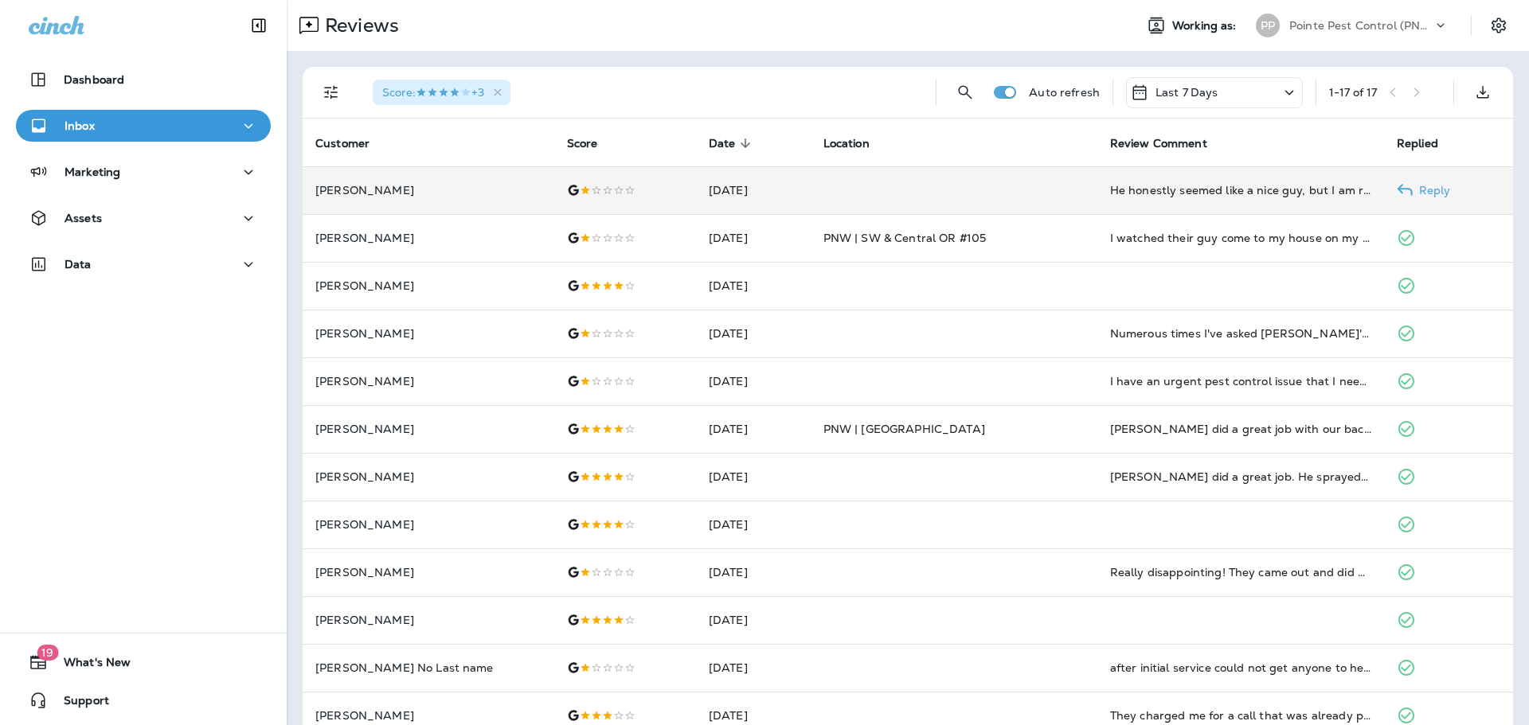
click at [773, 175] on td "[DATE]" at bounding box center [753, 190] width 115 height 48
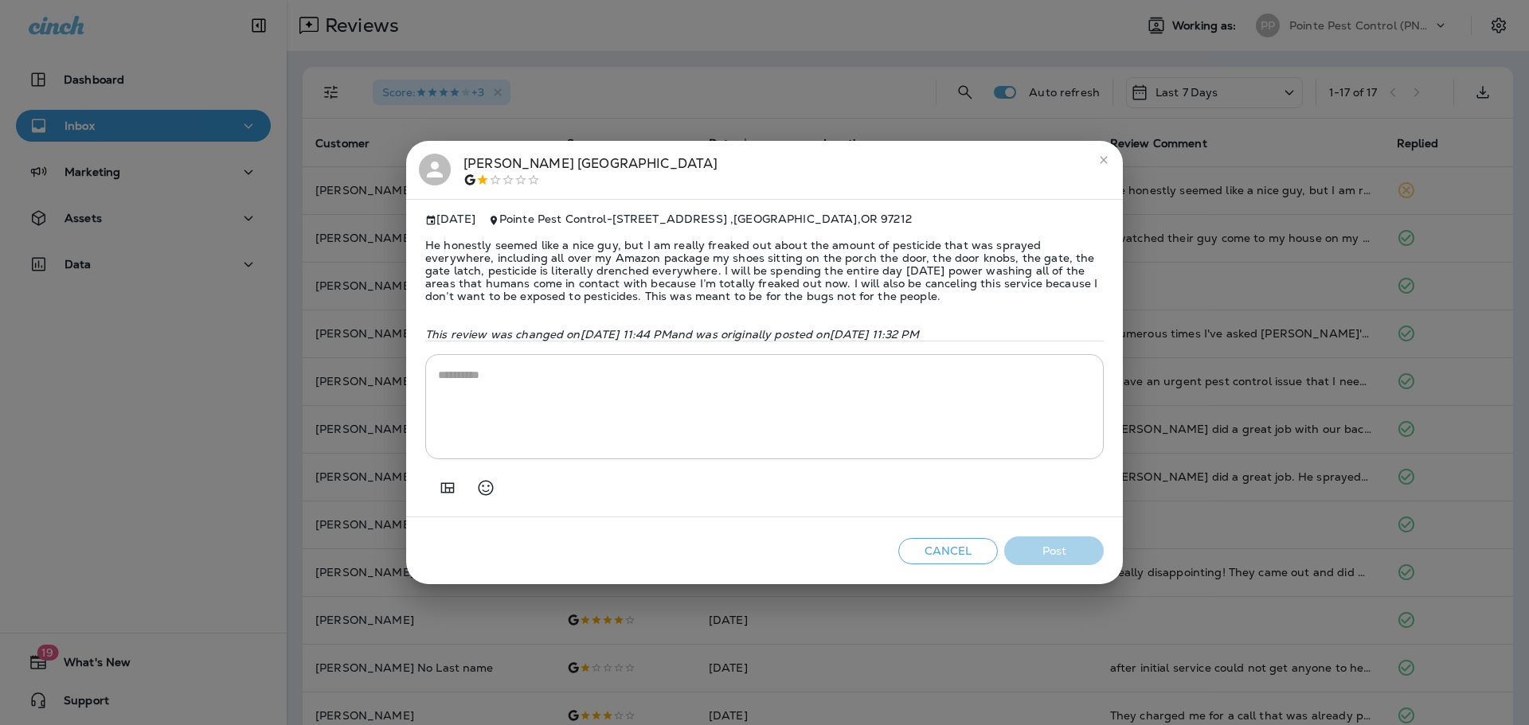
click at [461, 159] on div "[PERSON_NAME]" at bounding box center [764, 170] width 691 height 33
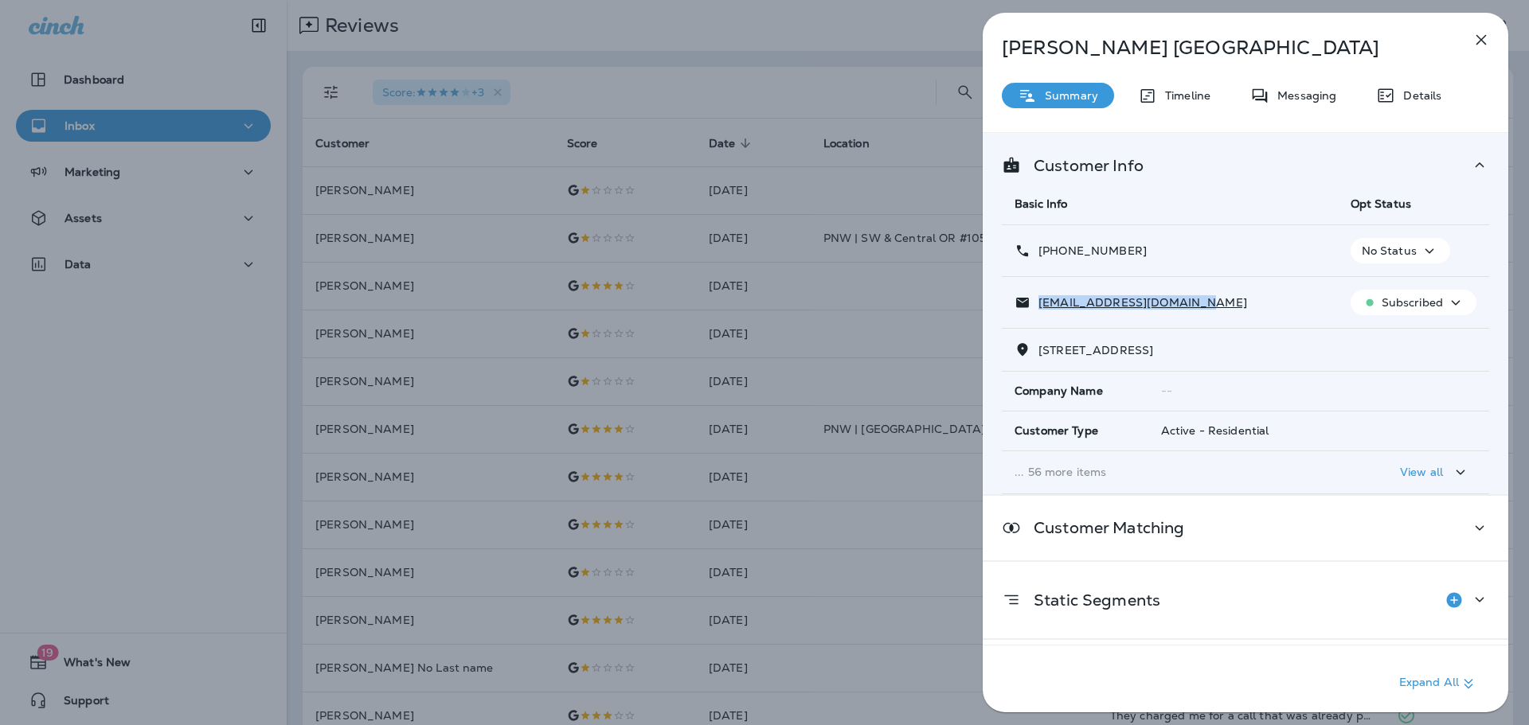
drag, startPoint x: 1191, startPoint y: 303, endPoint x: 1037, endPoint y: 305, distance: 154.5
click at [1037, 305] on div "[EMAIL_ADDRESS][DOMAIN_NAME]" at bounding box center [1169, 303] width 311 height 17
copy p "[EMAIL_ADDRESS][DOMAIN_NAME]"
drag, startPoint x: 1147, startPoint y: 248, endPoint x: 1052, endPoint y: 257, distance: 95.2
click at [1052, 257] on div "[PHONE_NUMBER]" at bounding box center [1169, 251] width 311 height 17
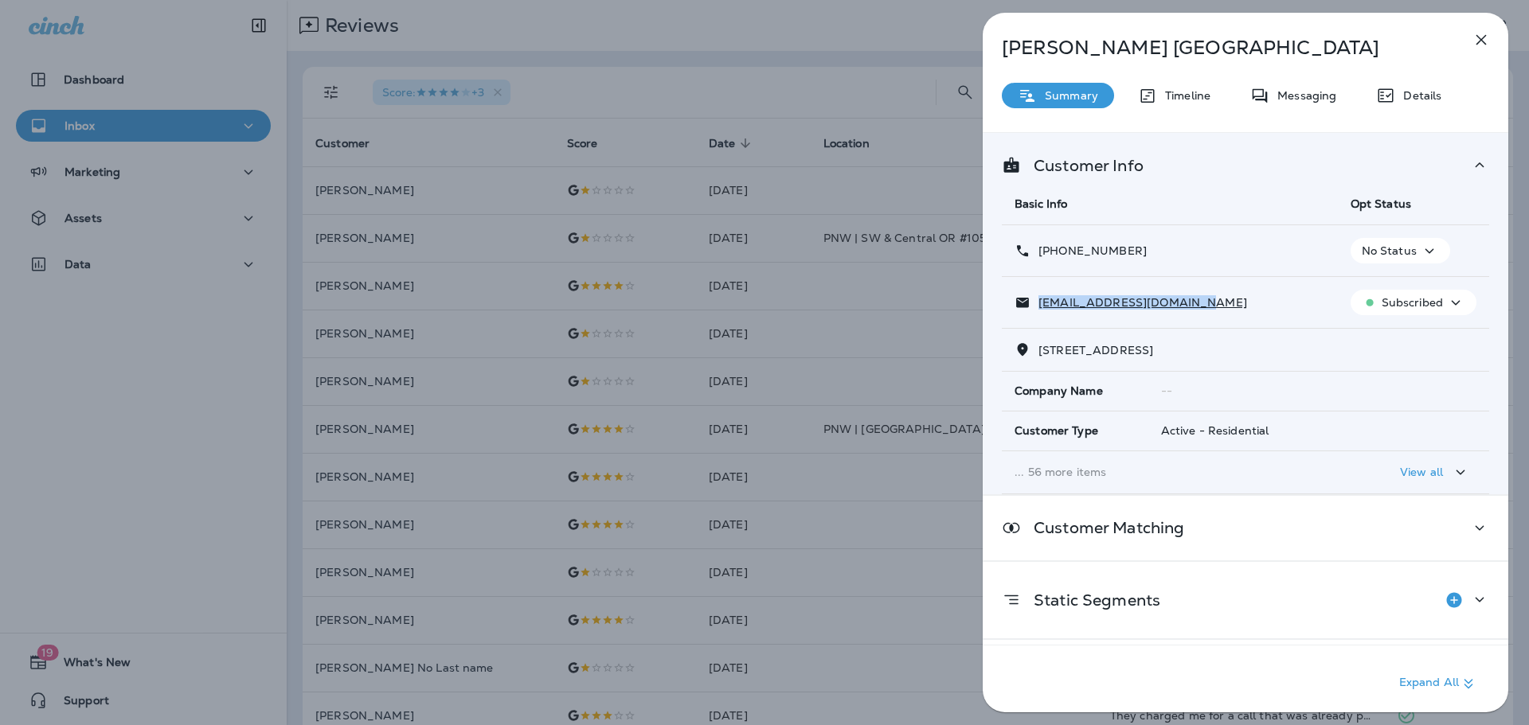
copy p "[PHONE_NUMBER]"
click at [752, 101] on div "[PERSON_NAME] Summary Timeline Messaging Details Customer Info Basic Info Opt S…" at bounding box center [764, 362] width 1529 height 725
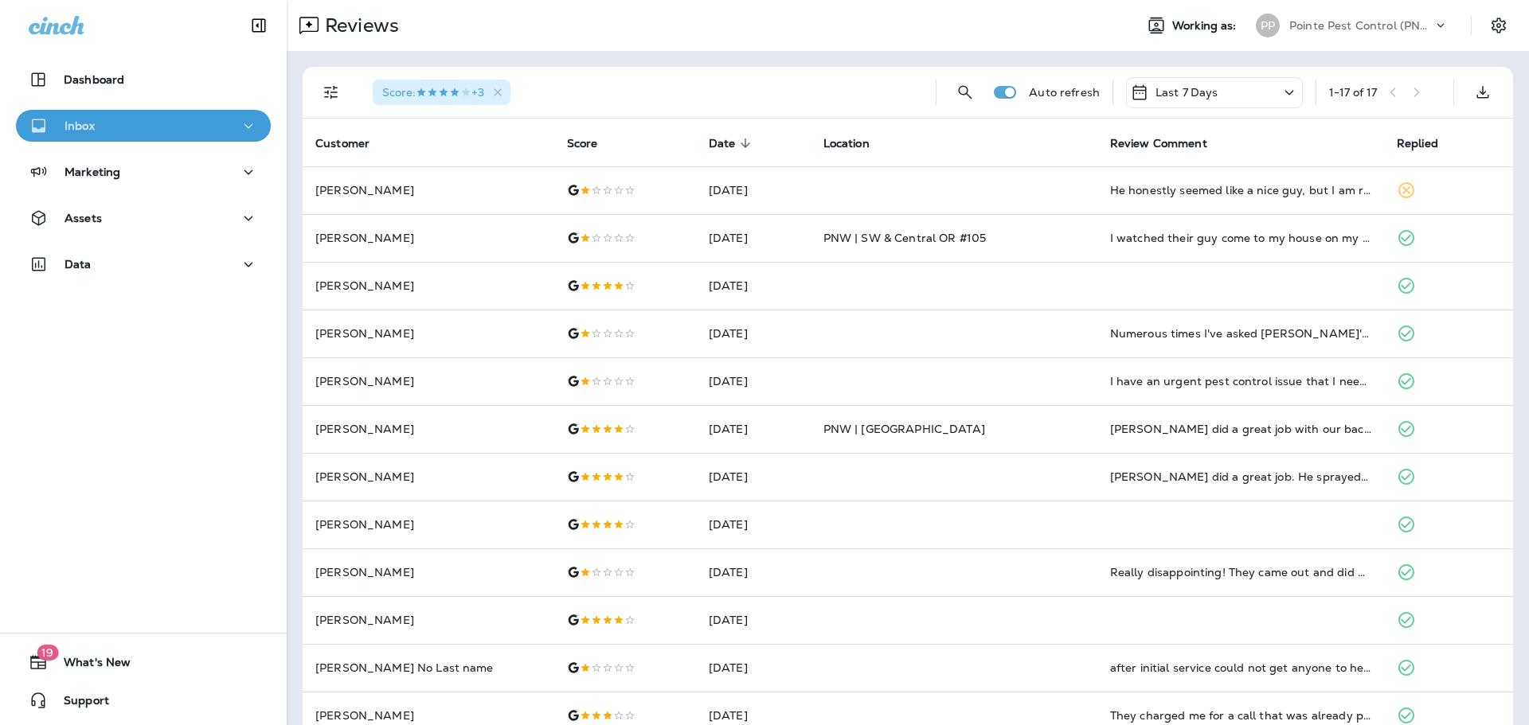
click at [118, 132] on div "Inbox" at bounding box center [143, 126] width 229 height 20
